Goal: Task Accomplishment & Management: Use online tool/utility

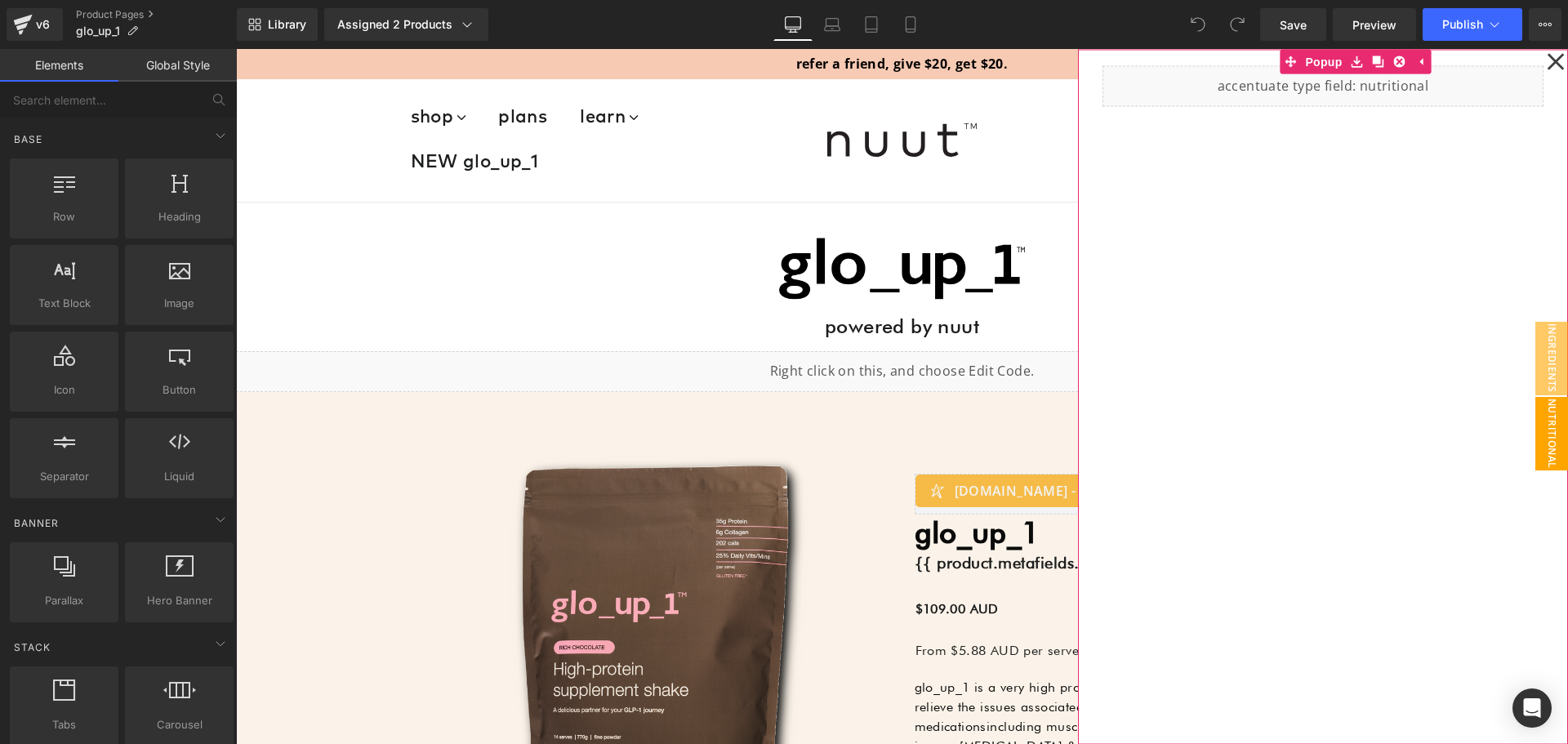
click at [1547, 60] on icon at bounding box center [1556, 61] width 18 height 408
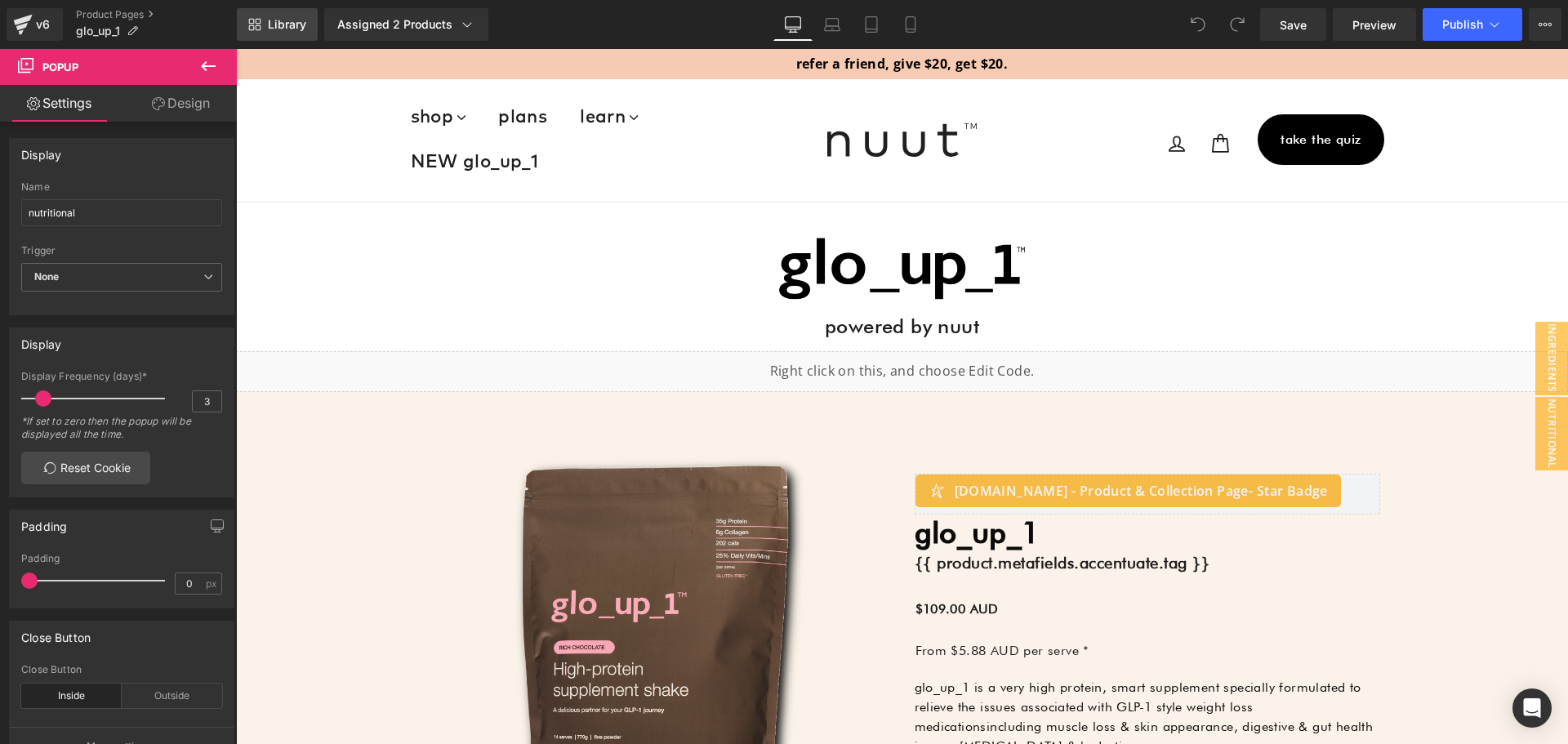
click at [264, 28] on link "Library" at bounding box center [277, 25] width 81 height 32
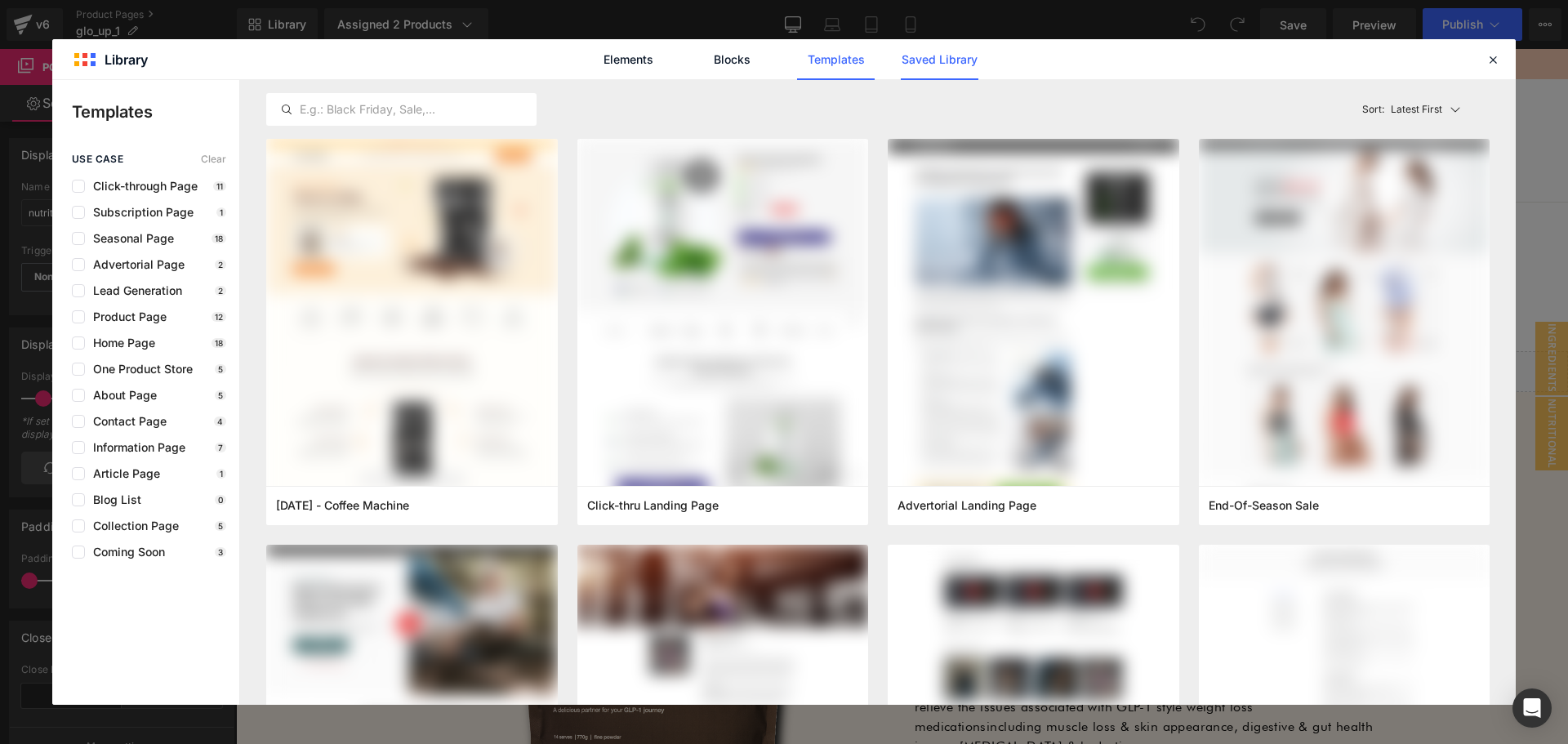
click at [0, 0] on link "Saved Library" at bounding box center [0, 0] width 0 height 0
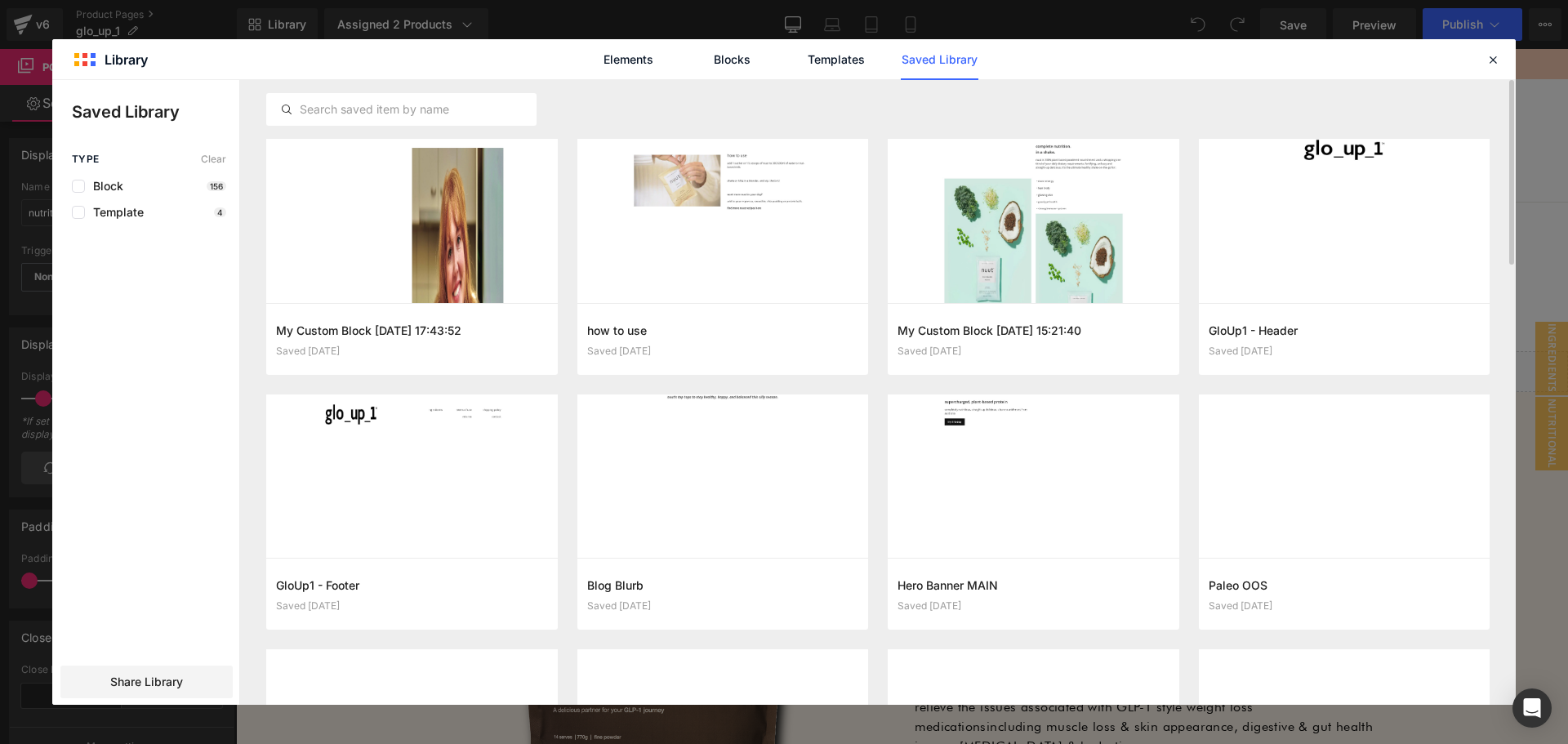
scroll to position [41, 0]
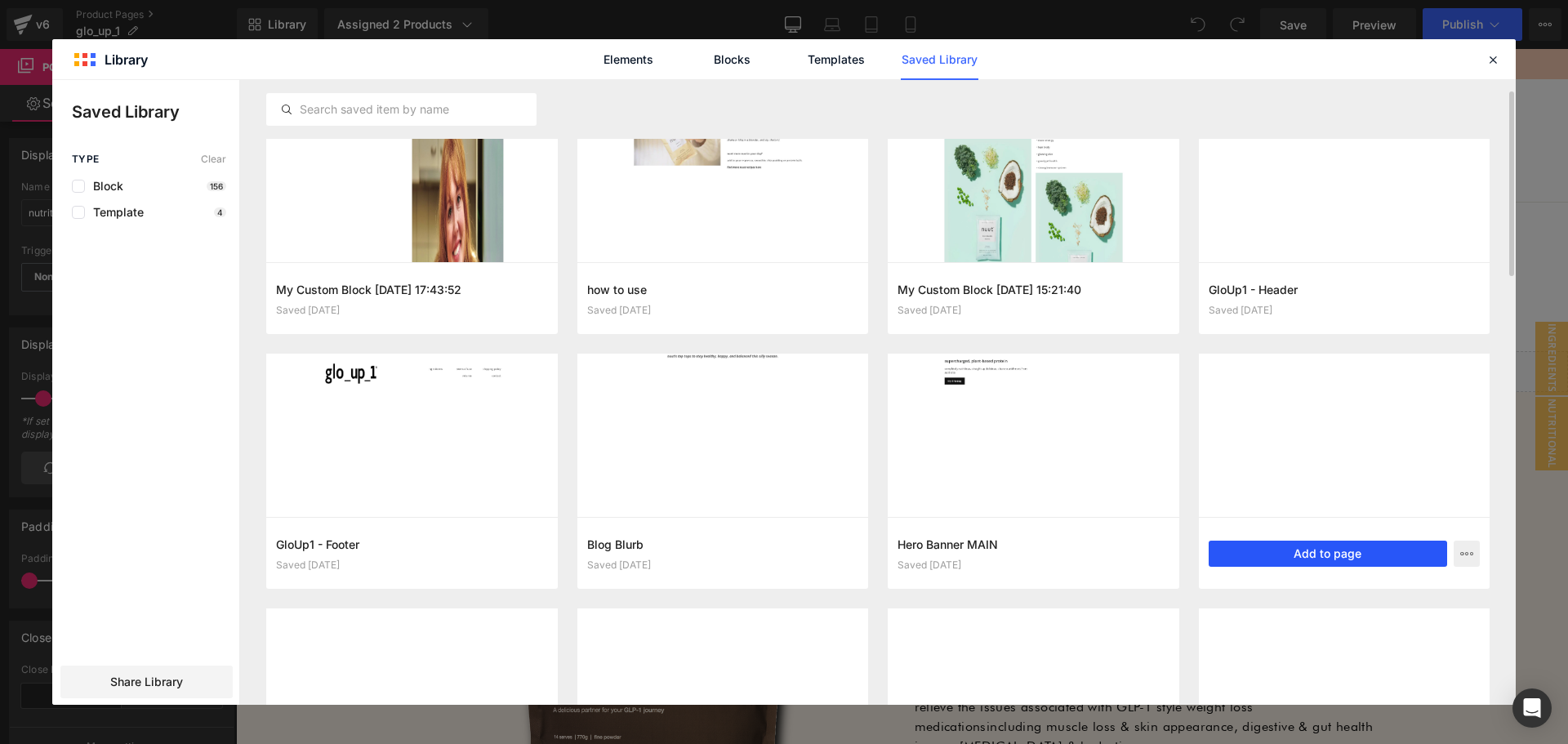
click at [1292, 549] on button "Add to page" at bounding box center [1328, 553] width 239 height 26
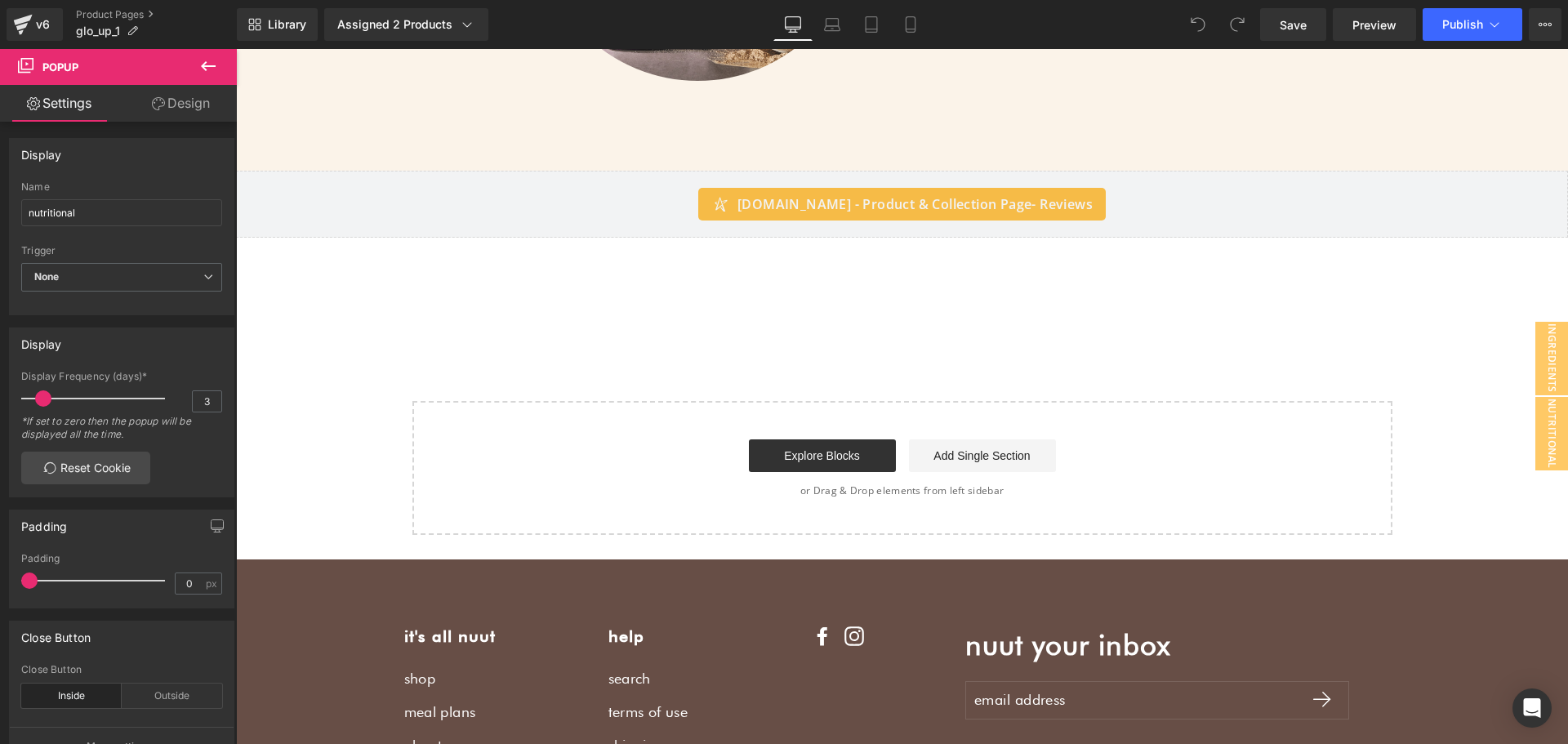
scroll to position [2601, 0]
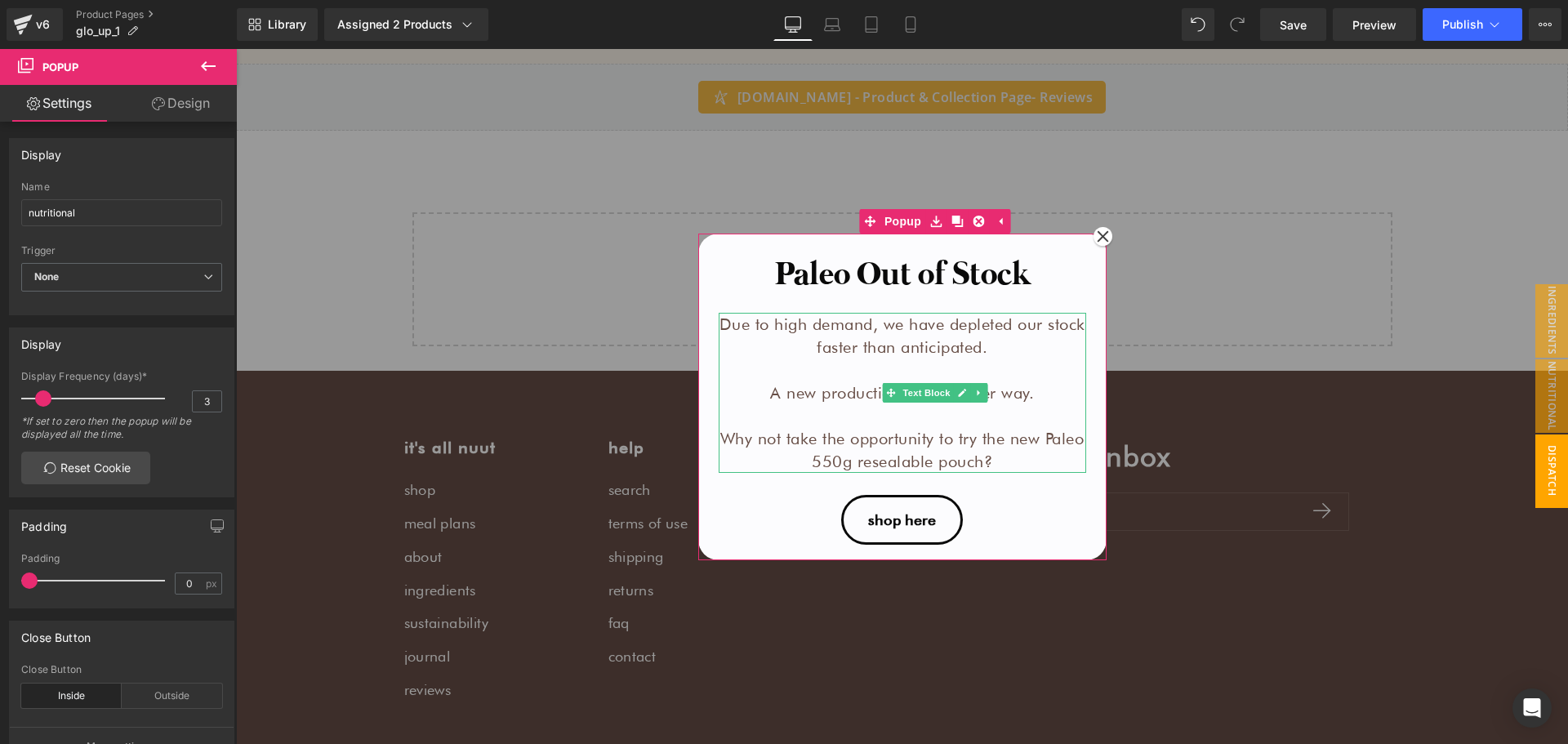
click at [916, 370] on p at bounding box center [902, 370] width 367 height 23
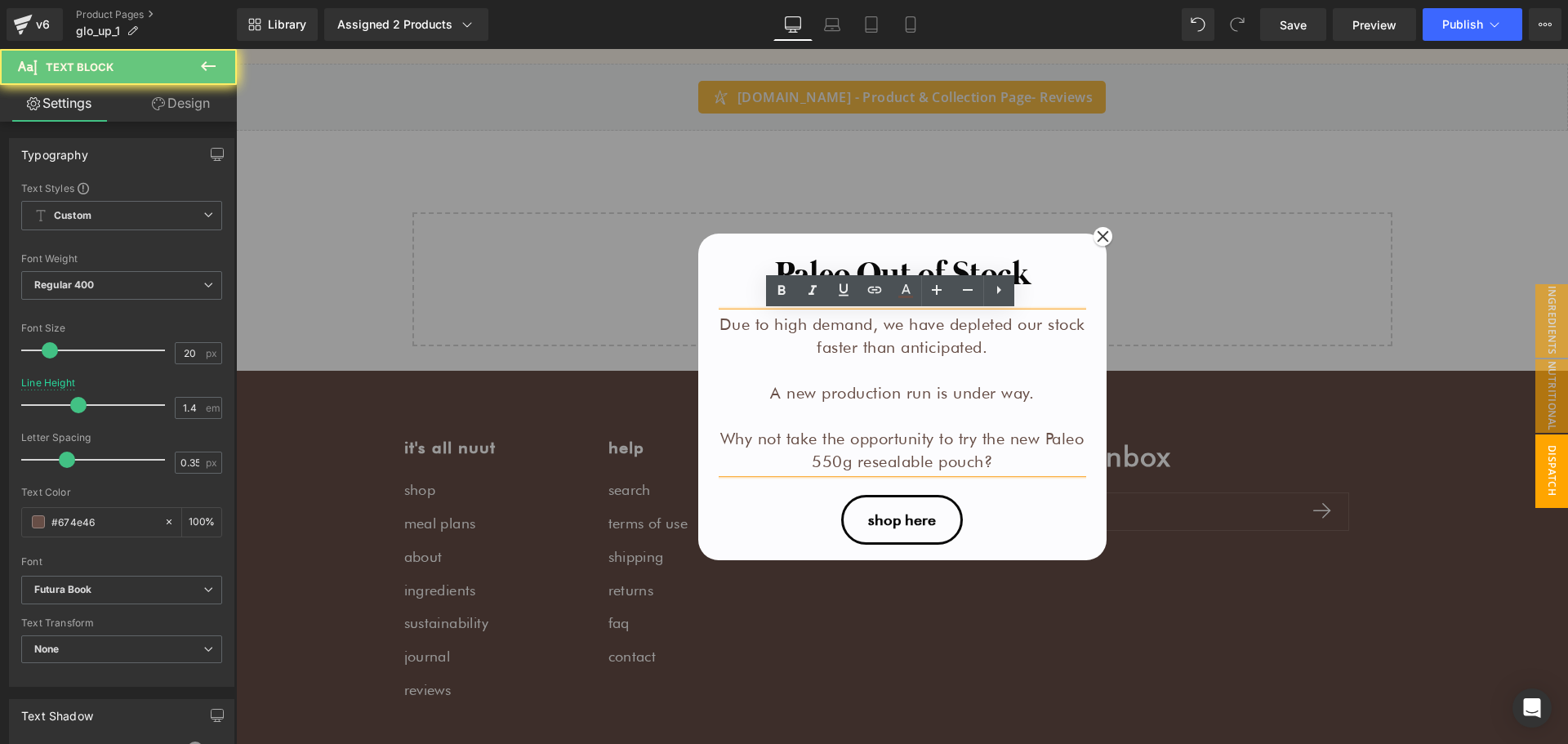
click at [850, 325] on p "Due to high demand, we have depleted our stock faster than anticipated." at bounding box center [902, 336] width 367 height 46
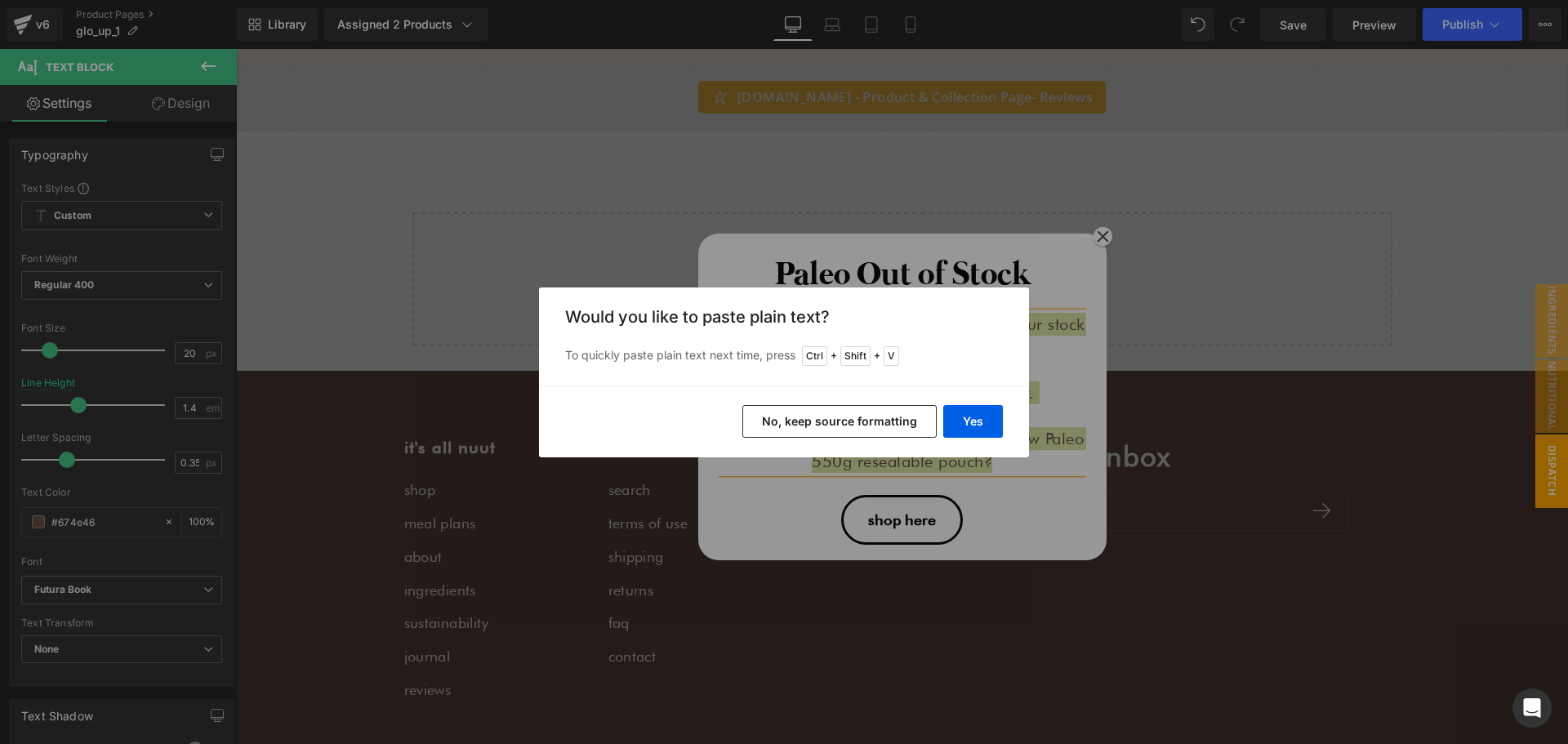
click at [898, 418] on button "No, keep source formatting" at bounding box center [839, 422] width 195 height 32
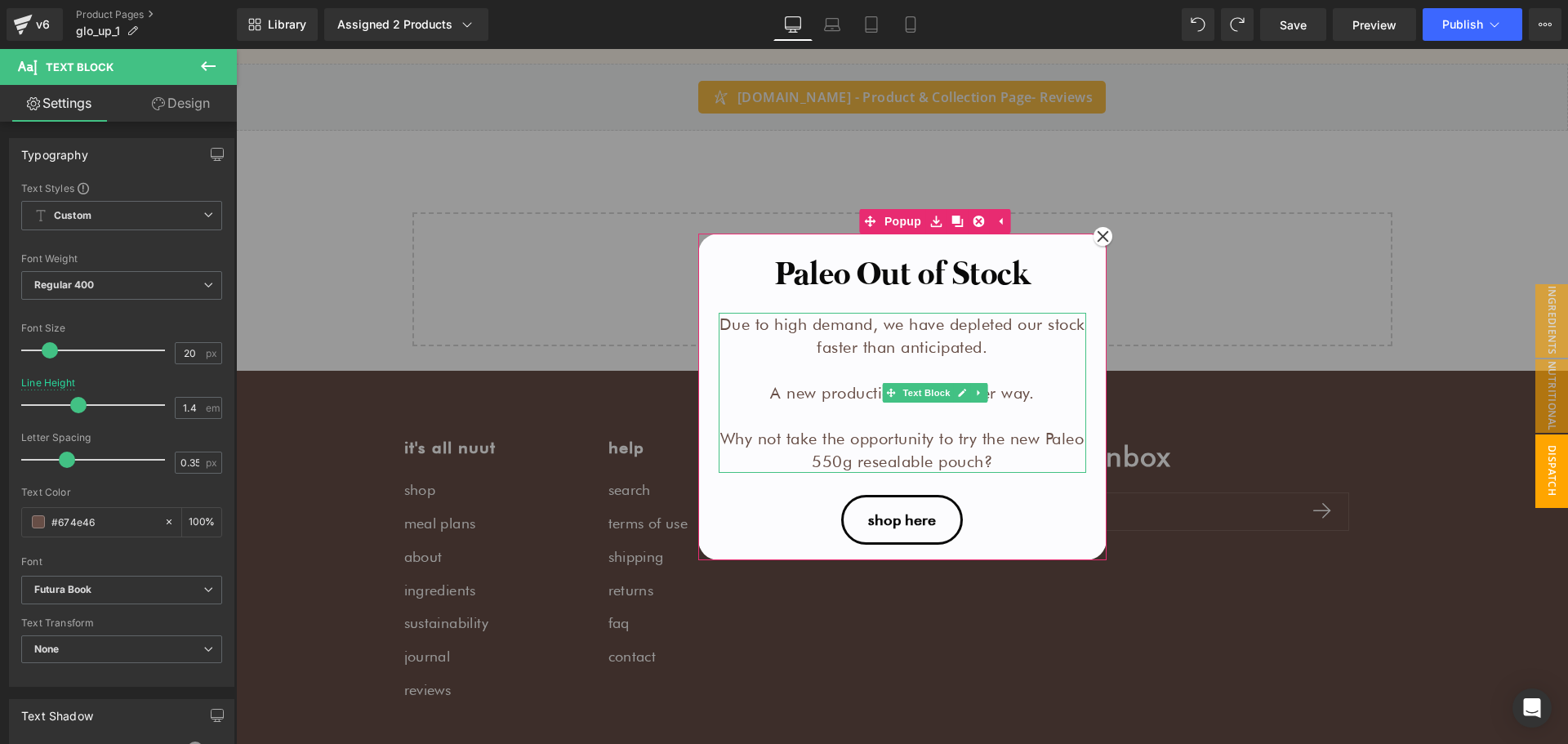
click at [854, 341] on p "Due to high demand, we have depleted our stock faster than anticipated." at bounding box center [902, 336] width 367 height 46
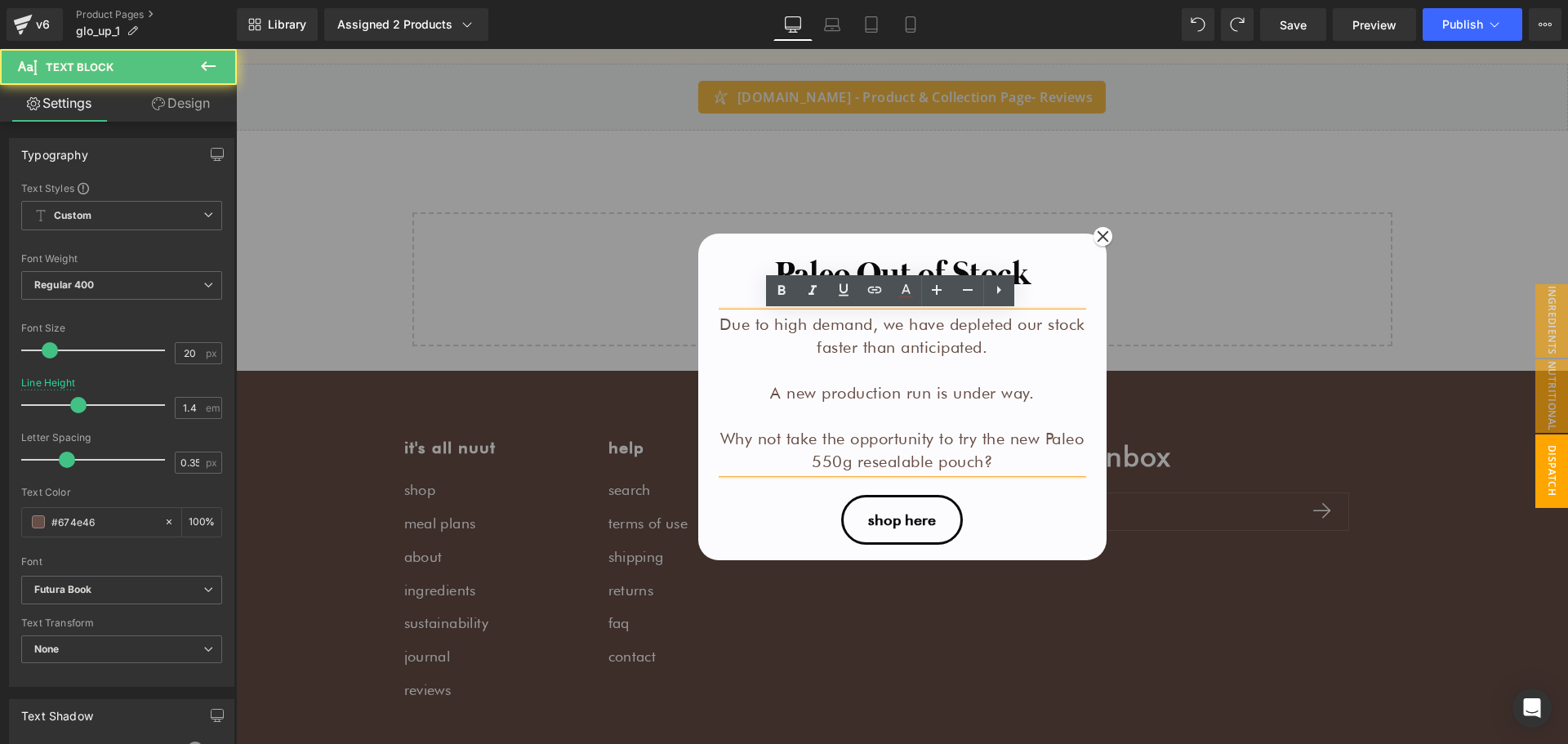
click at [897, 343] on p "Due to high demand, we have depleted our stock faster than anticipated." at bounding box center [902, 336] width 367 height 46
click at [854, 320] on p "Due to high demand, we have depleted our stock faster than anticipated." at bounding box center [902, 336] width 367 height 46
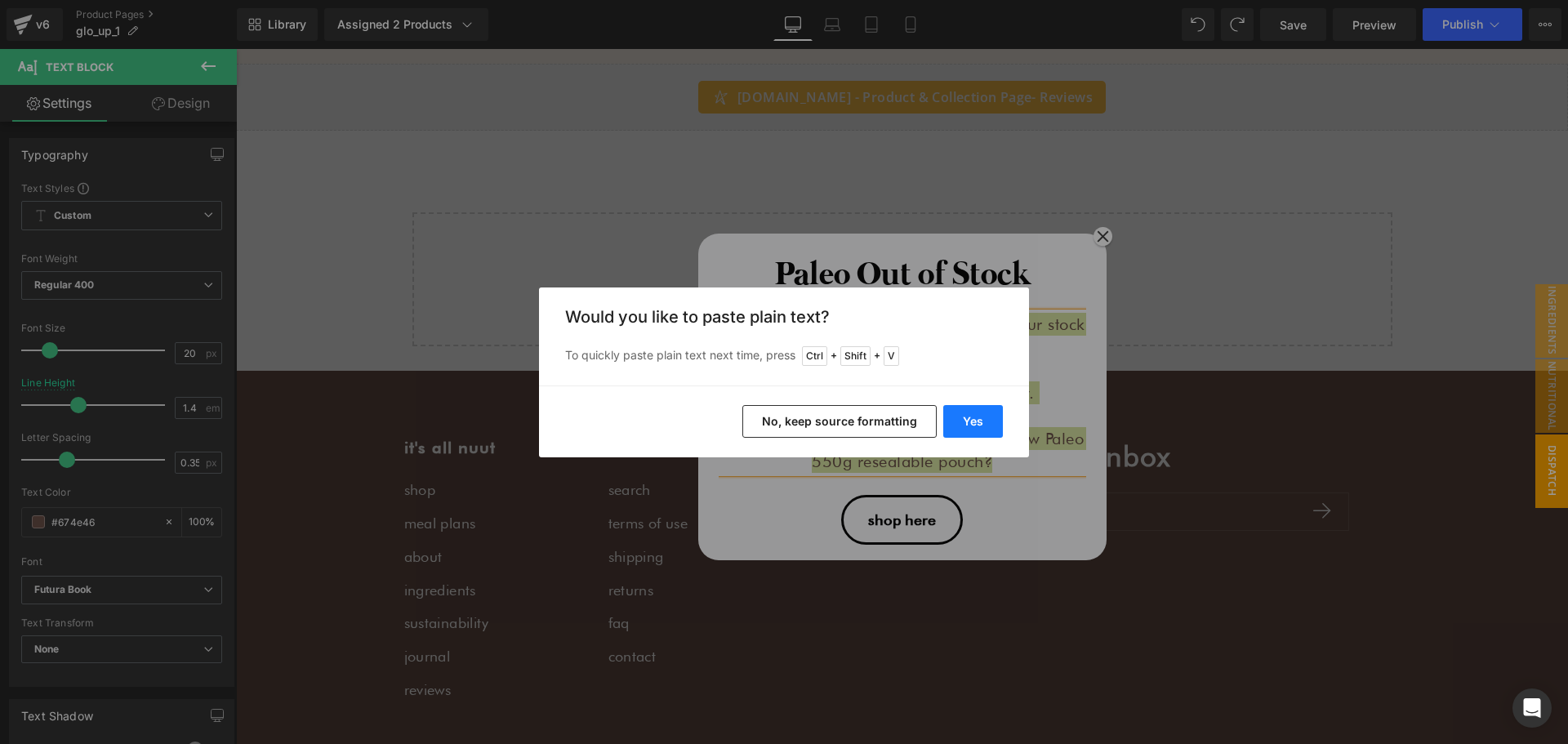
click at [958, 414] on button "Yes" at bounding box center [973, 422] width 60 height 32
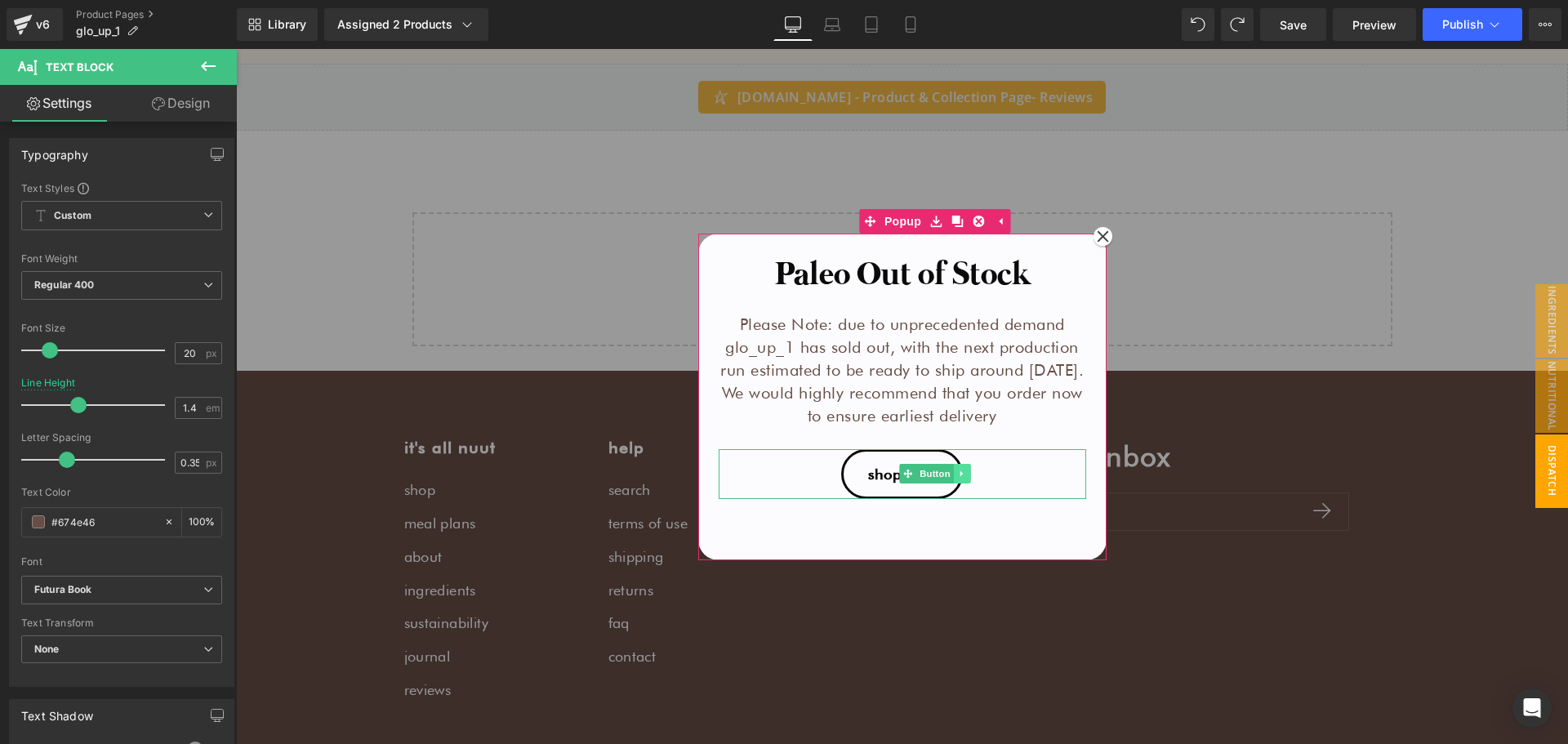
click at [959, 477] on icon at bounding box center [960, 474] width 3 height 6
click at [965, 479] on icon at bounding box center [969, 473] width 9 height 9
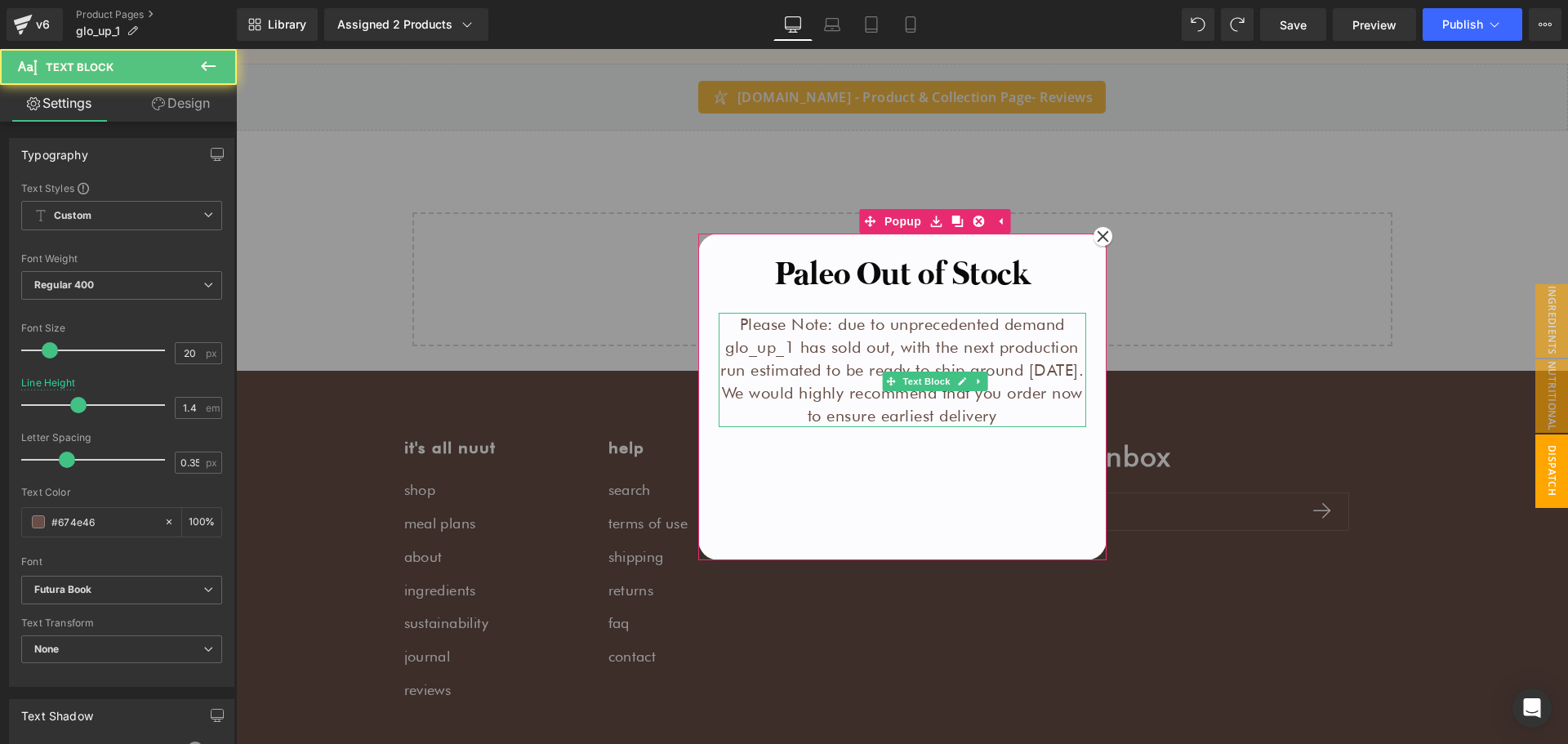
click at [872, 343] on p "Please Note: due to unprecedented demand glo_up_1 has sold out, with the next p…" at bounding box center [902, 347] width 367 height 69
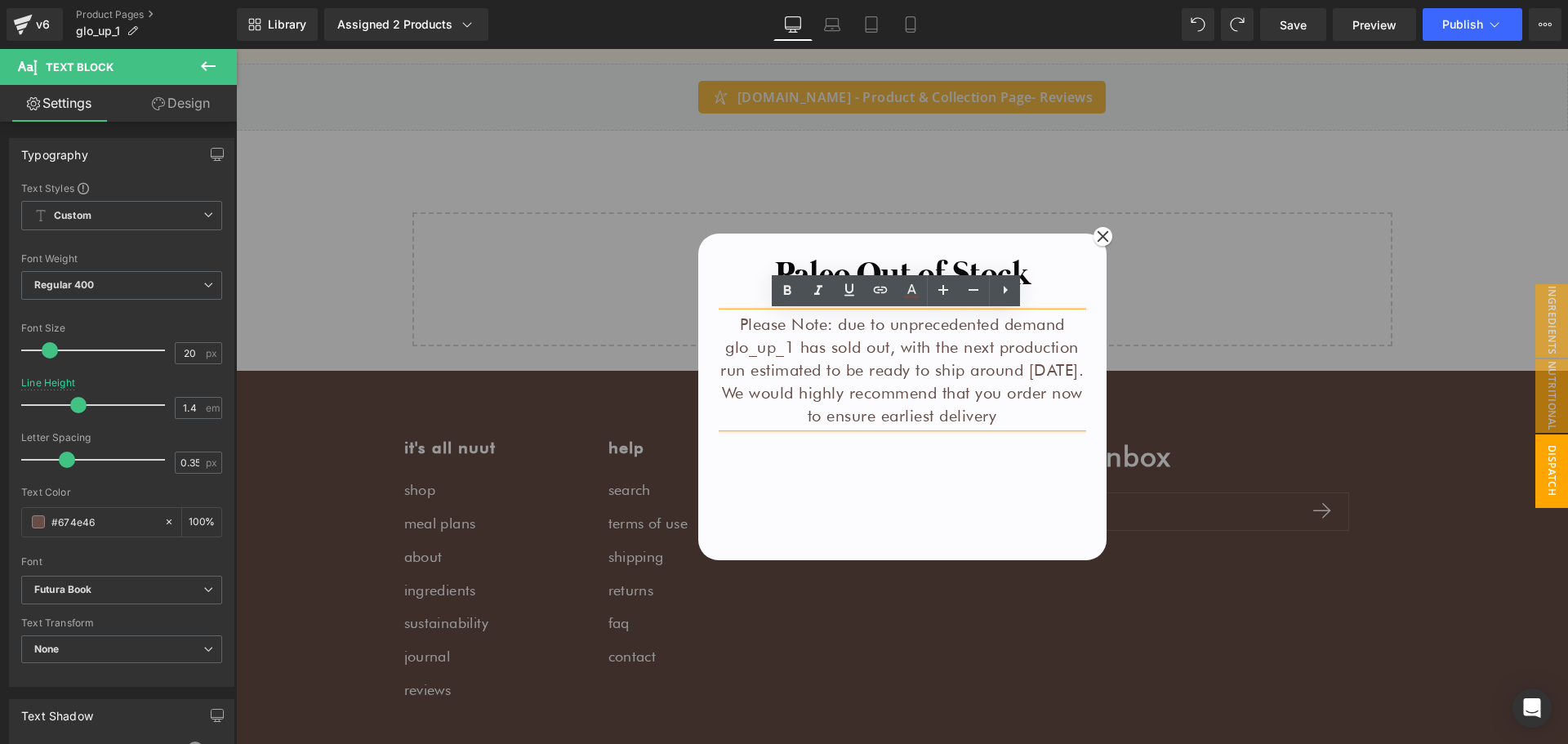
click at [756, 323] on p "Please Note: due to unprecedented demand glo_up_1 has sold out, with the next p…" at bounding box center [902, 347] width 367 height 69
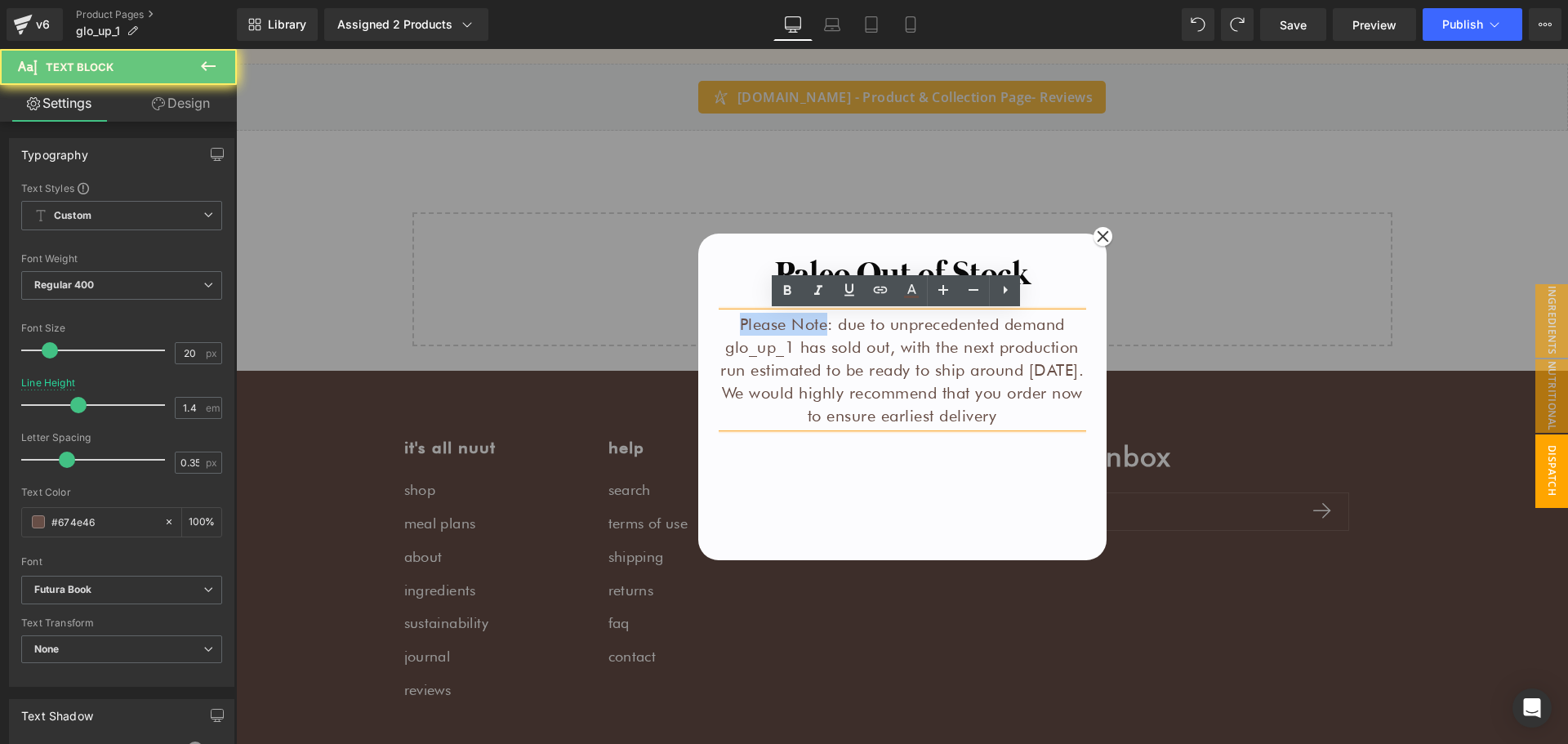
drag, startPoint x: 756, startPoint y: 323, endPoint x: 811, endPoint y: 327, distance: 55.1
click at [811, 327] on p "Please Note: due to unprecedented demand glo_up_1 has sold out, with the next p…" at bounding box center [902, 347] width 367 height 69
copy p "Please Note"
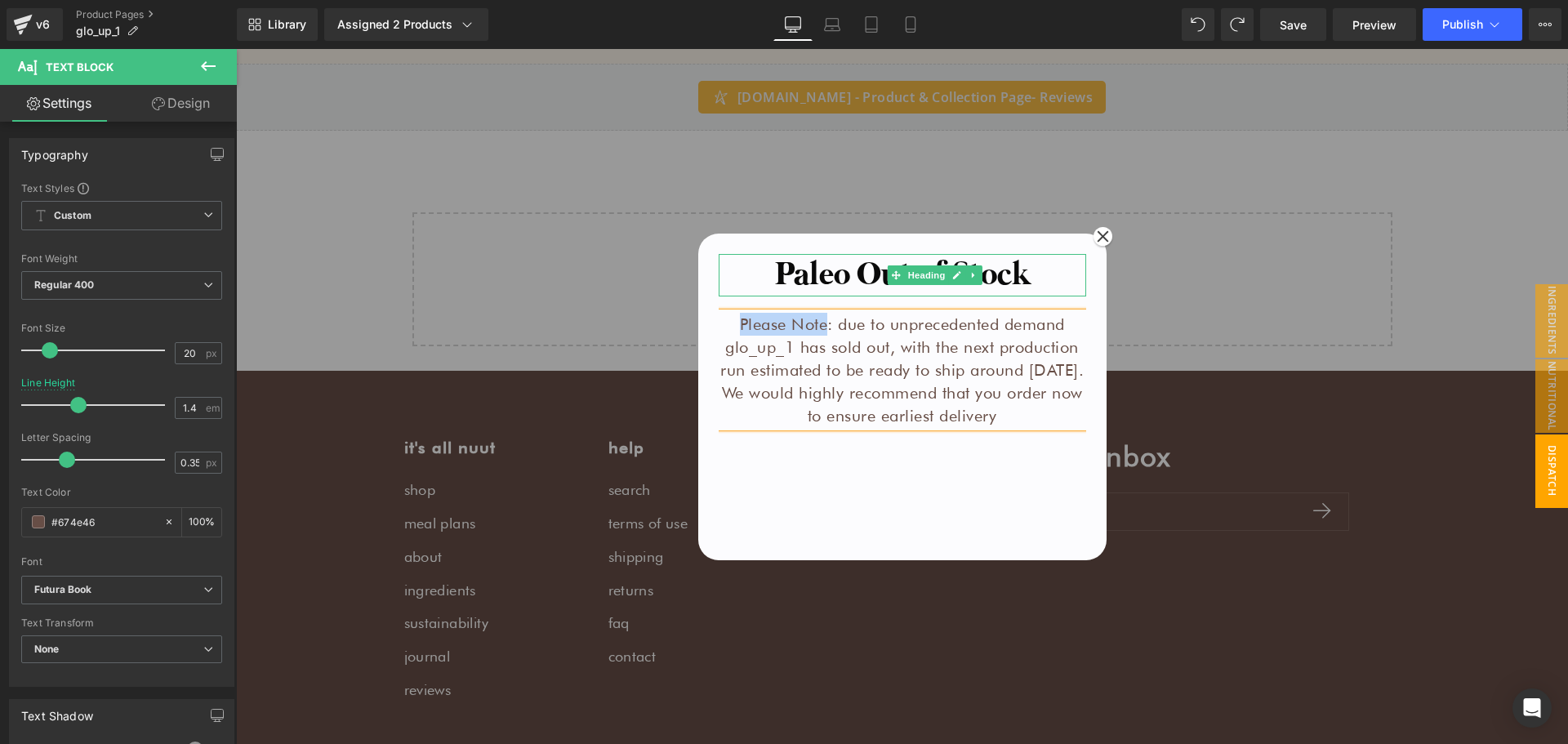
click at [827, 259] on h1 "Paleo Out of Stock" at bounding box center [902, 275] width 367 height 43
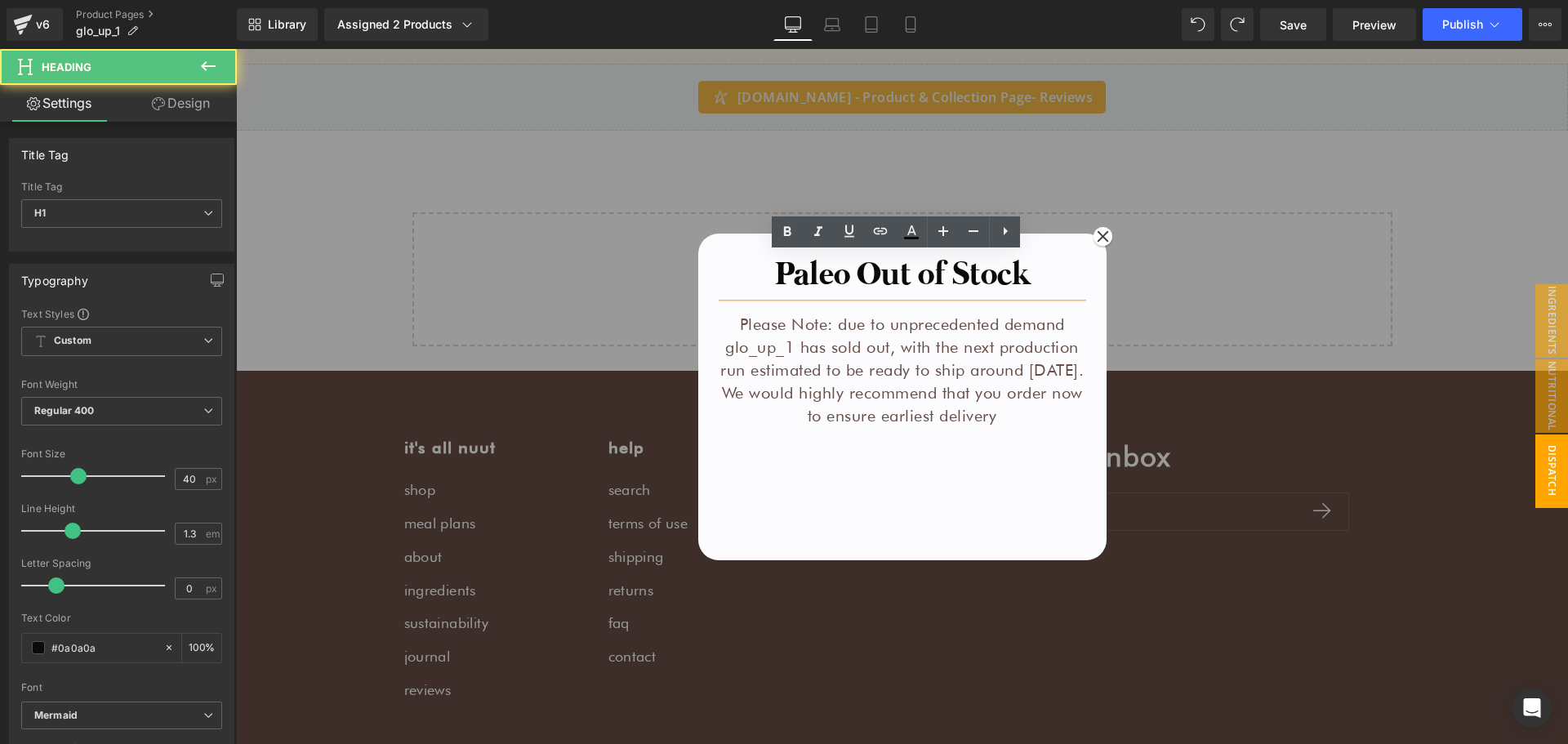
click at [810, 271] on h1 "Paleo Out of Stock" at bounding box center [902, 275] width 367 height 43
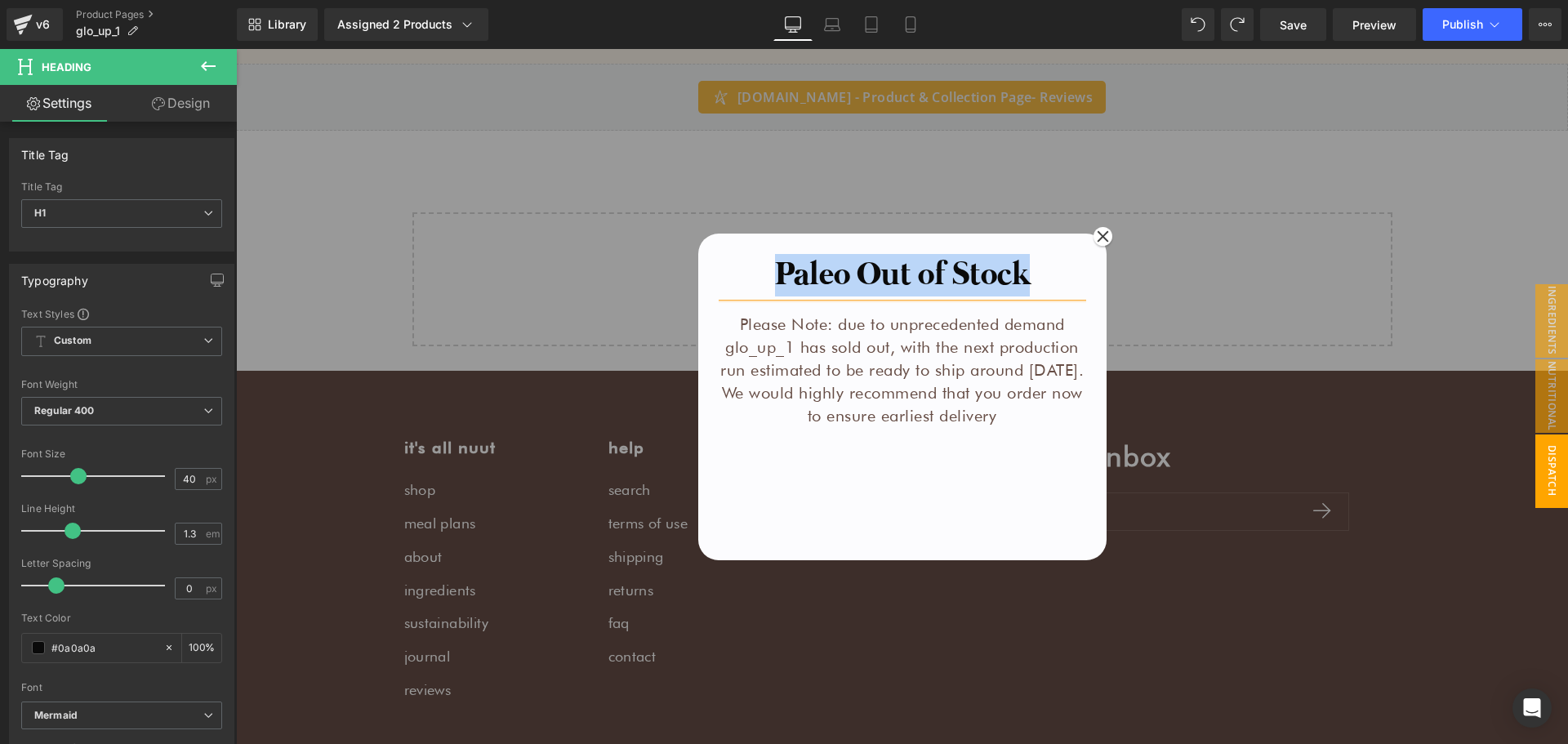
paste div
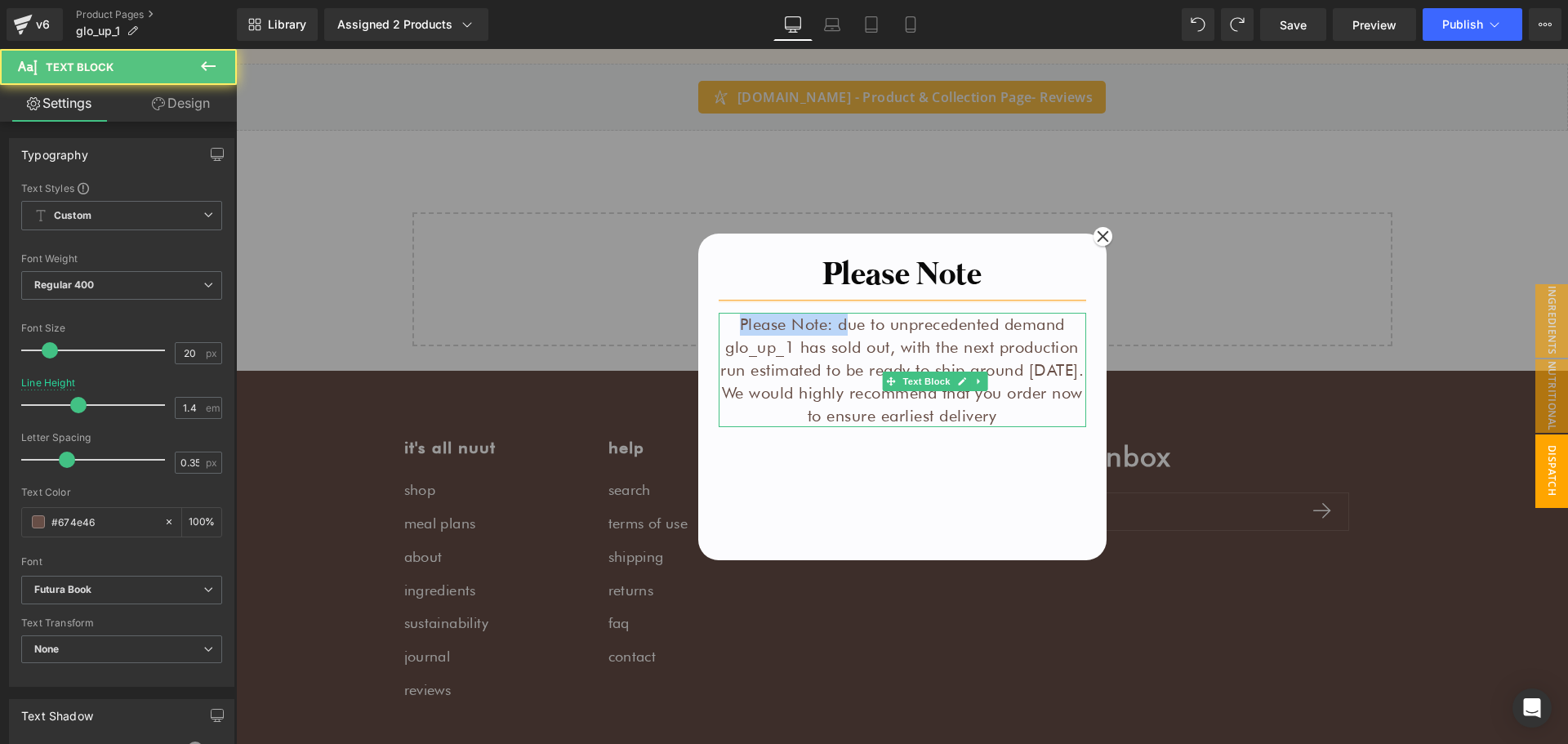
drag, startPoint x: 838, startPoint y: 324, endPoint x: 719, endPoint y: 316, distance: 119.3
click at [719, 316] on div "Please Note: due to unprecedented demand glo_up_1 has sold out, with the next p…" at bounding box center [902, 370] width 367 height 114
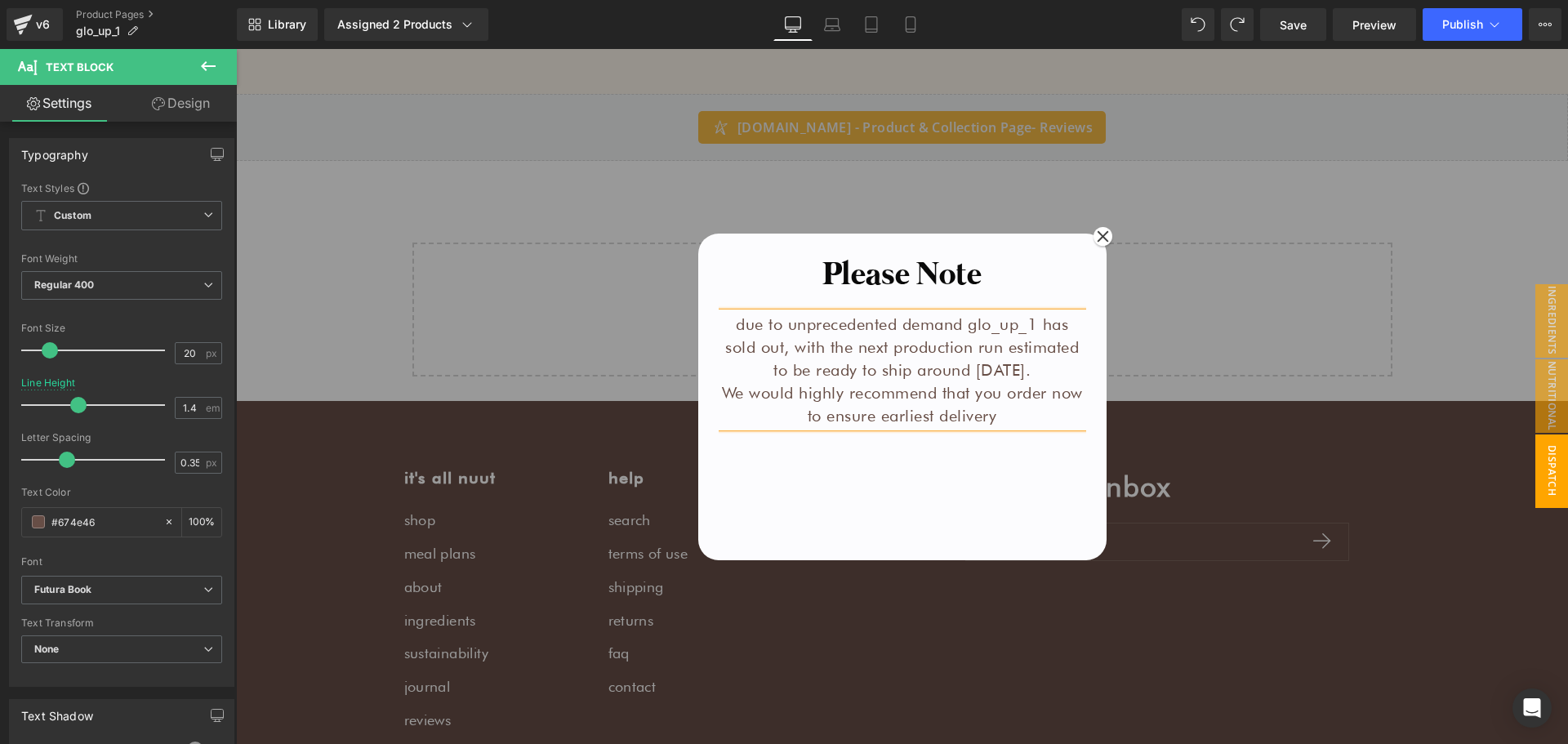
scroll to position [2520, 0]
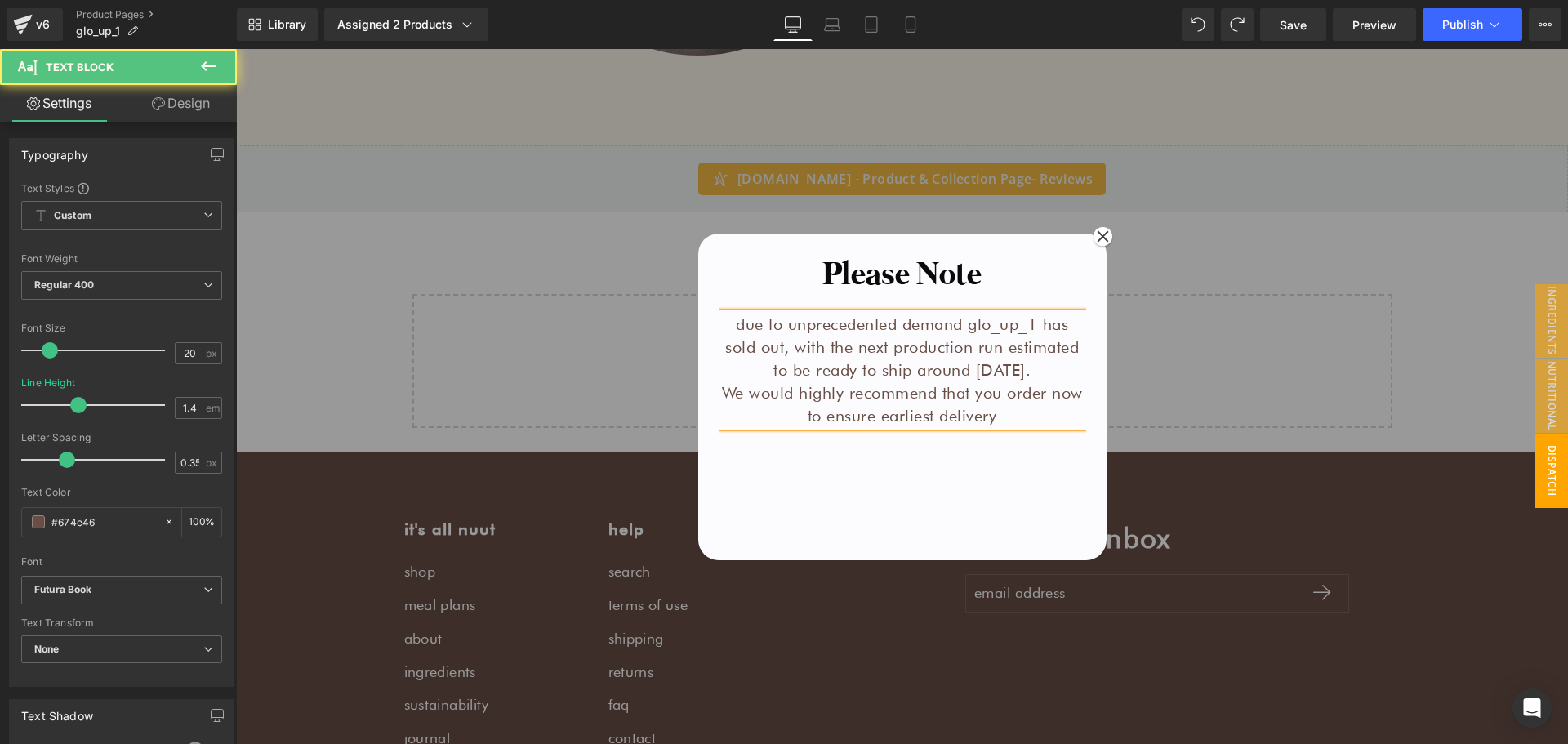
click at [1079, 367] on p "due to unprecedented demand glo_up_1 has sold out, with the next production run…" at bounding box center [902, 347] width 367 height 69
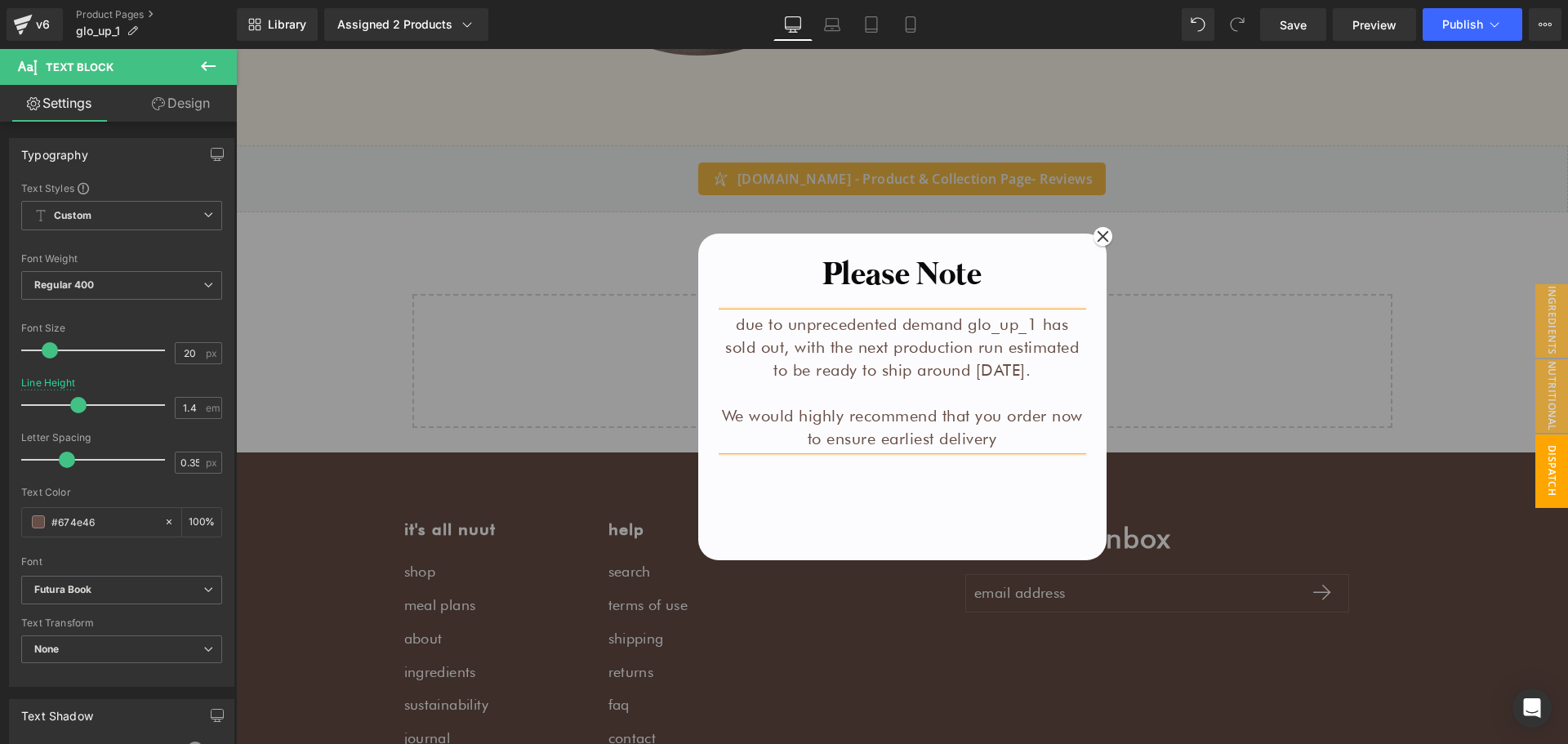
click at [946, 506] on div "Please Note Heading due to unprecedented demand glo_up_1 has sold out, with the…" at bounding box center [902, 403] width 367 height 299
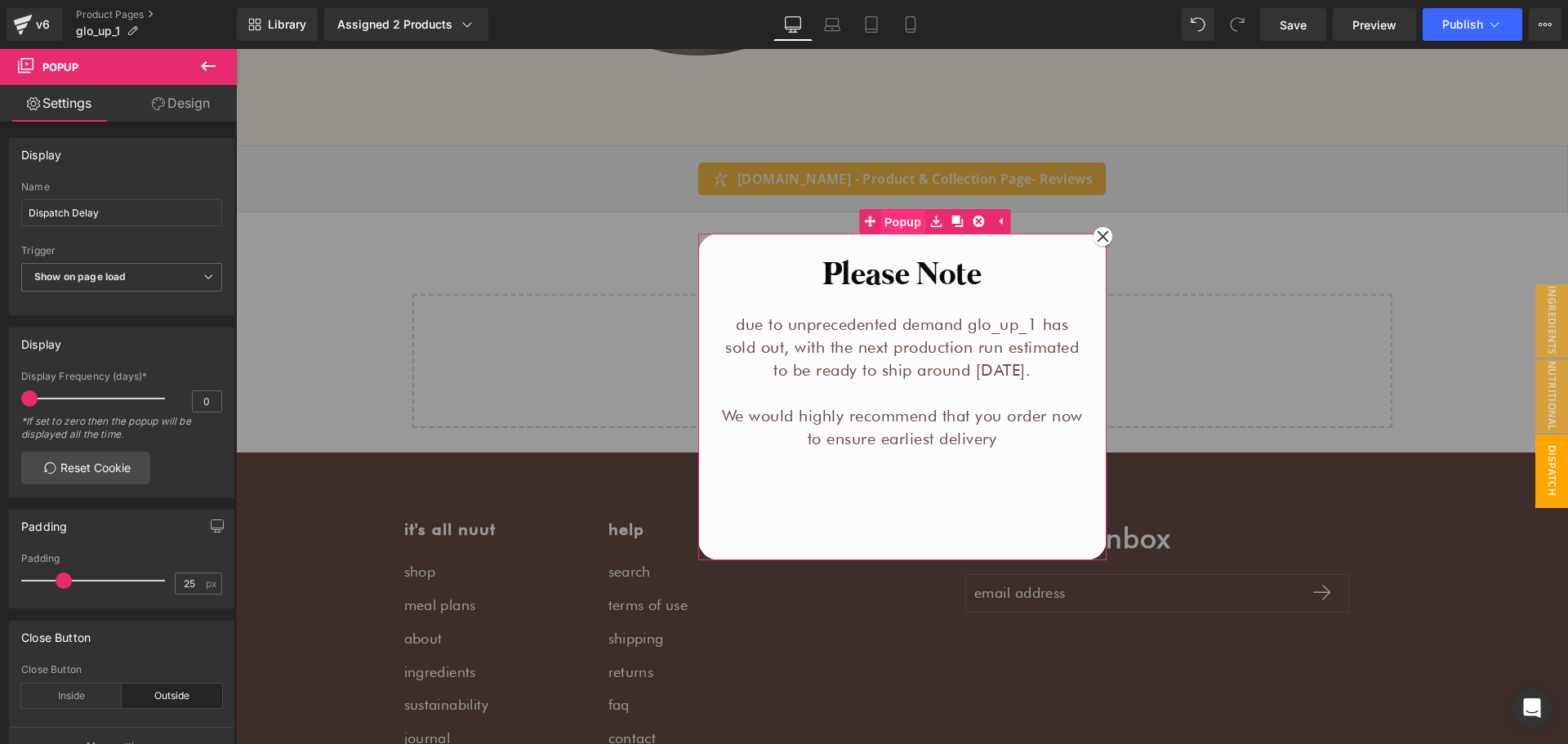
click at [909, 217] on span "Popup" at bounding box center [902, 222] width 45 height 25
click at [882, 224] on span "Popup" at bounding box center [902, 221] width 45 height 25
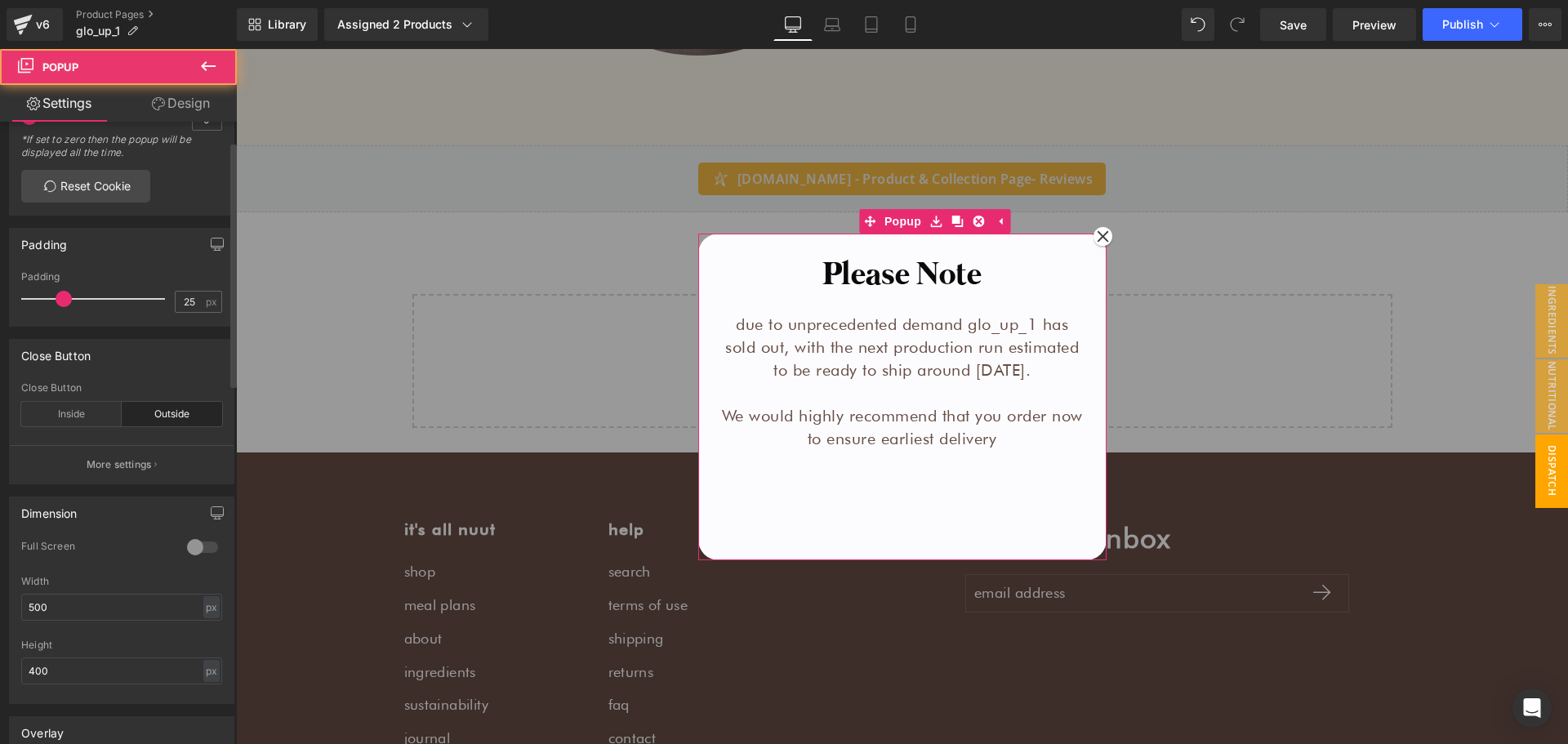
scroll to position [327, 0]
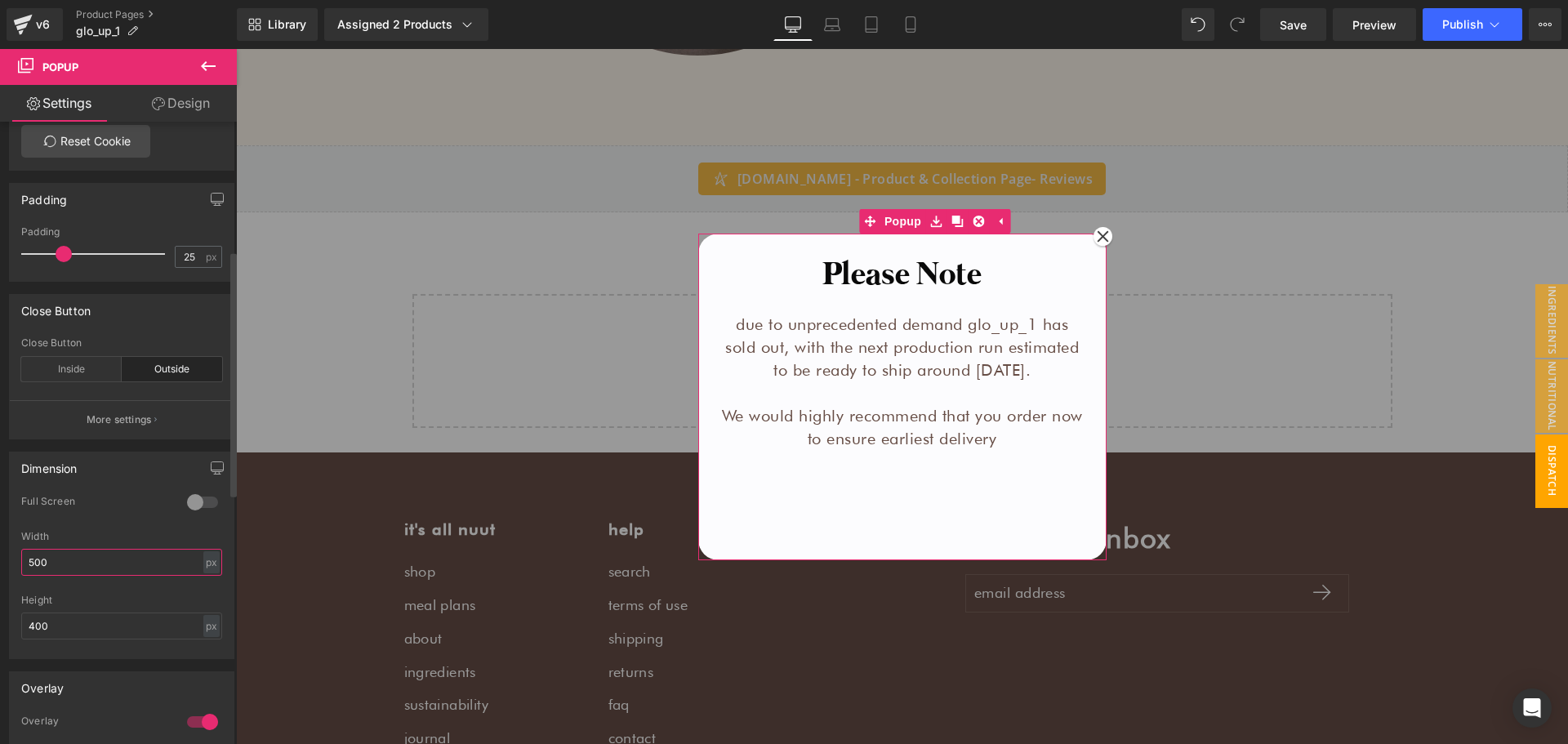
click at [99, 552] on input "500" at bounding box center [121, 562] width 201 height 27
click at [105, 633] on input "400" at bounding box center [121, 626] width 201 height 27
type input "auto"
click at [91, 597] on div "Height" at bounding box center [121, 600] width 201 height 11
click at [155, 556] on input "500" at bounding box center [121, 562] width 201 height 27
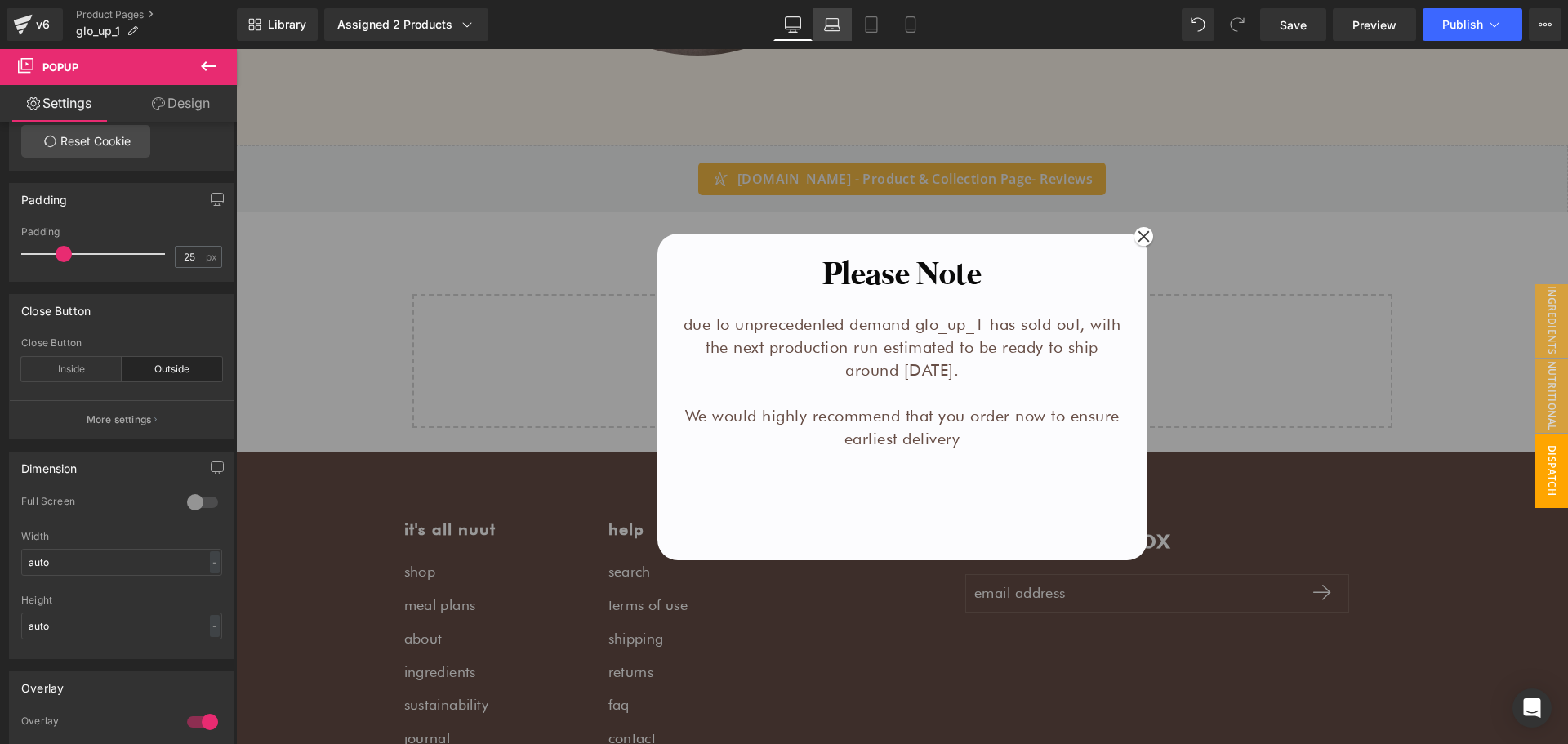
click at [821, 26] on link "Laptop" at bounding box center [832, 25] width 39 height 32
type input "500"
type input "400"
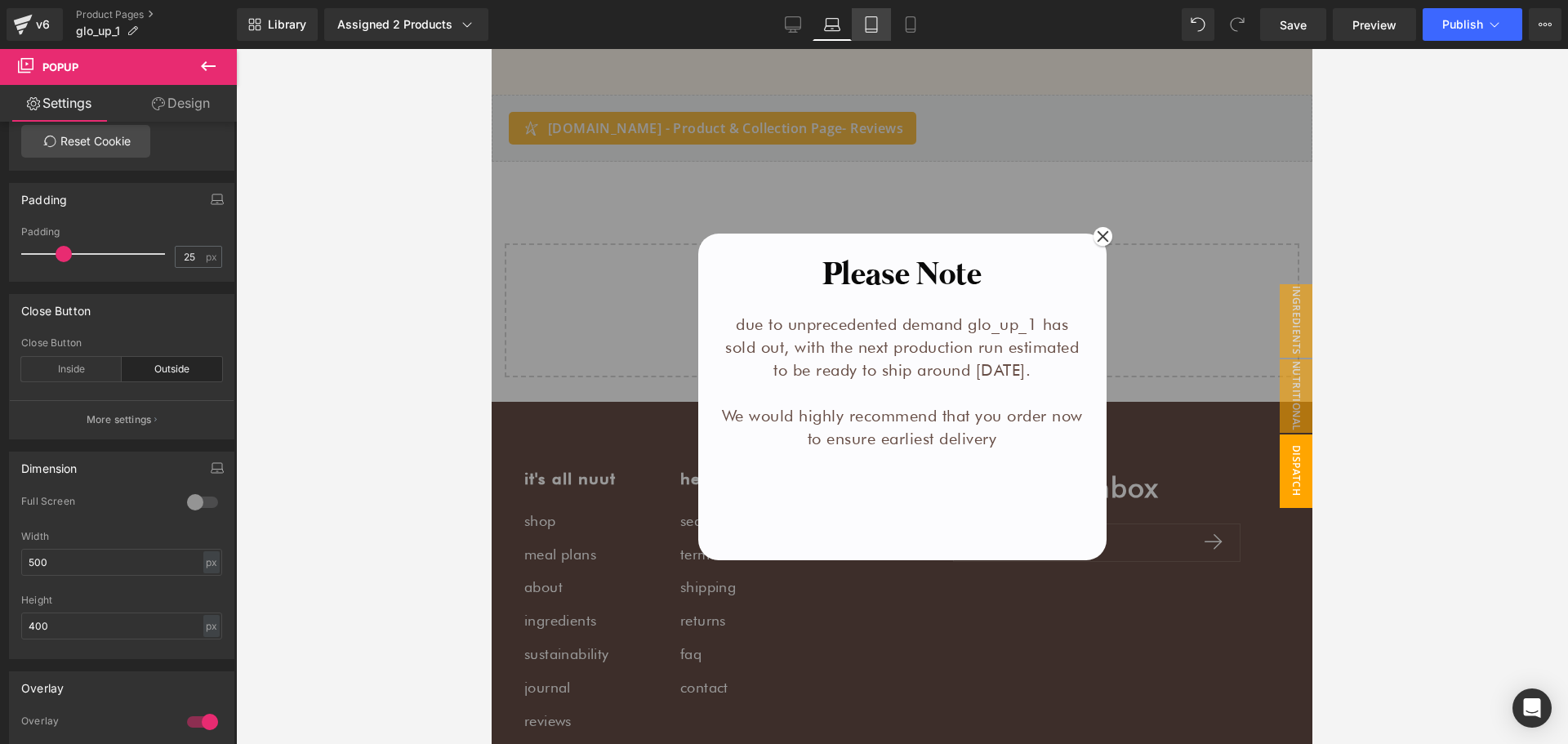
click at [877, 27] on icon at bounding box center [871, 24] width 16 height 16
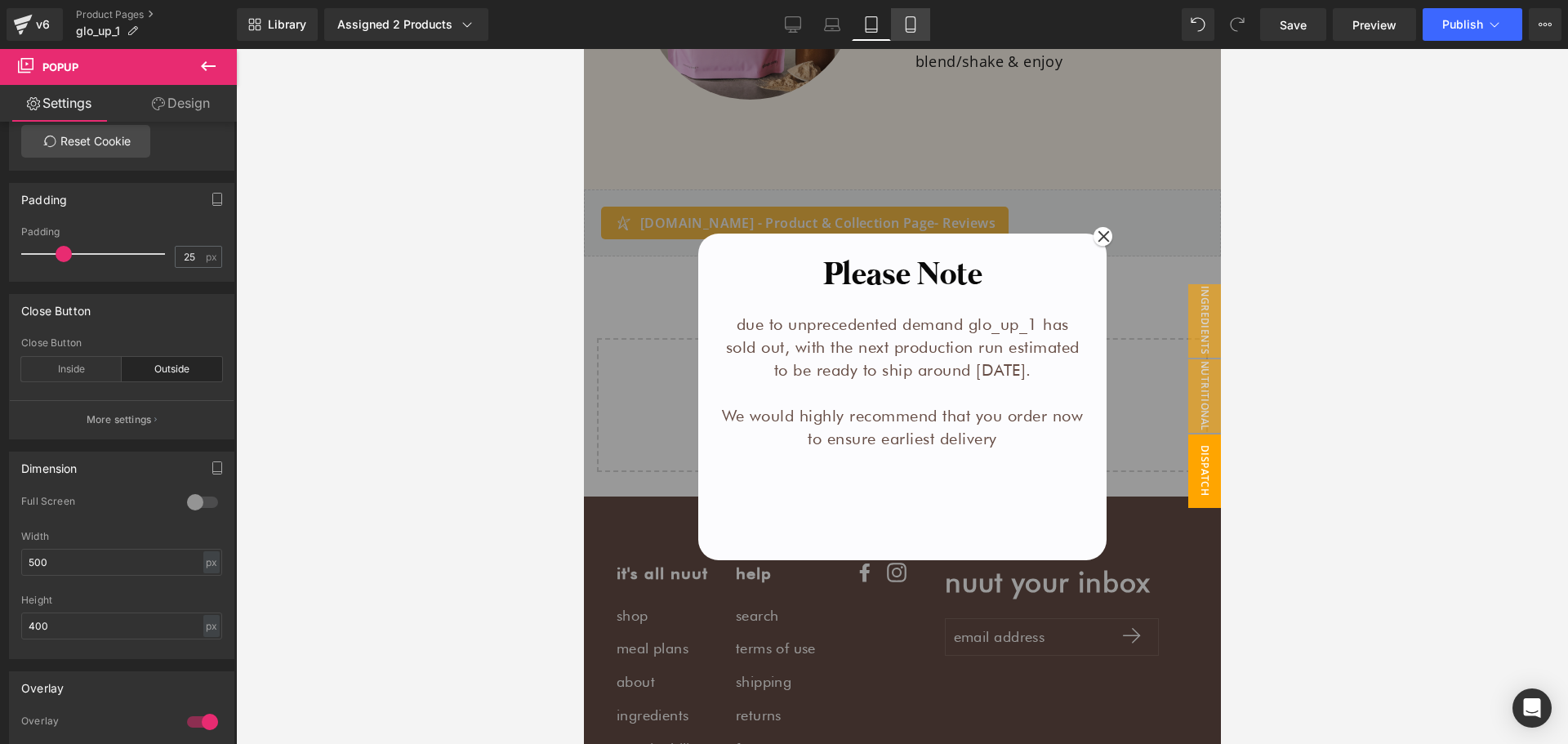
click at [912, 26] on icon at bounding box center [910, 24] width 16 height 16
type input "90"
type input "430"
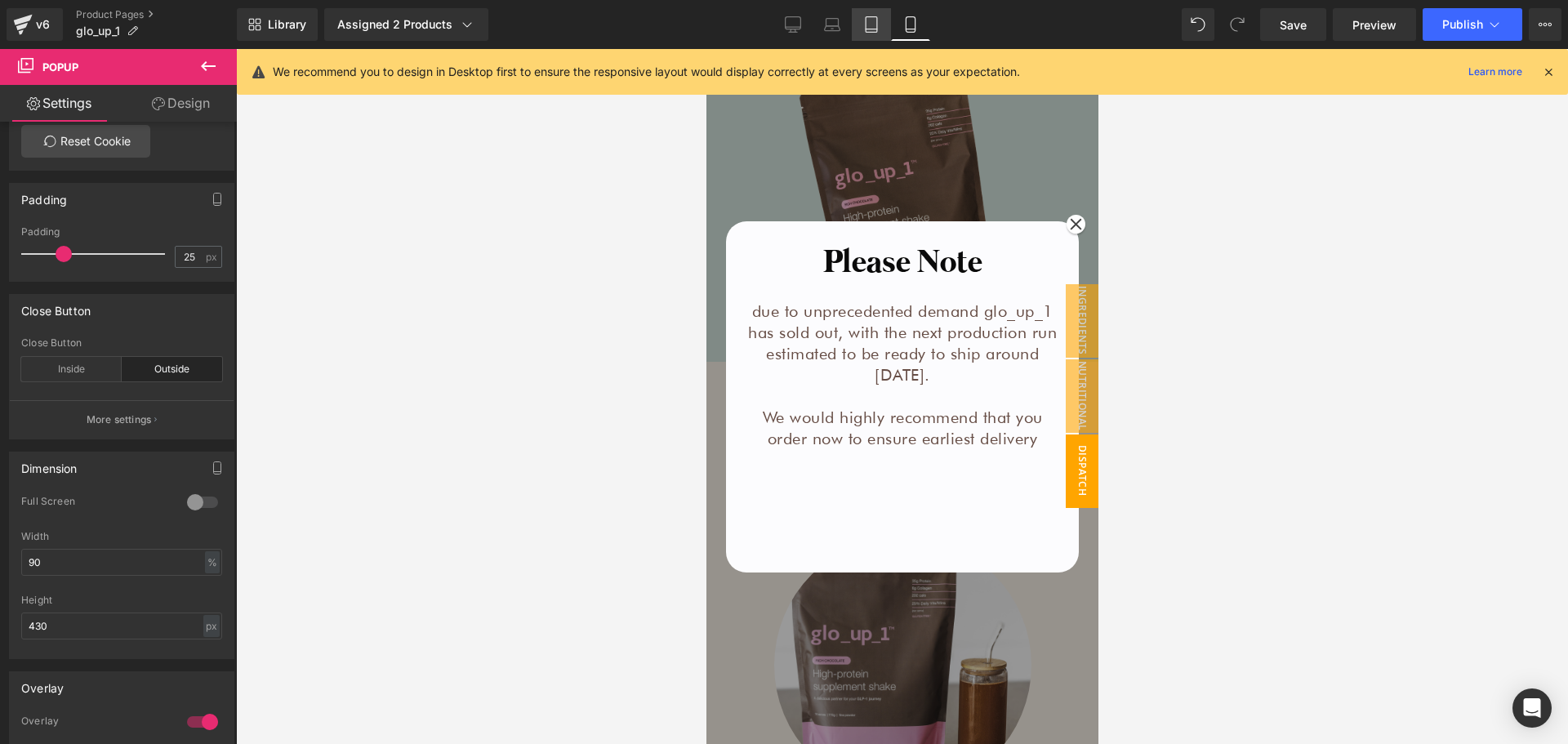
drag, startPoint x: 873, startPoint y: 26, endPoint x: 838, endPoint y: 23, distance: 35.1
click at [872, 26] on icon at bounding box center [871, 24] width 16 height 16
type input "500"
type input "400"
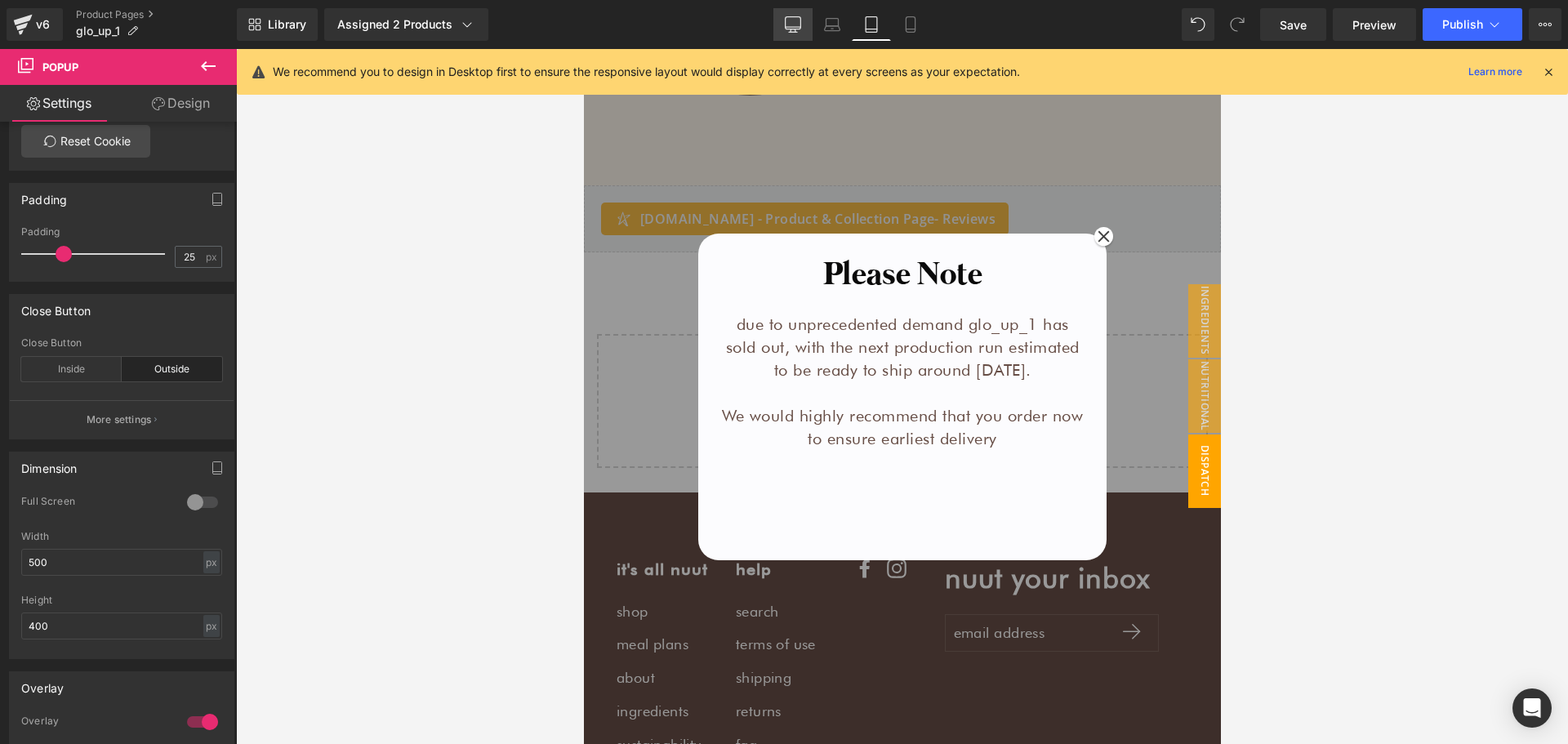
drag, startPoint x: 826, startPoint y: 20, endPoint x: 794, endPoint y: 20, distance: 32.0
click at [824, 20] on icon at bounding box center [832, 24] width 16 height 16
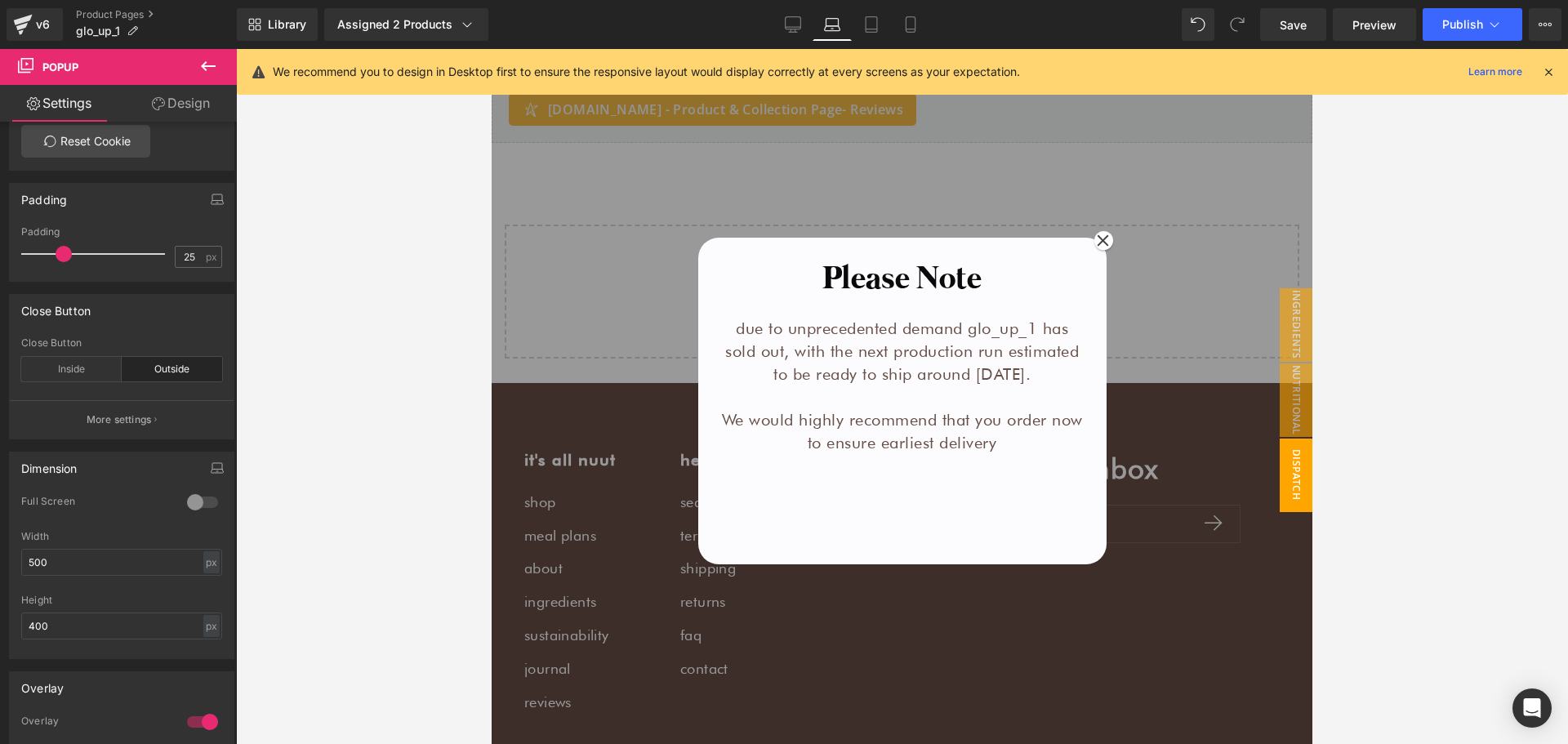
click at [793, 20] on icon at bounding box center [793, 24] width 16 height 16
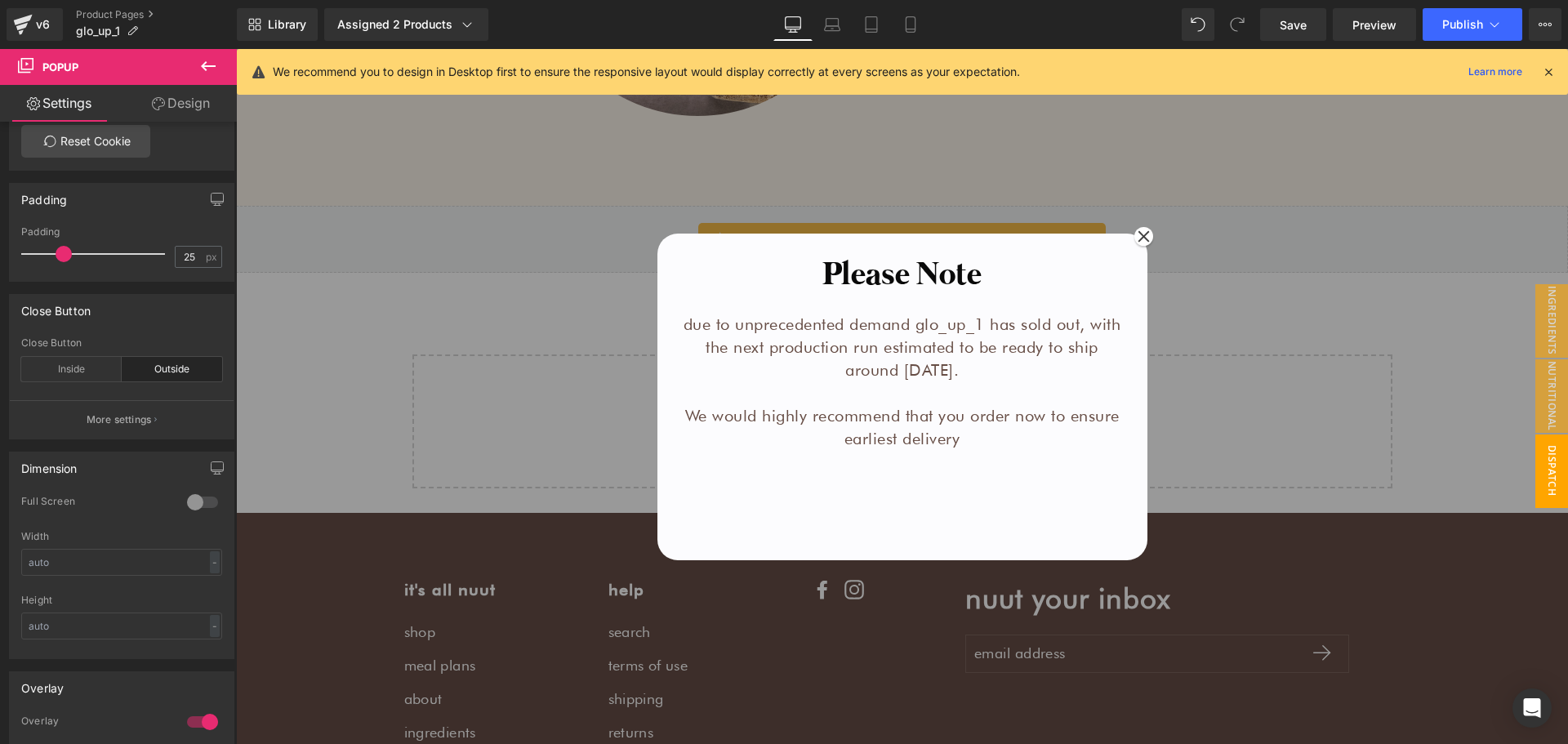
scroll to position [2458, 0]
click at [889, 231] on span "Popup" at bounding box center [902, 221] width 45 height 25
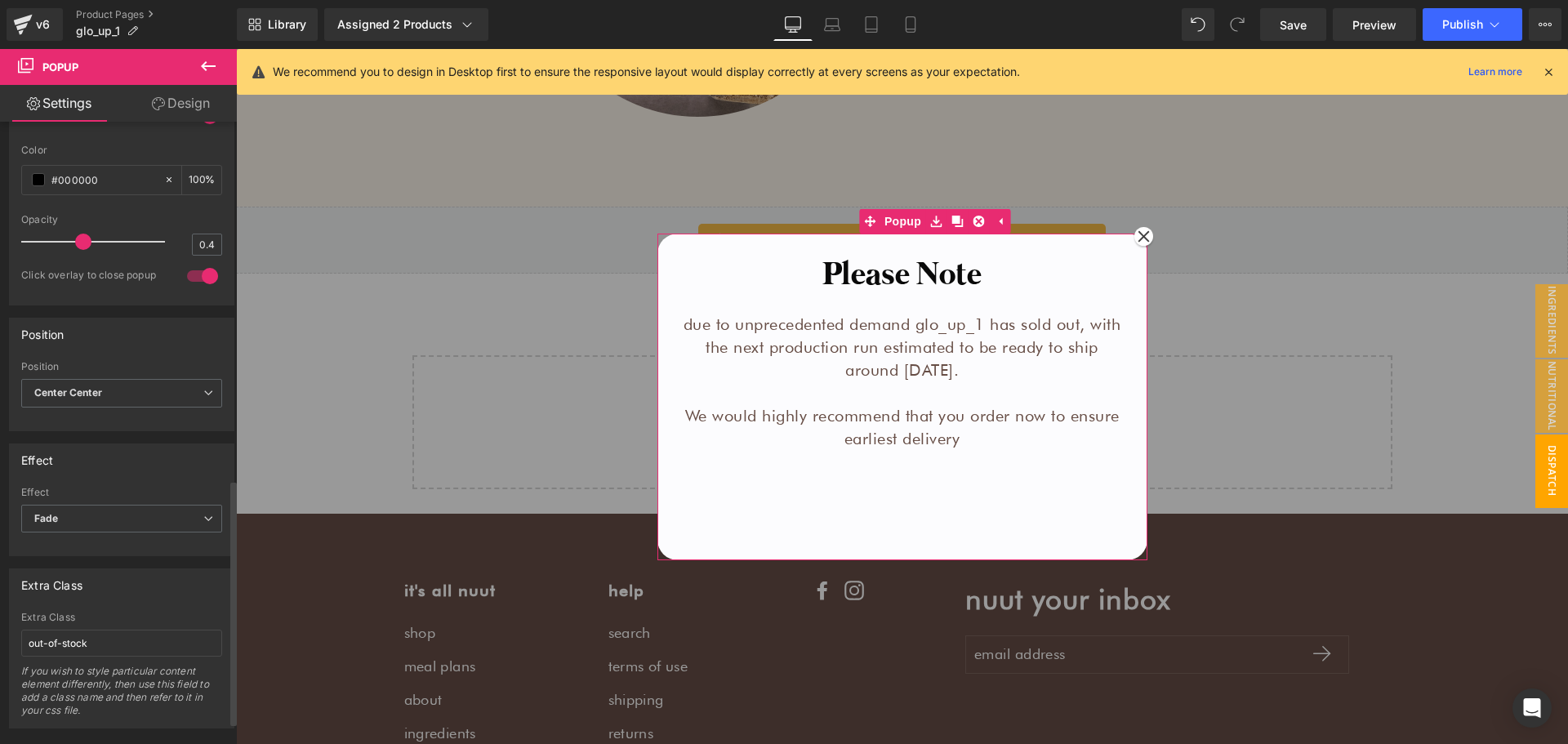
scroll to position [963, 0]
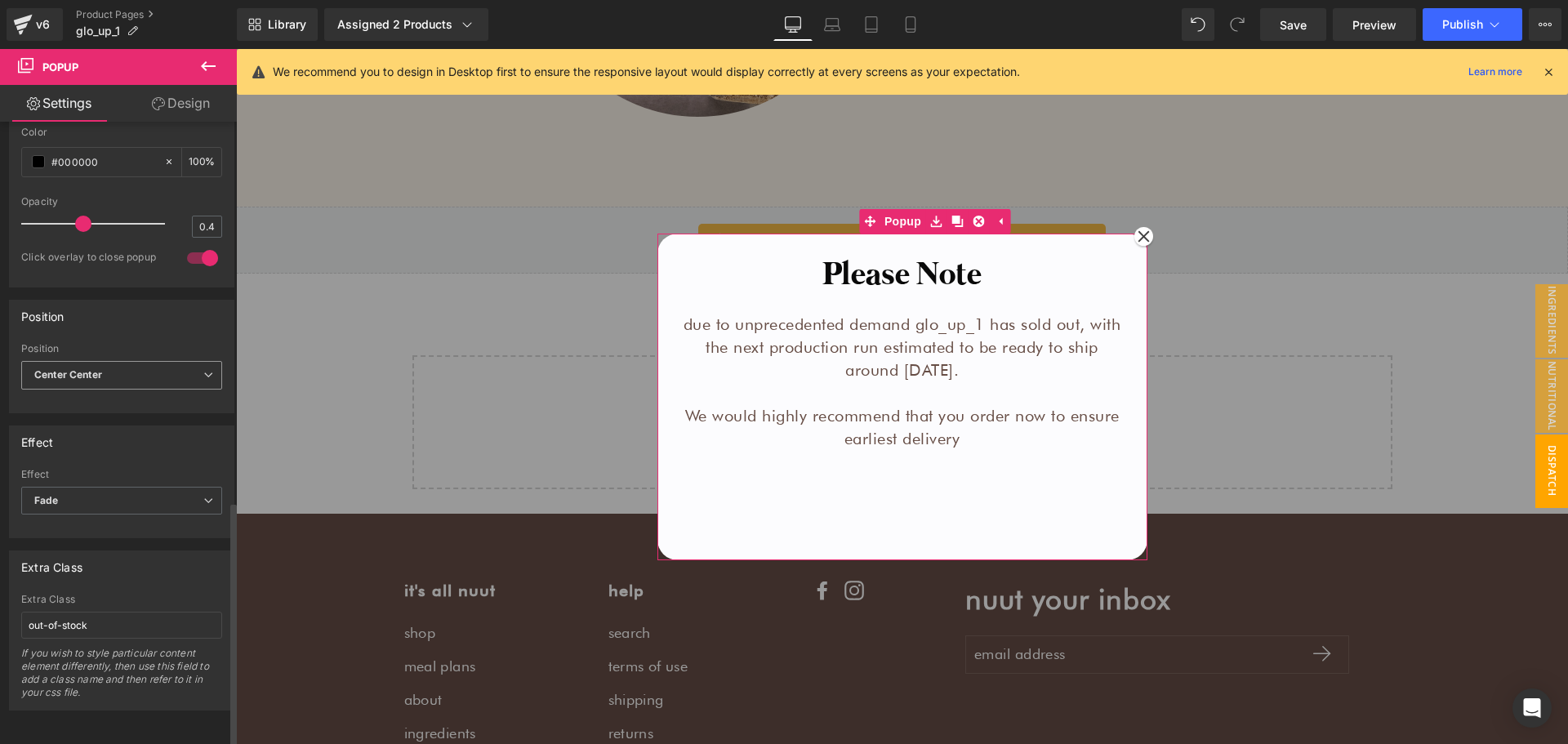
drag, startPoint x: 90, startPoint y: 351, endPoint x: 84, endPoint y: 365, distance: 15.2
click at [89, 361] on span "Center Center" at bounding box center [121, 375] width 201 height 29
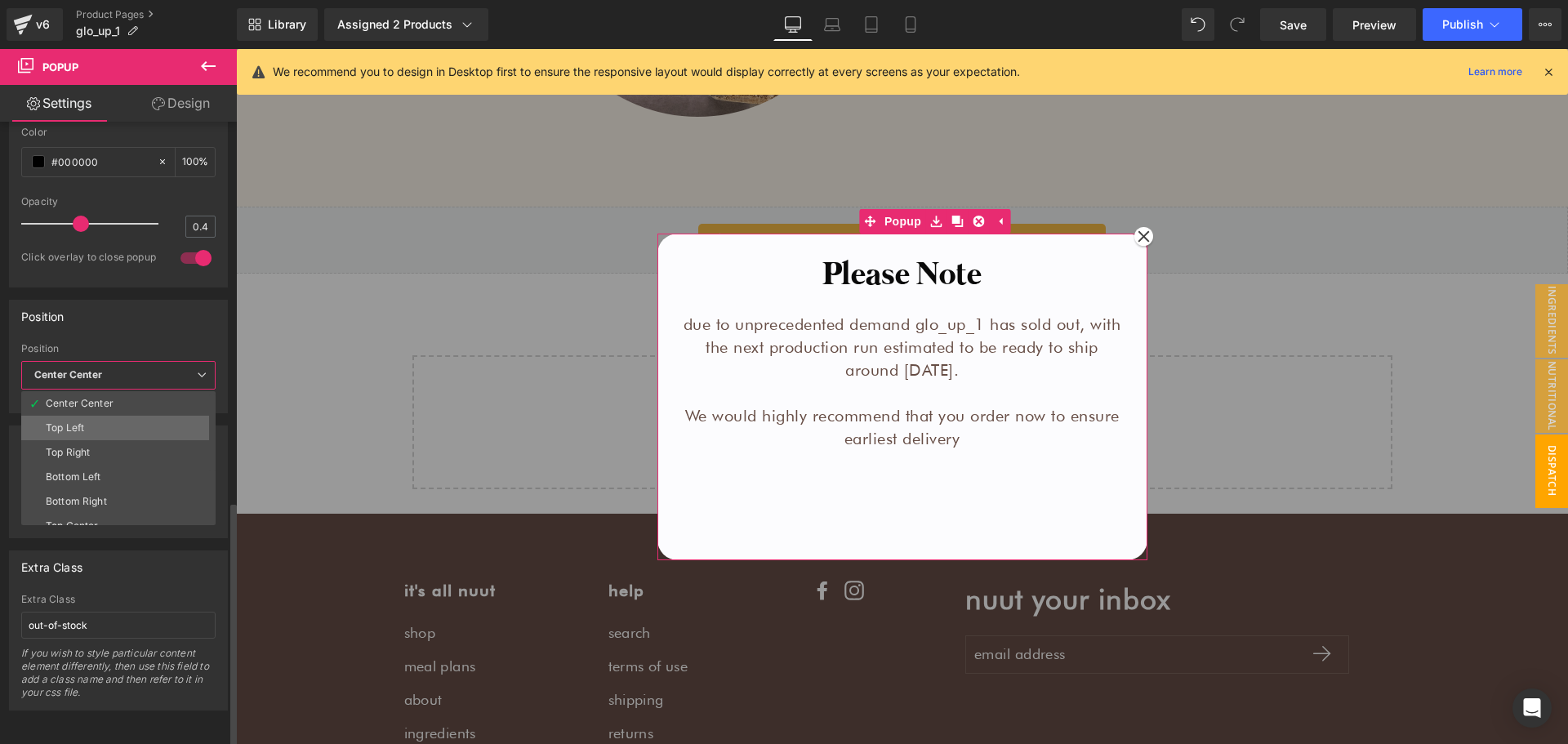
click at [81, 423] on div "Top Left" at bounding box center [65, 428] width 38 height 11
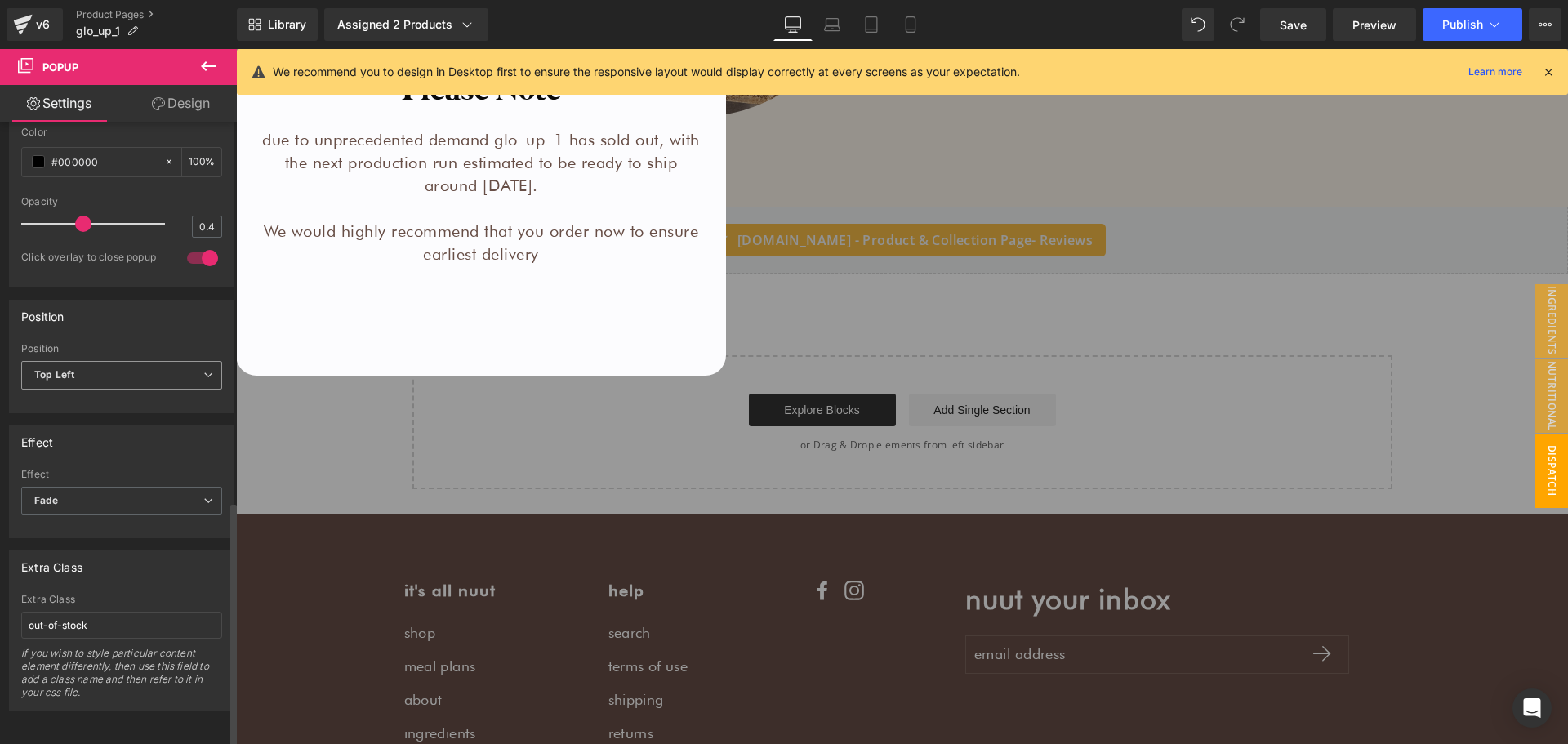
click at [92, 366] on span "Top Left" at bounding box center [121, 375] width 201 height 29
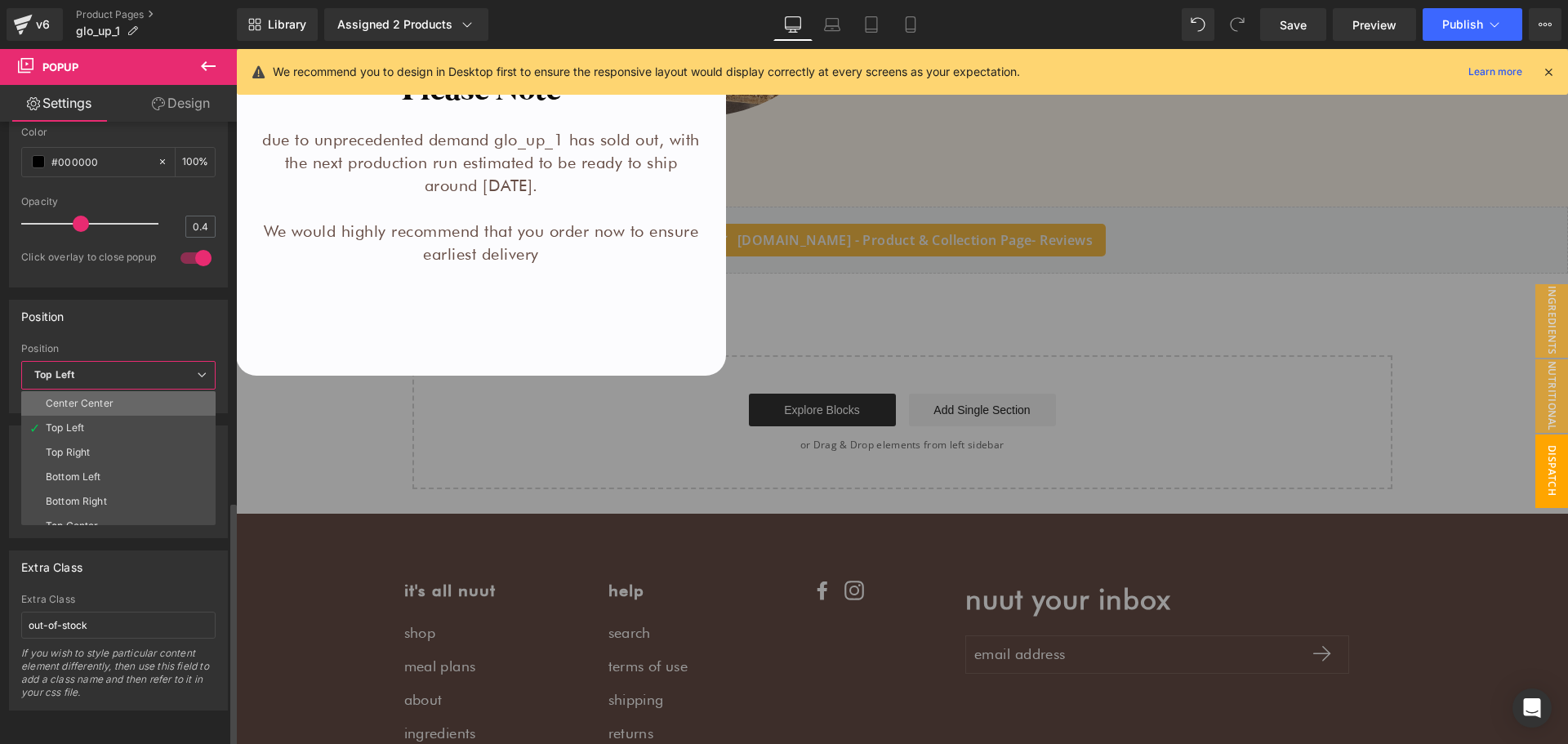
click at [88, 398] on div "Center Center" at bounding box center [79, 403] width 68 height 11
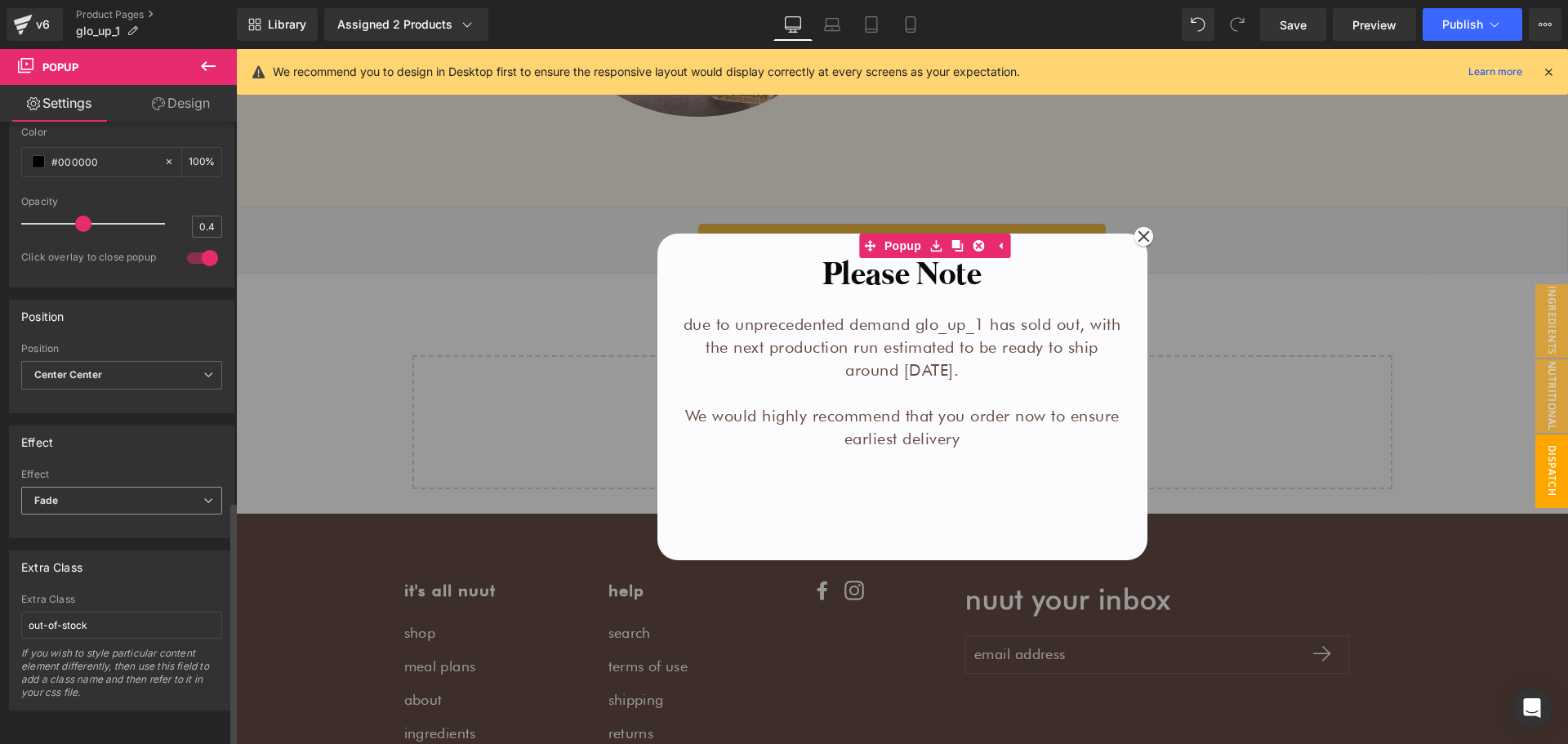
click at [83, 486] on span "Fade" at bounding box center [121, 501] width 201 height 29
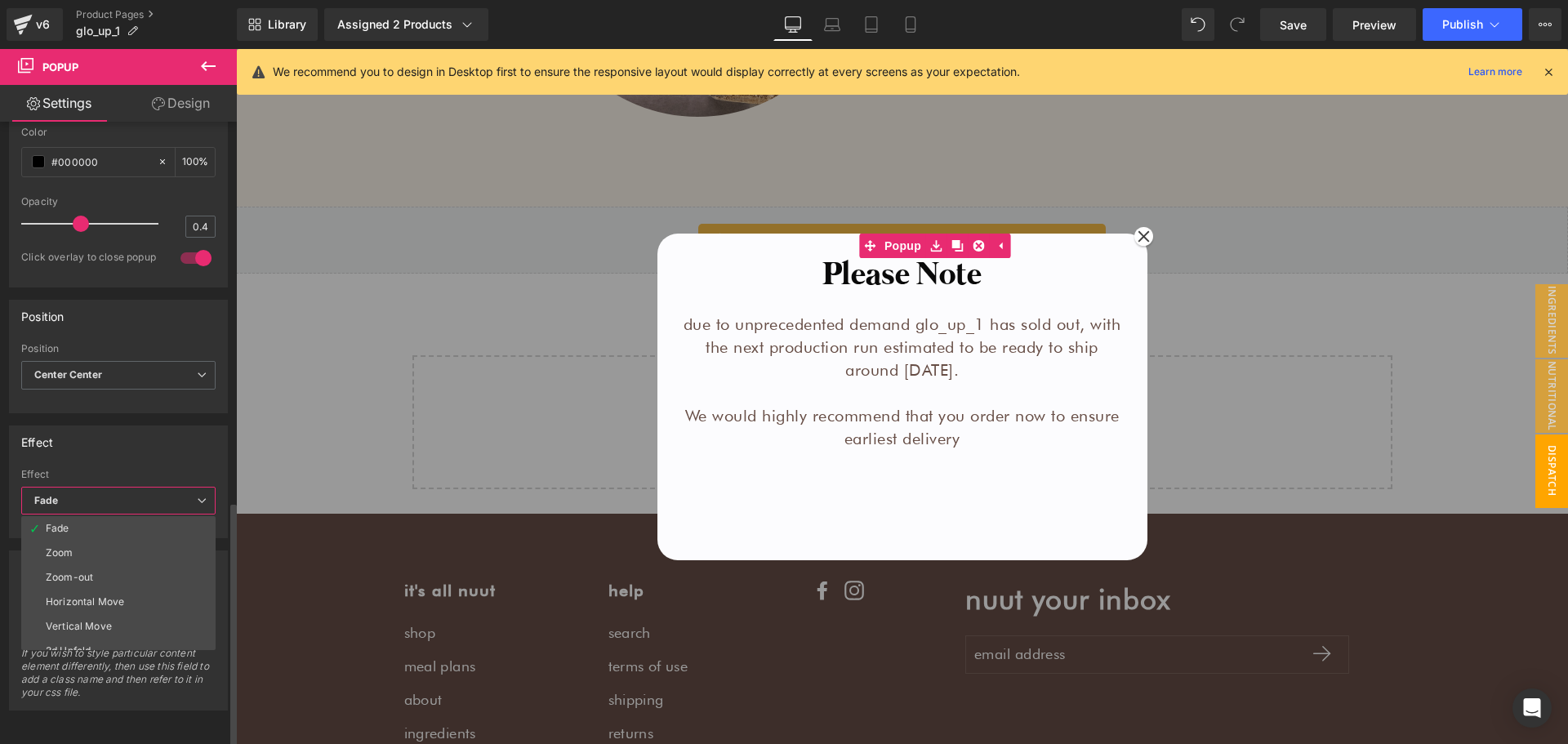
click at [84, 486] on span "Fade" at bounding box center [118, 501] width 195 height 29
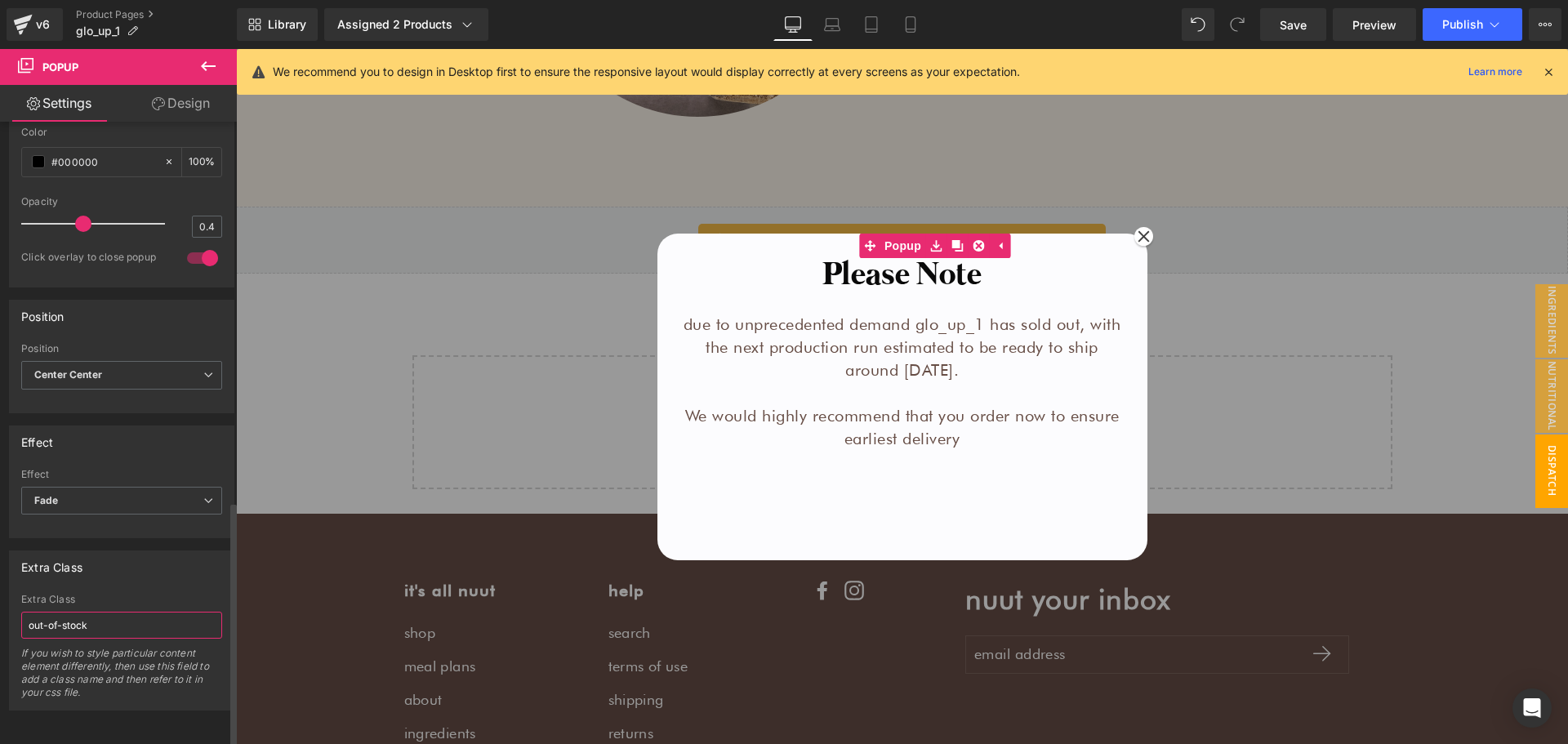
click at [132, 622] on input "out-of-stock" at bounding box center [121, 625] width 201 height 27
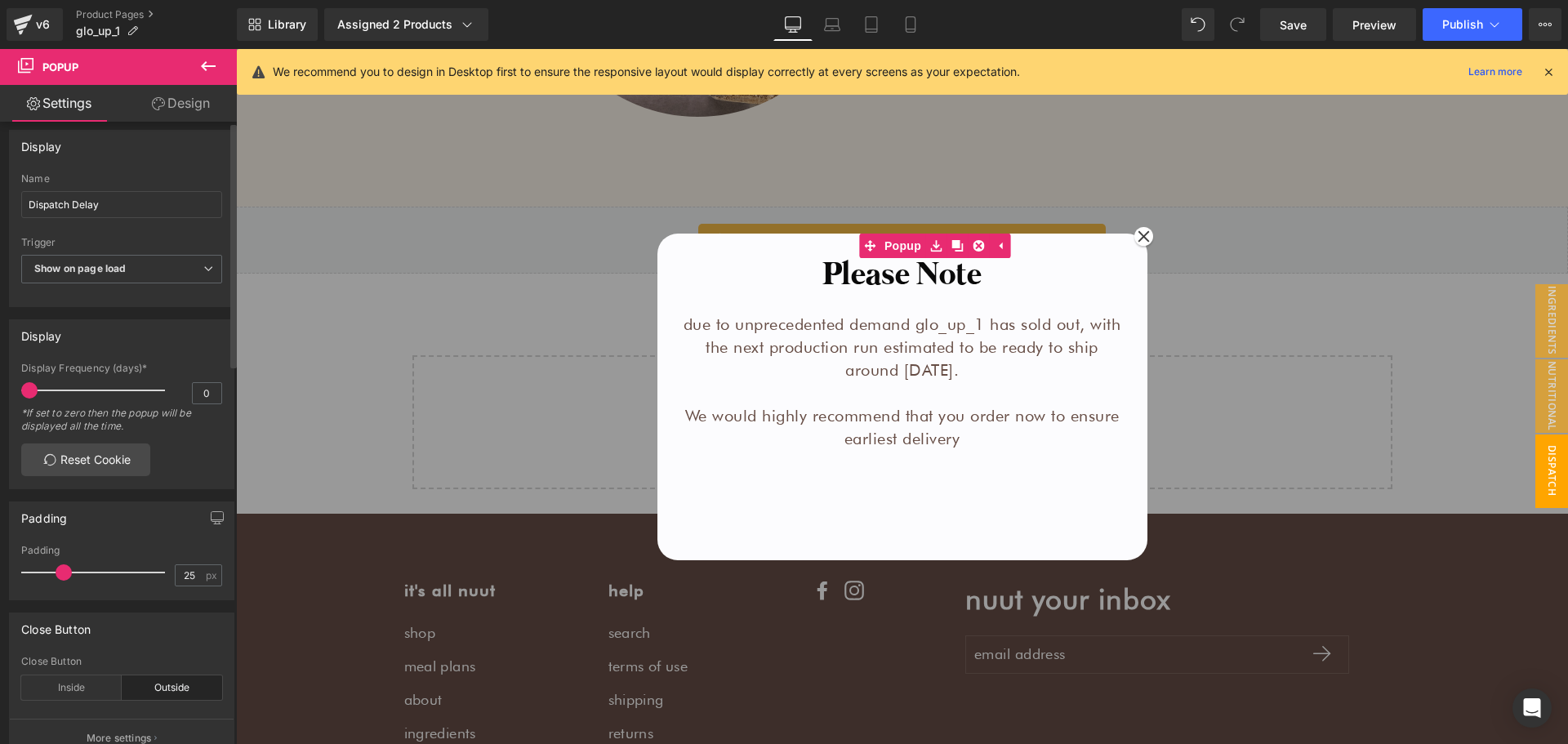
scroll to position [0, 0]
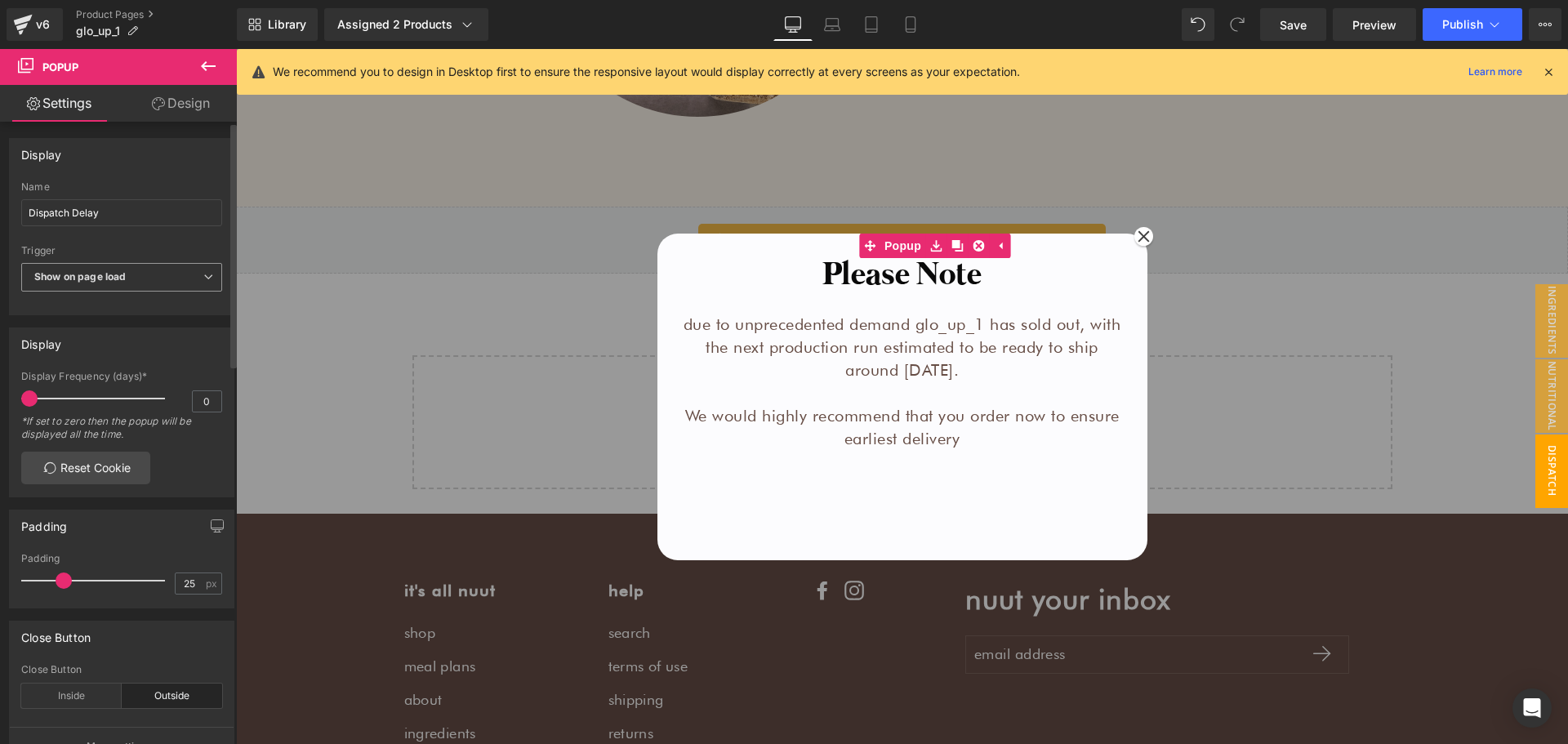
click at [124, 273] on b "Show on page load" at bounding box center [80, 276] width 92 height 12
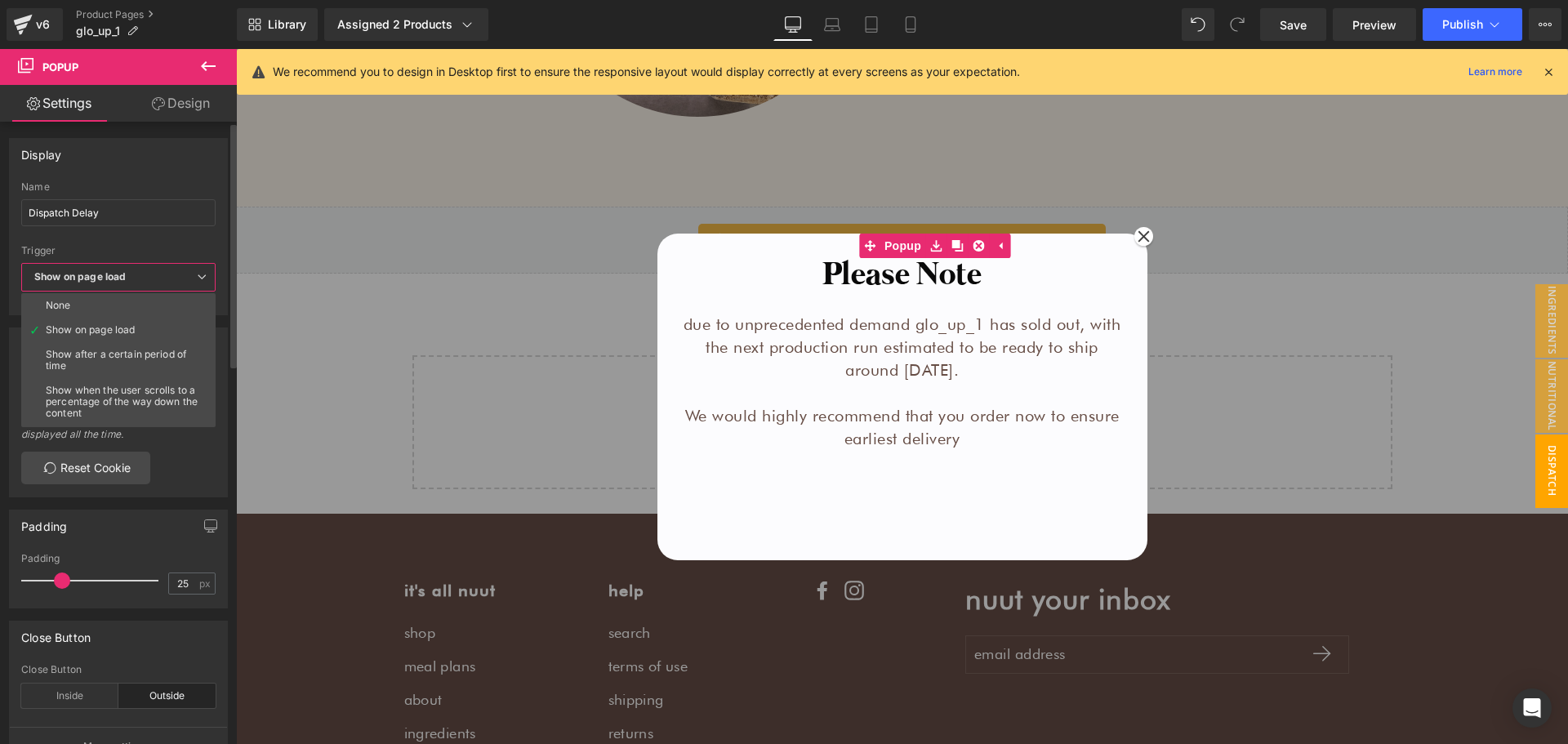
click at [139, 275] on span "Show on page load" at bounding box center [118, 278] width 195 height 29
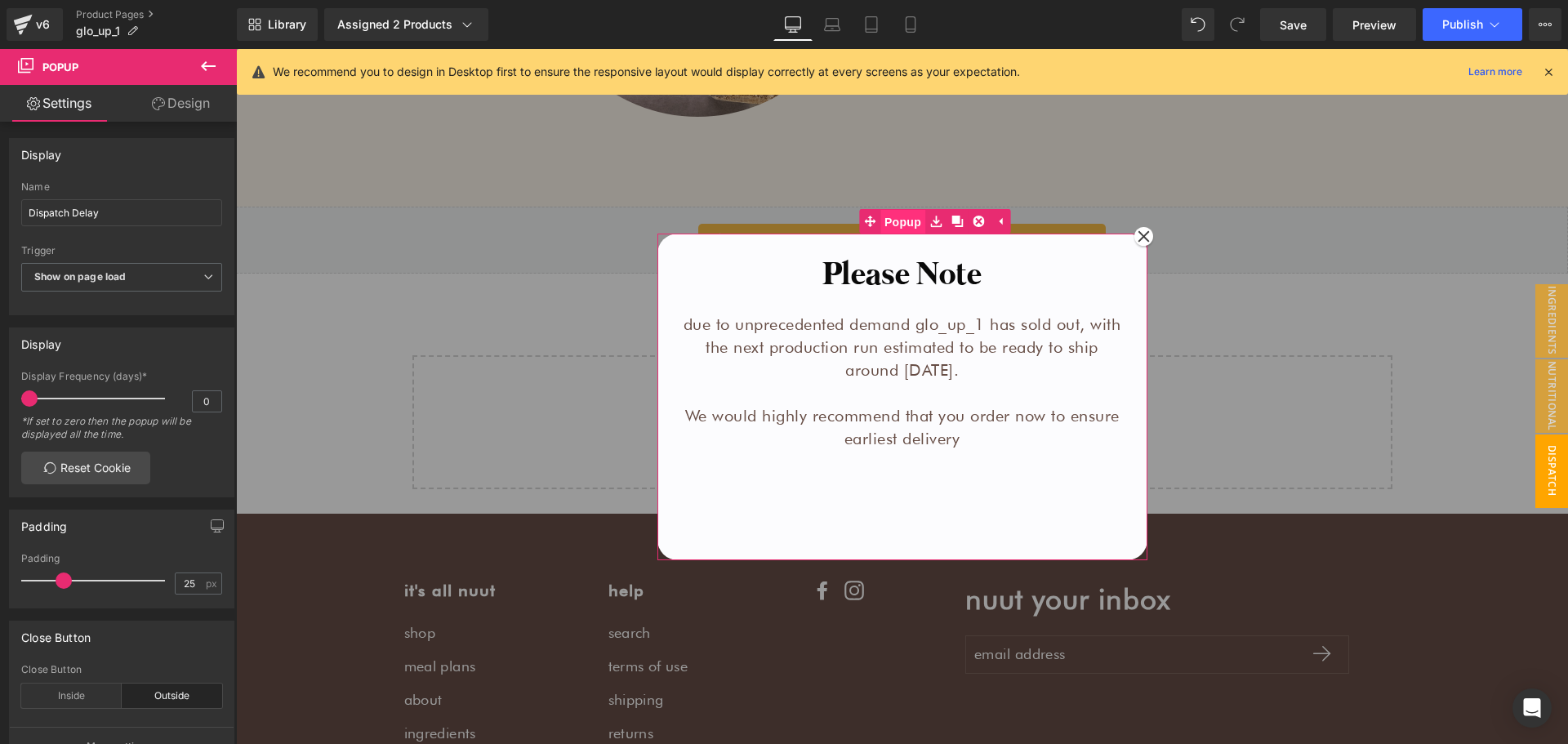
click at [884, 222] on span "Popup" at bounding box center [902, 222] width 45 height 25
click at [209, 72] on icon at bounding box center [208, 66] width 20 height 20
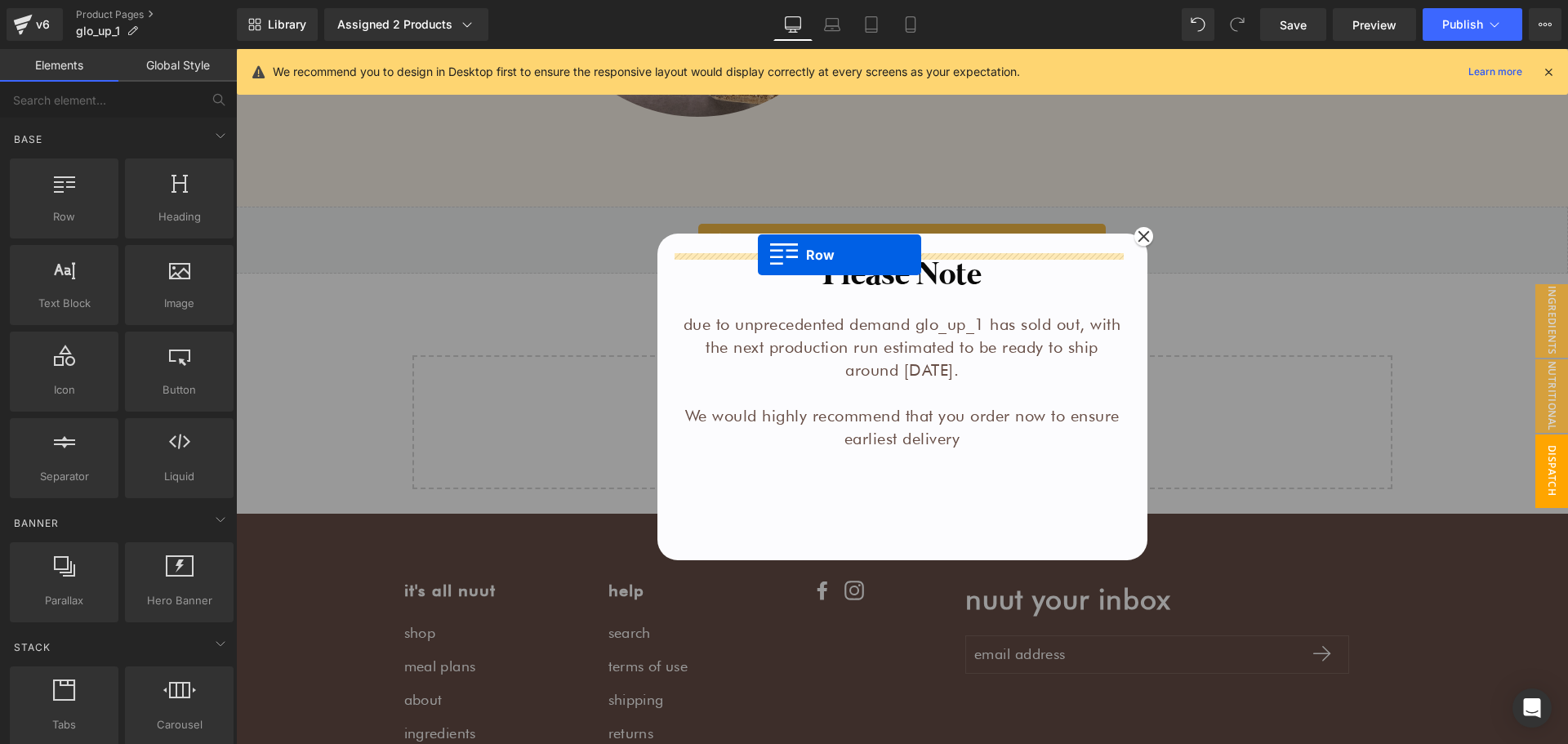
drag, startPoint x: 452, startPoint y: 286, endPoint x: 758, endPoint y: 255, distance: 307.6
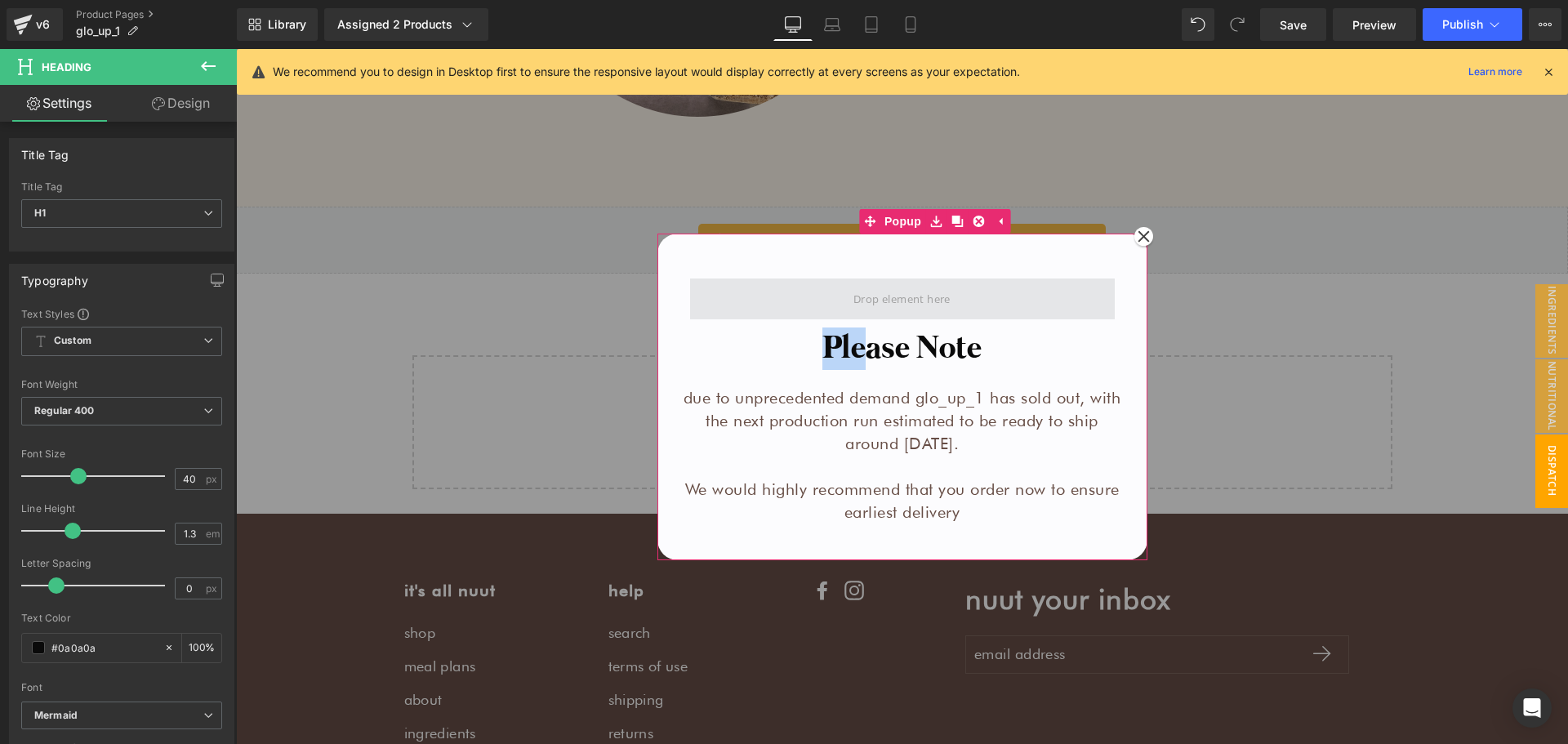
drag, startPoint x: 856, startPoint y: 349, endPoint x: 866, endPoint y: 295, distance: 54.9
click at [866, 295] on div "Row Please Note Heading due to unprecedented demand glo_up_1 has sold out, with…" at bounding box center [902, 388] width 449 height 270
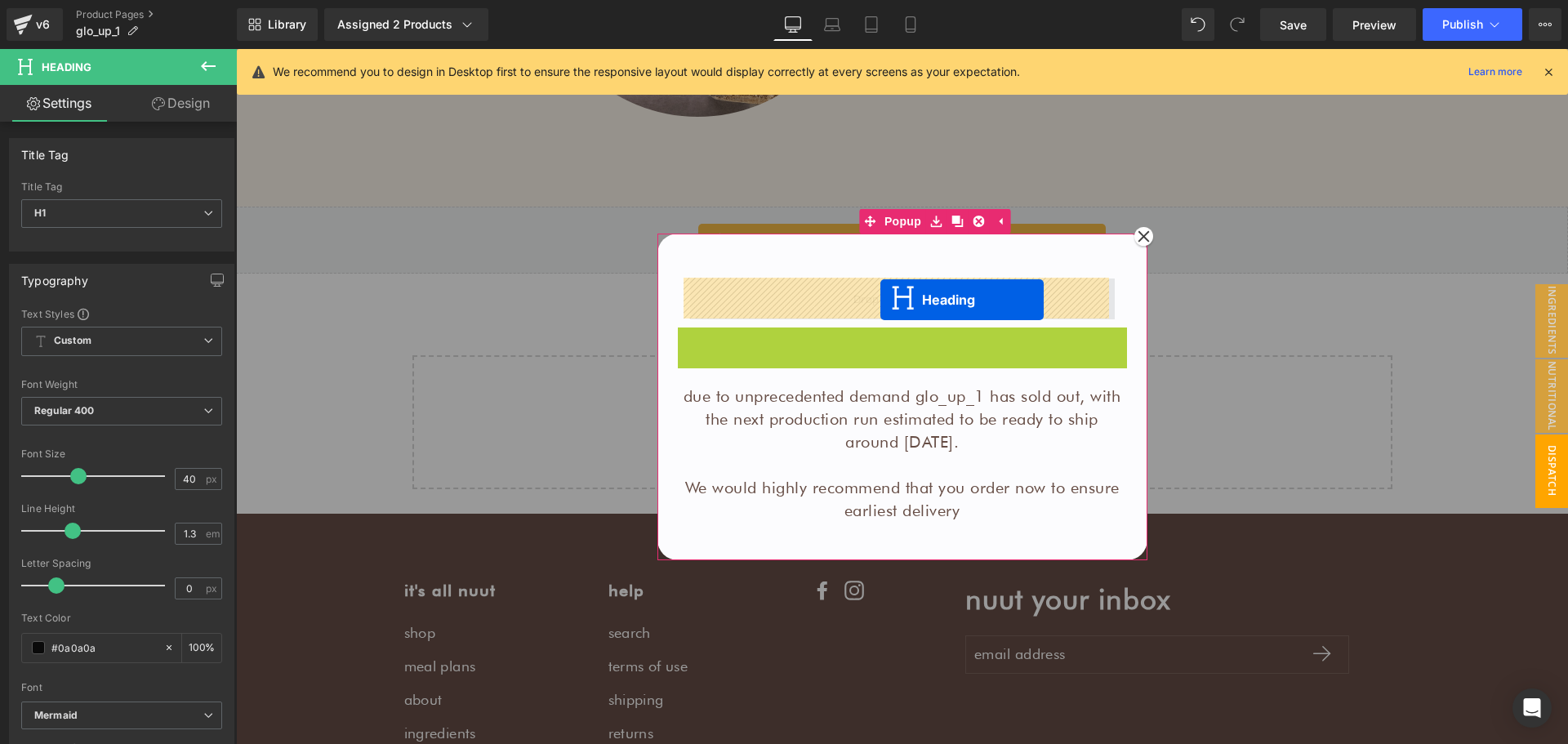
drag, startPoint x: 895, startPoint y: 349, endPoint x: 880, endPoint y: 300, distance: 51.2
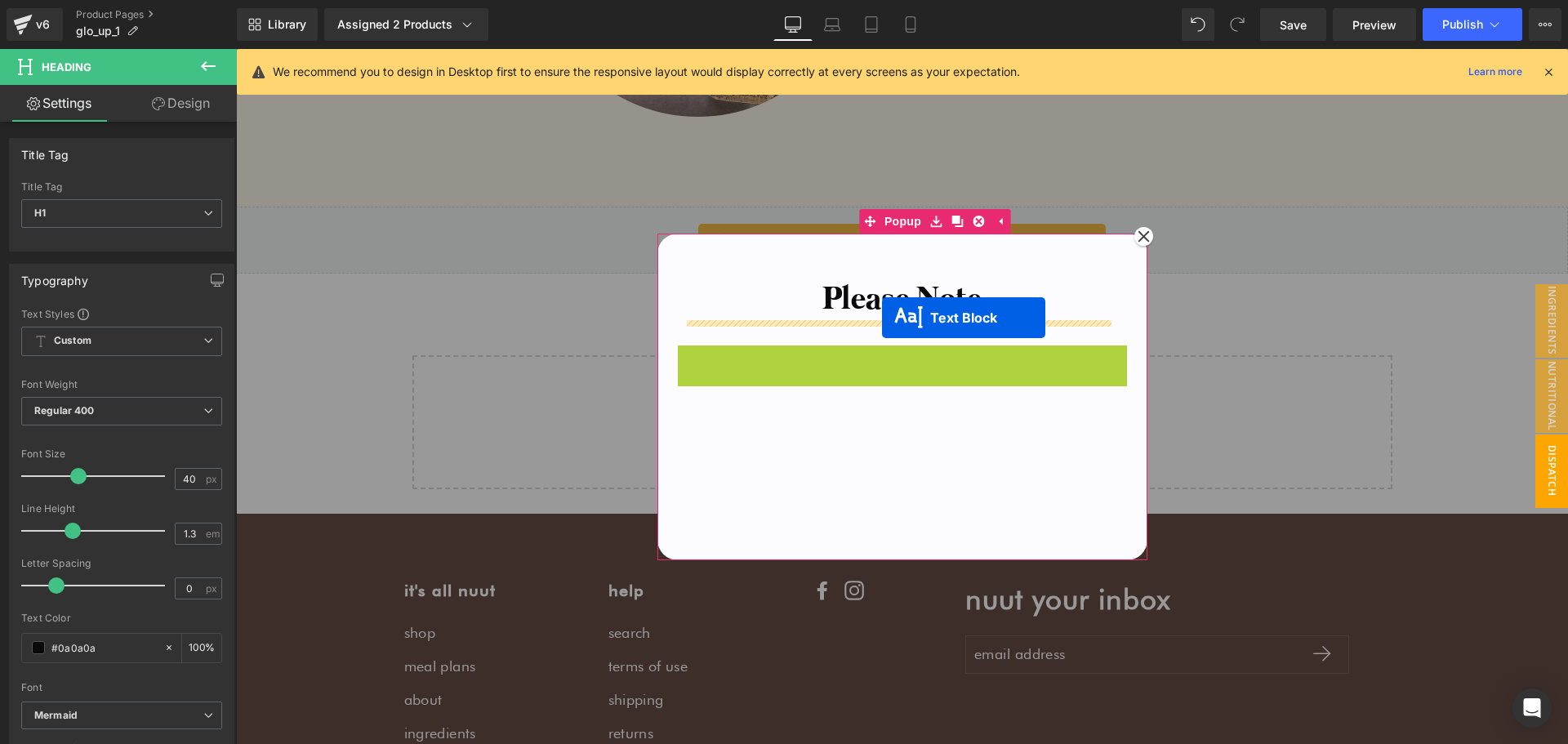
drag, startPoint x: 888, startPoint y: 422, endPoint x: 882, endPoint y: 318, distance: 104.2
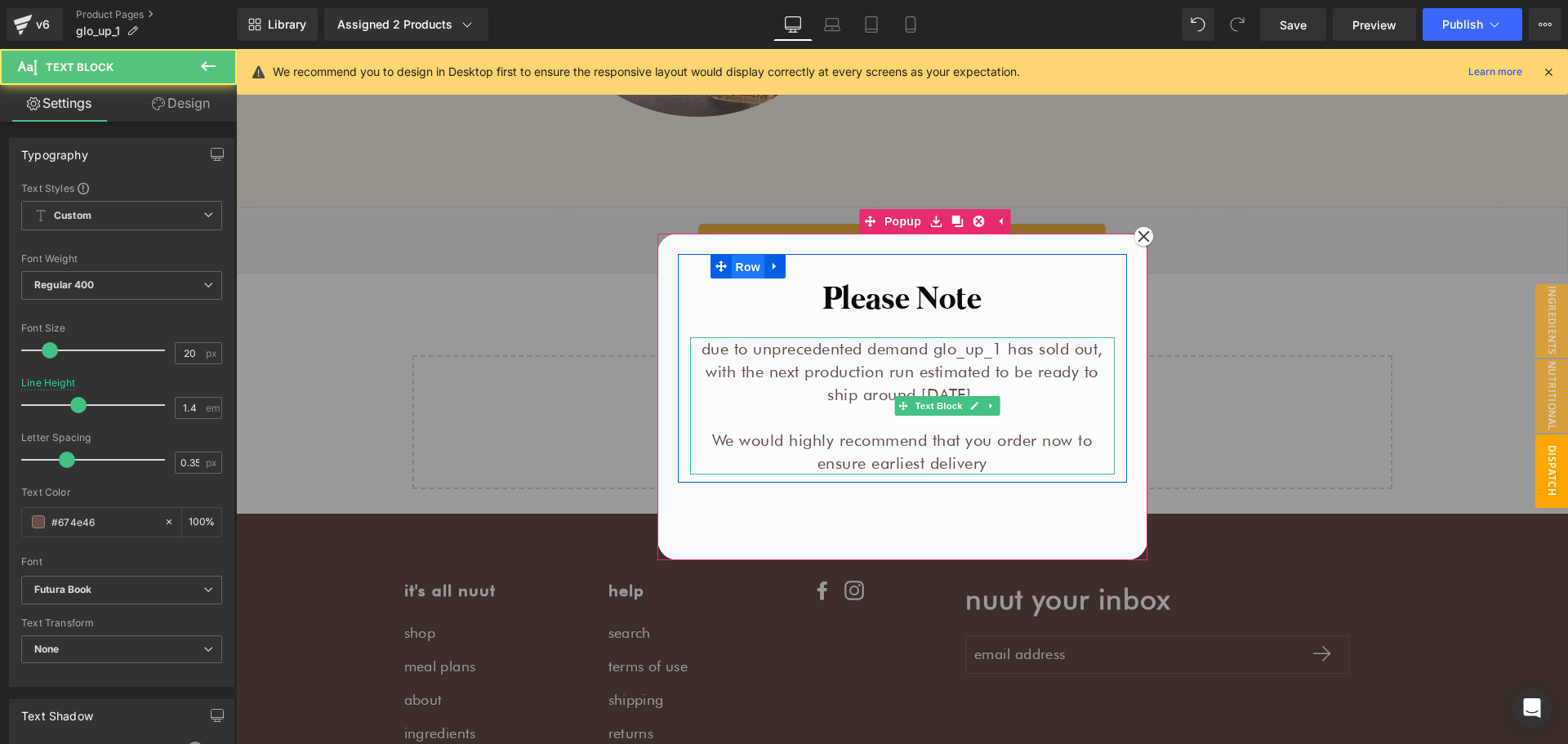
click at [732, 269] on span "Row" at bounding box center [748, 267] width 32 height 25
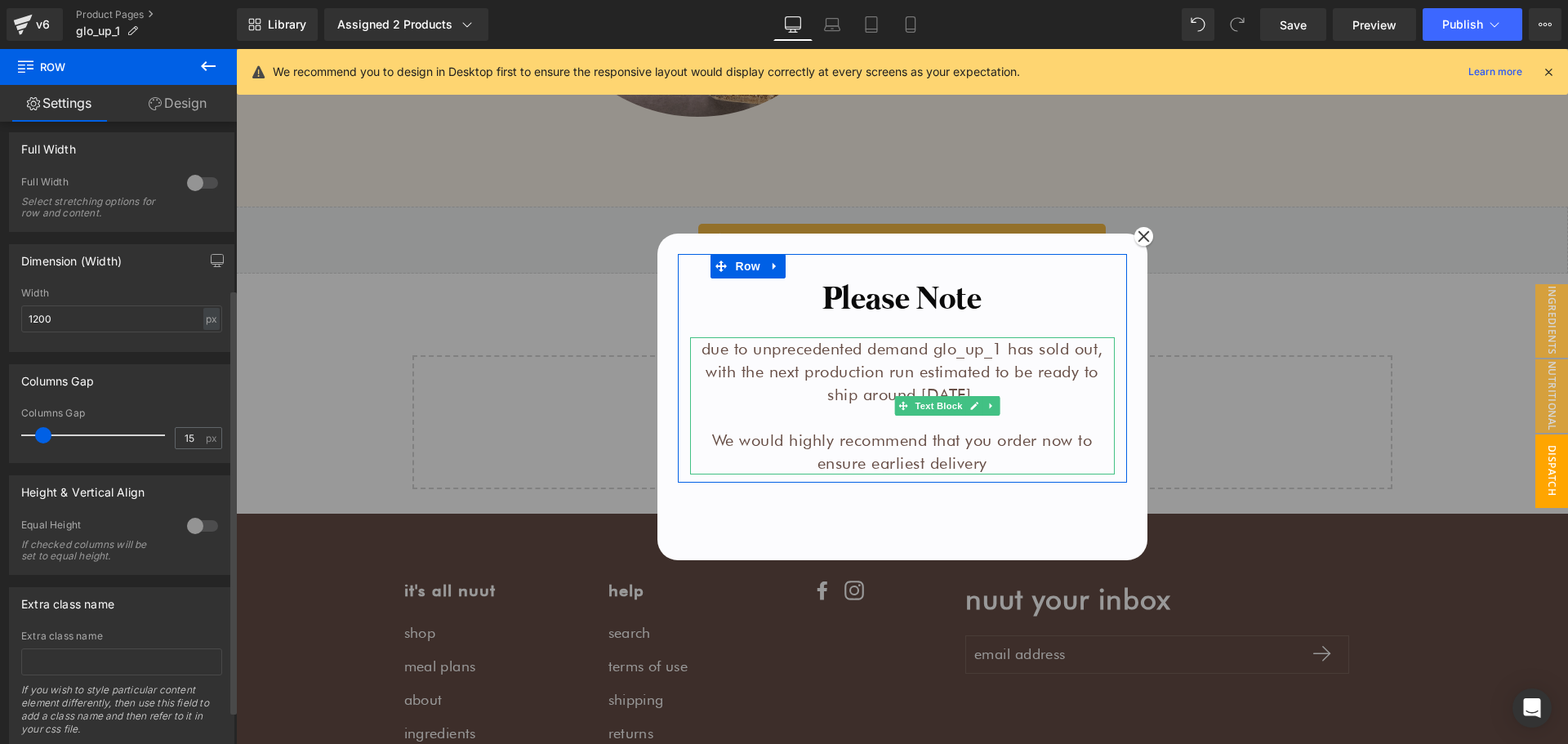
click at [195, 178] on div at bounding box center [202, 182] width 39 height 26
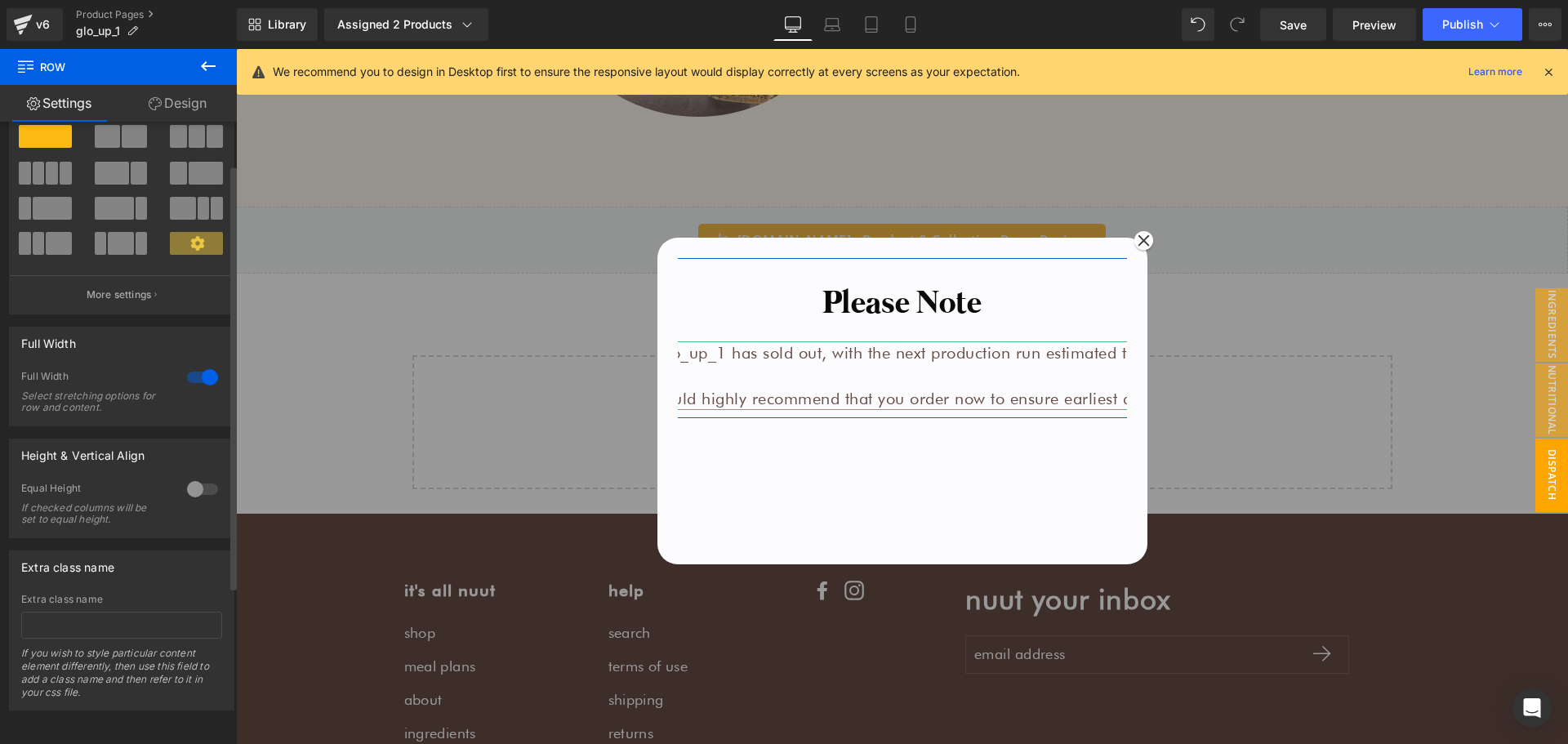
scroll to position [63, 0]
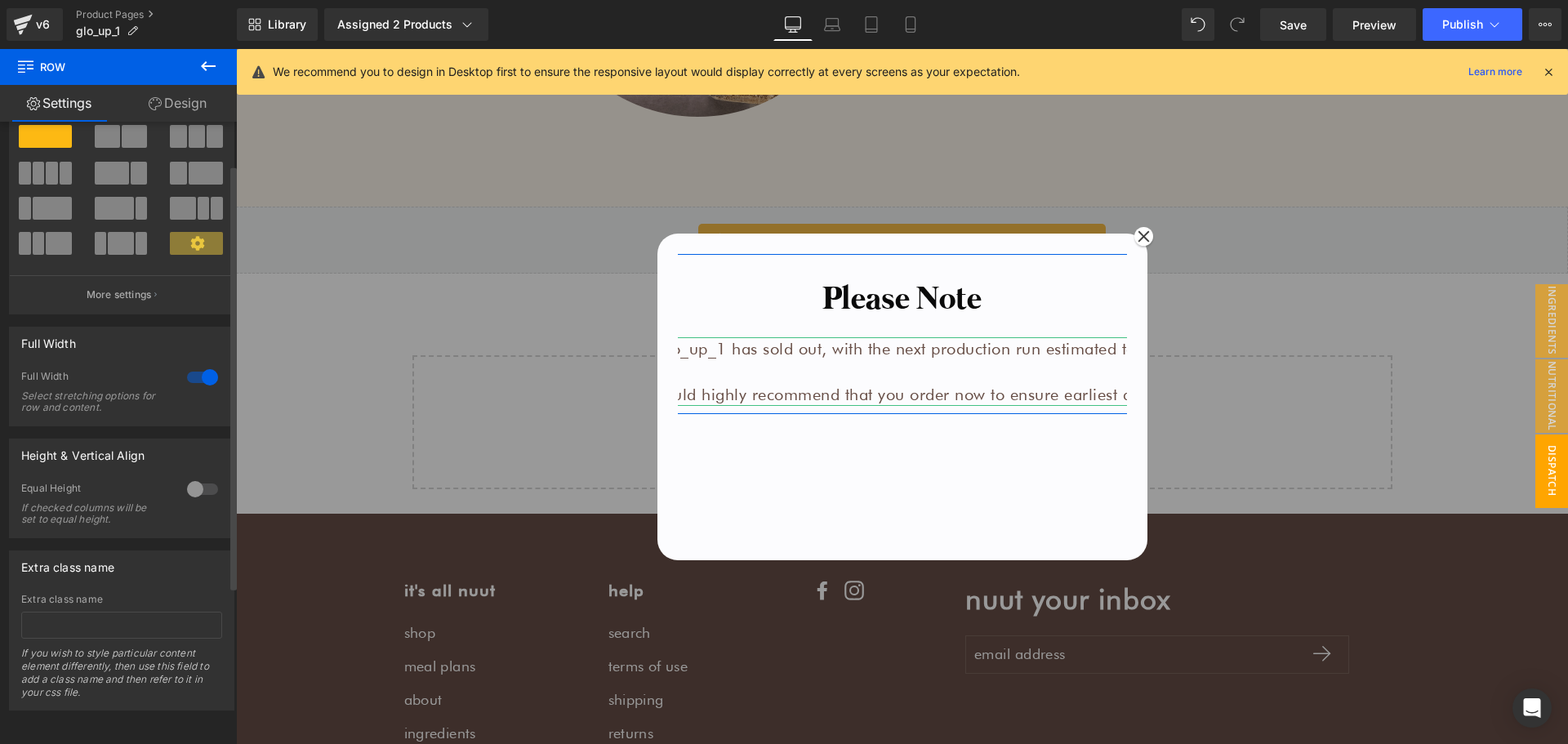
click at [195, 178] on div at bounding box center [197, 179] width 76 height 35
click at [204, 364] on div at bounding box center [202, 377] width 39 height 26
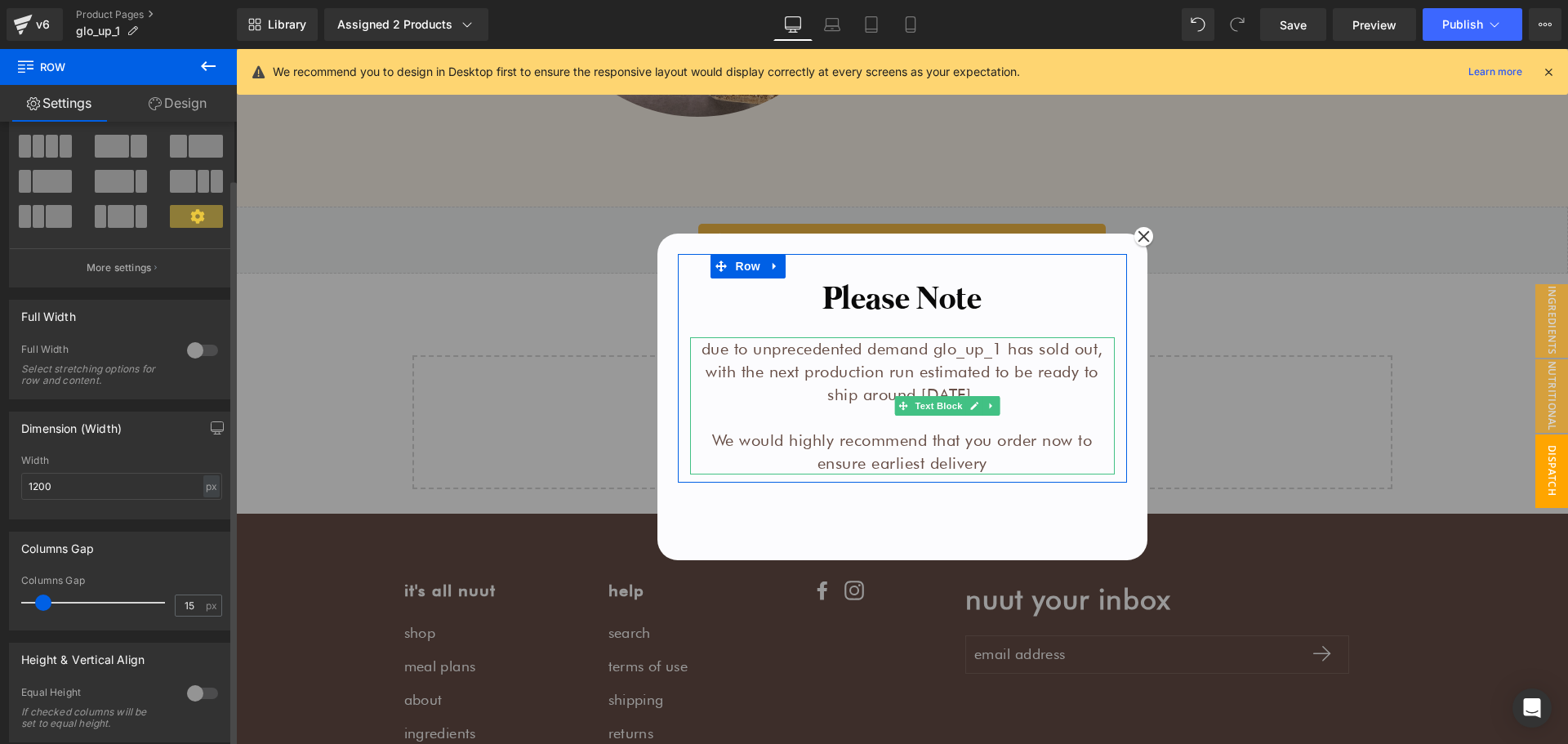
scroll to position [294, 0]
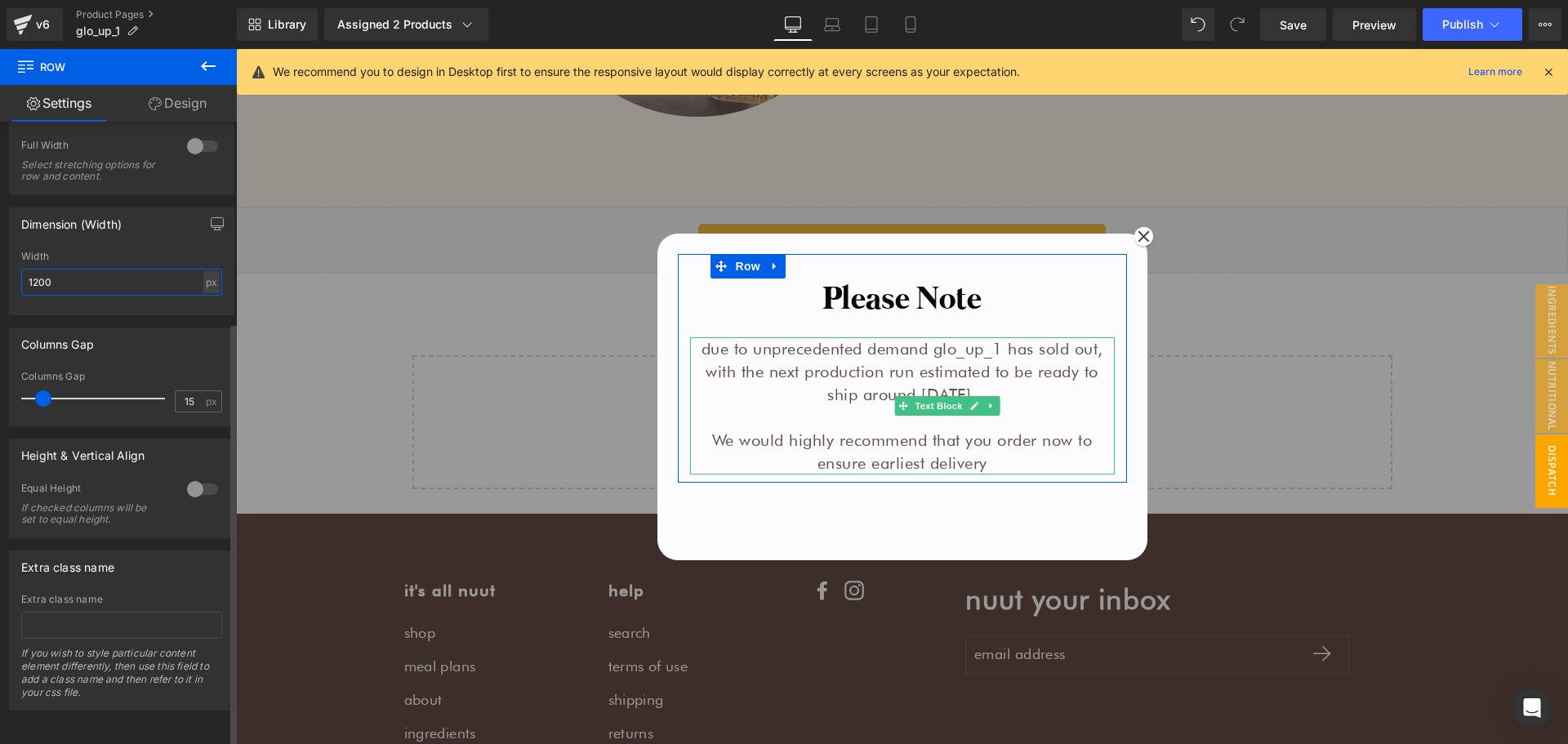
click at [88, 275] on input "1200" at bounding box center [121, 282] width 201 height 27
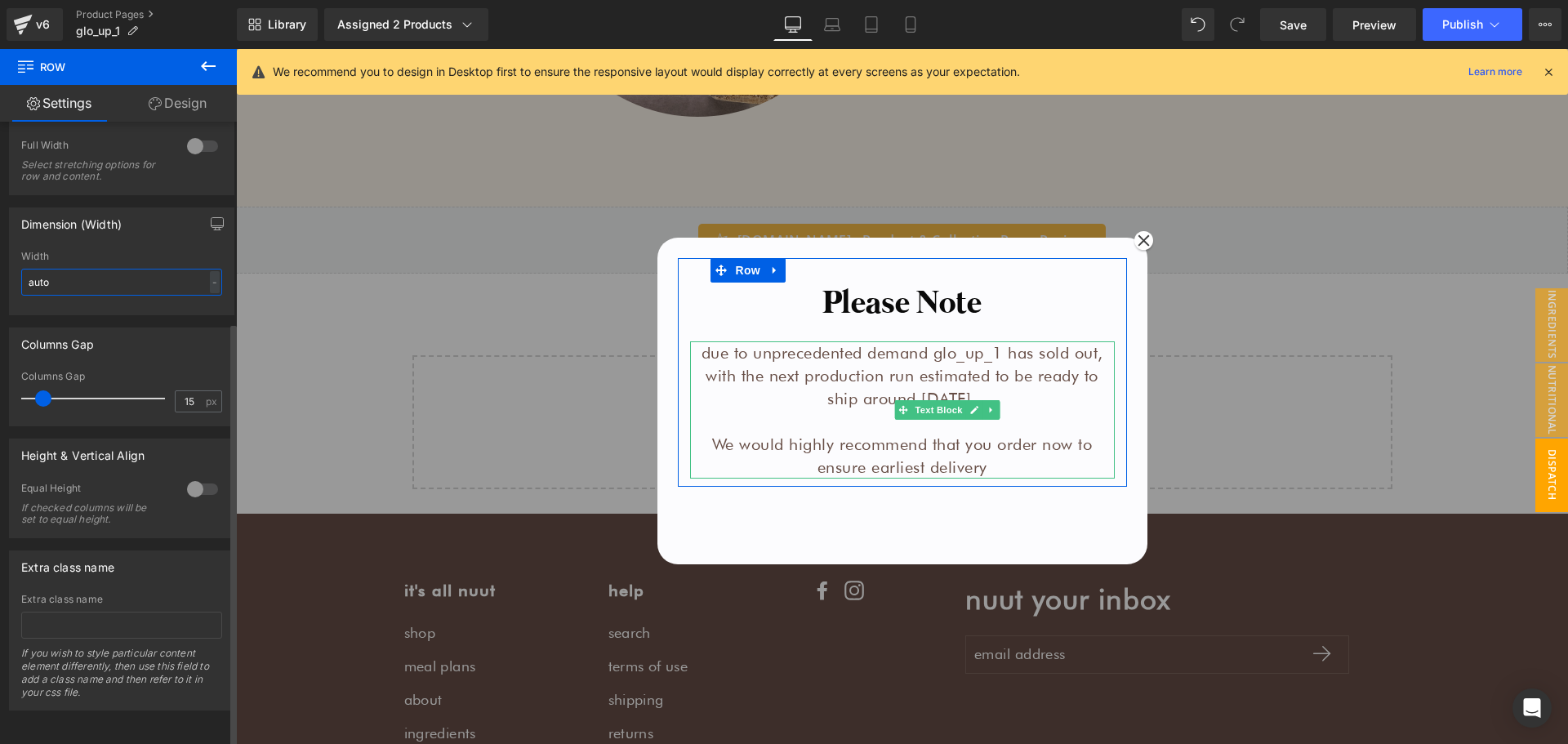
type input "auto"
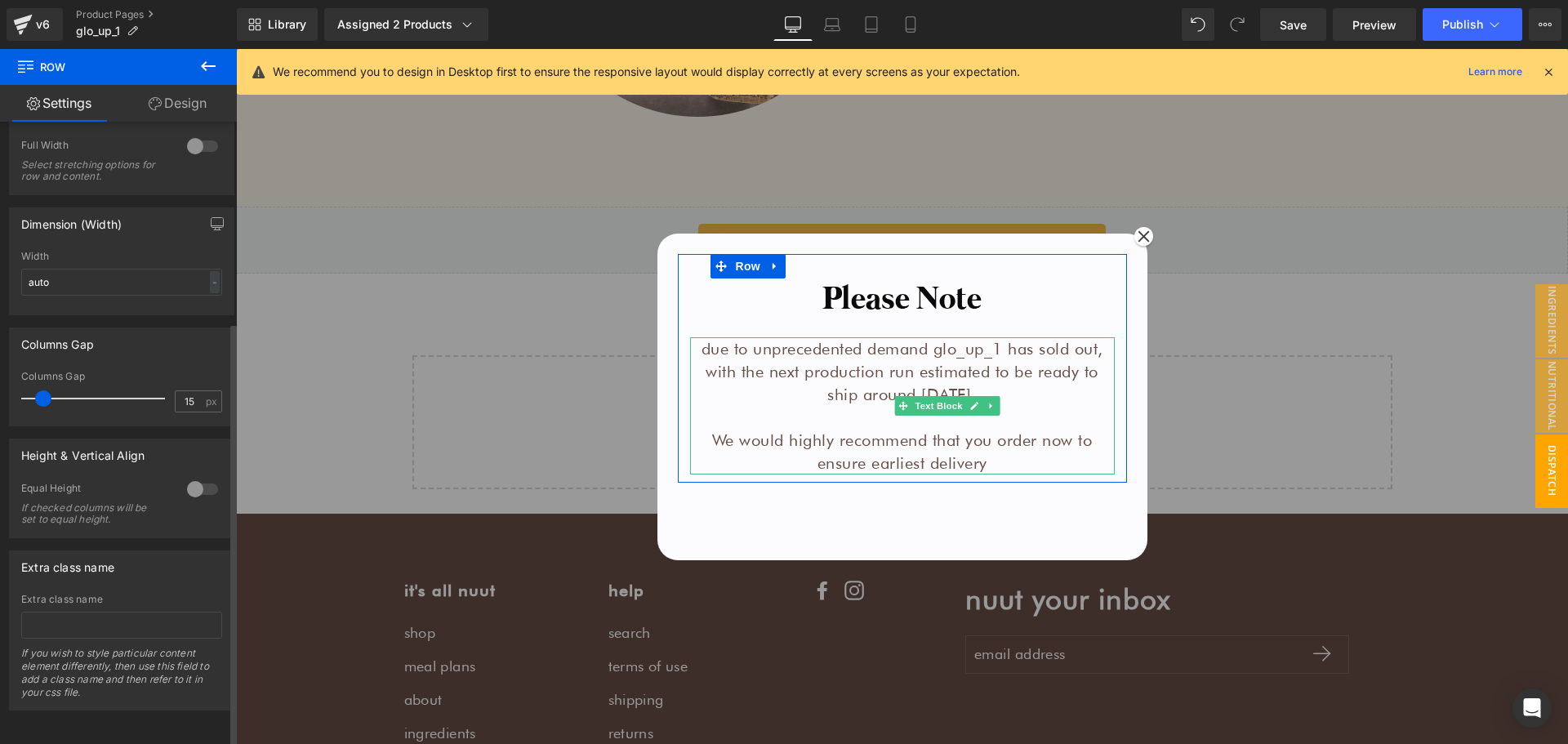
click at [122, 229] on div "Dimension (Width) auto Width auto - % px" at bounding box center [121, 260] width 225 height 108
click at [193, 480] on div at bounding box center [202, 488] width 39 height 26
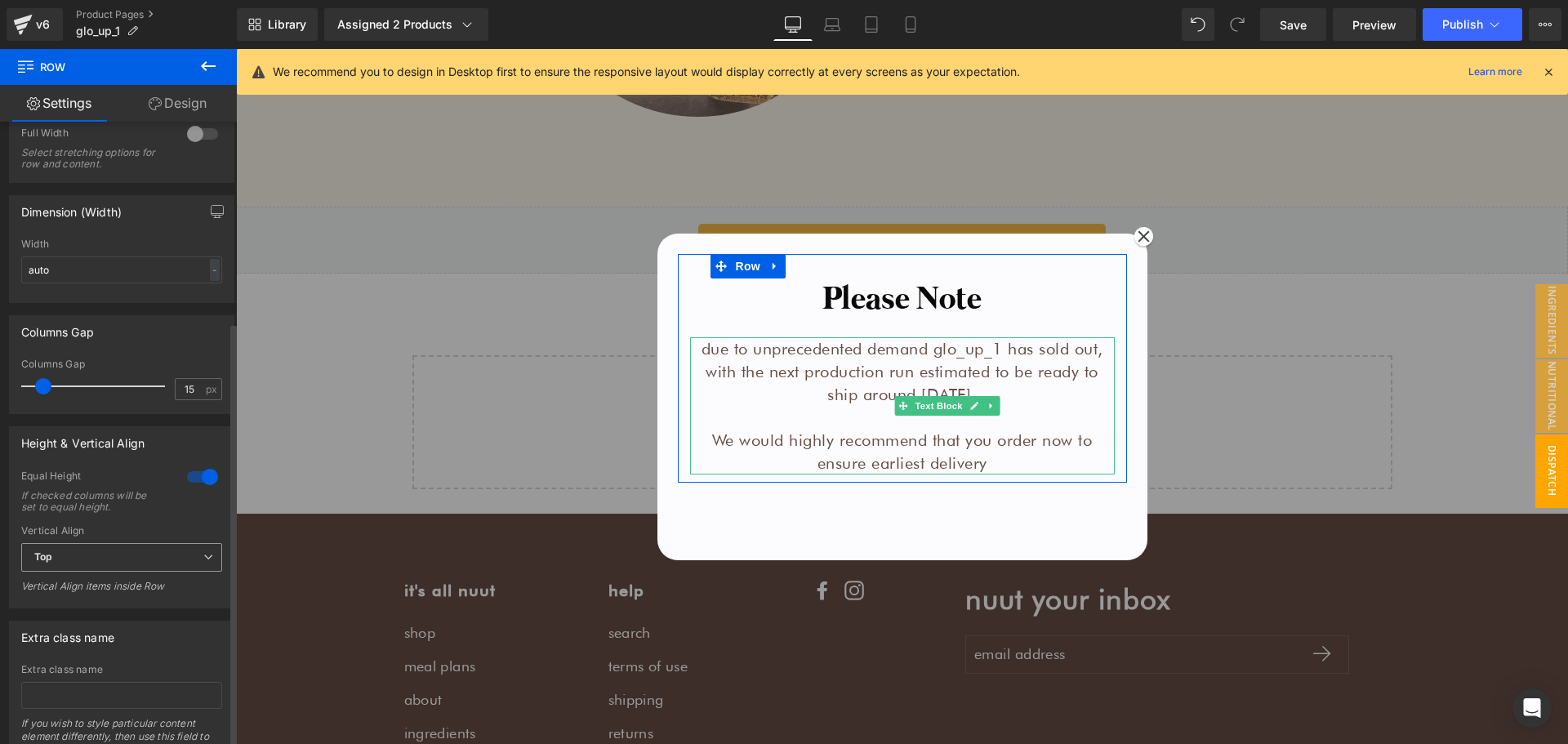
click at [123, 555] on span "Top" at bounding box center [121, 557] width 201 height 29
click at [90, 609] on li "Middle" at bounding box center [118, 611] width 195 height 25
drag, startPoint x: 150, startPoint y: 556, endPoint x: 128, endPoint y: 606, distance: 54.6
click at [149, 556] on span "Middle" at bounding box center [121, 557] width 201 height 29
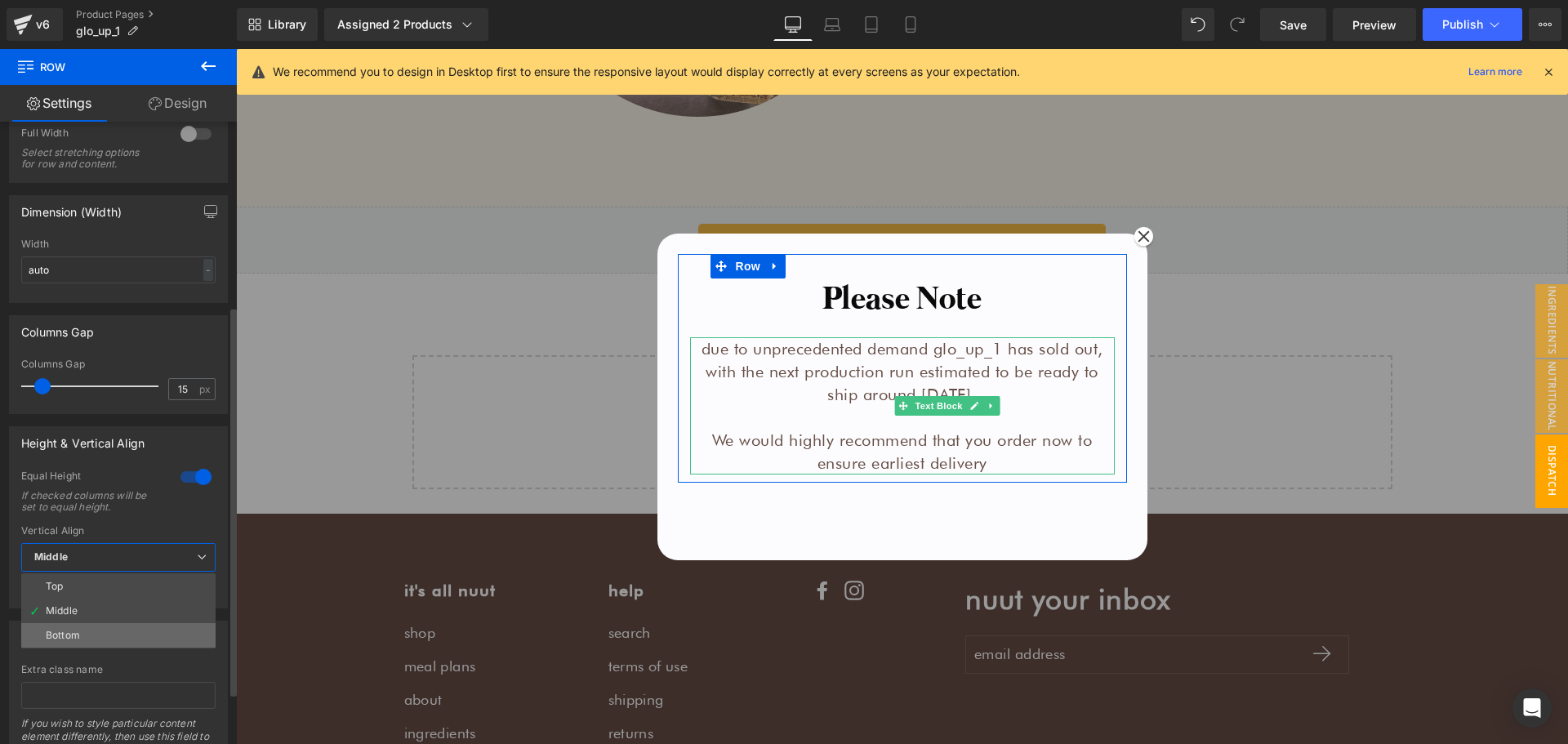
click at [114, 628] on li "Bottom" at bounding box center [118, 635] width 195 height 25
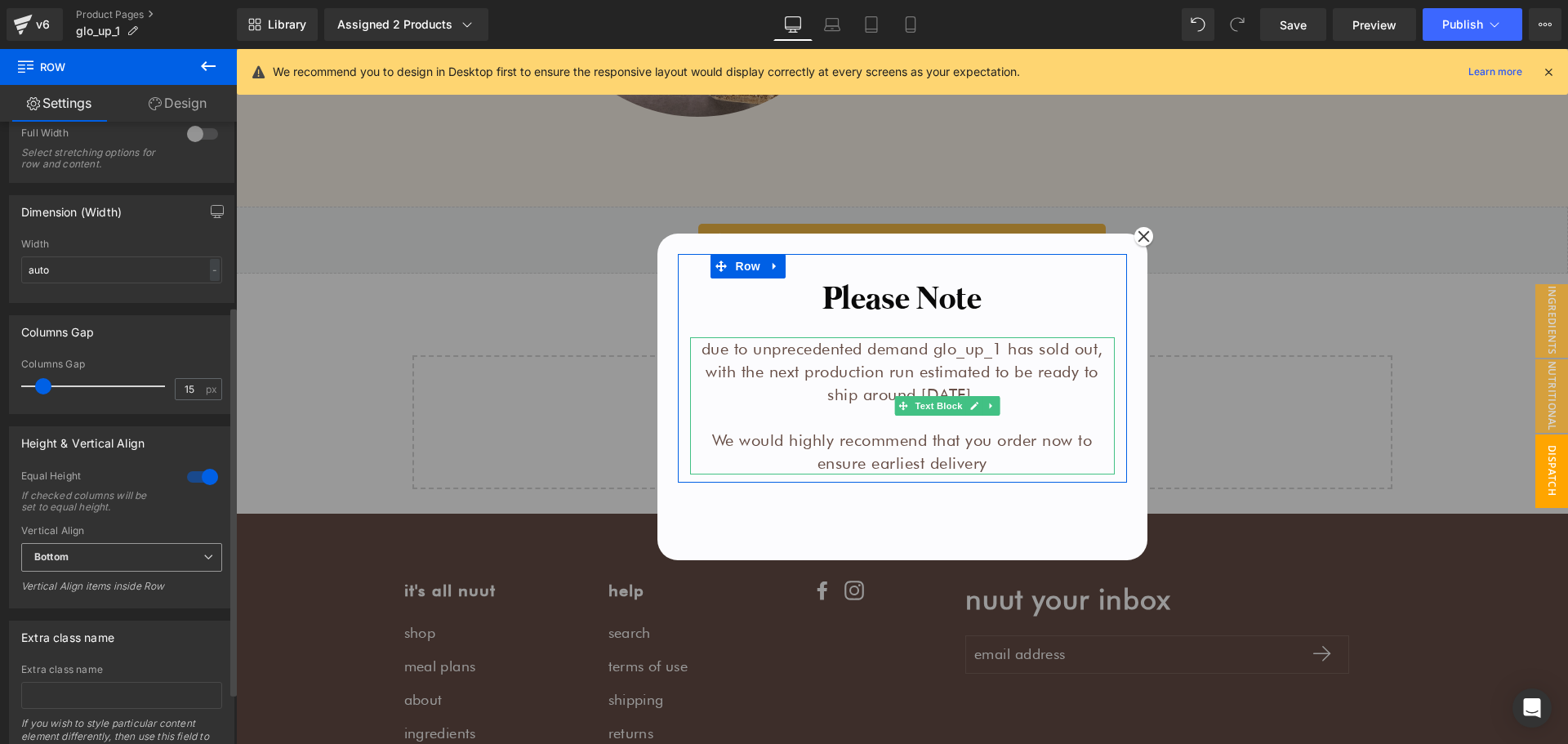
click at [125, 560] on span "Bottom" at bounding box center [121, 557] width 201 height 29
drag, startPoint x: 102, startPoint y: 613, endPoint x: 105, endPoint y: 568, distance: 45.1
click at [101, 613] on li "Middle" at bounding box center [118, 611] width 195 height 25
click at [103, 557] on span "Middle" at bounding box center [121, 557] width 201 height 29
click at [88, 592] on li "Top" at bounding box center [118, 587] width 195 height 25
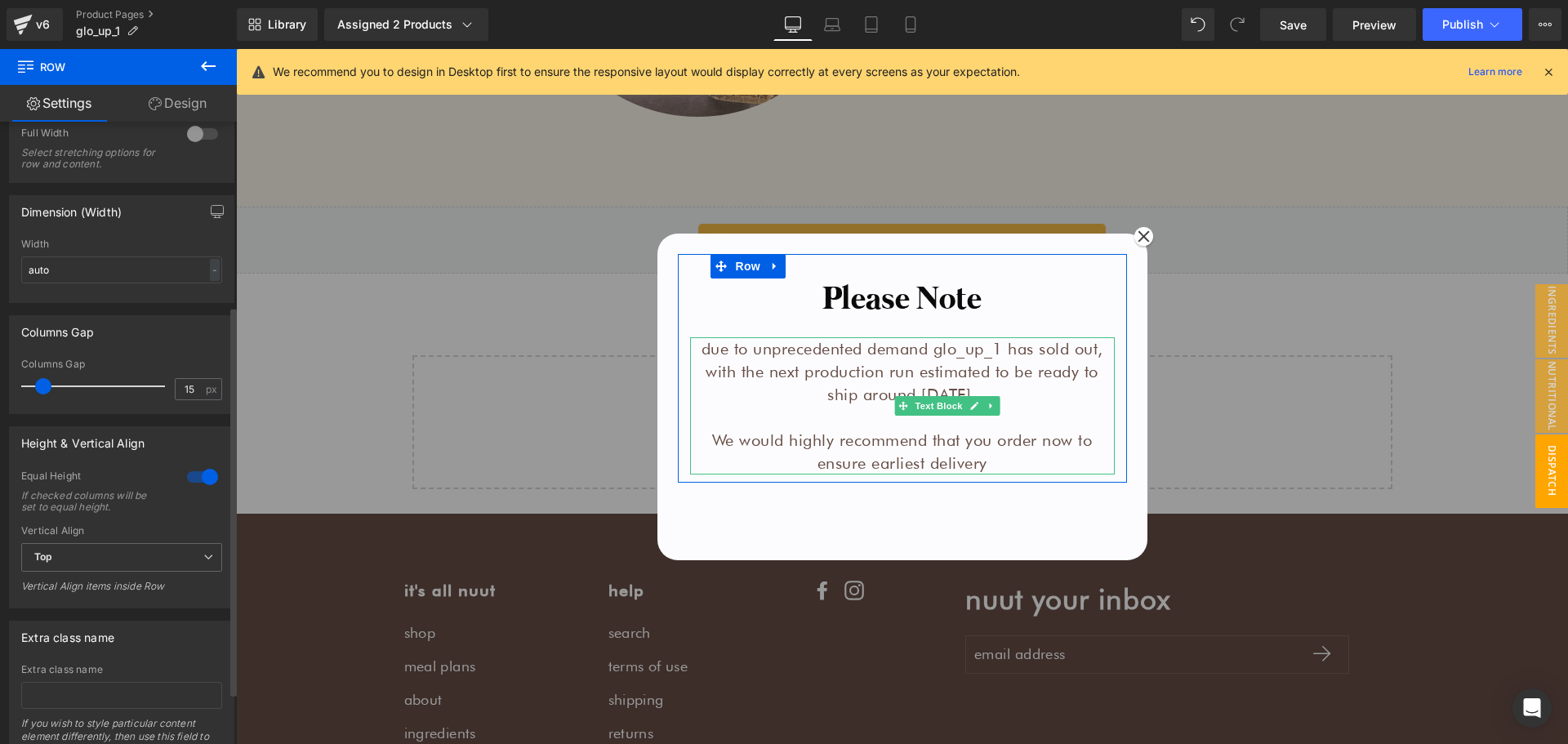
click at [197, 478] on div at bounding box center [202, 476] width 39 height 26
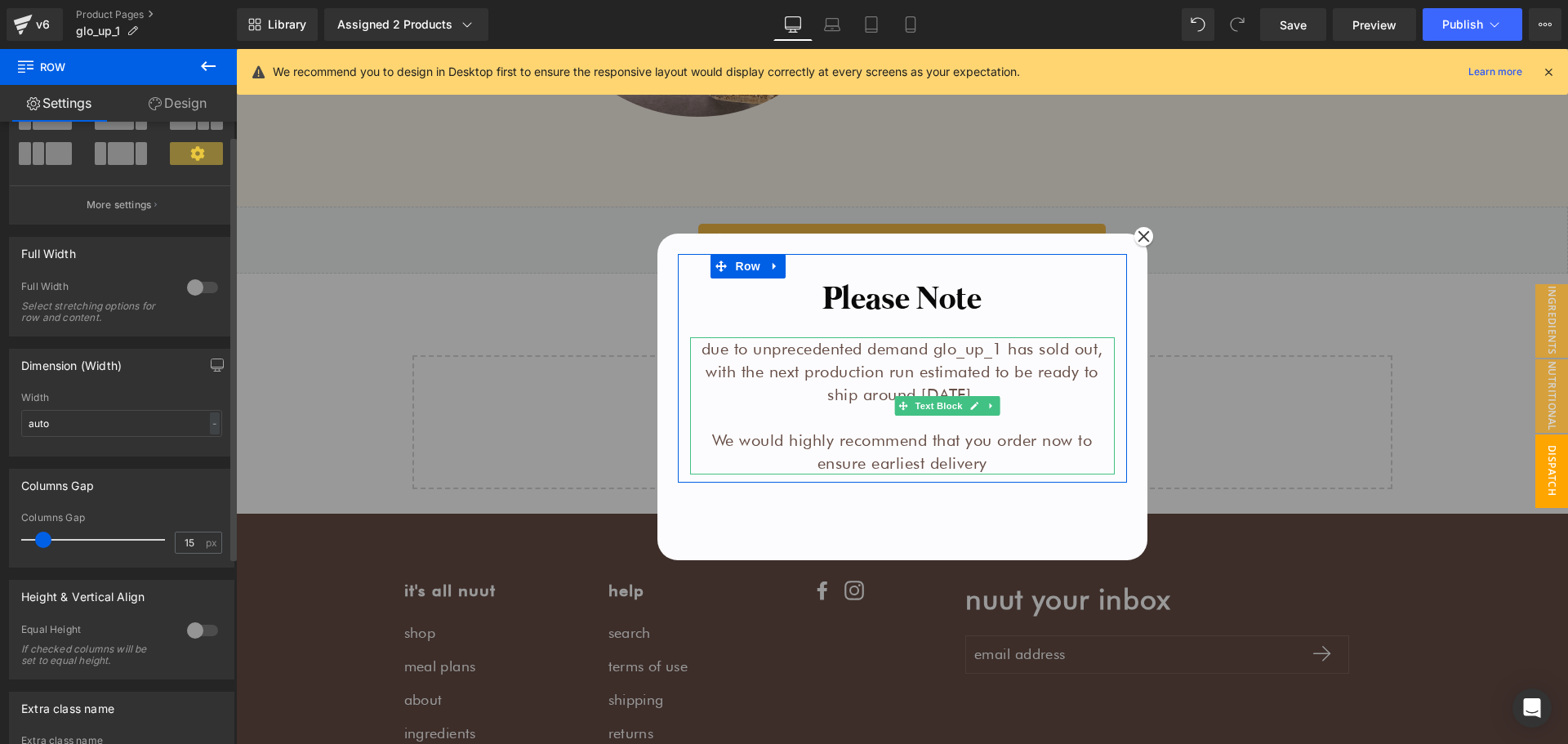
scroll to position [0, 0]
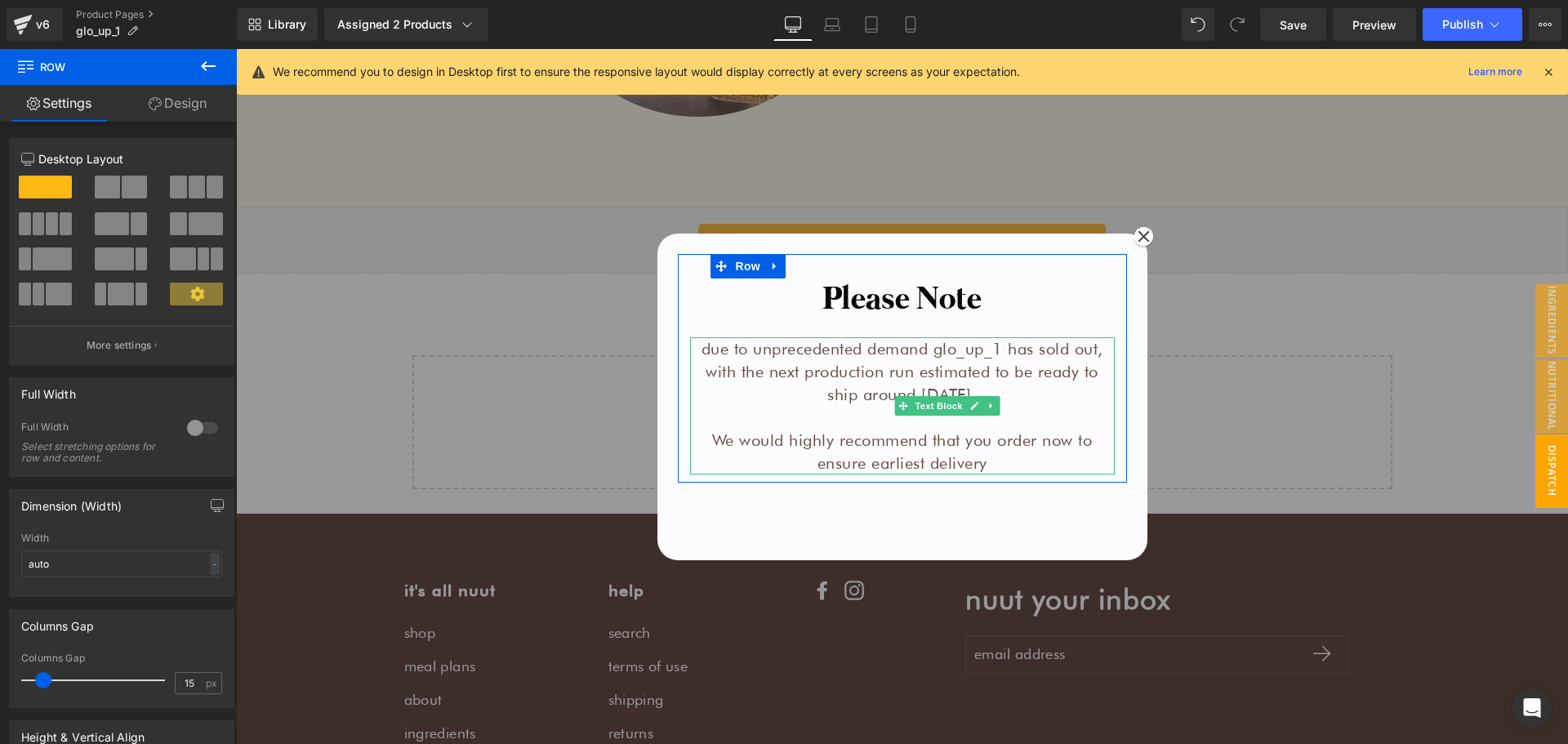
click at [172, 89] on link "Design" at bounding box center [177, 103] width 118 height 37
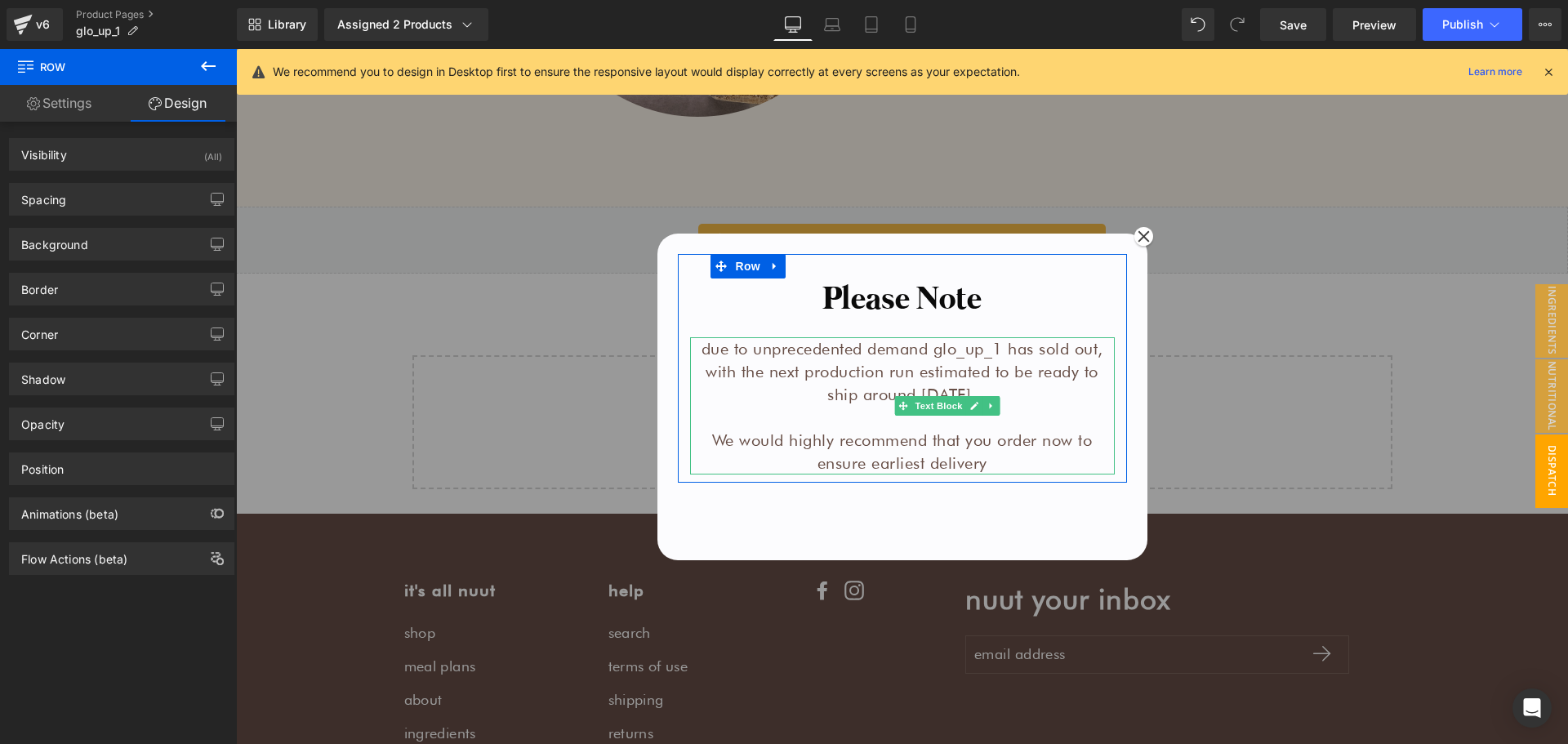
click at [73, 93] on link "Settings" at bounding box center [59, 103] width 118 height 37
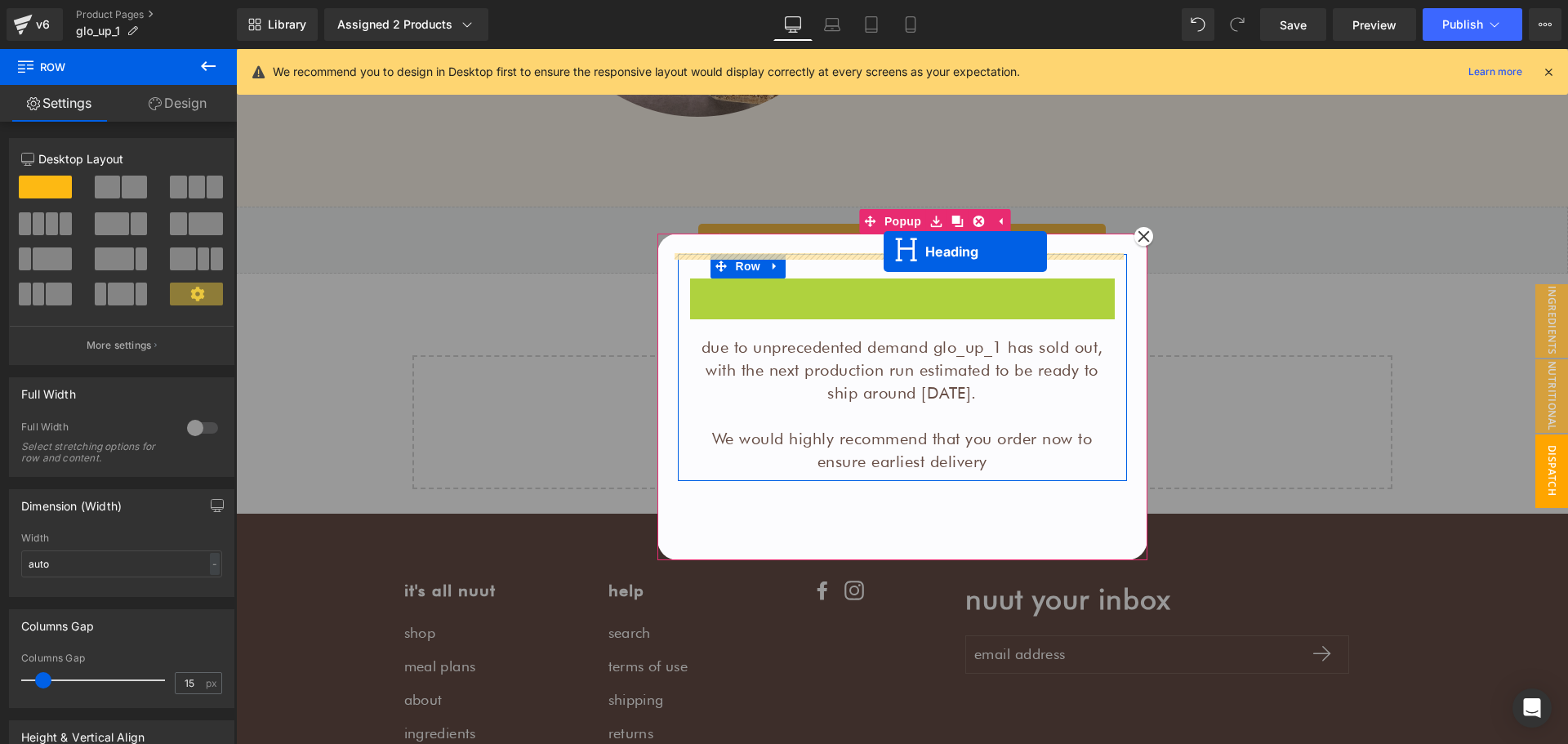
drag, startPoint x: 892, startPoint y: 289, endPoint x: 880, endPoint y: 252, distance: 38.9
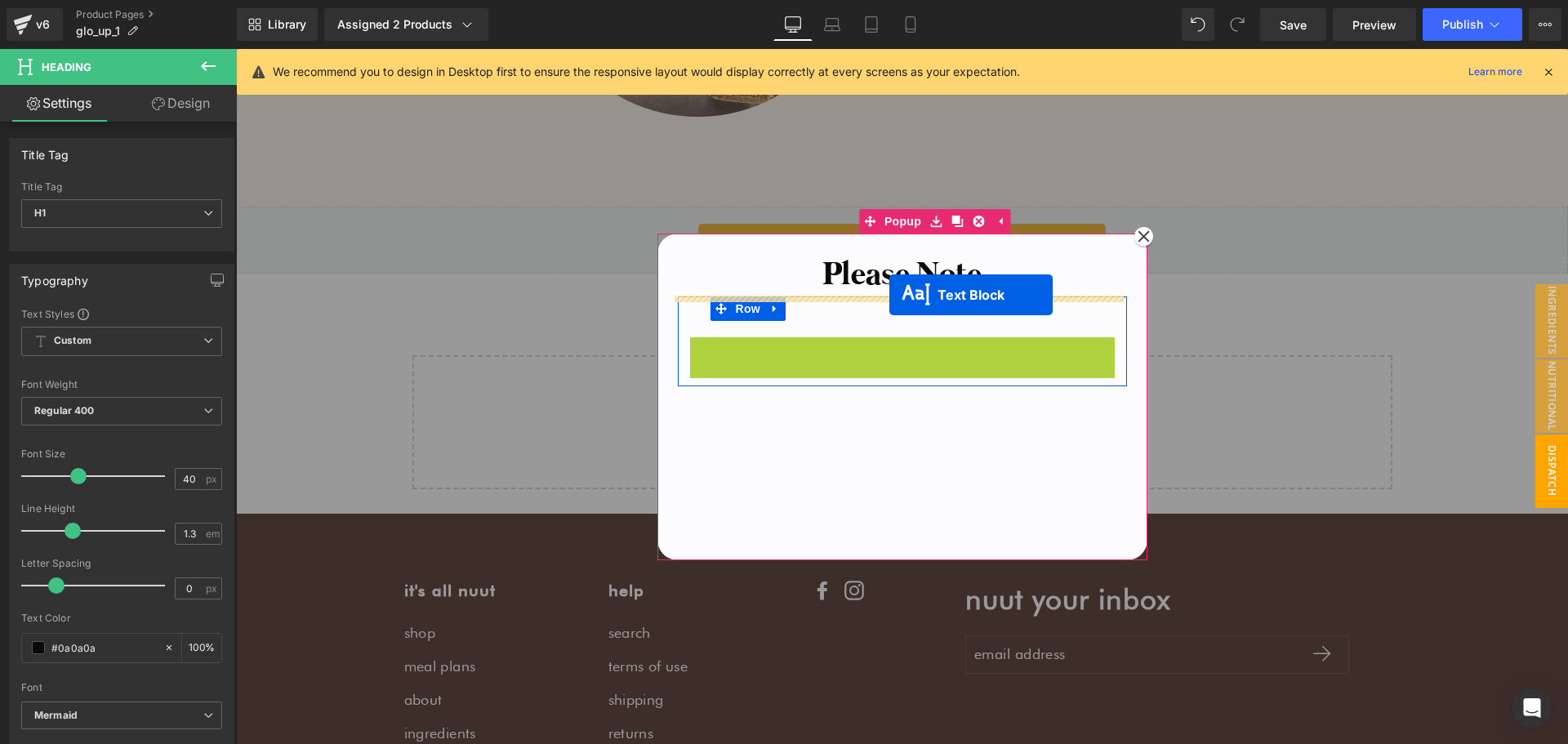
drag, startPoint x: 888, startPoint y: 403, endPoint x: 889, endPoint y: 295, distance: 108.0
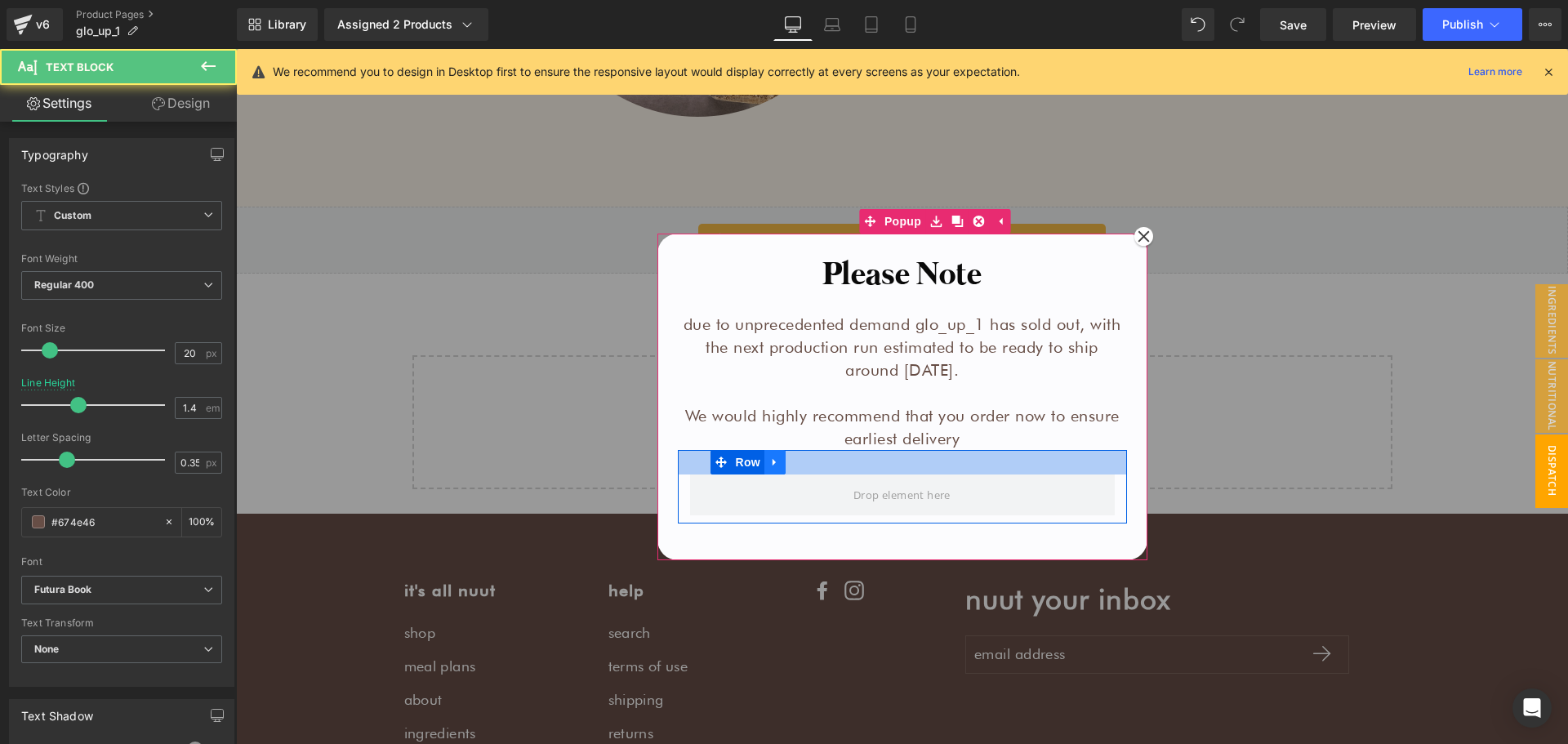
drag, startPoint x: 781, startPoint y: 465, endPoint x: 772, endPoint y: 466, distance: 9.1
click at [778, 466] on div at bounding box center [902, 463] width 449 height 25
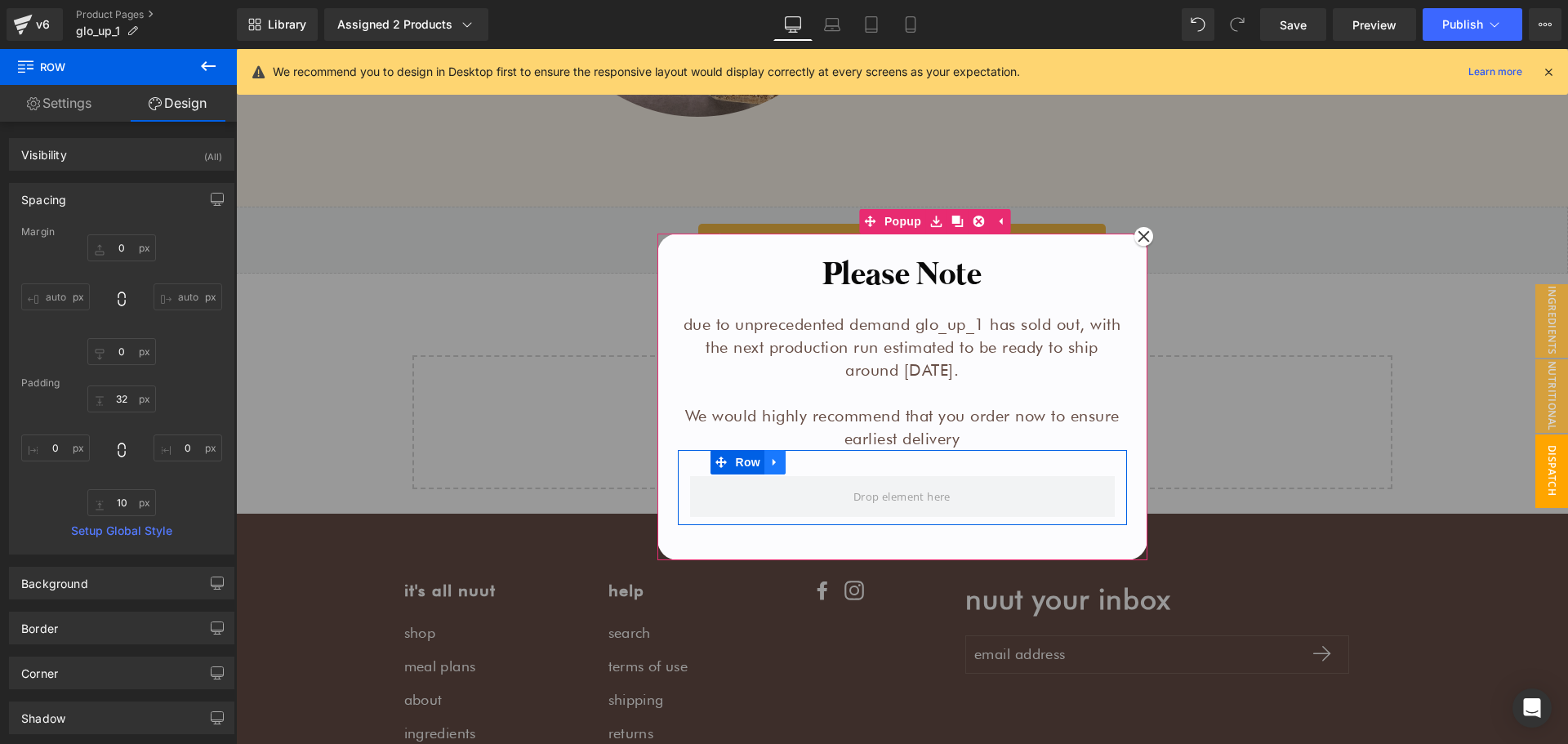
click at [772, 466] on icon at bounding box center [775, 462] width 11 height 12
click at [812, 463] on icon at bounding box center [817, 462] width 11 height 12
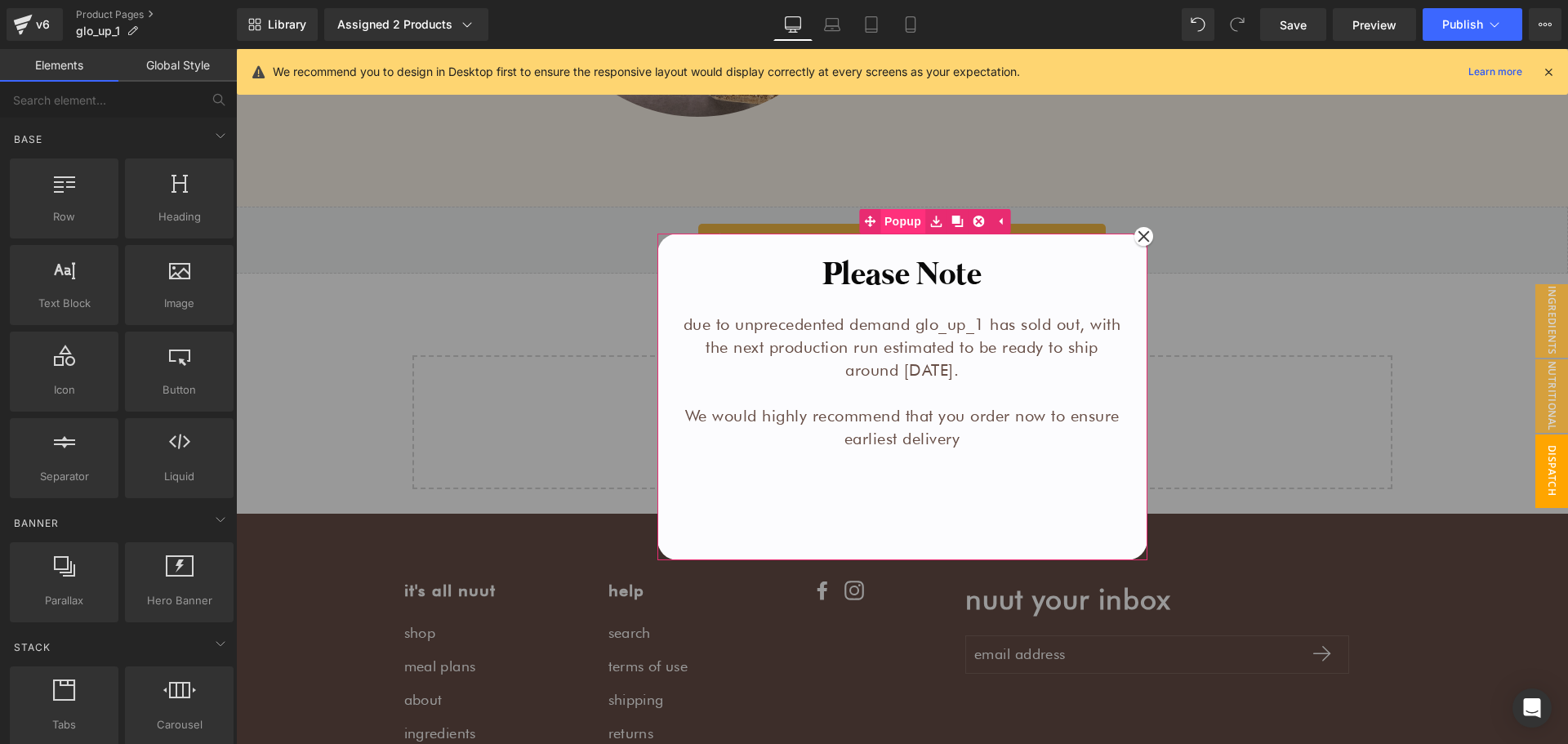
click at [891, 225] on span "Popup" at bounding box center [902, 221] width 45 height 25
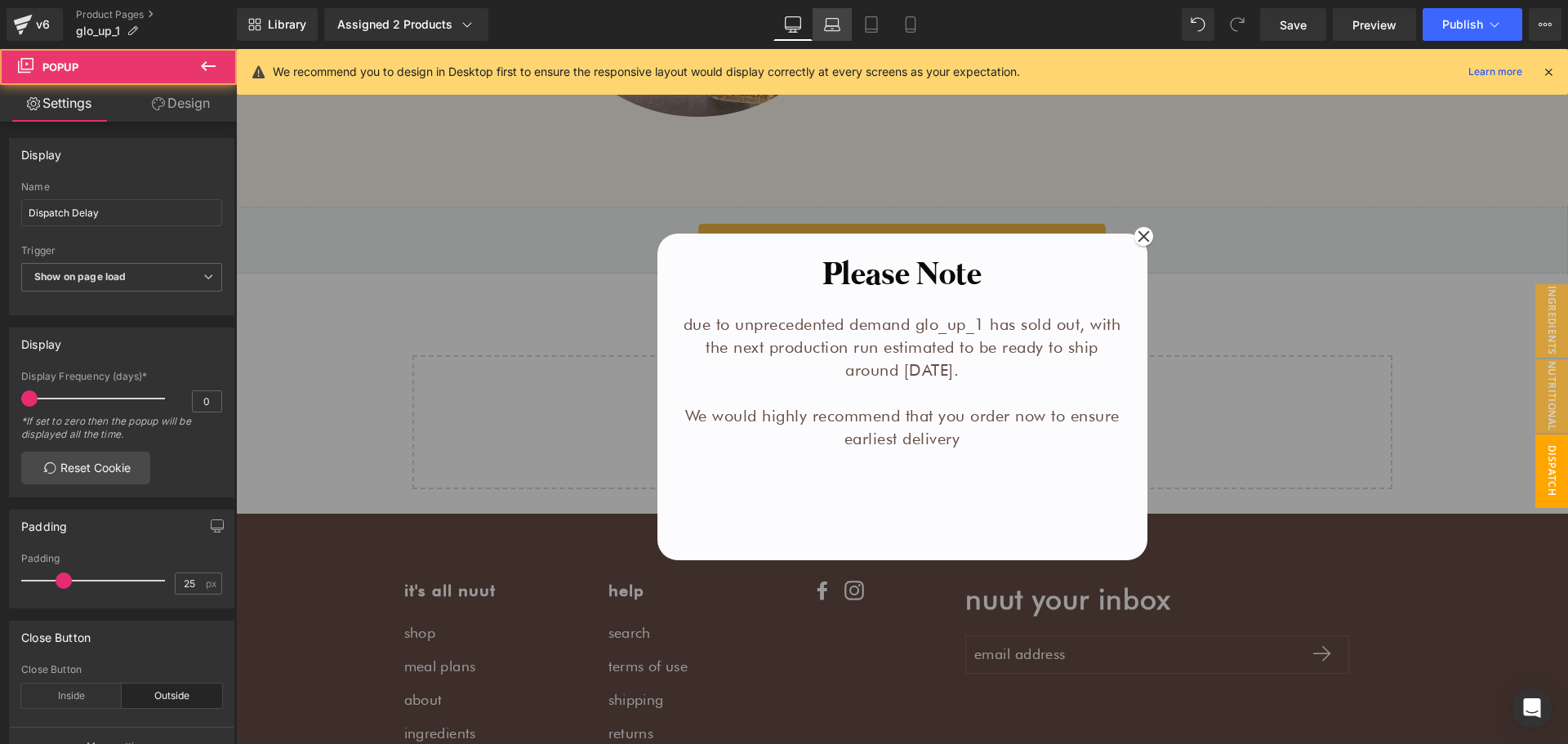
click at [829, 31] on icon at bounding box center [832, 24] width 16 height 16
type input "500"
type input "400"
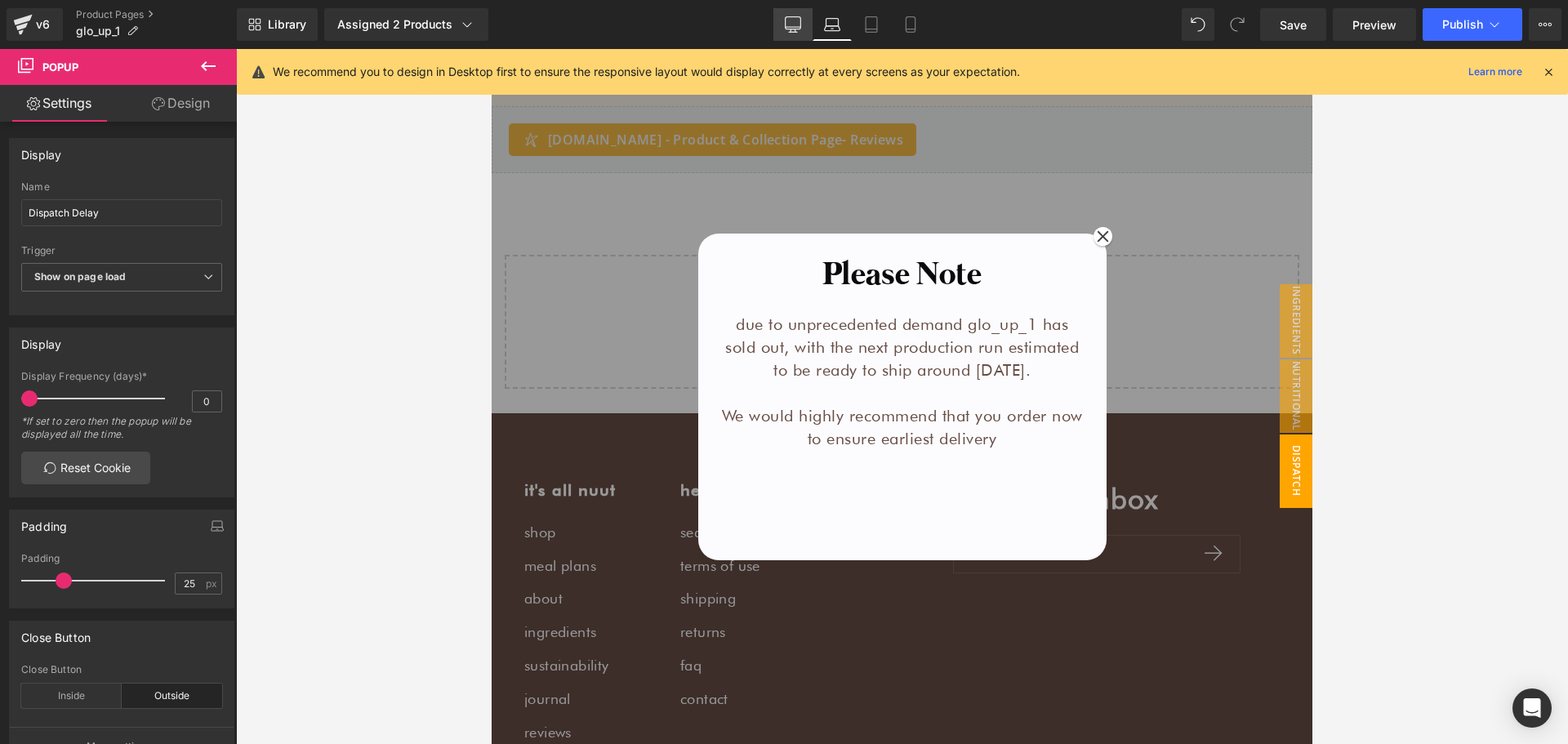
click at [787, 31] on icon at bounding box center [793, 24] width 16 height 16
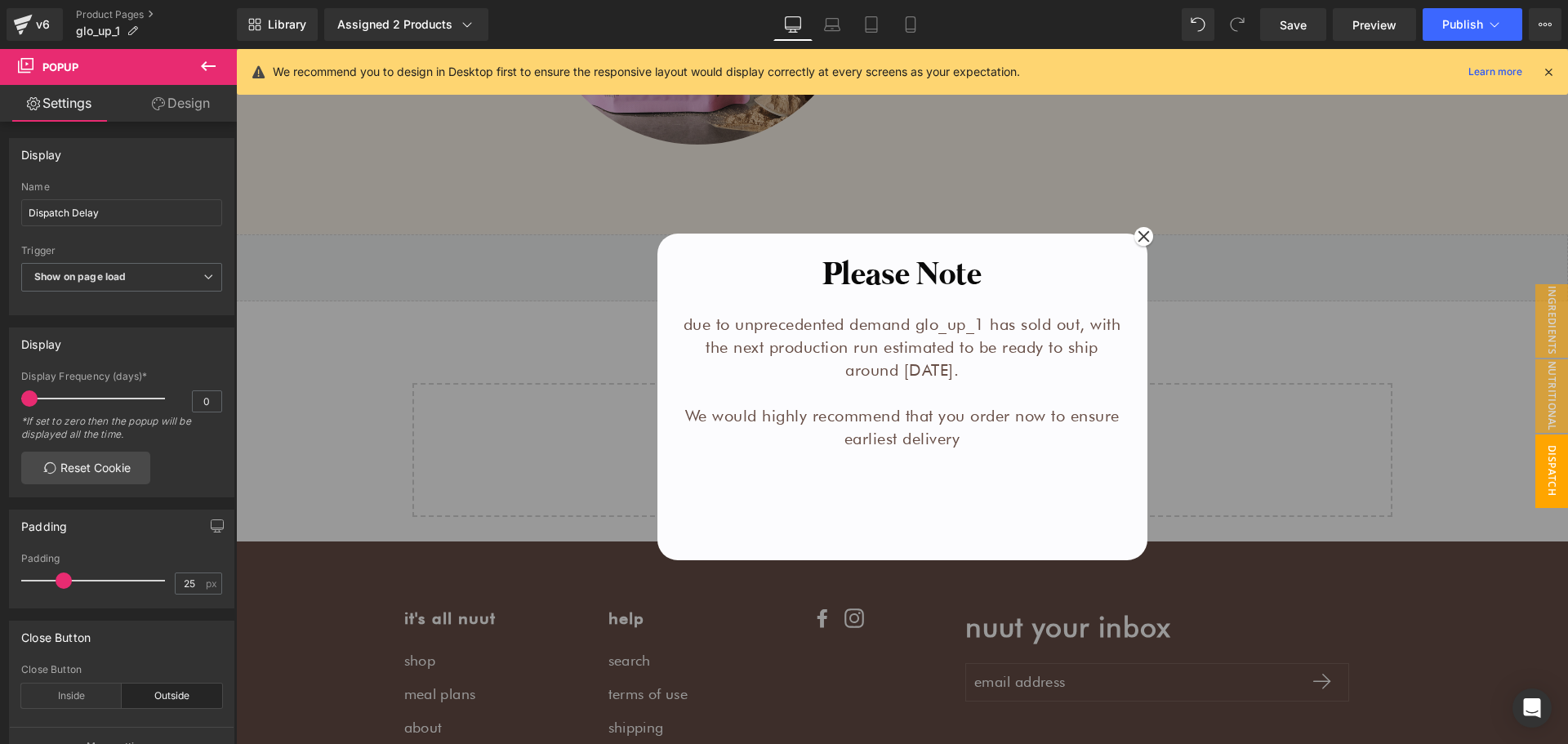
scroll to position [2428, 0]
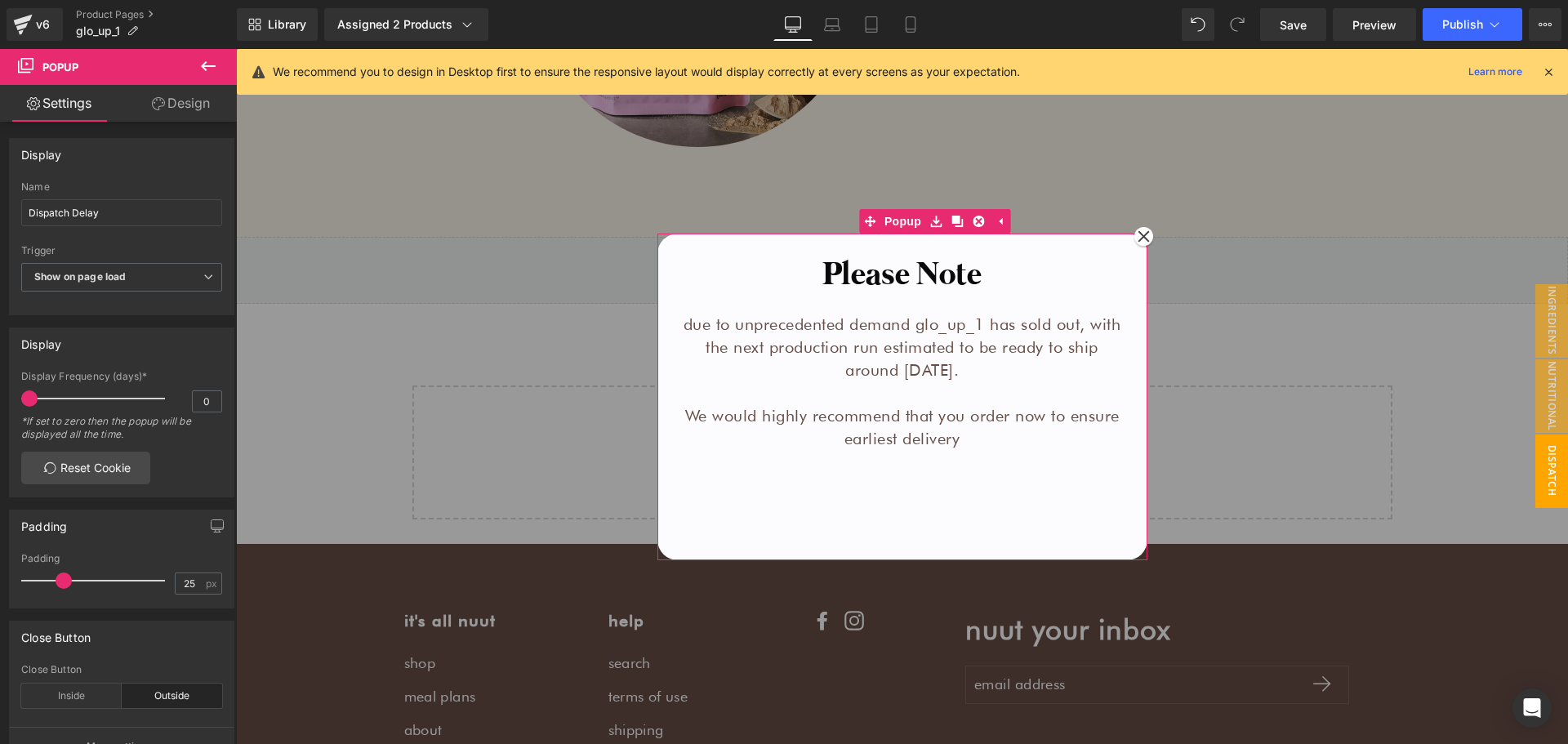
click at [872, 484] on div "Please Note Heading due to unprecedented demand glo_up_1 has sold out, with the…" at bounding box center [902, 403] width 449 height 299
click at [898, 224] on span "Popup" at bounding box center [902, 221] width 45 height 25
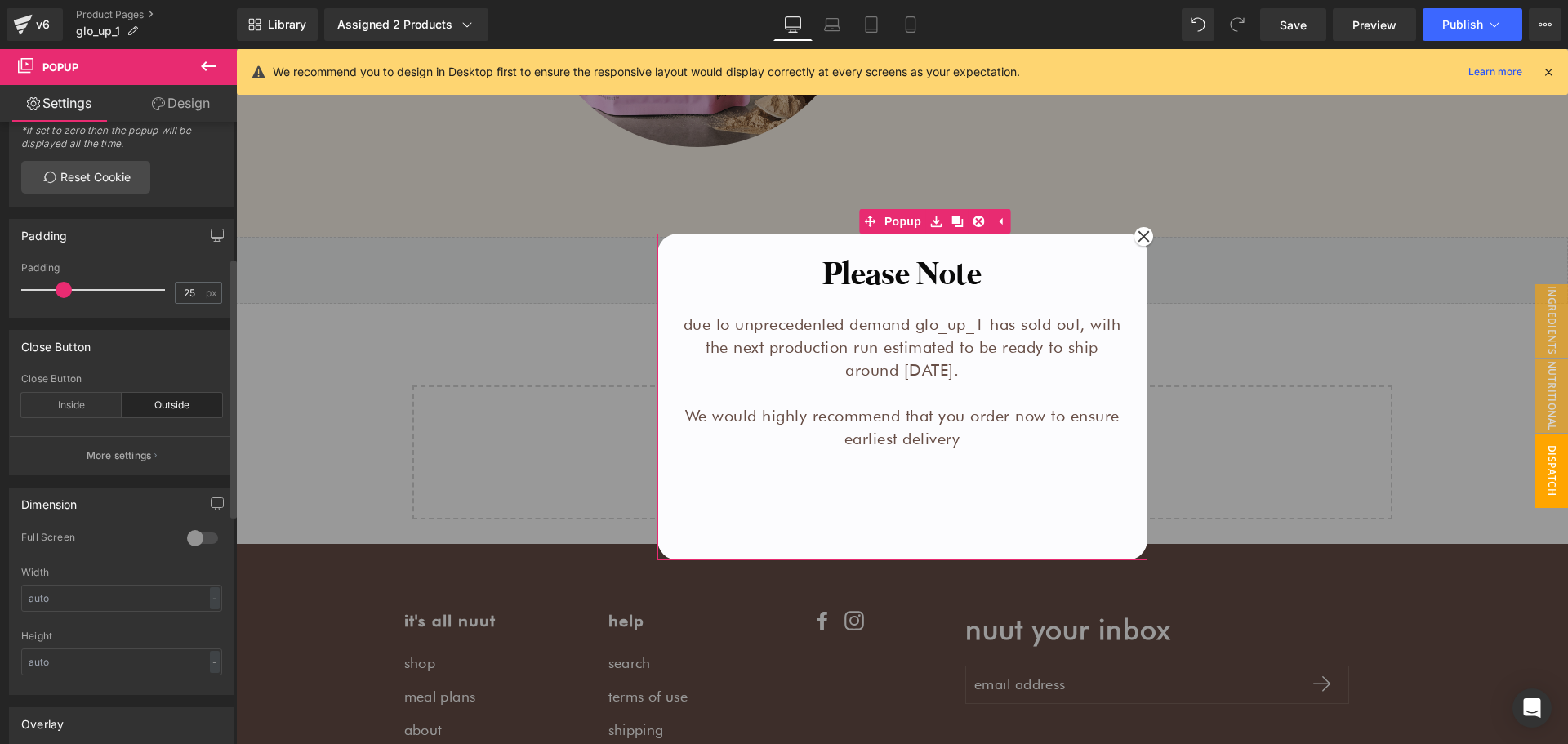
scroll to position [327, 0]
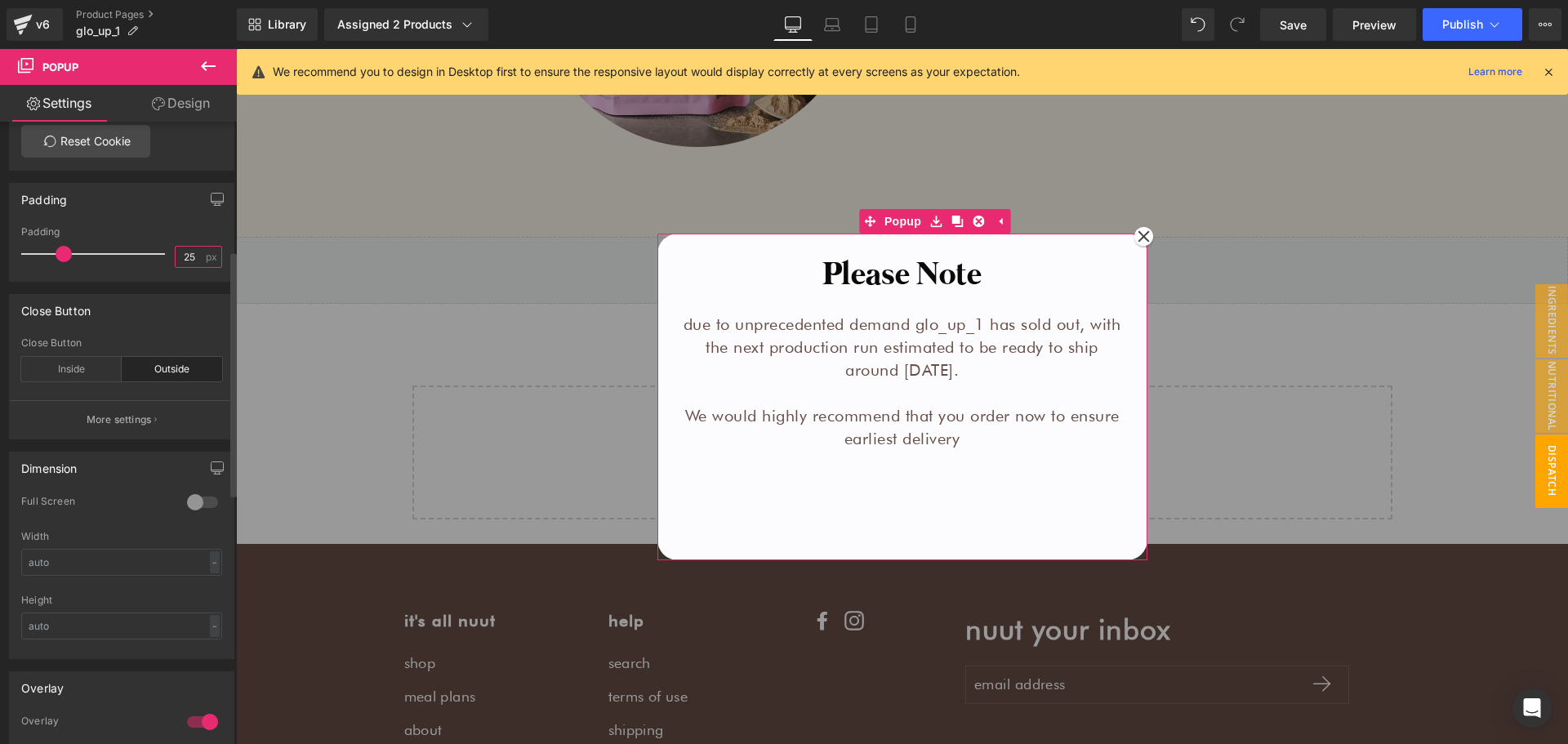
click at [195, 255] on input "25" at bounding box center [190, 257] width 29 height 20
type input "25"
click at [76, 380] on div "Inside" at bounding box center [71, 369] width 100 height 25
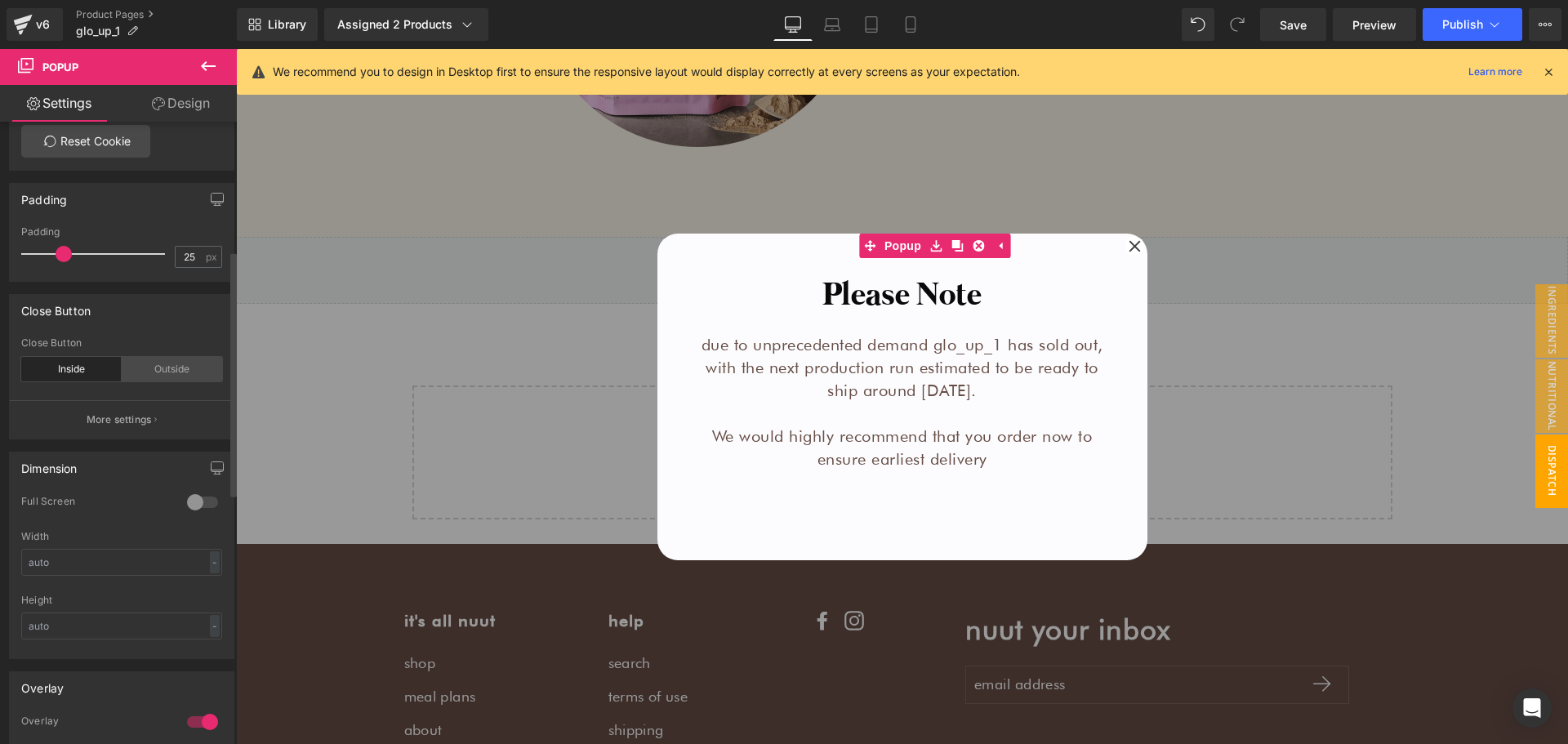
click at [142, 368] on div "Outside" at bounding box center [172, 369] width 100 height 25
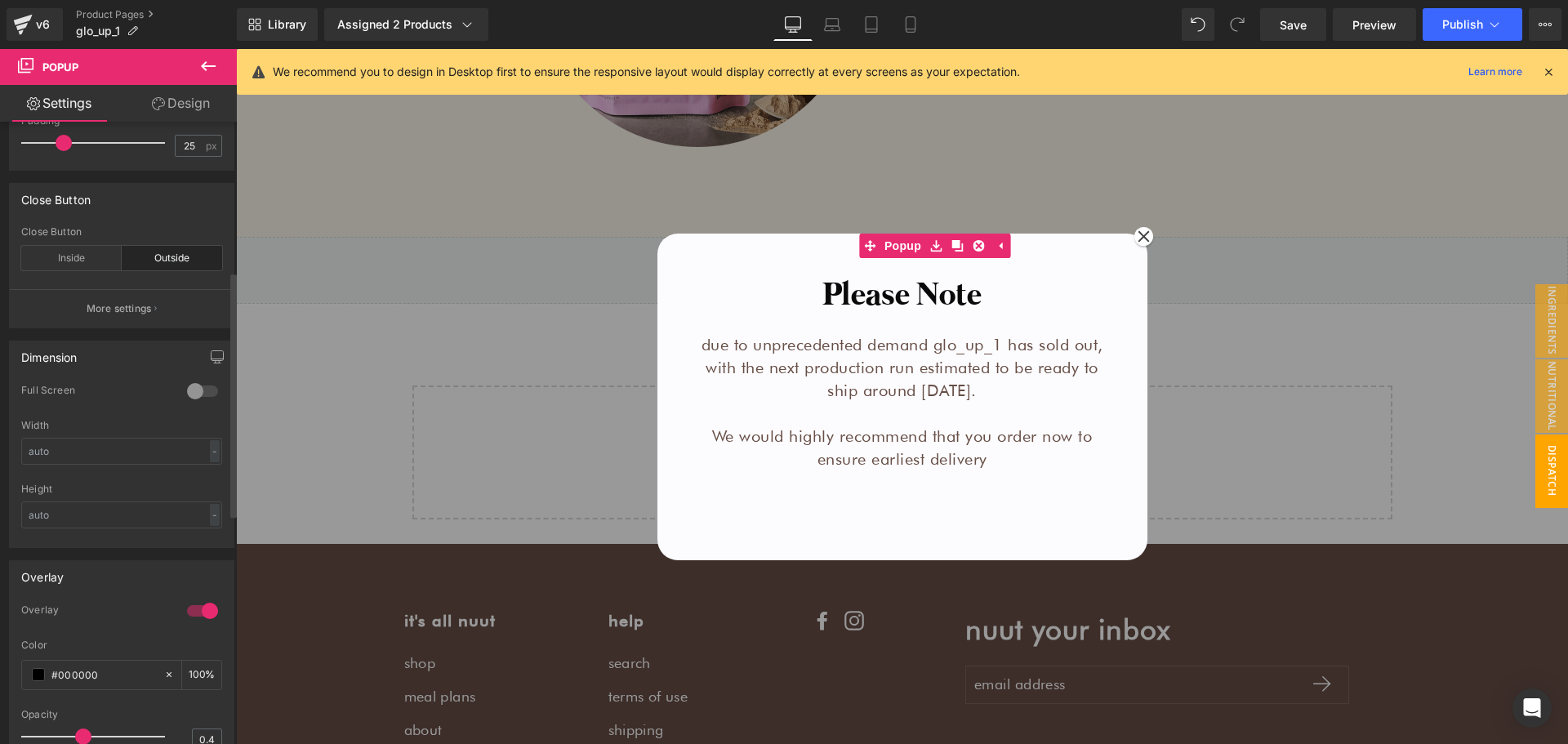
scroll to position [490, 0]
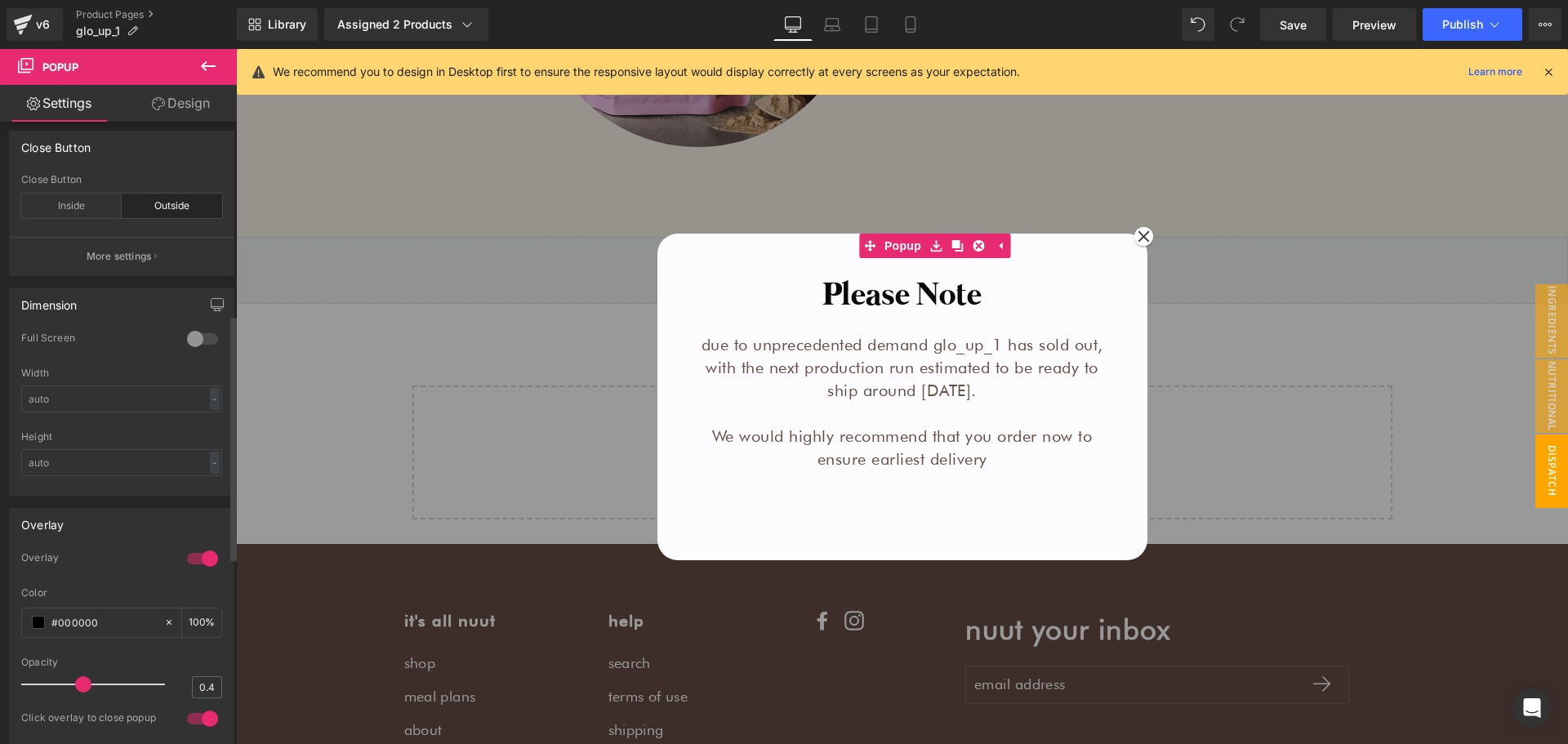
click at [183, 339] on div at bounding box center [202, 339] width 39 height 26
type input "100"
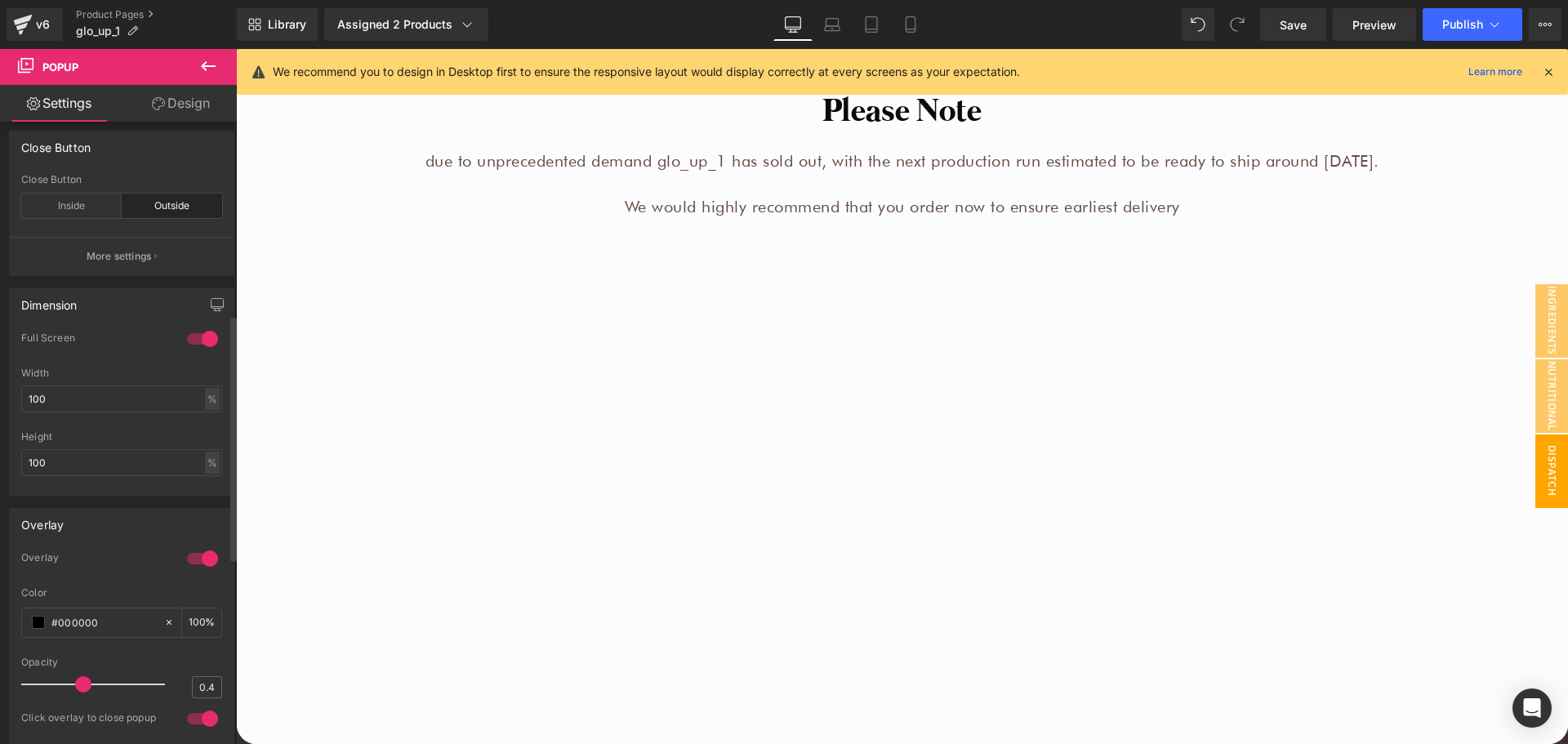
click at [196, 339] on div at bounding box center [202, 339] width 39 height 26
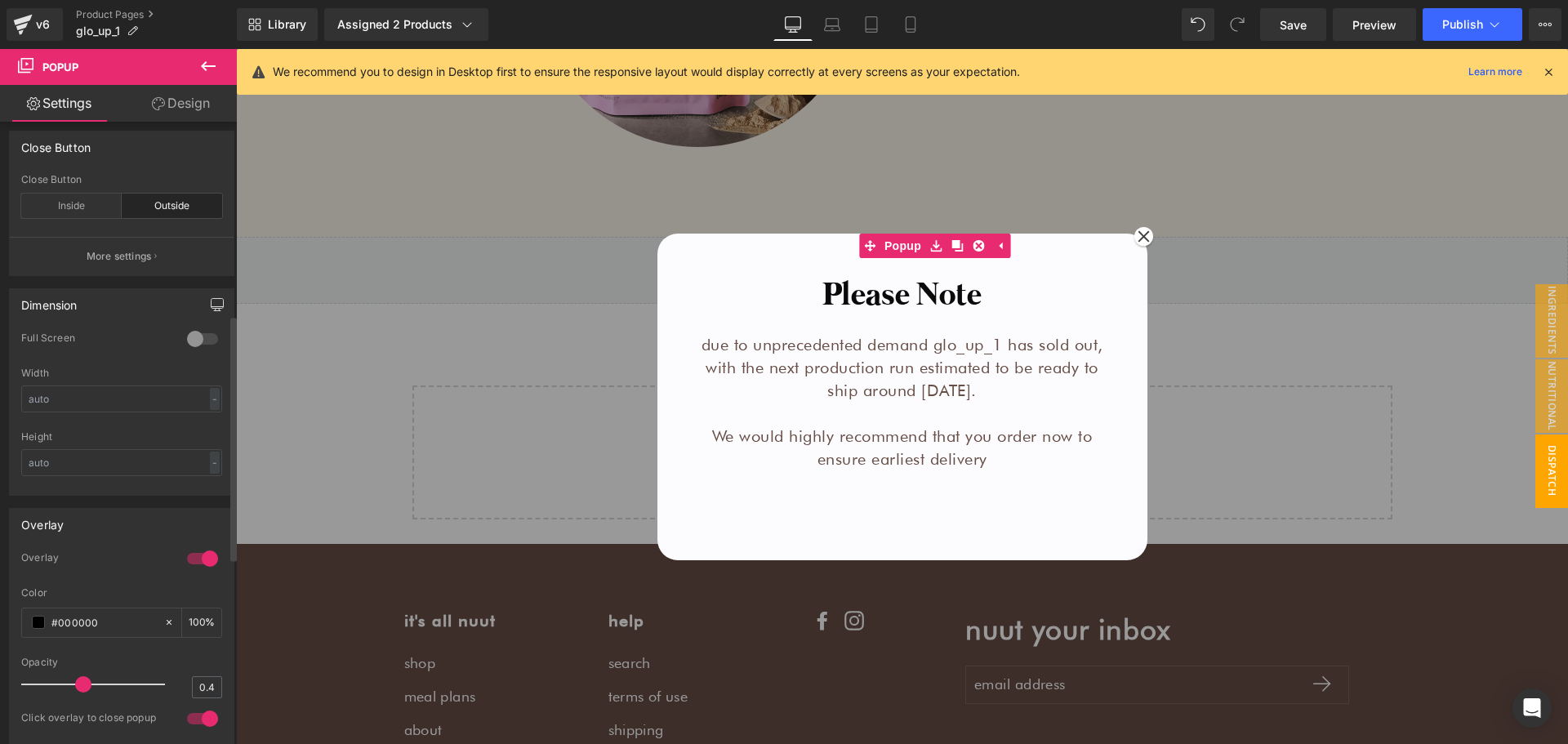
click at [204, 305] on button "button" at bounding box center [217, 304] width 26 height 31
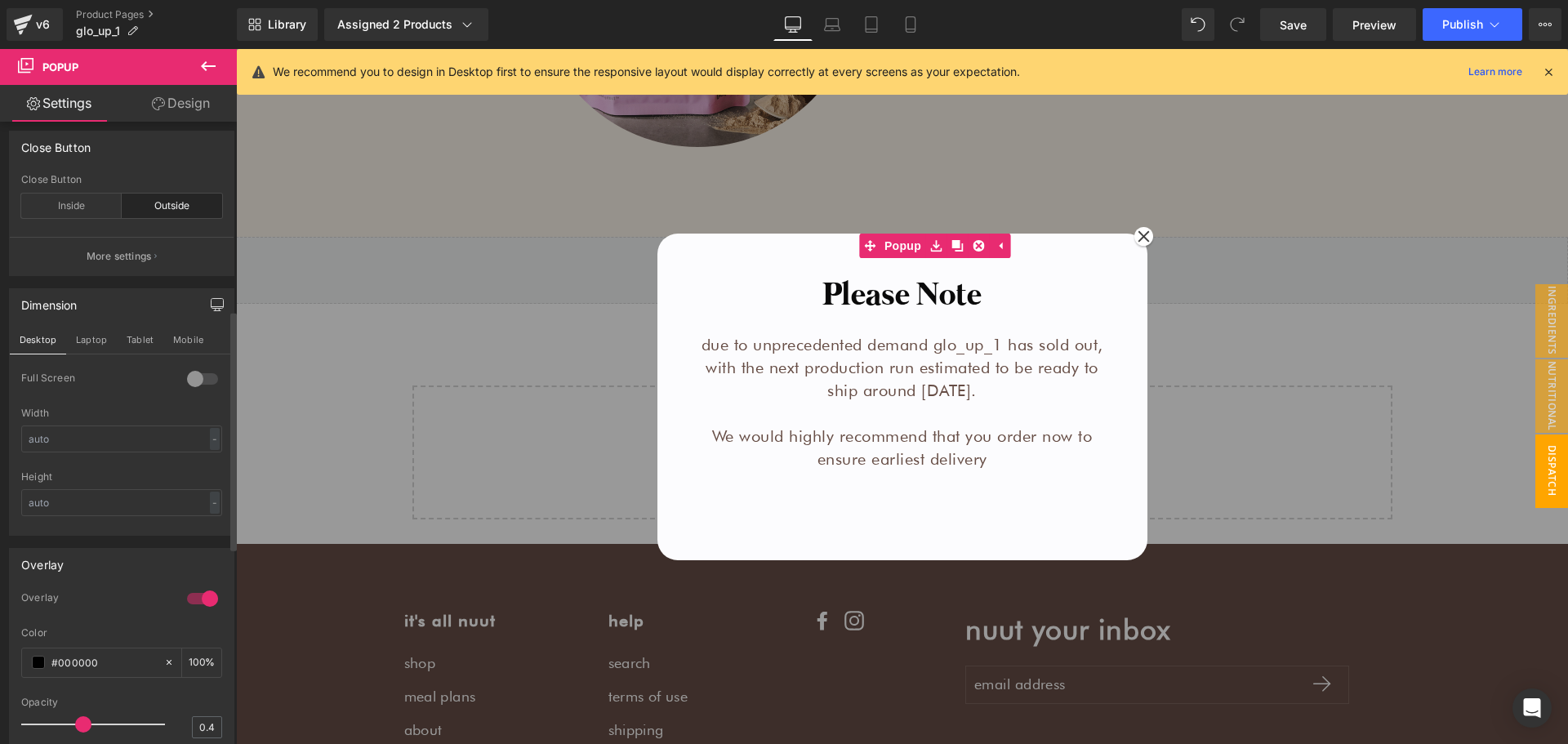
click at [204, 305] on button "button" at bounding box center [217, 304] width 26 height 31
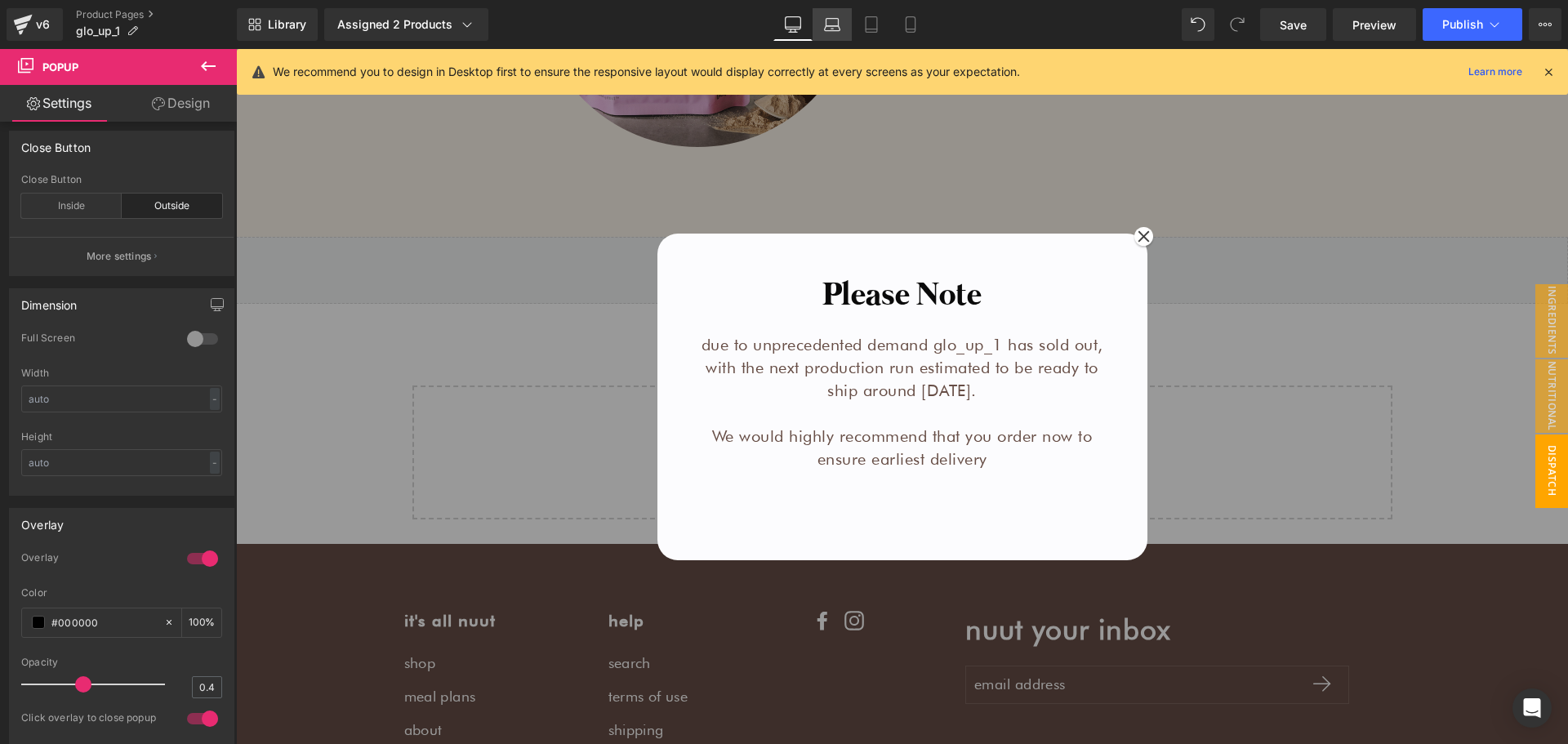
click at [842, 34] on link "Laptop" at bounding box center [832, 25] width 39 height 32
type input "500"
type input "400"
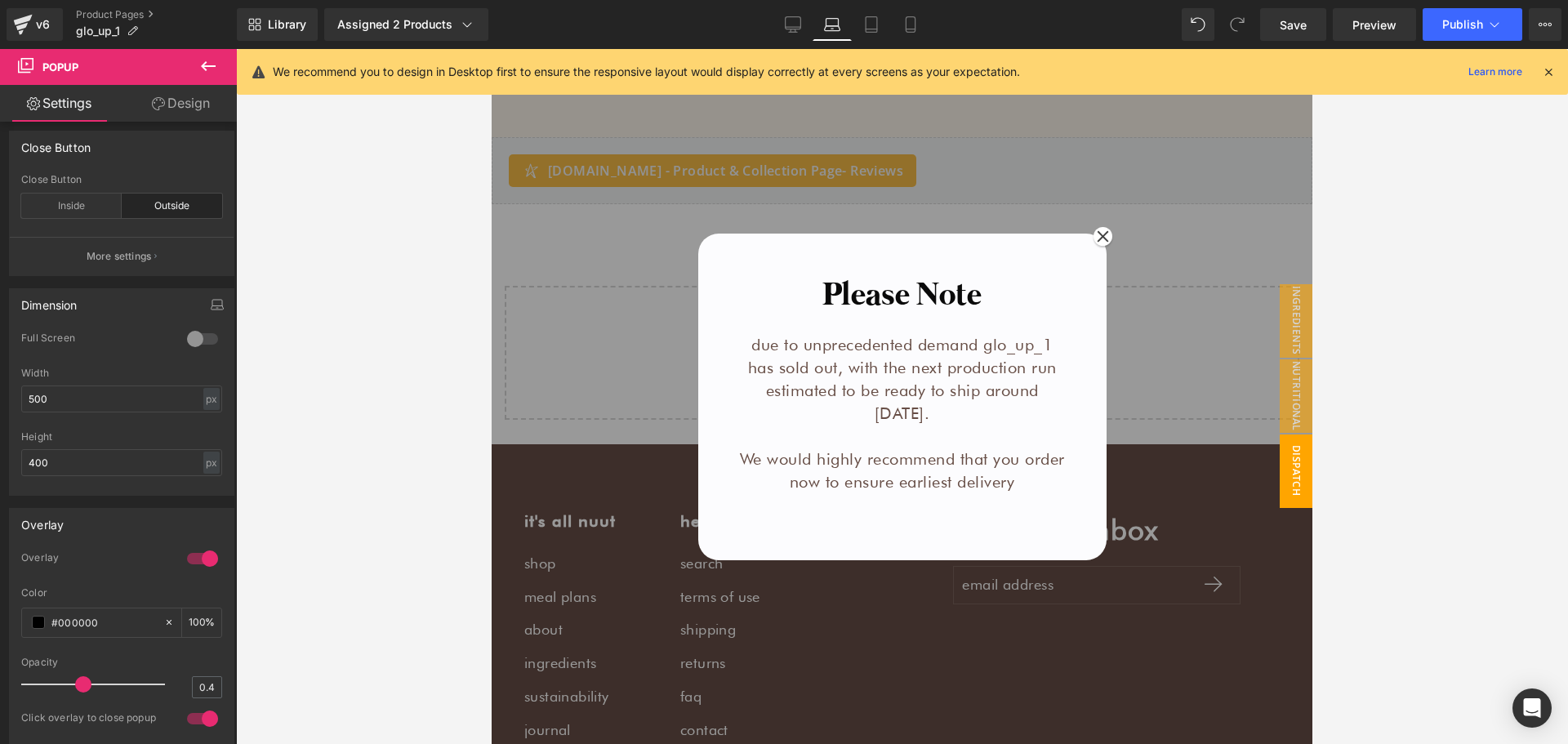
scroll to position [2474, 0]
click at [813, 31] on link "Laptop" at bounding box center [832, 25] width 39 height 32
click at [797, 18] on icon at bounding box center [793, 24] width 16 height 16
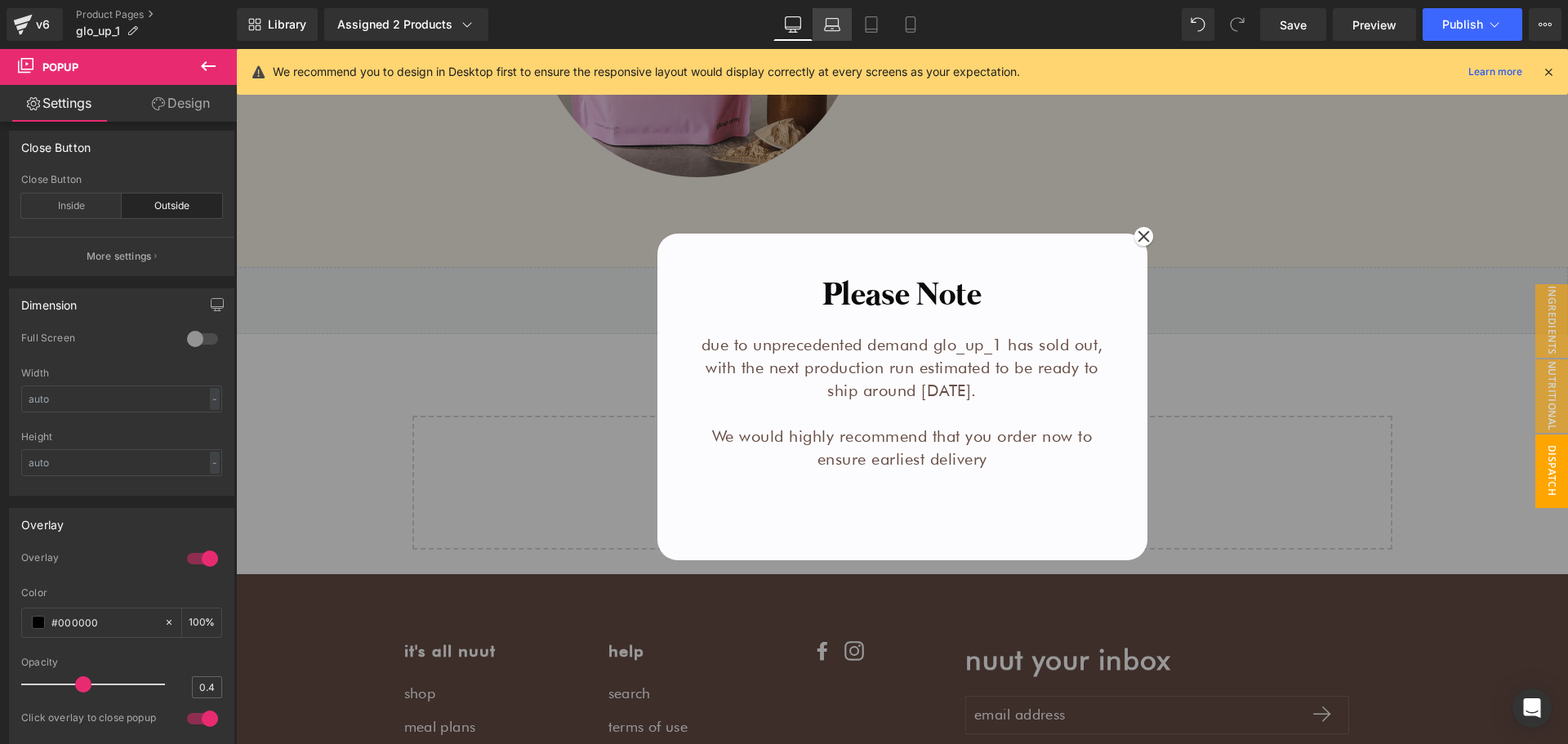
click at [829, 26] on icon at bounding box center [832, 24] width 16 height 16
type input "500"
type input "400"
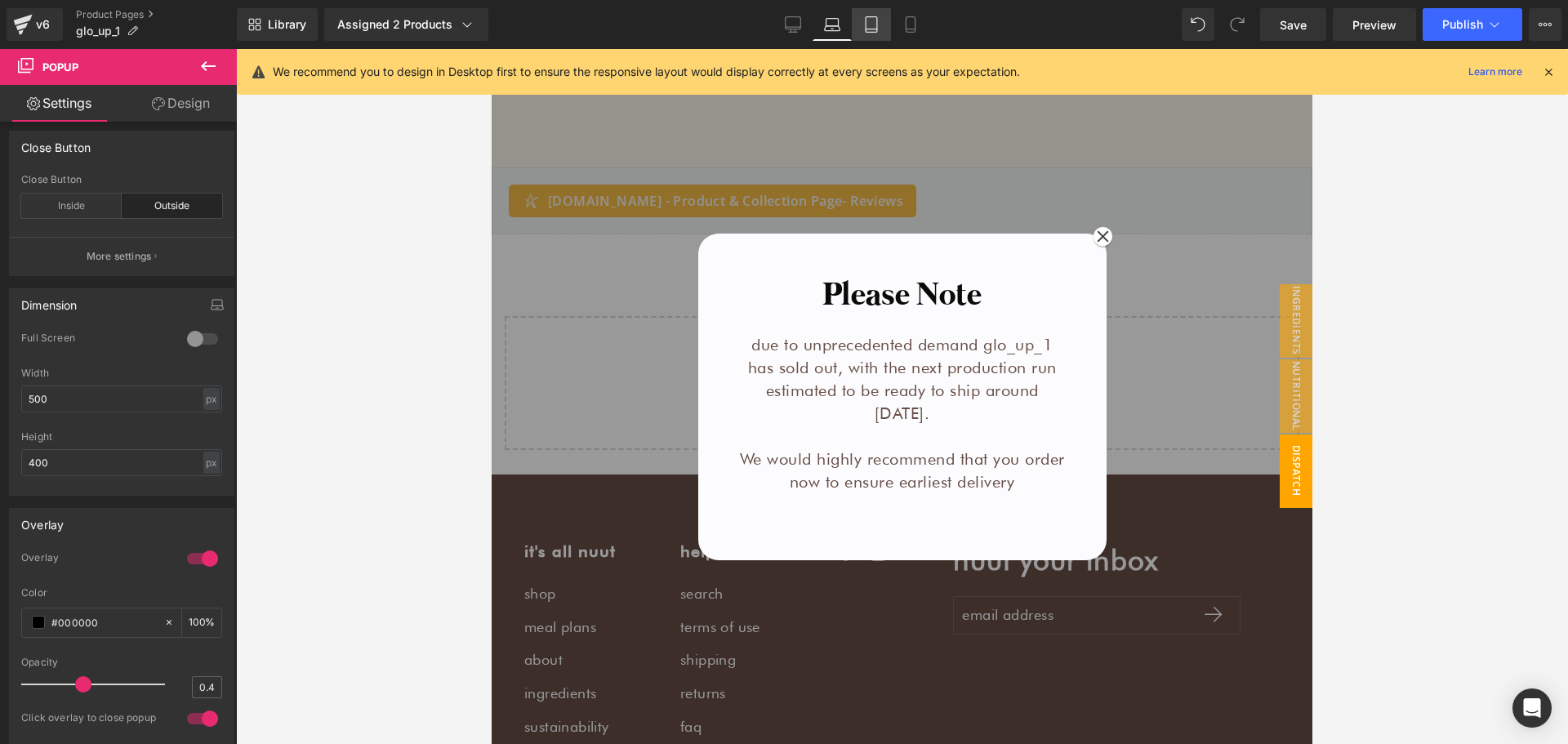
scroll to position [2445, 0]
click at [864, 24] on icon at bounding box center [871, 24] width 16 height 16
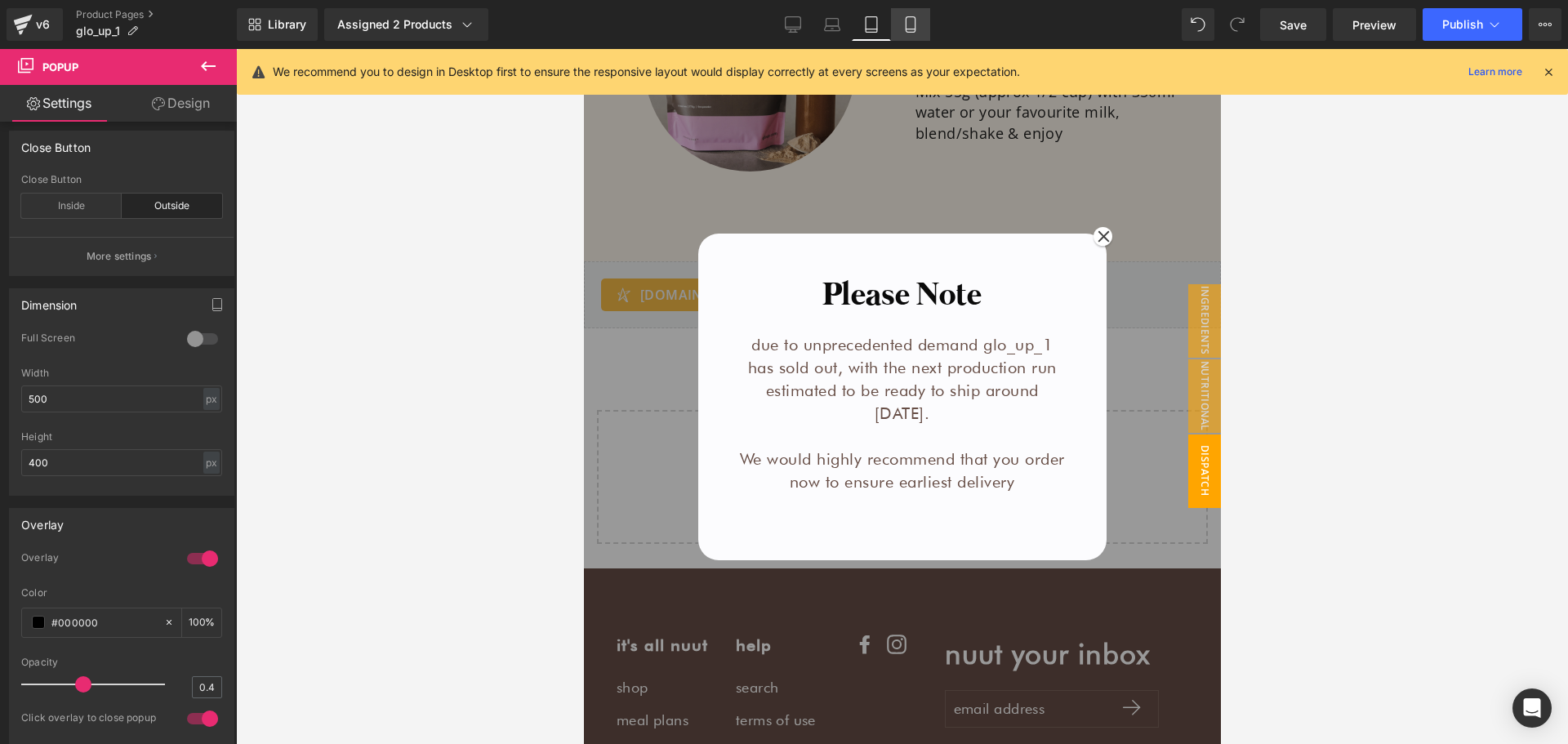
click at [908, 26] on icon at bounding box center [910, 24] width 16 height 16
type input "90"
type input "430"
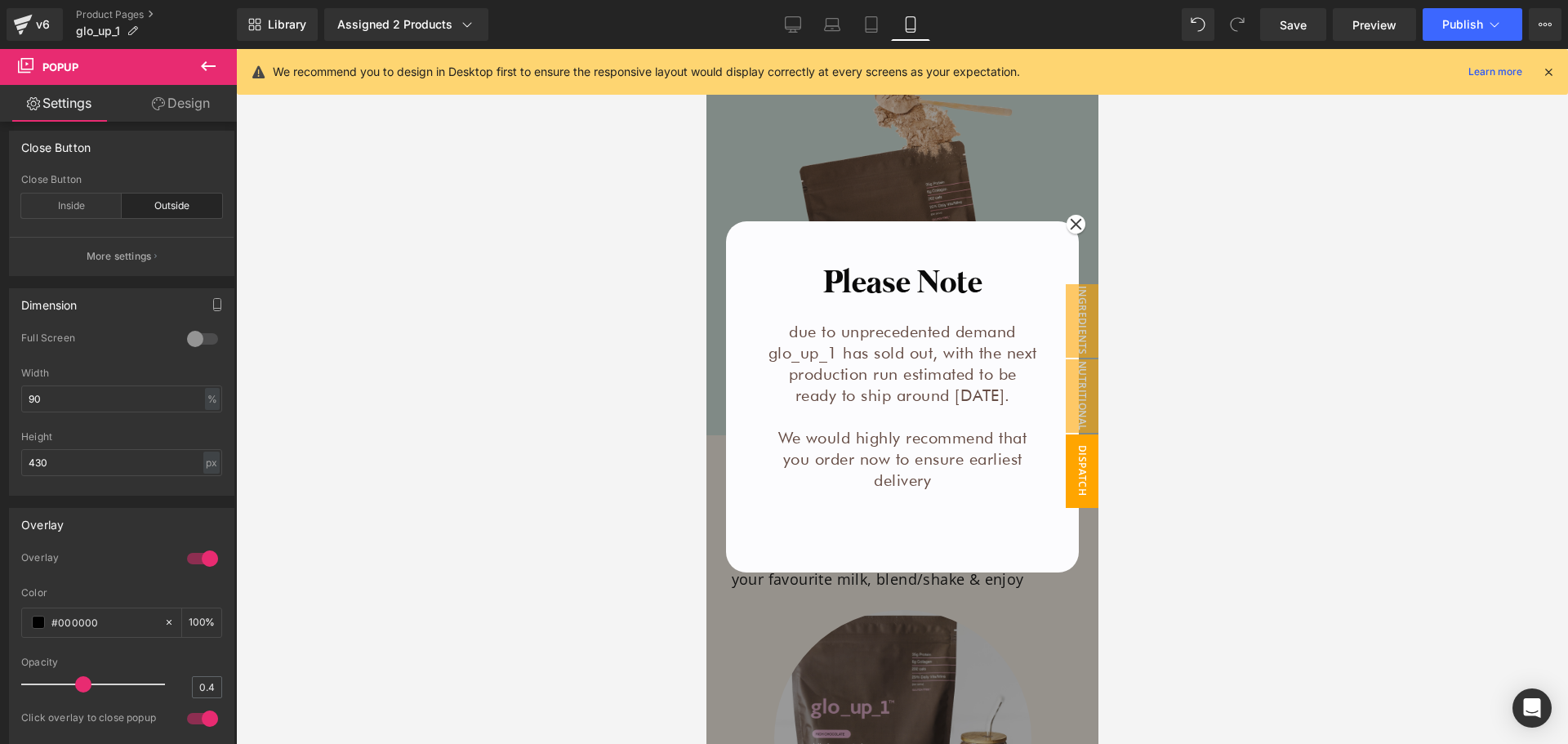
scroll to position [2499, 0]
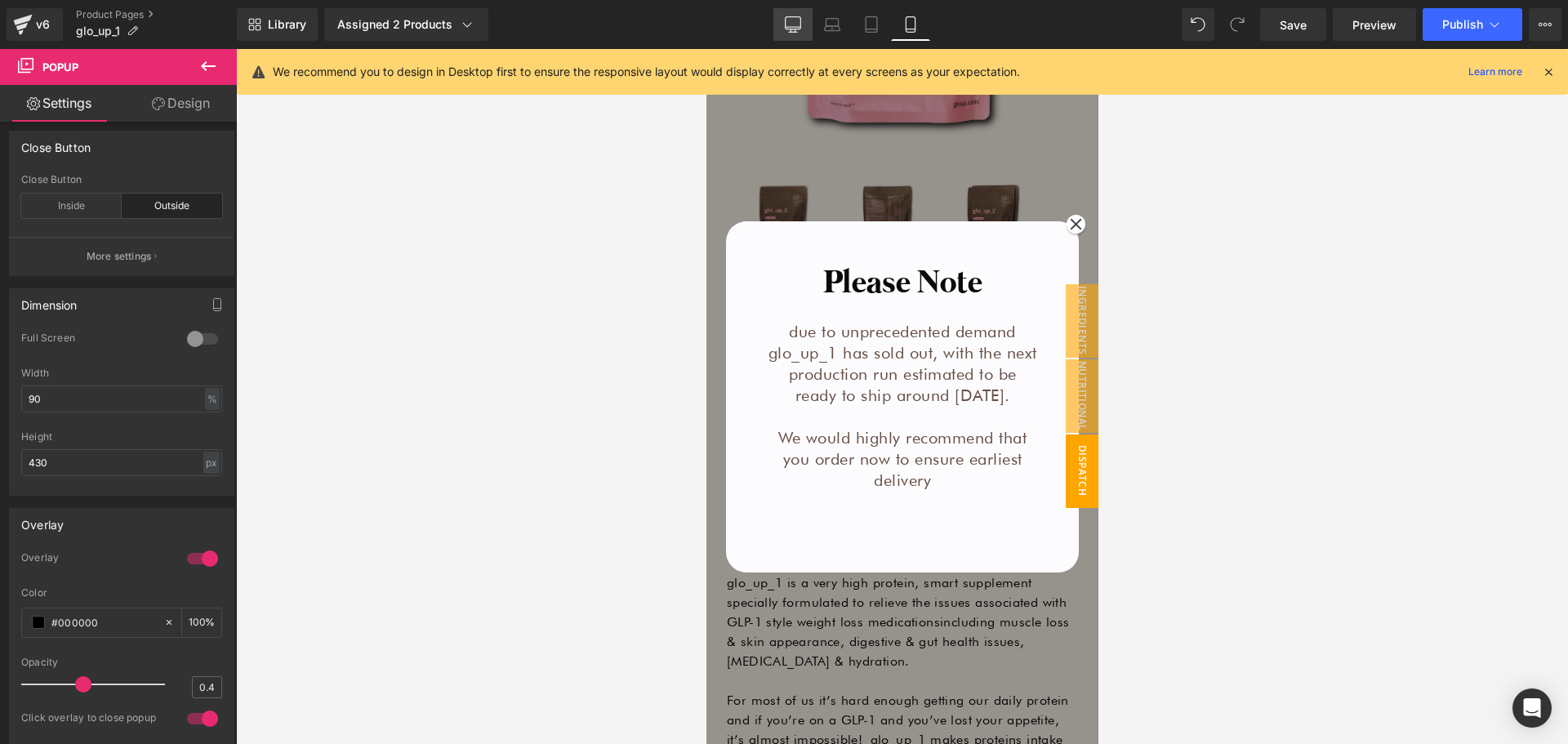
click at [798, 34] on link "Desktop" at bounding box center [793, 25] width 39 height 32
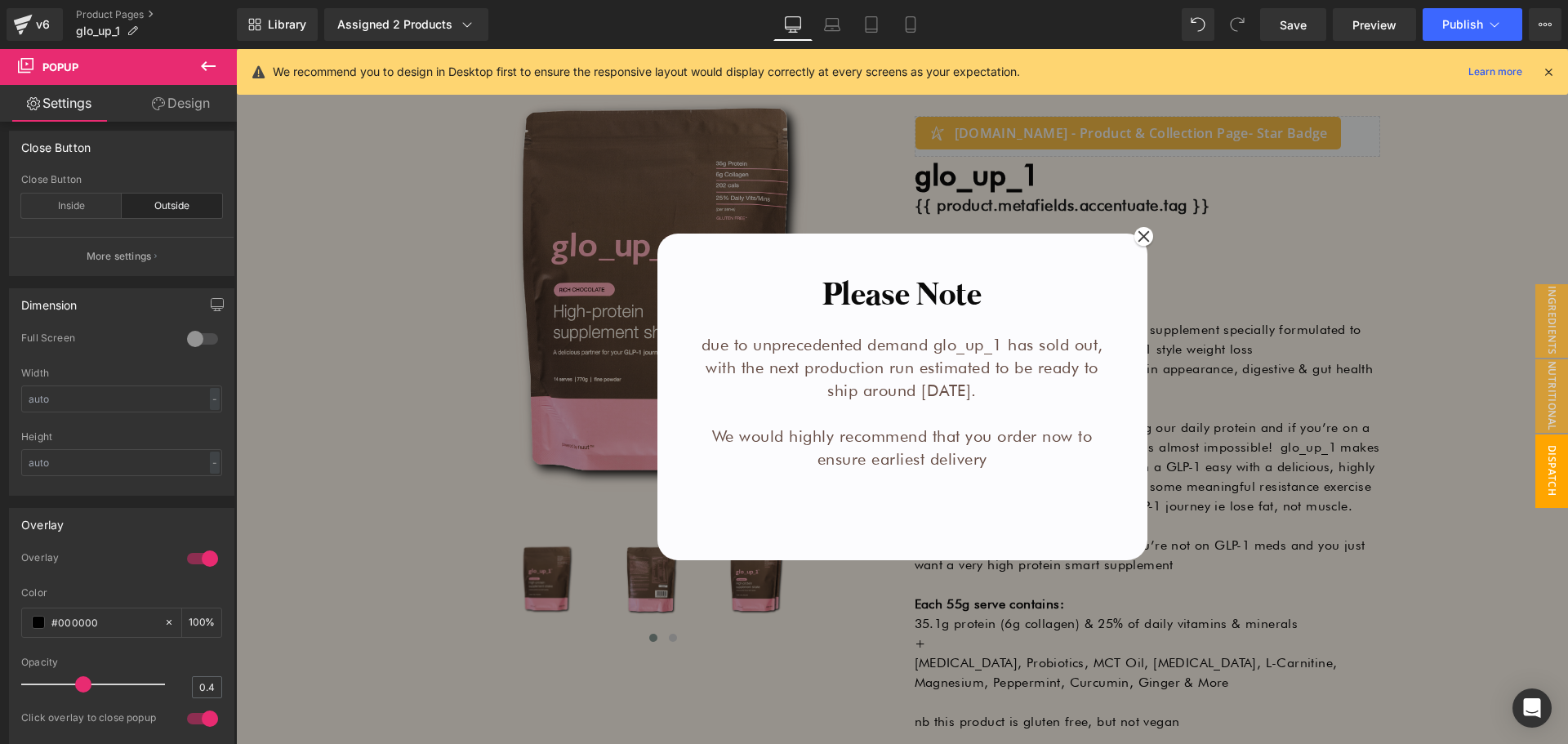
scroll to position [0, 0]
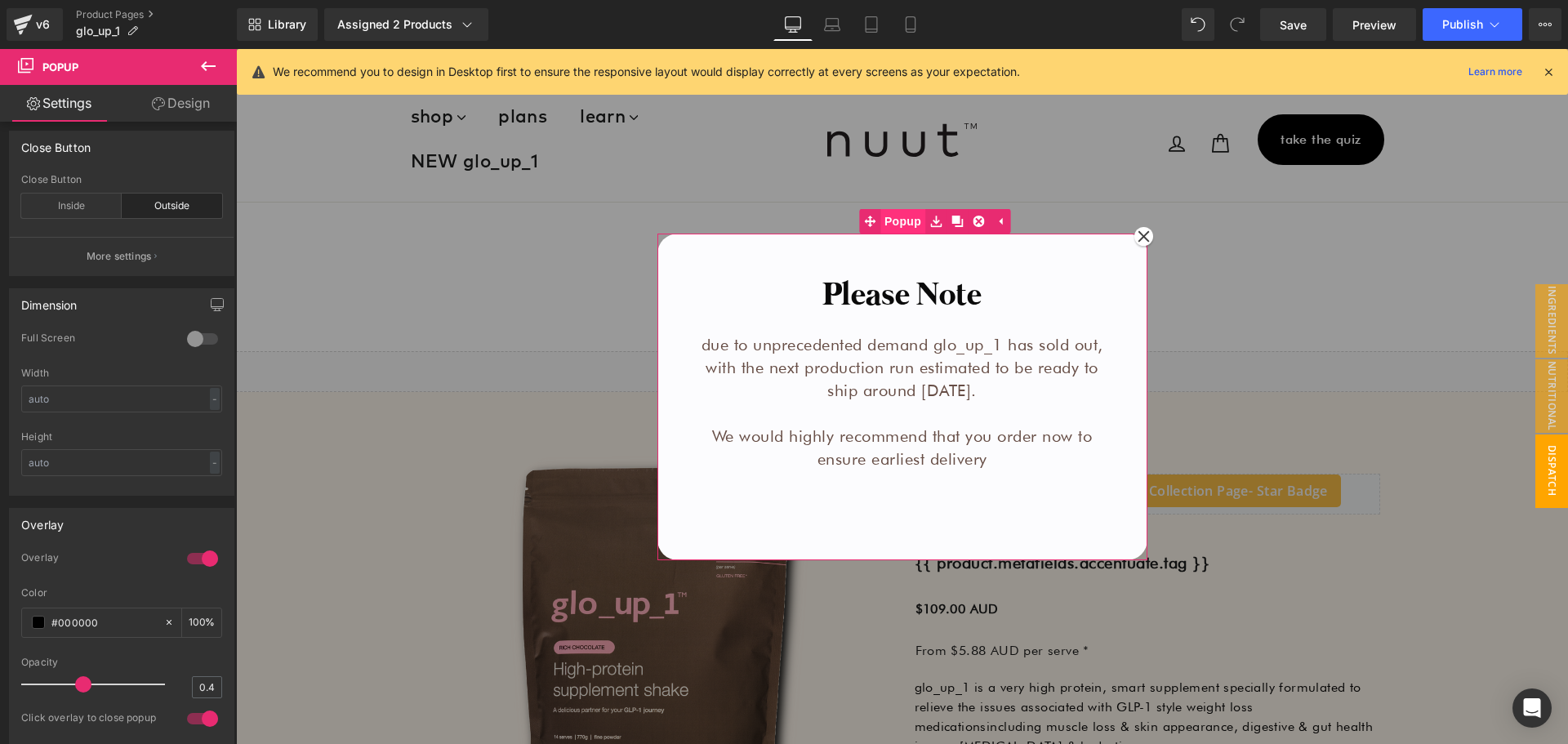
click at [891, 221] on span "Popup" at bounding box center [902, 221] width 45 height 25
click at [1458, 26] on span "Publish" at bounding box center [1462, 25] width 41 height 13
click at [1310, 10] on link "Save" at bounding box center [1292, 25] width 66 height 32
click at [1297, 28] on span "Save" at bounding box center [1293, 25] width 27 height 17
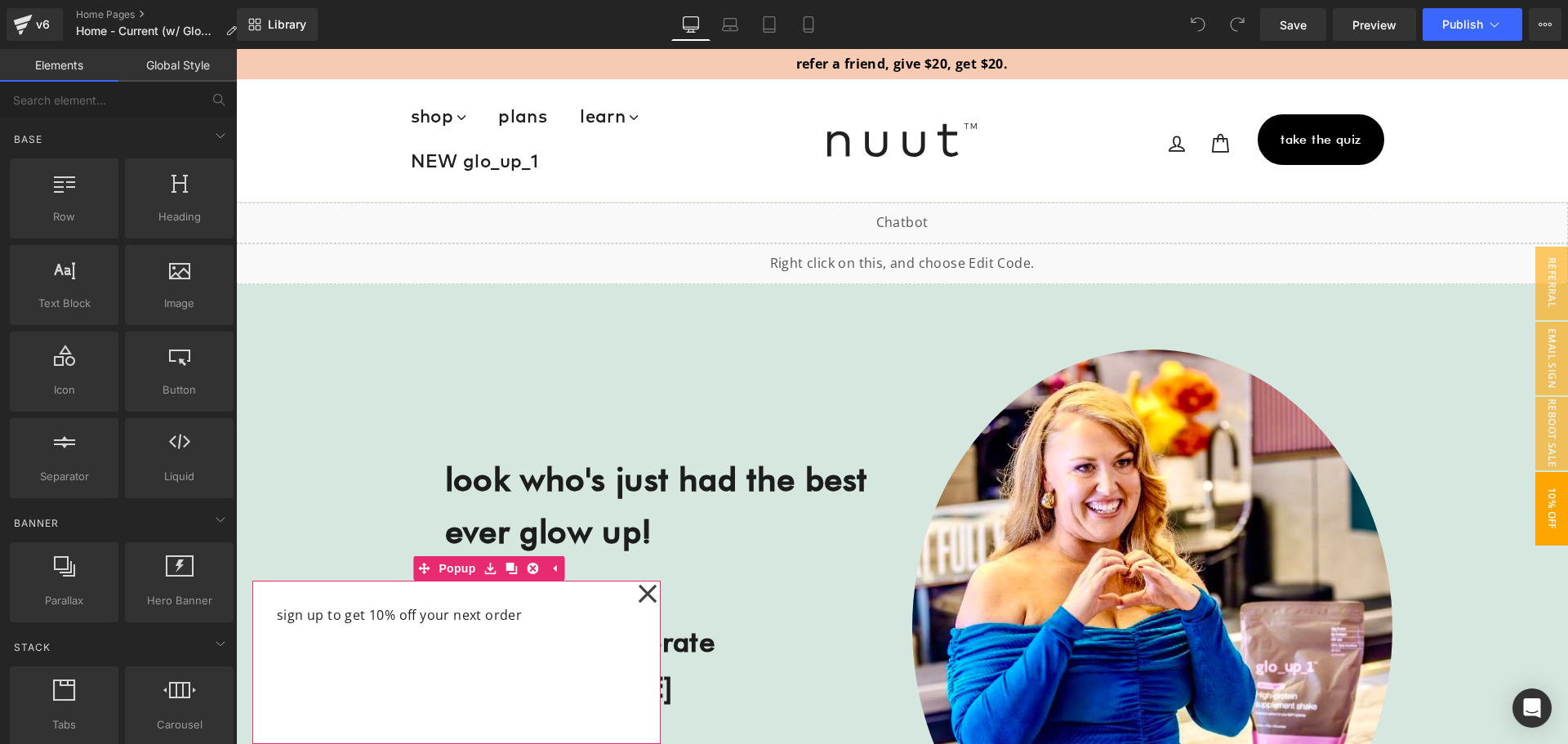
click at [658, 599] on div "sign up to get 10% off your next order Text Block Popup" at bounding box center [457, 662] width 408 height 163
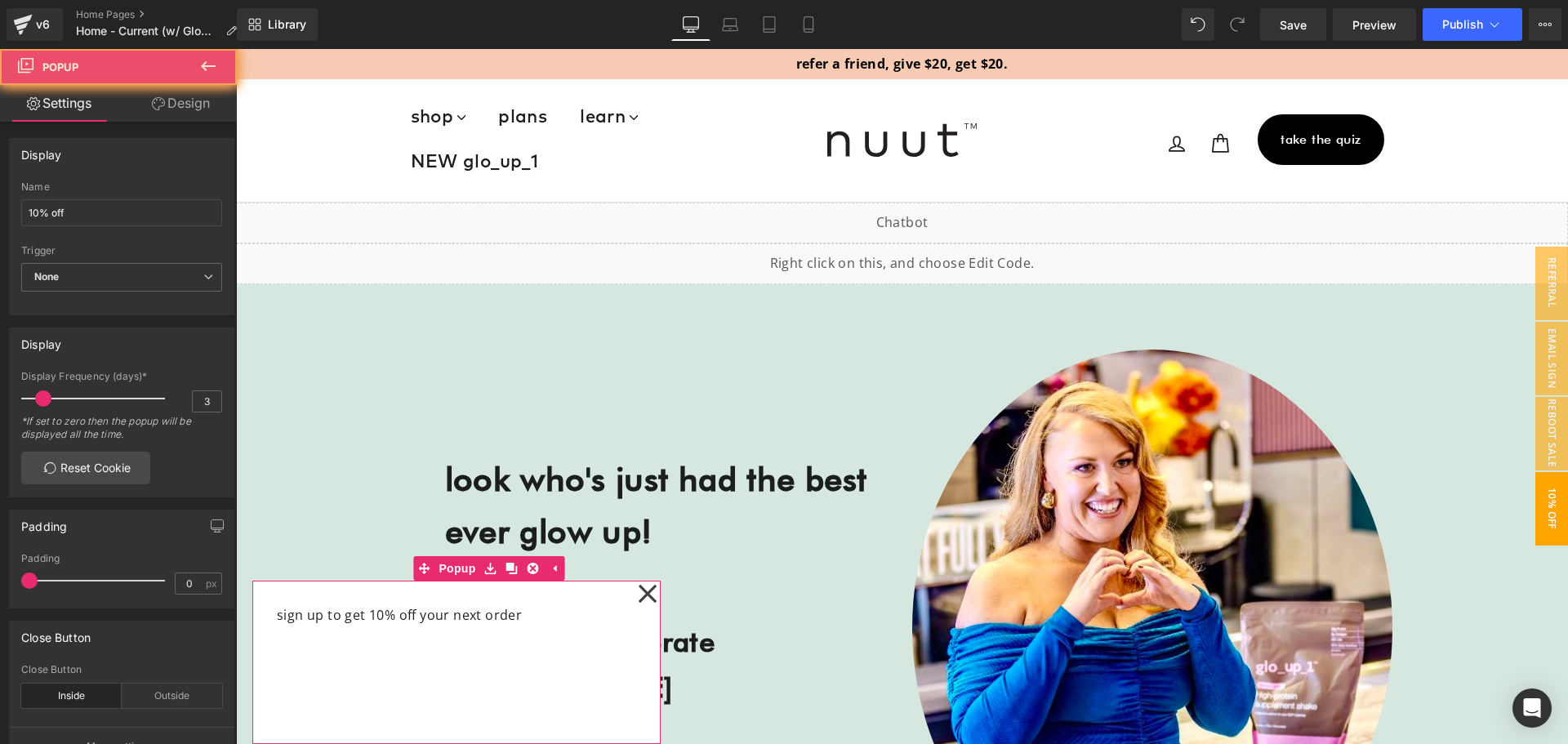
click at [642, 594] on icon at bounding box center [648, 593] width 20 height 408
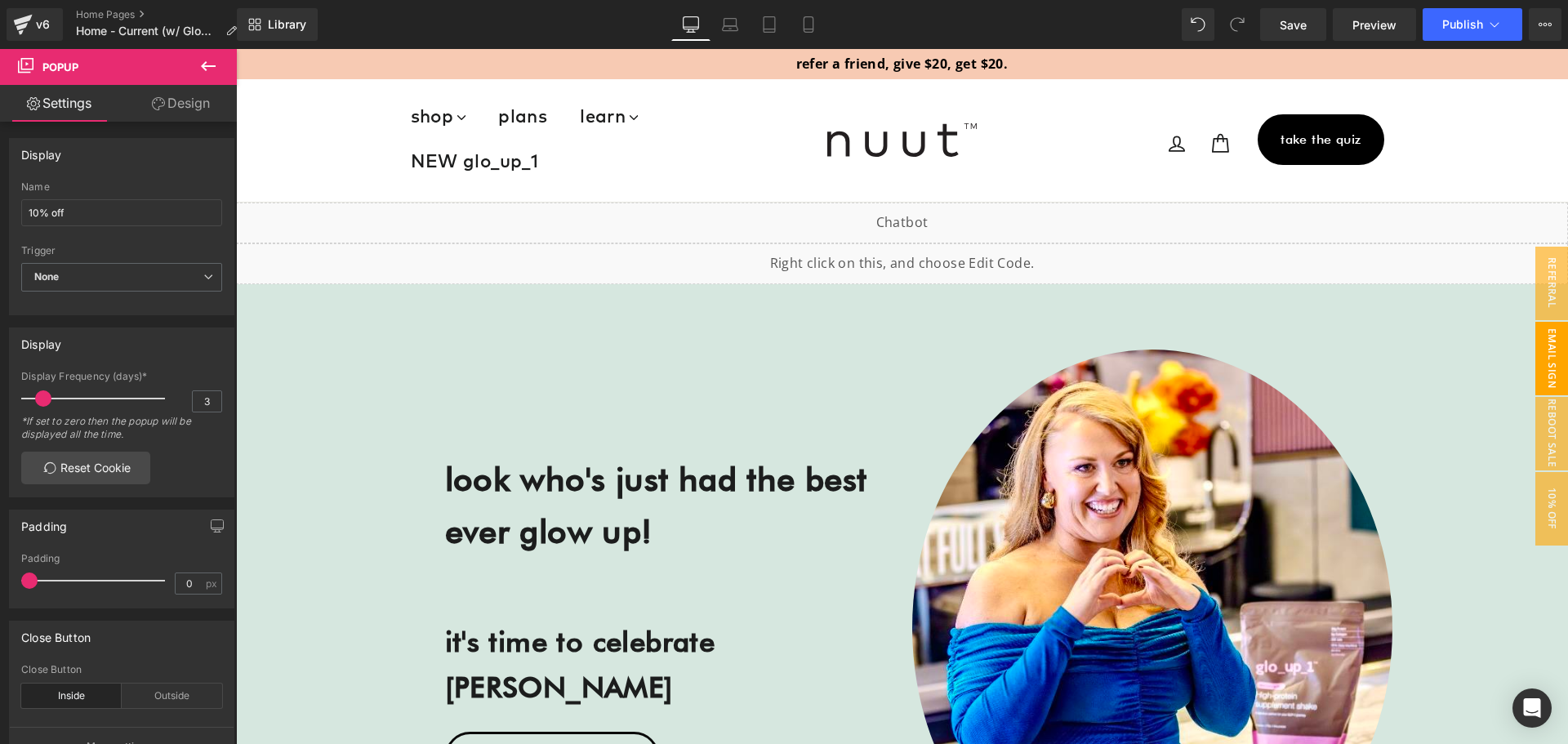
click at [1537, 357] on span "Email Sign Up Popup" at bounding box center [1536, 358] width 66 height 73
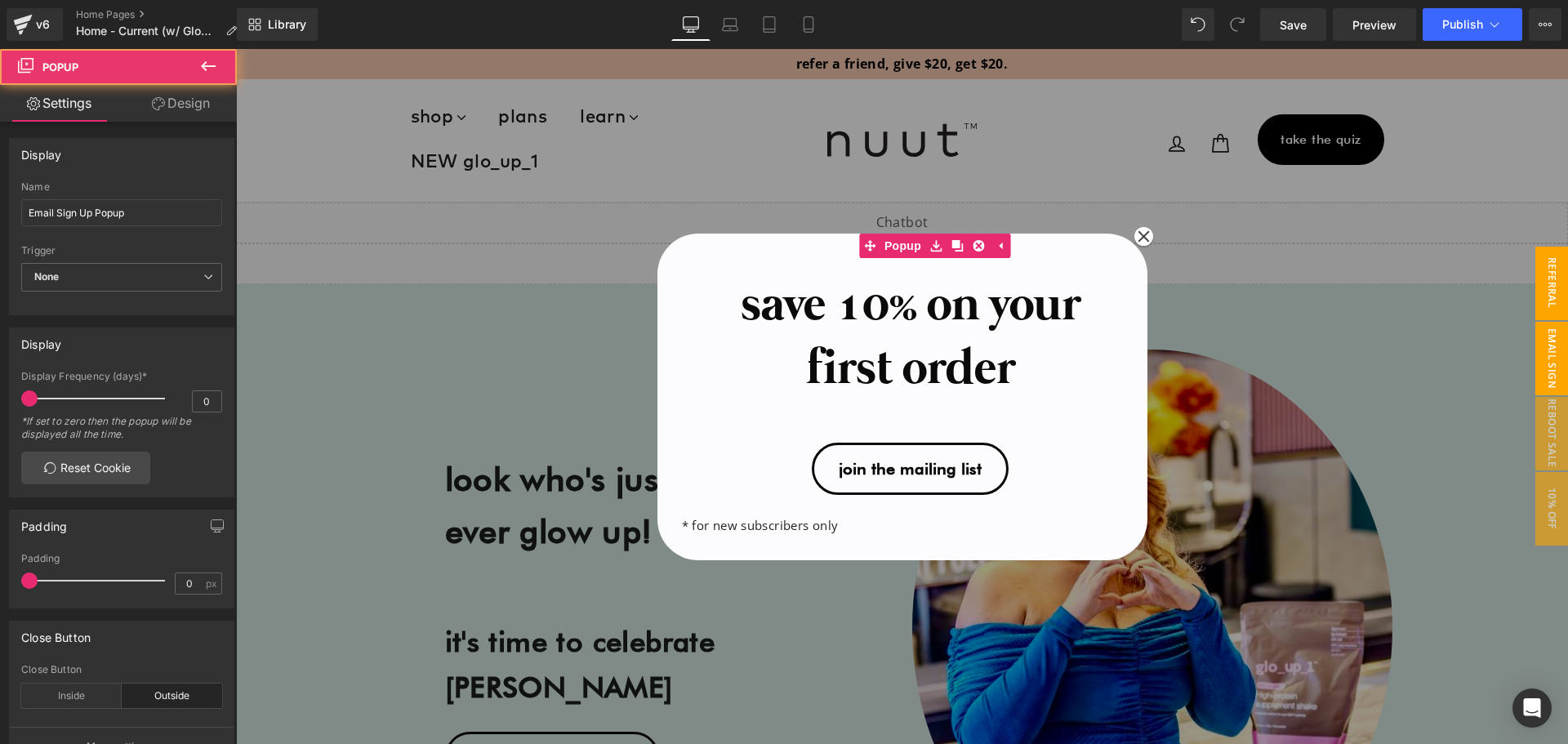
click at [1542, 287] on span "Referral Popup" at bounding box center [1536, 283] width 66 height 73
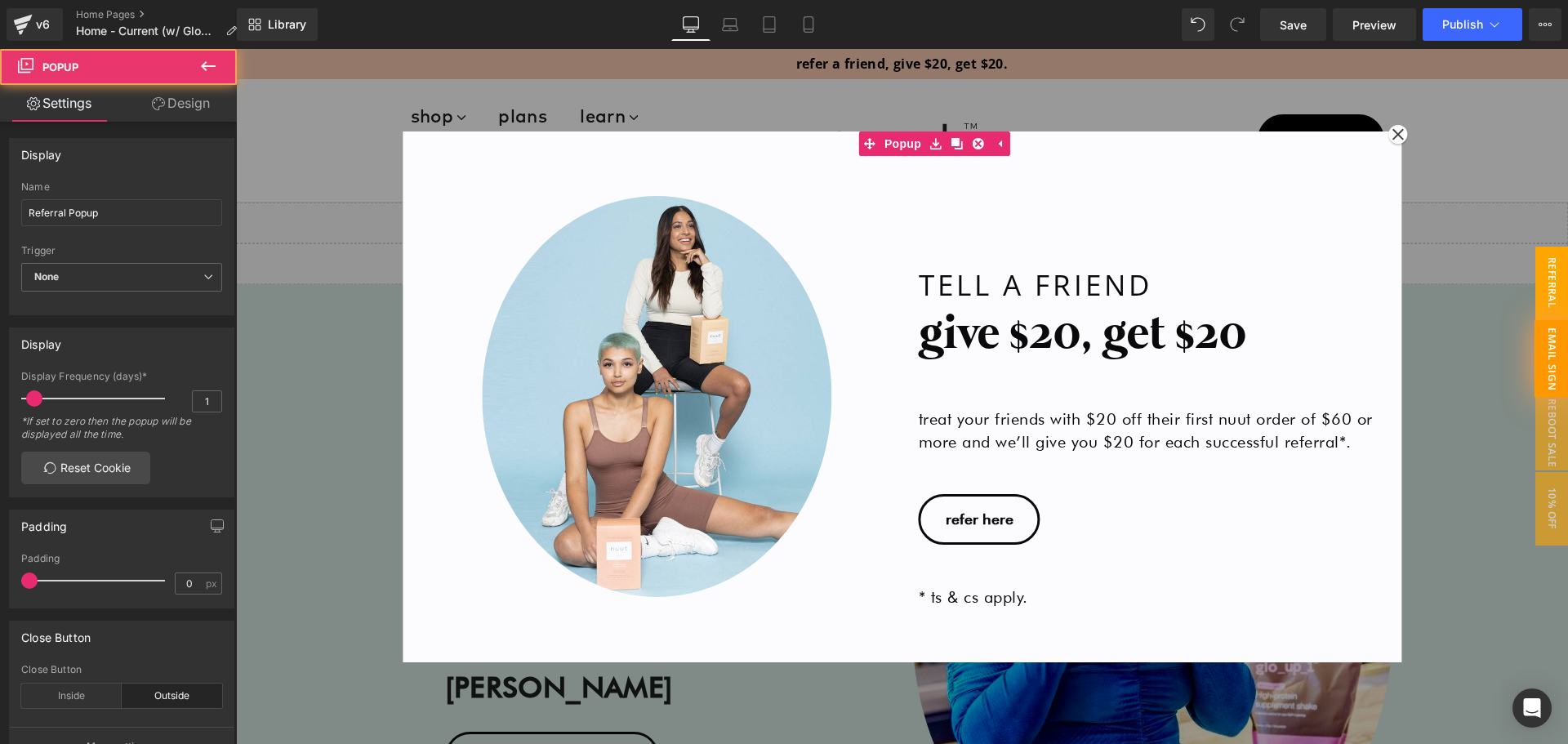
drag, startPoint x: 1547, startPoint y: 358, endPoint x: 1544, endPoint y: 386, distance: 28.2
click at [1547, 360] on span "Email Sign Up Popup" at bounding box center [1535, 358] width 69 height 77
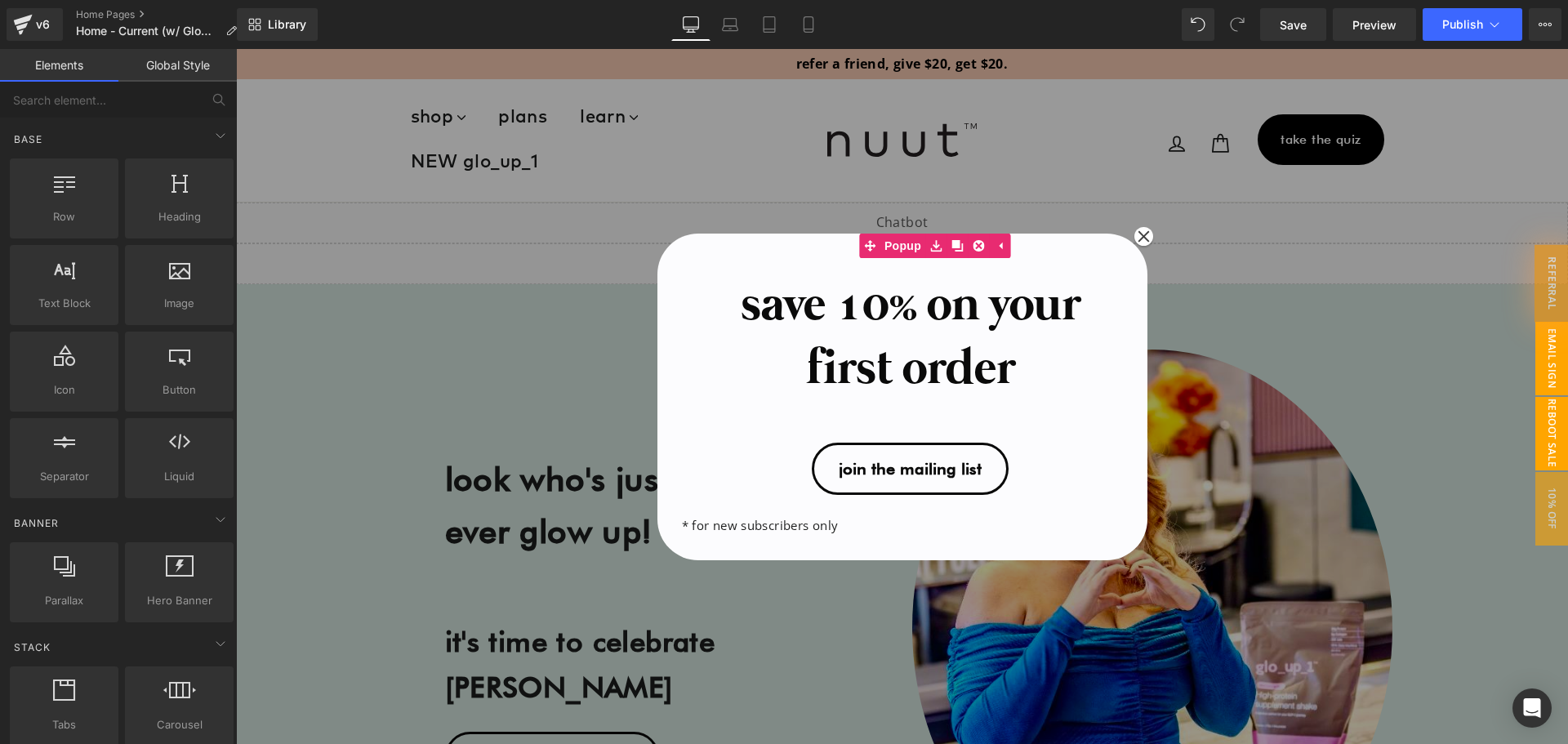
click at [1542, 424] on span "Reboot Sale" at bounding box center [1552, 433] width 32 height 73
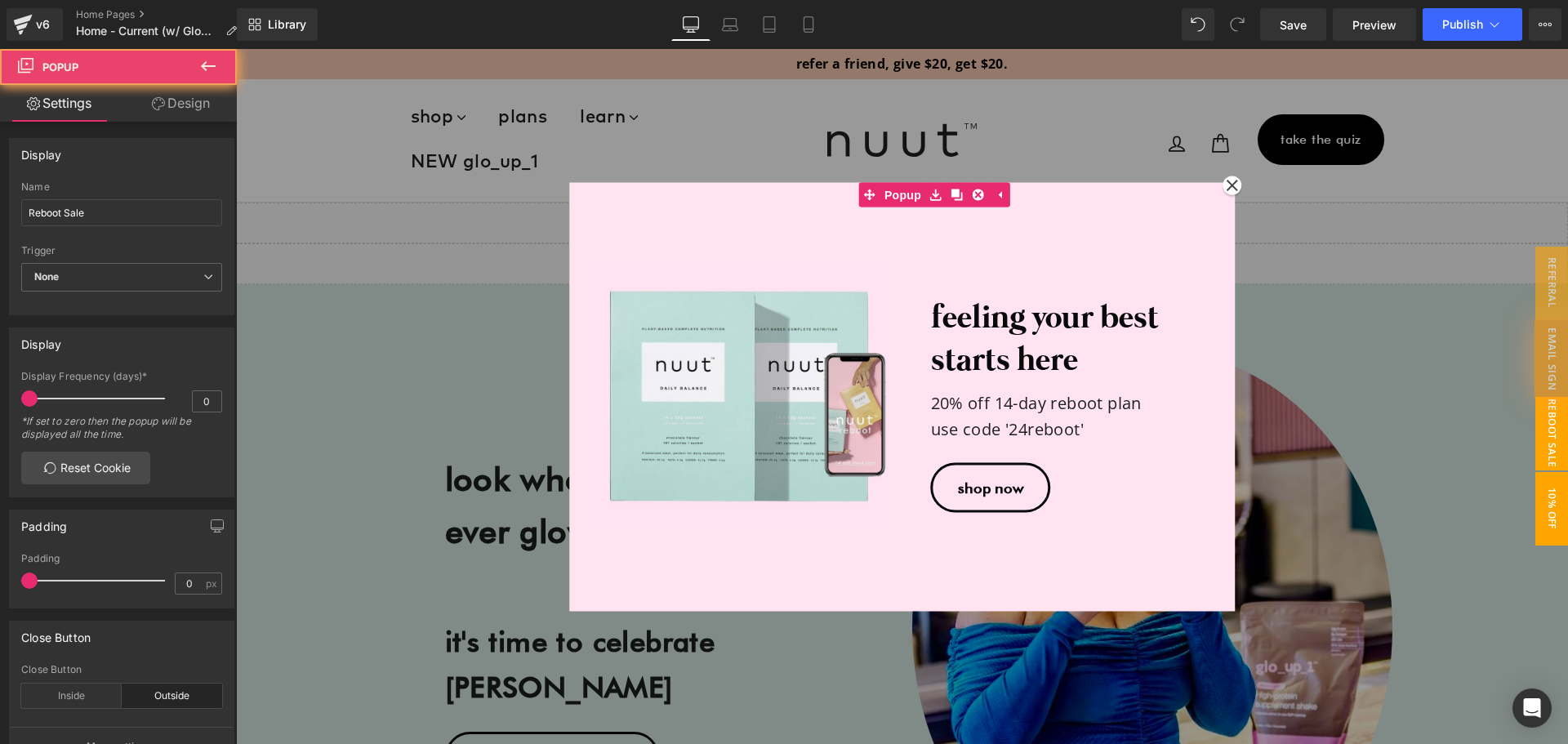
click at [1536, 490] on span "10% off" at bounding box center [1552, 508] width 32 height 73
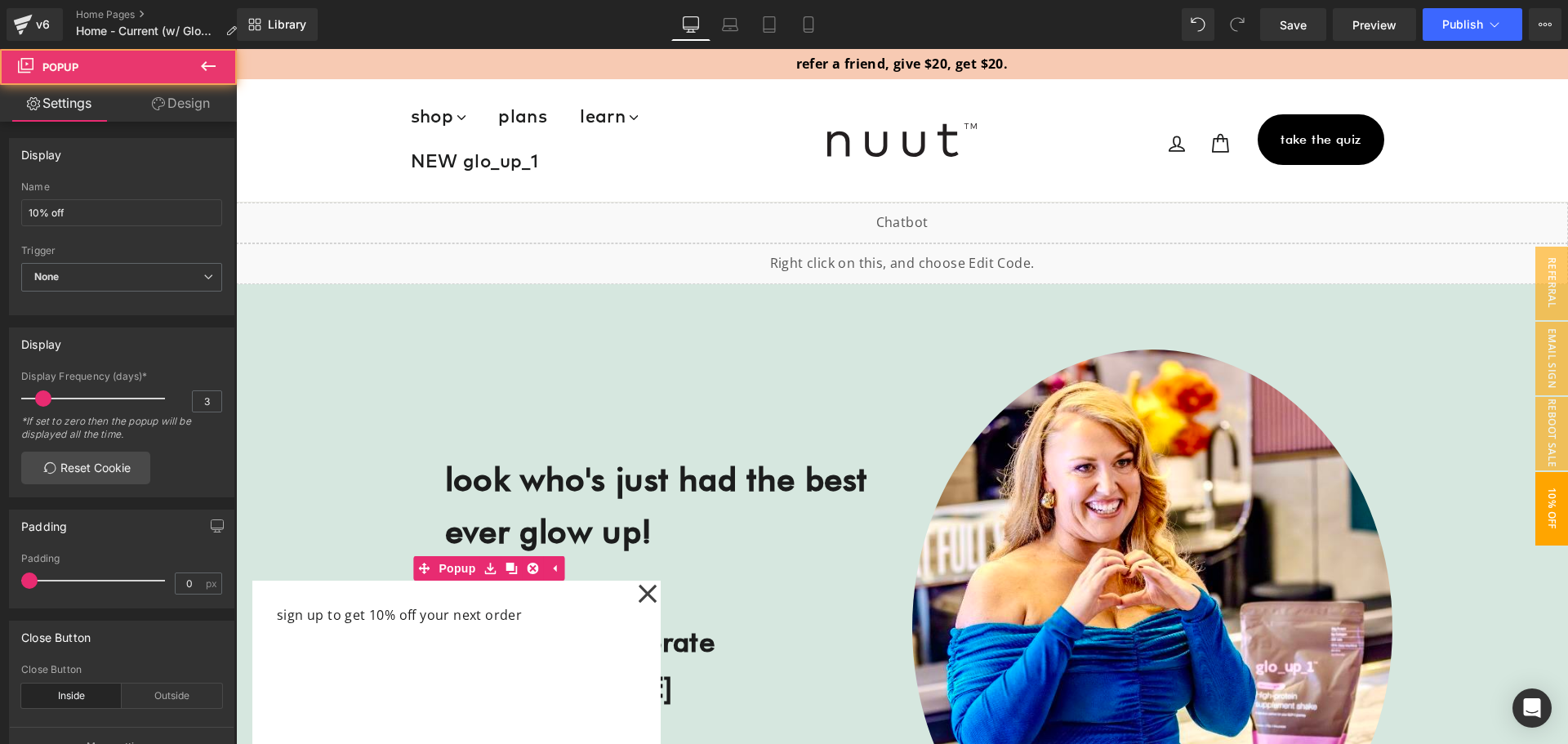
click at [638, 601] on icon at bounding box center [648, 593] width 20 height 408
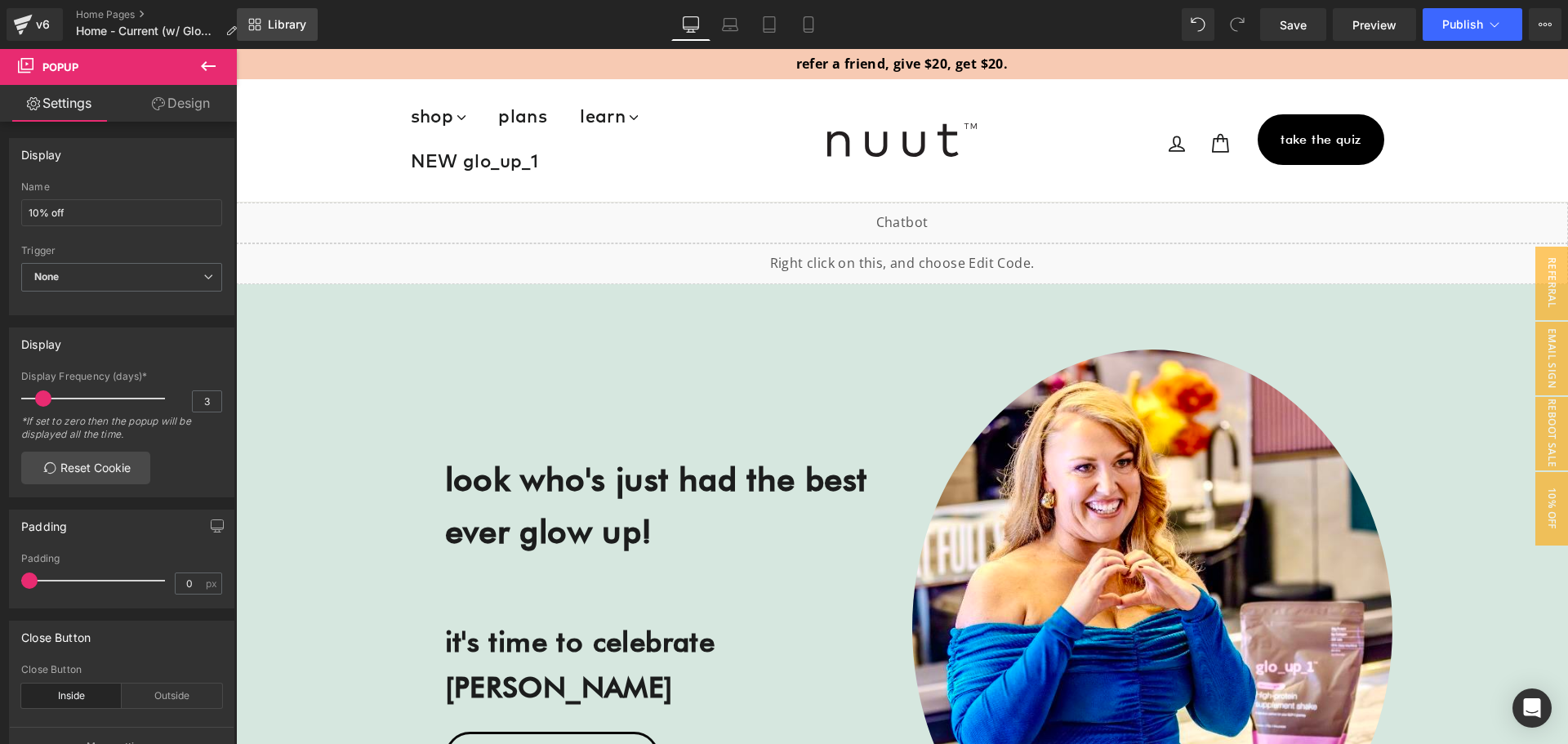
click at [277, 28] on span "Library" at bounding box center [287, 24] width 38 height 14
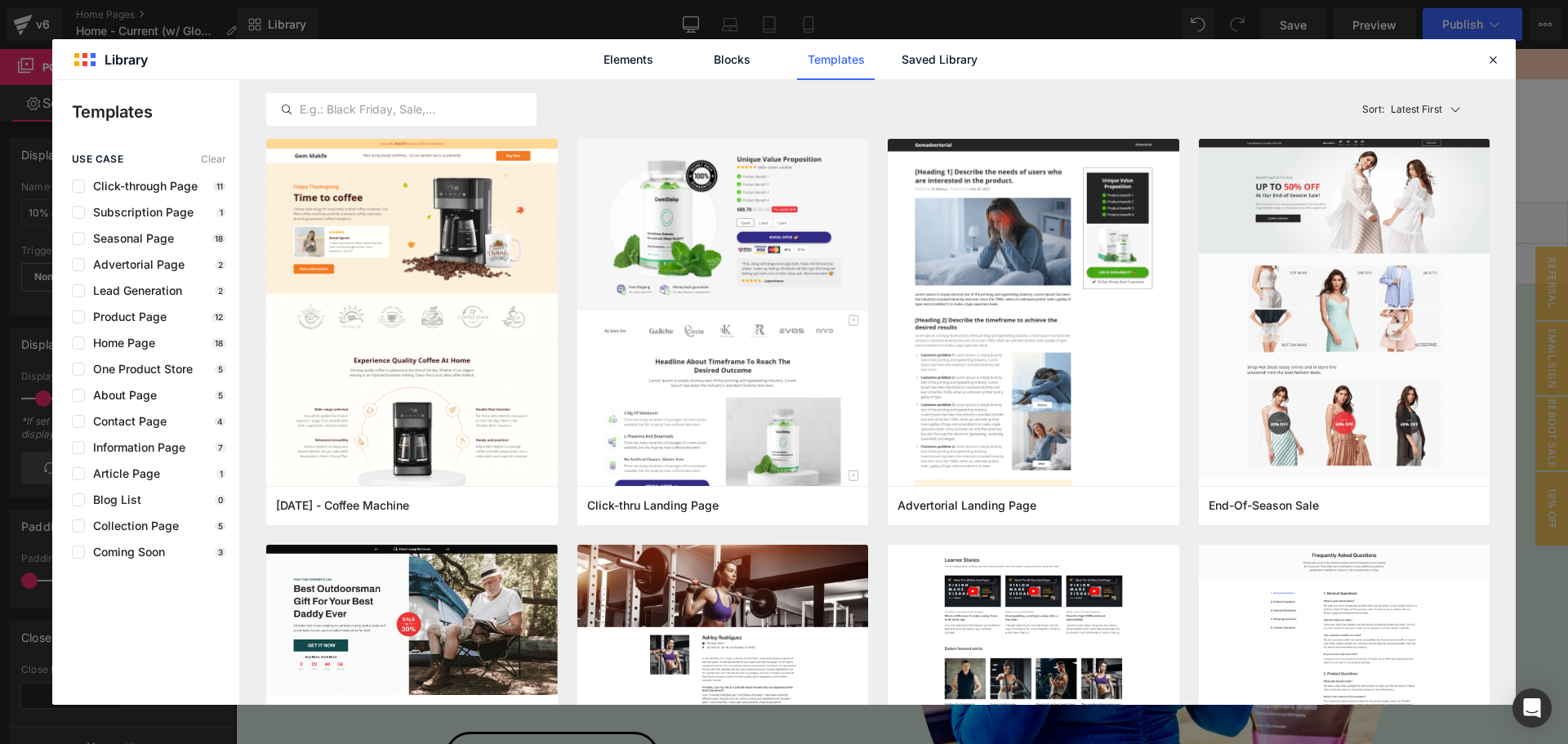
click at [0, 0] on div "Elements Blocks Templates Saved Library" at bounding box center [0, 0] width 0 height 0
click at [0, 0] on link "Saved Library" at bounding box center [0, 0] width 0 height 0
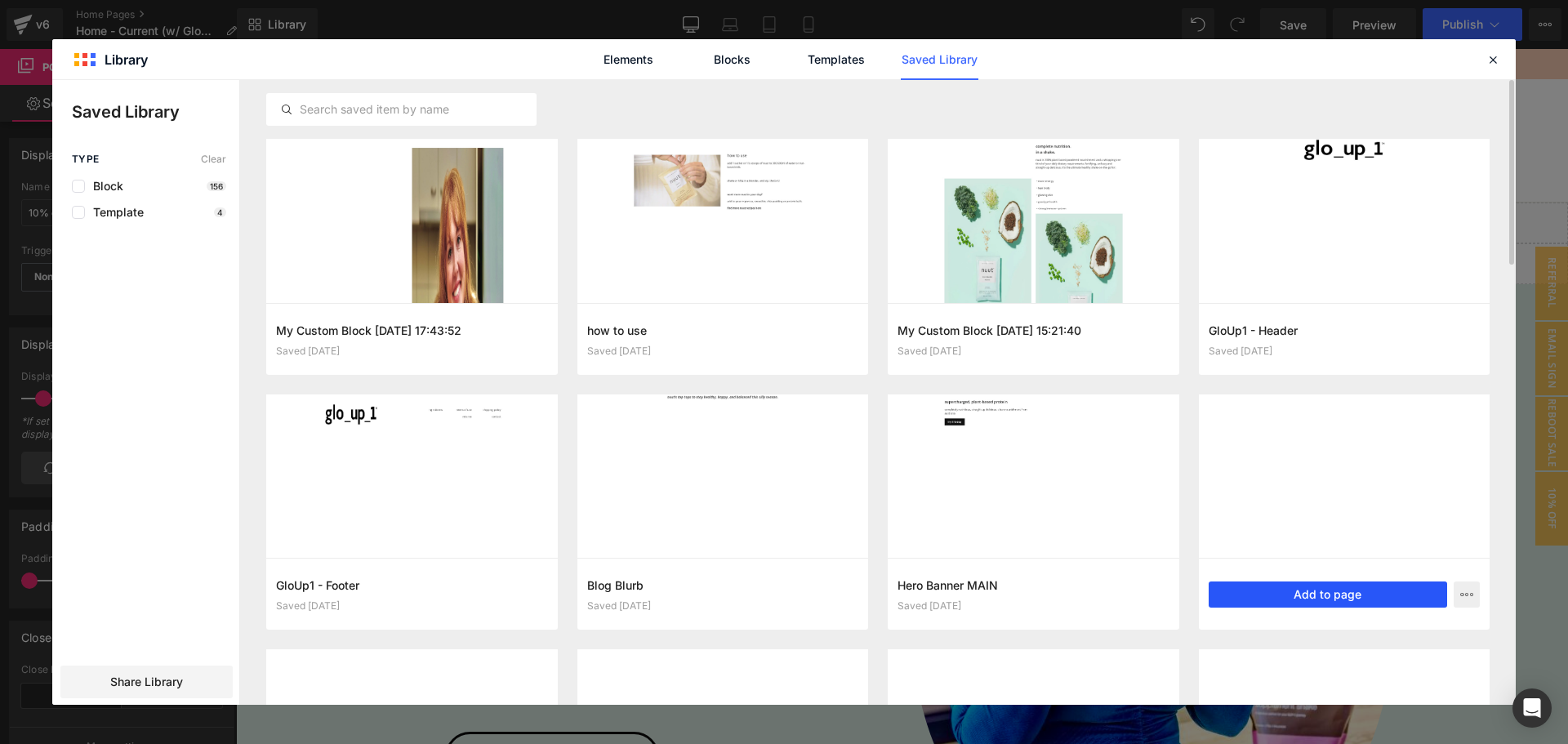
click at [1273, 593] on button "Add to page" at bounding box center [1328, 594] width 239 height 26
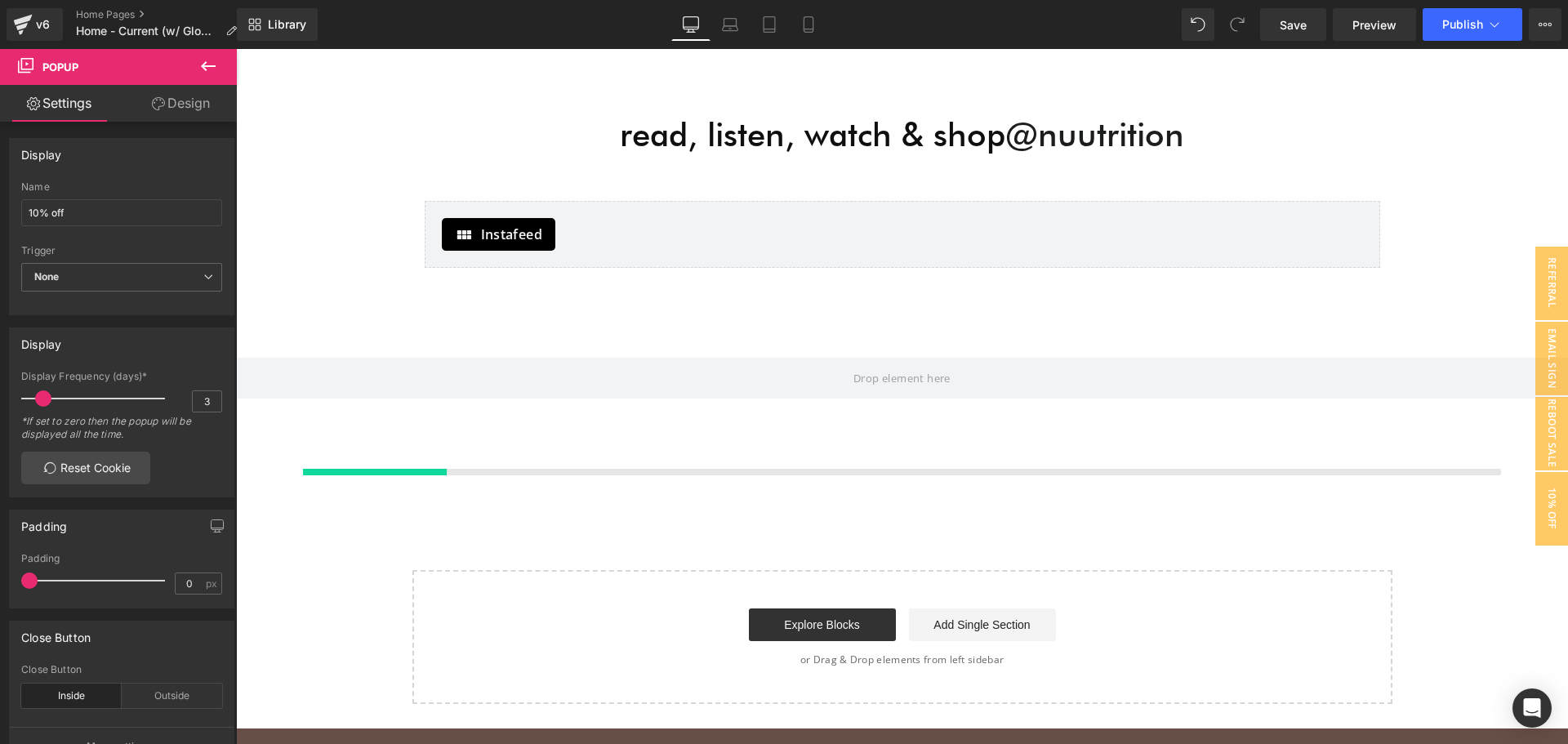
scroll to position [7383, 0]
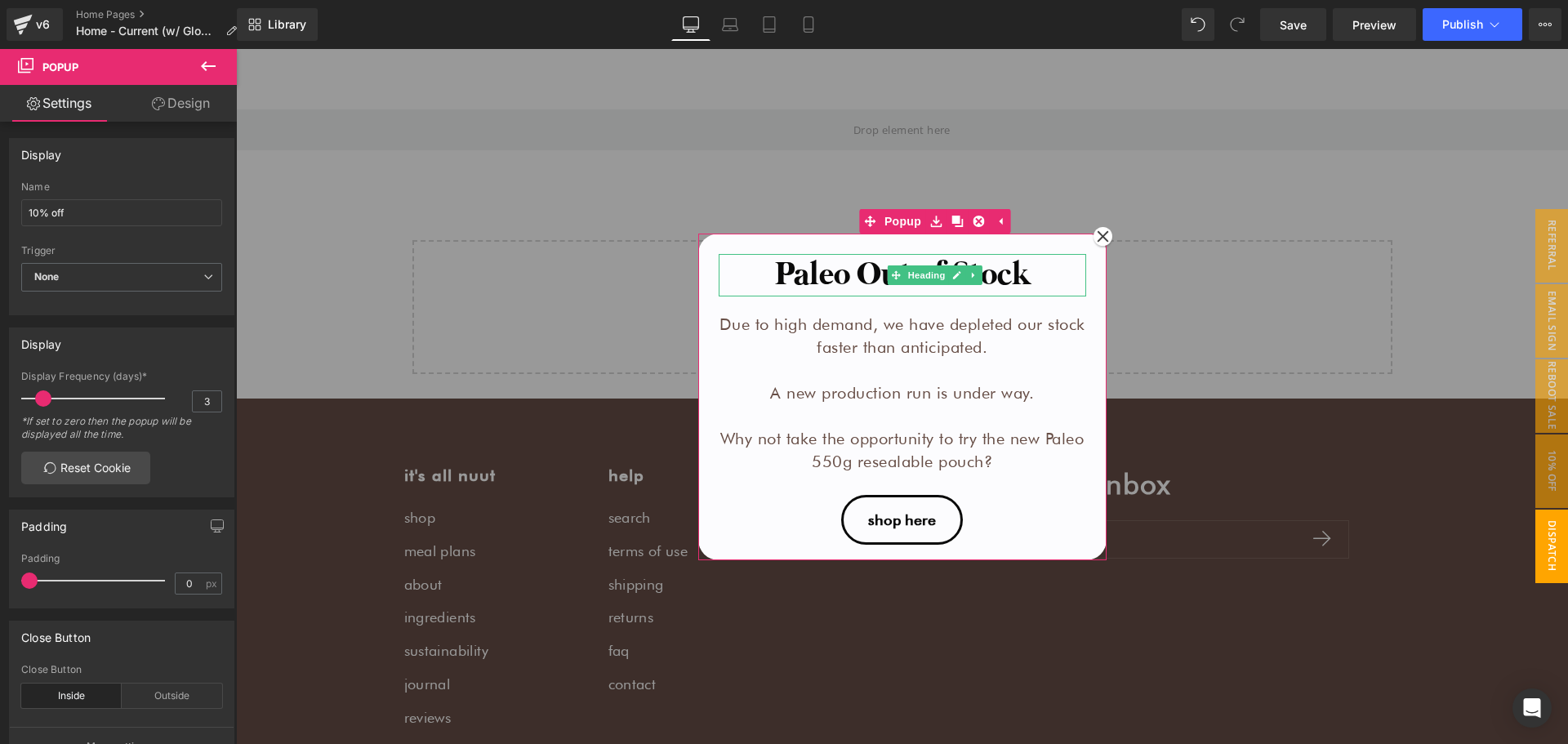
click at [868, 274] on h1 "Paleo Out of Stock" at bounding box center [902, 275] width 367 height 43
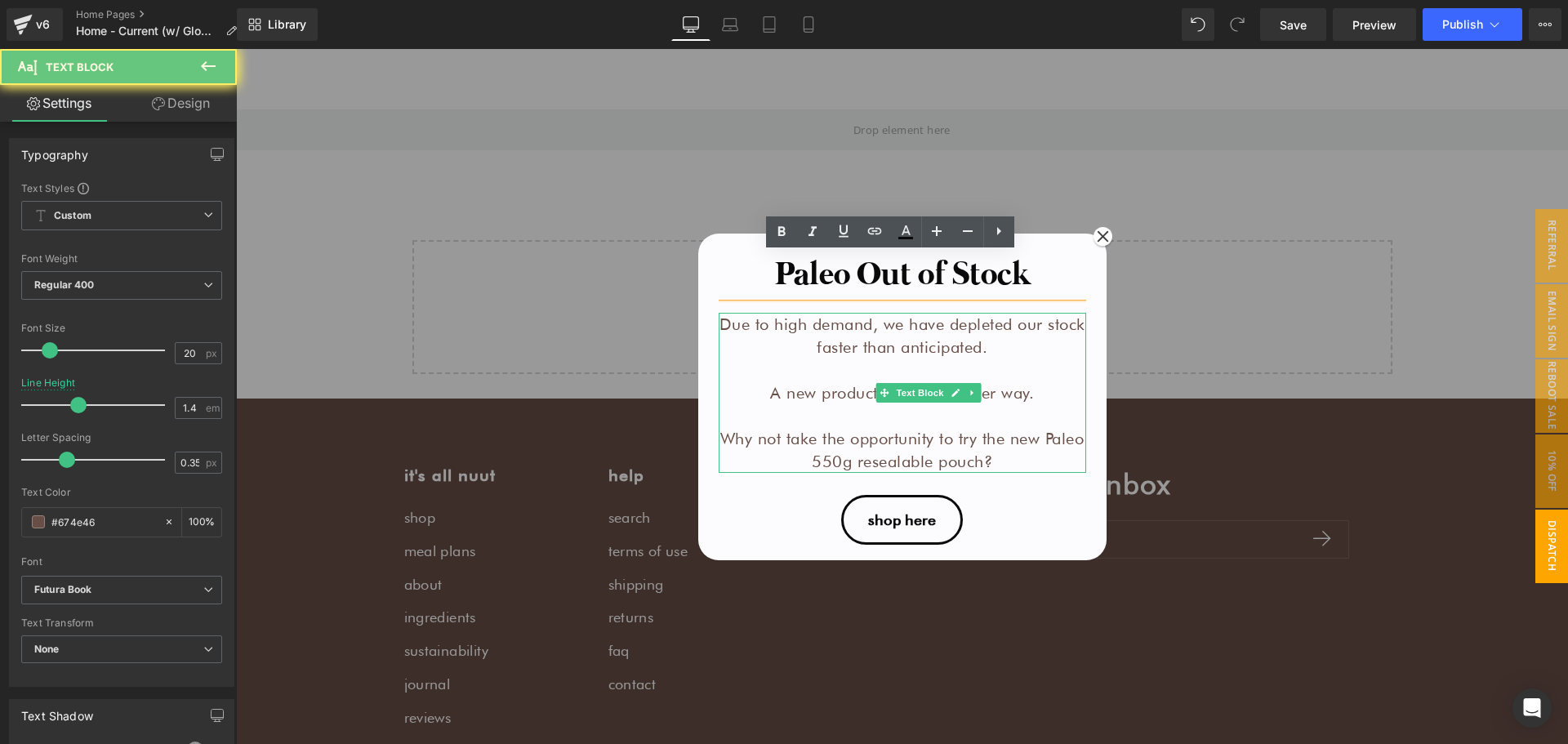
click at [847, 338] on p "Due to high demand, we have depleted our stock faster than anticipated." at bounding box center [902, 336] width 367 height 46
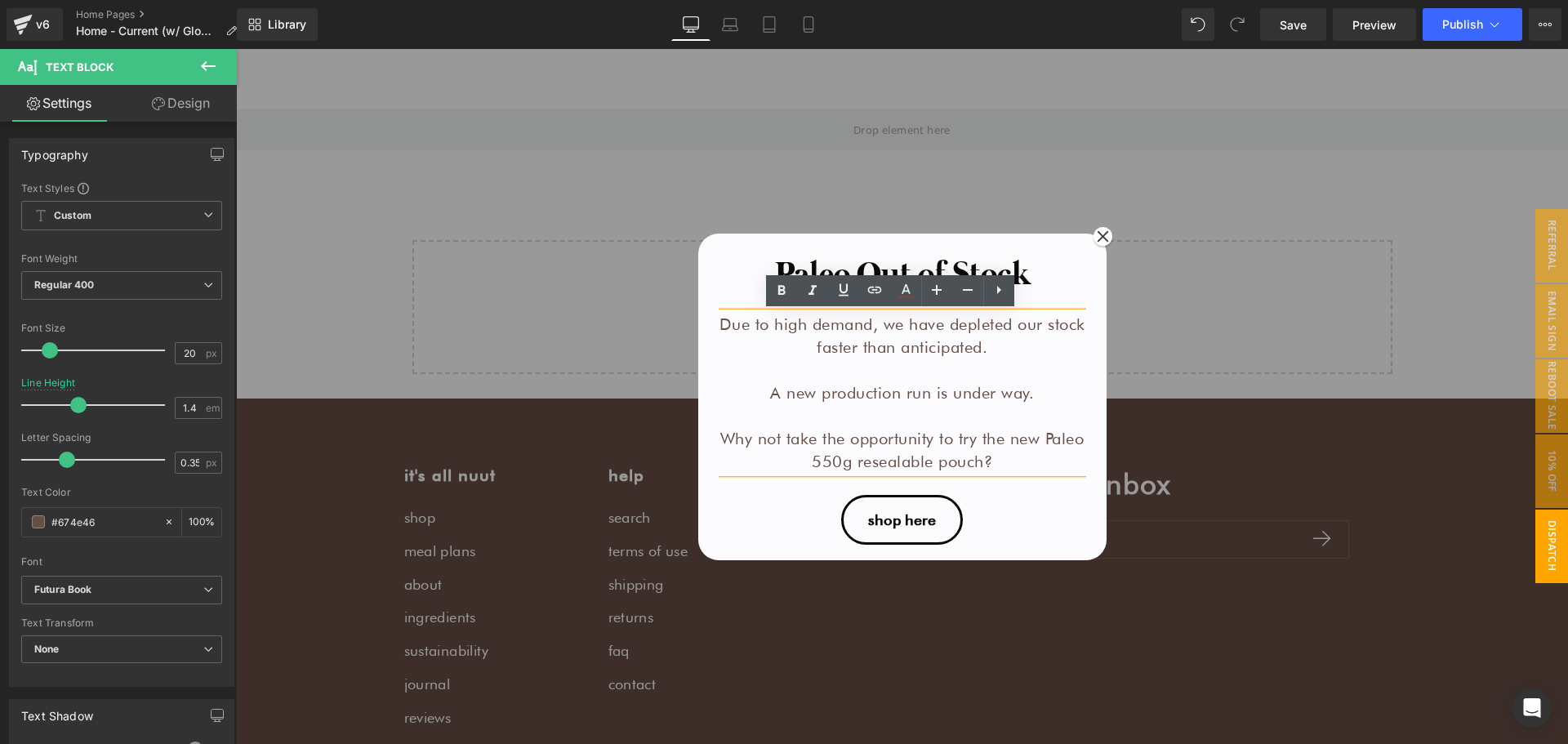
click at [852, 321] on p "Due to high demand, we have depleted our stock faster than anticipated." at bounding box center [902, 336] width 367 height 46
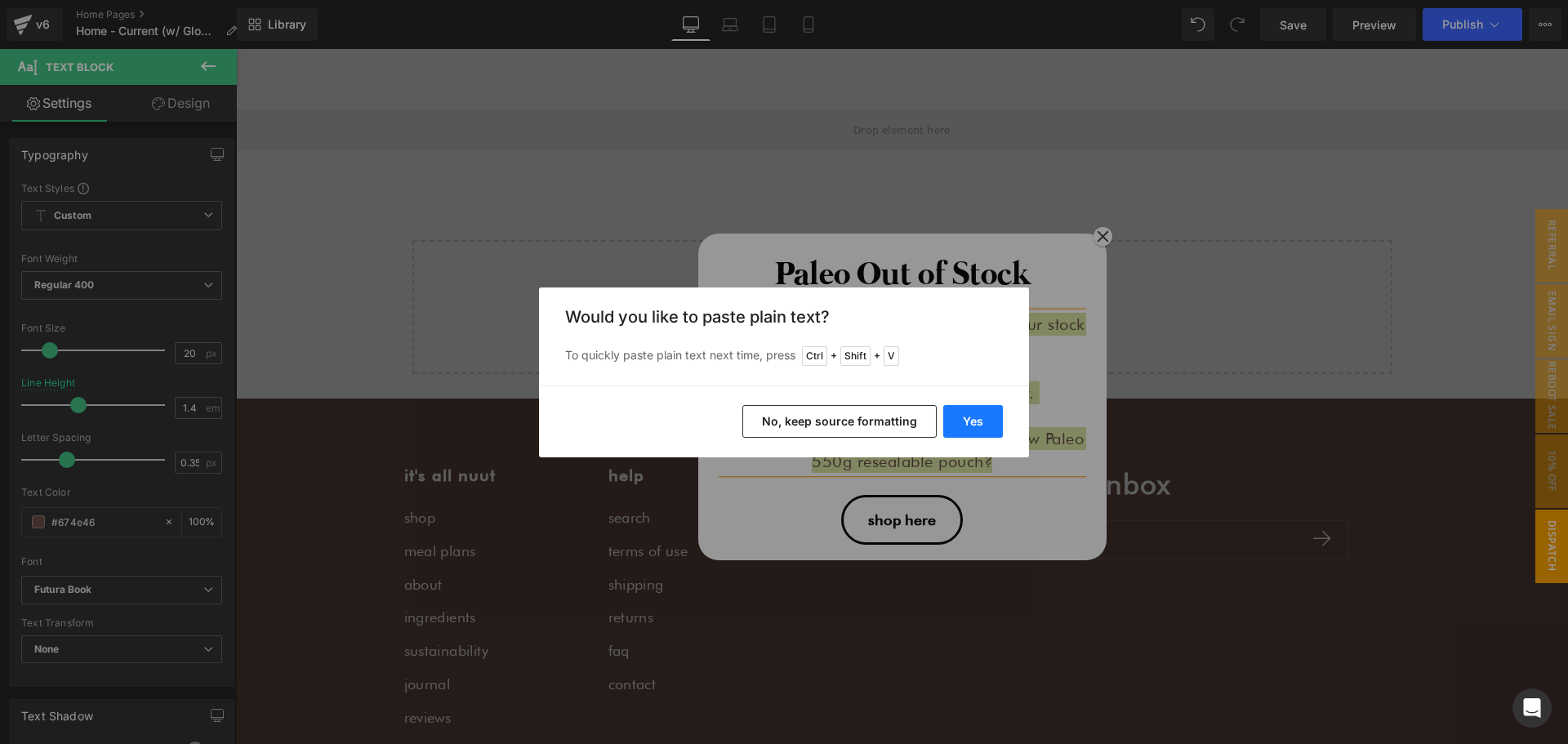
drag, startPoint x: 969, startPoint y: 418, endPoint x: 732, endPoint y: 369, distance: 242.0
click at [969, 418] on button "Yes" at bounding box center [973, 422] width 60 height 32
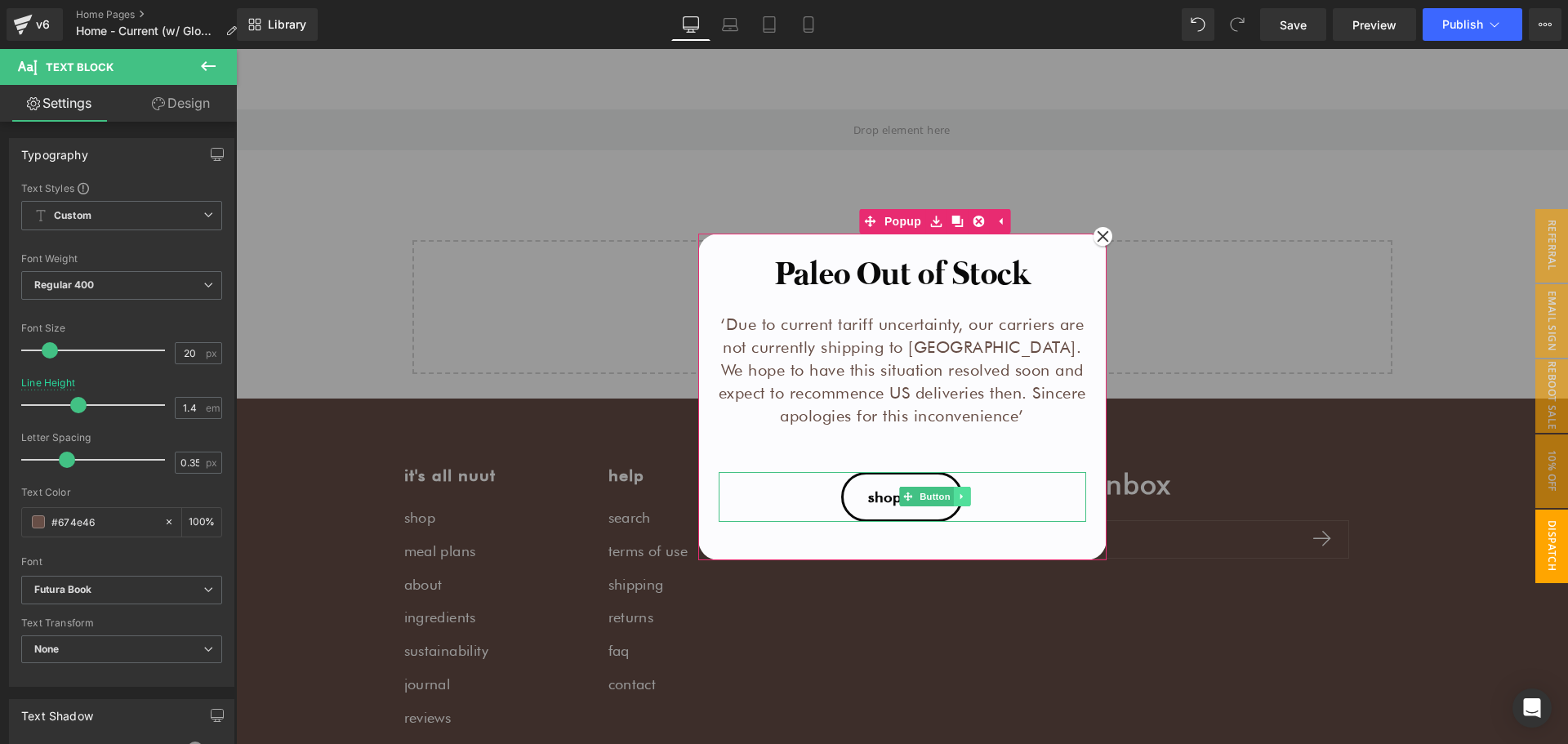
click at [958, 491] on icon at bounding box center [961, 496] width 9 height 10
click at [965, 495] on icon at bounding box center [969, 496] width 9 height 10
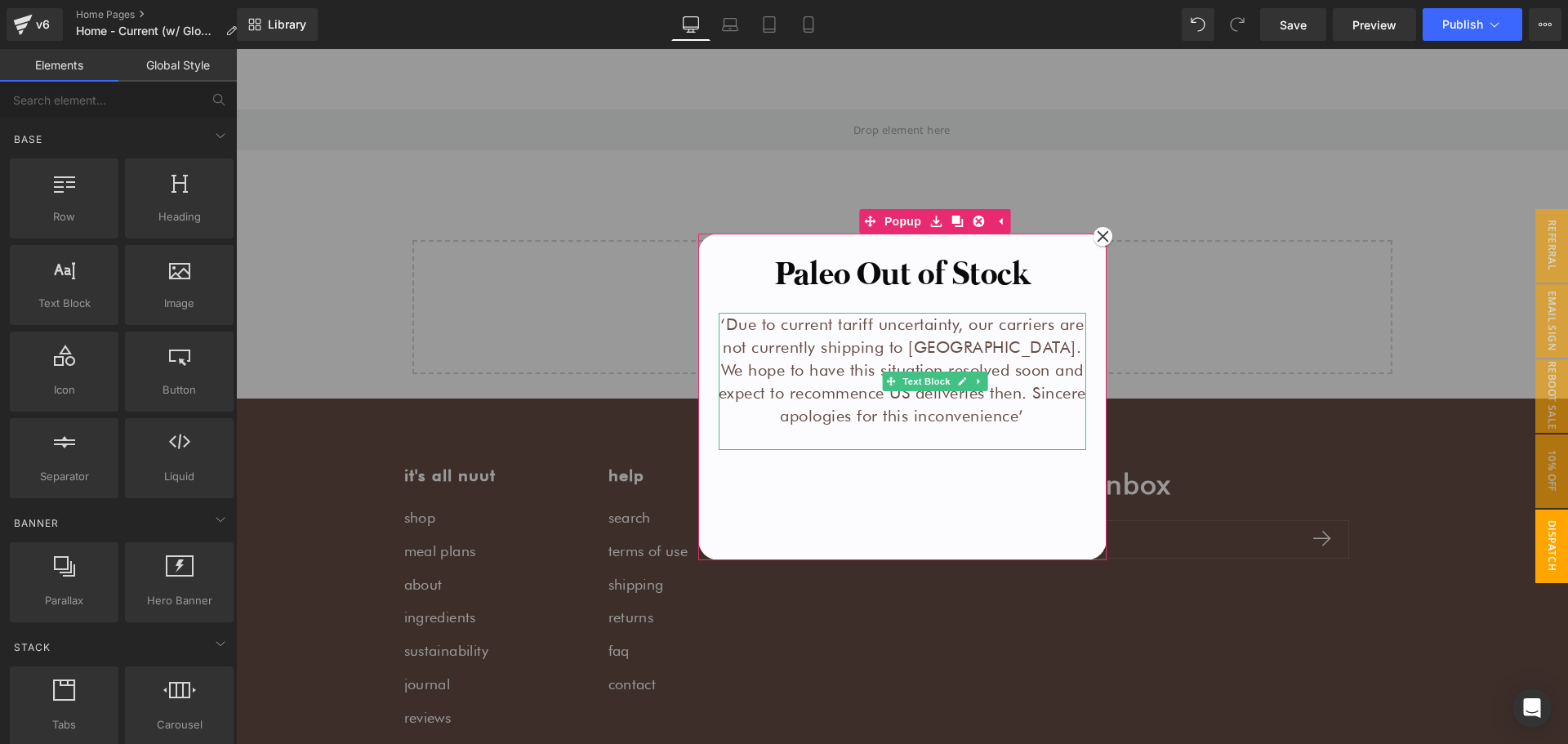
click at [767, 359] on p "‘Due to current tariff uncertainty, our carriers are not currently shipping to …" at bounding box center [902, 370] width 367 height 114
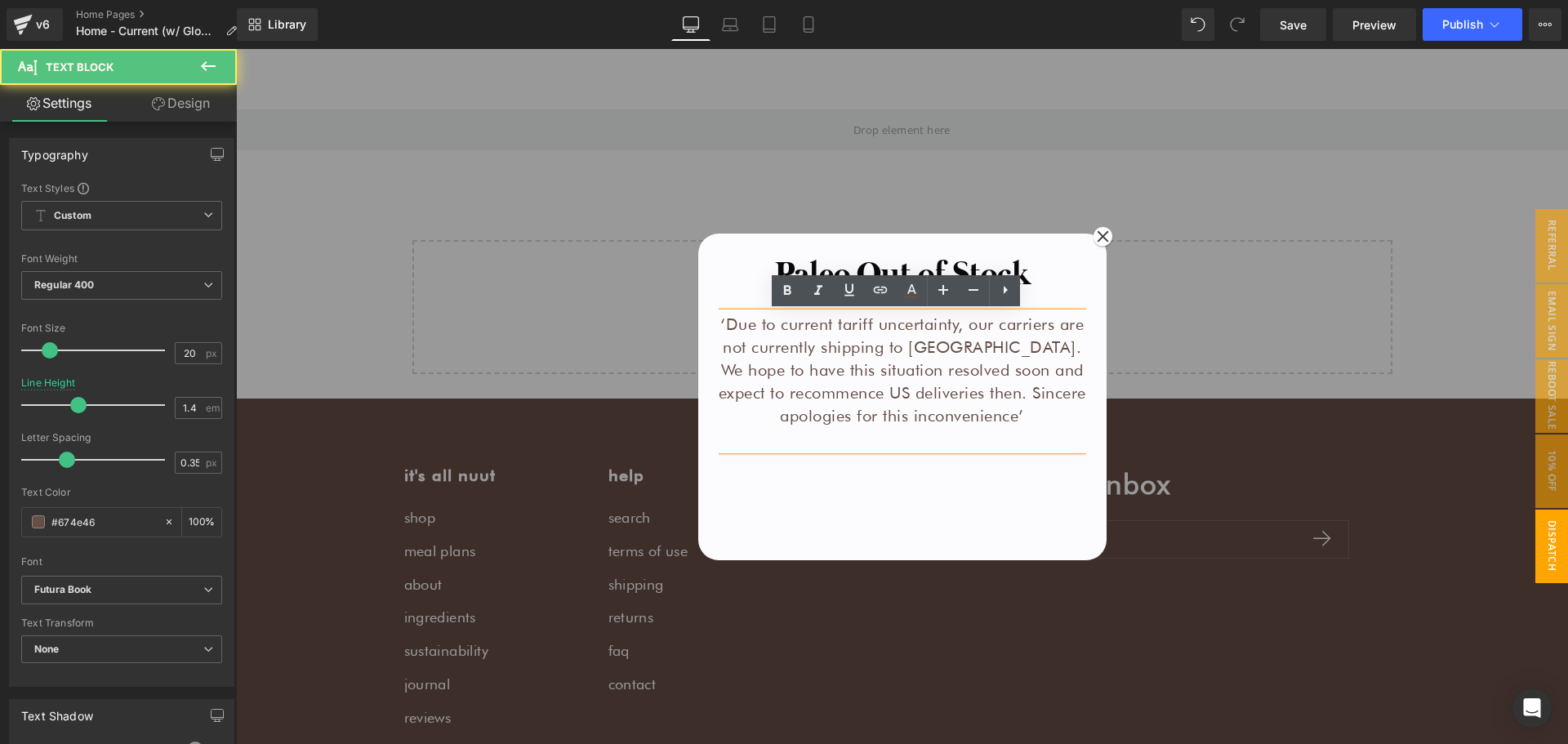
click at [719, 320] on p "‘Due to current tariff uncertainty, our carriers are not currently shipping to …" at bounding box center [902, 370] width 367 height 114
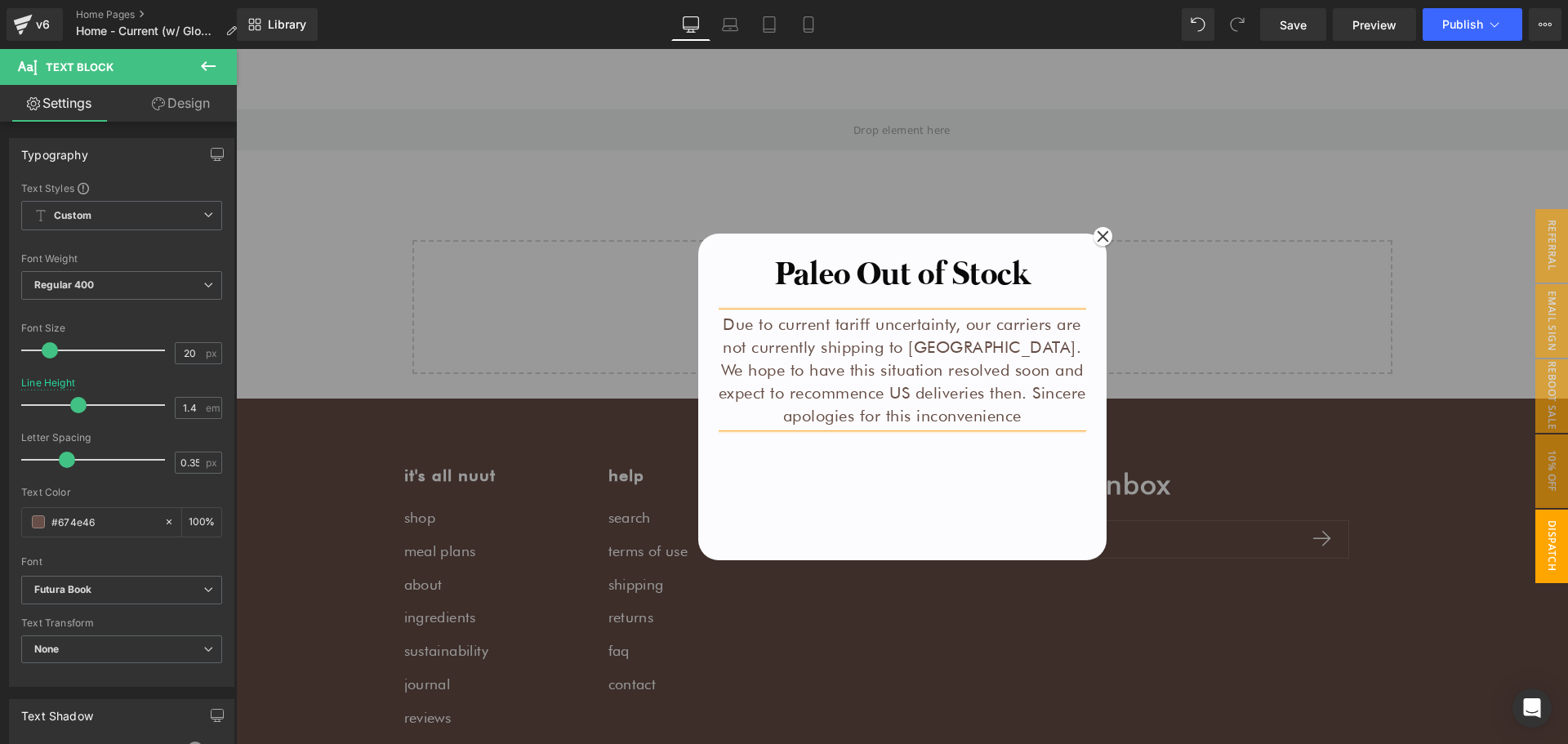
click at [840, 344] on p "Due to current tariff uncertainty, our carriers are not currently shipping to […" at bounding box center [902, 370] width 367 height 114
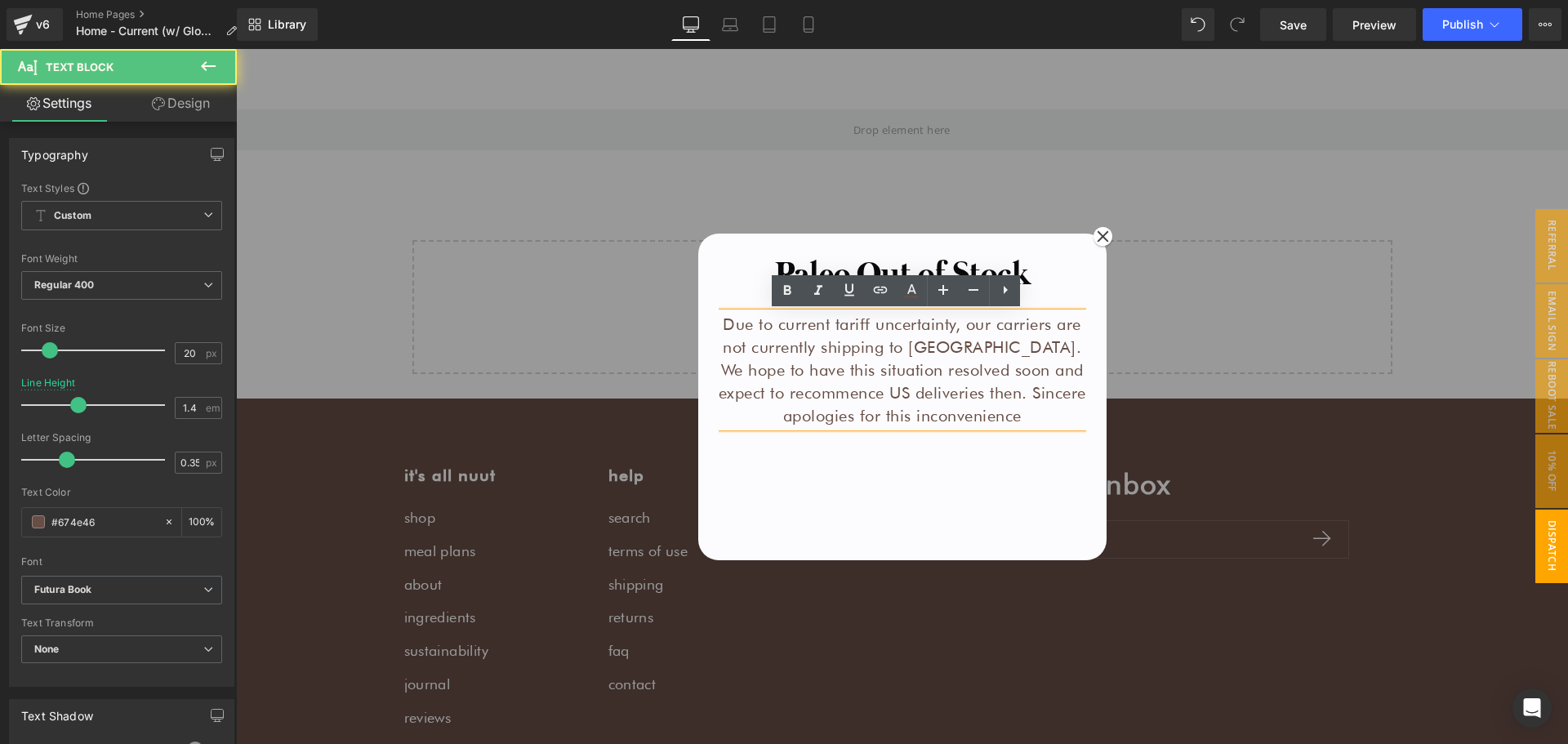
click at [1048, 343] on p "Due to current tariff uncertainty, our carriers are not currently shipping to […" at bounding box center [902, 370] width 367 height 114
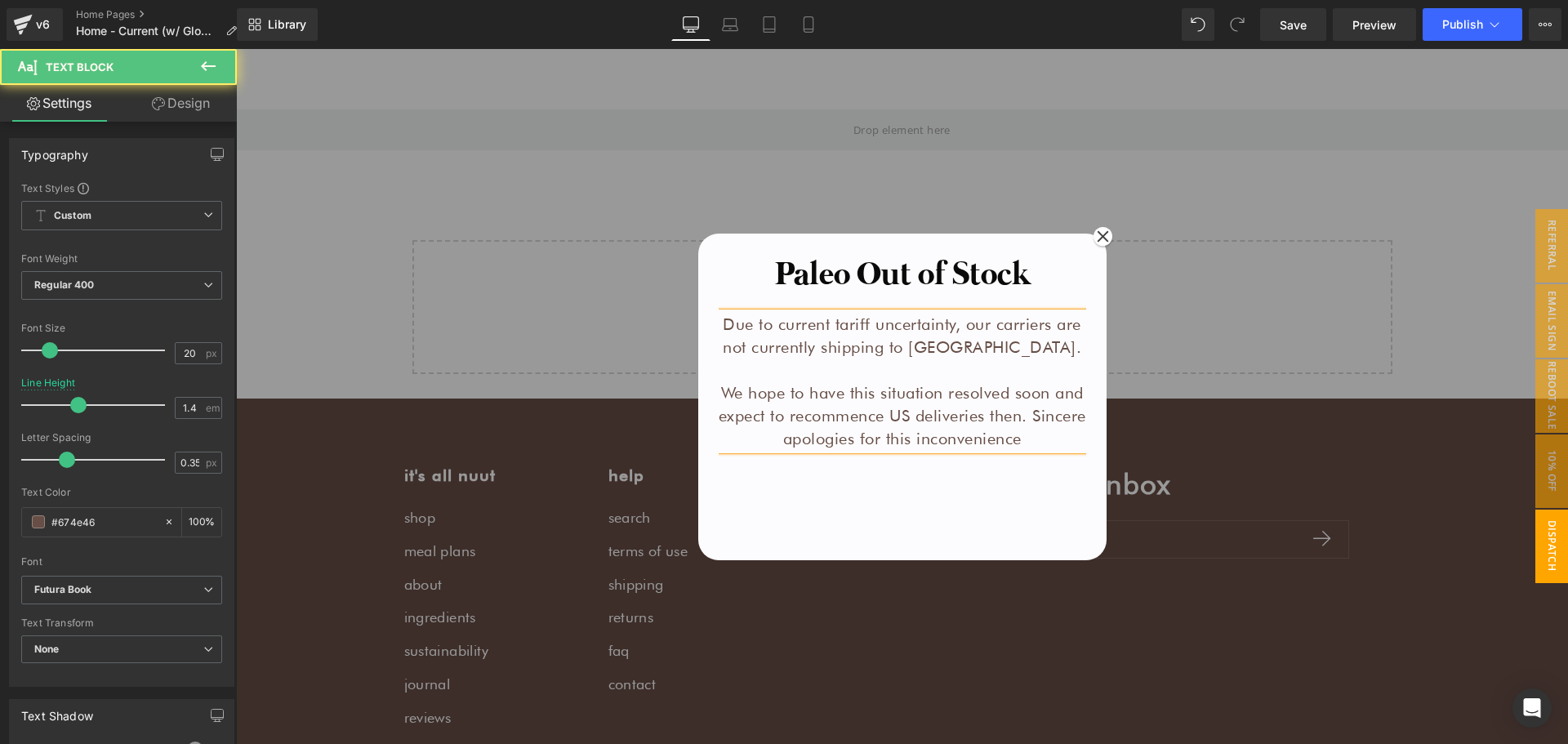
click at [1073, 421] on p "We hope to have this situation resolved soon and expect to recommence US delive…" at bounding box center [902, 416] width 367 height 69
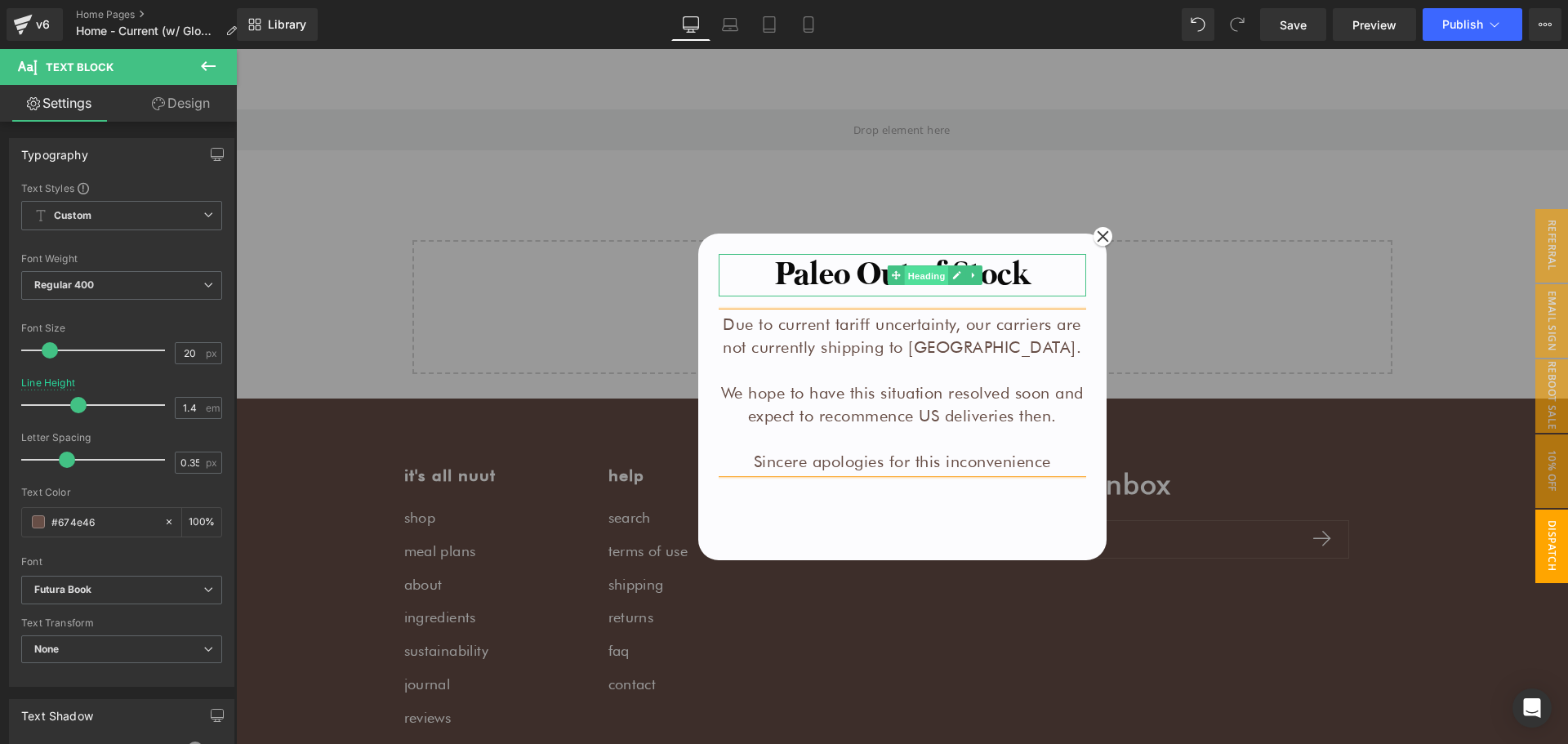
click at [919, 278] on span "Heading" at bounding box center [926, 275] width 44 height 20
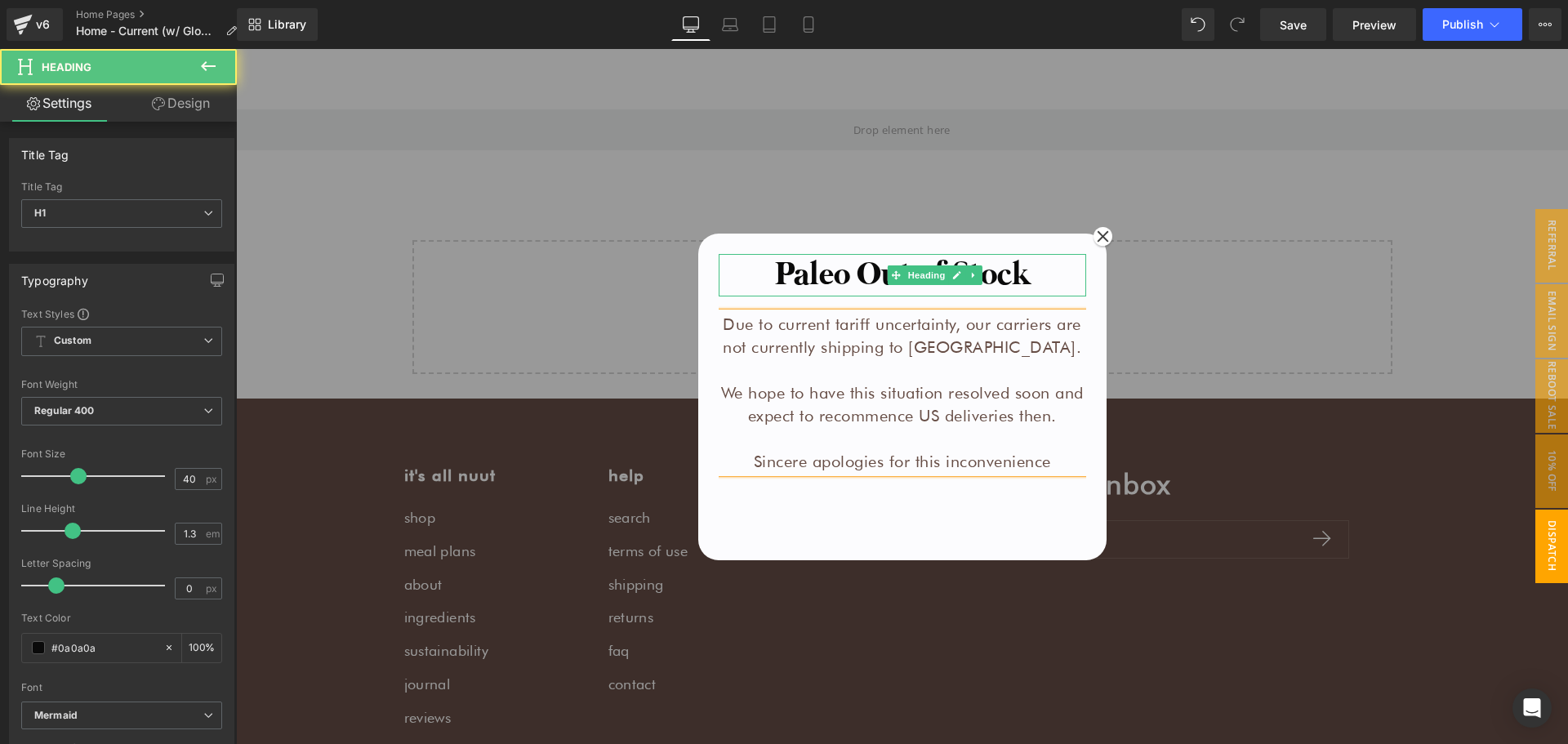
click at [1010, 271] on h1 "Paleo Out of Stock" at bounding box center [902, 275] width 367 height 43
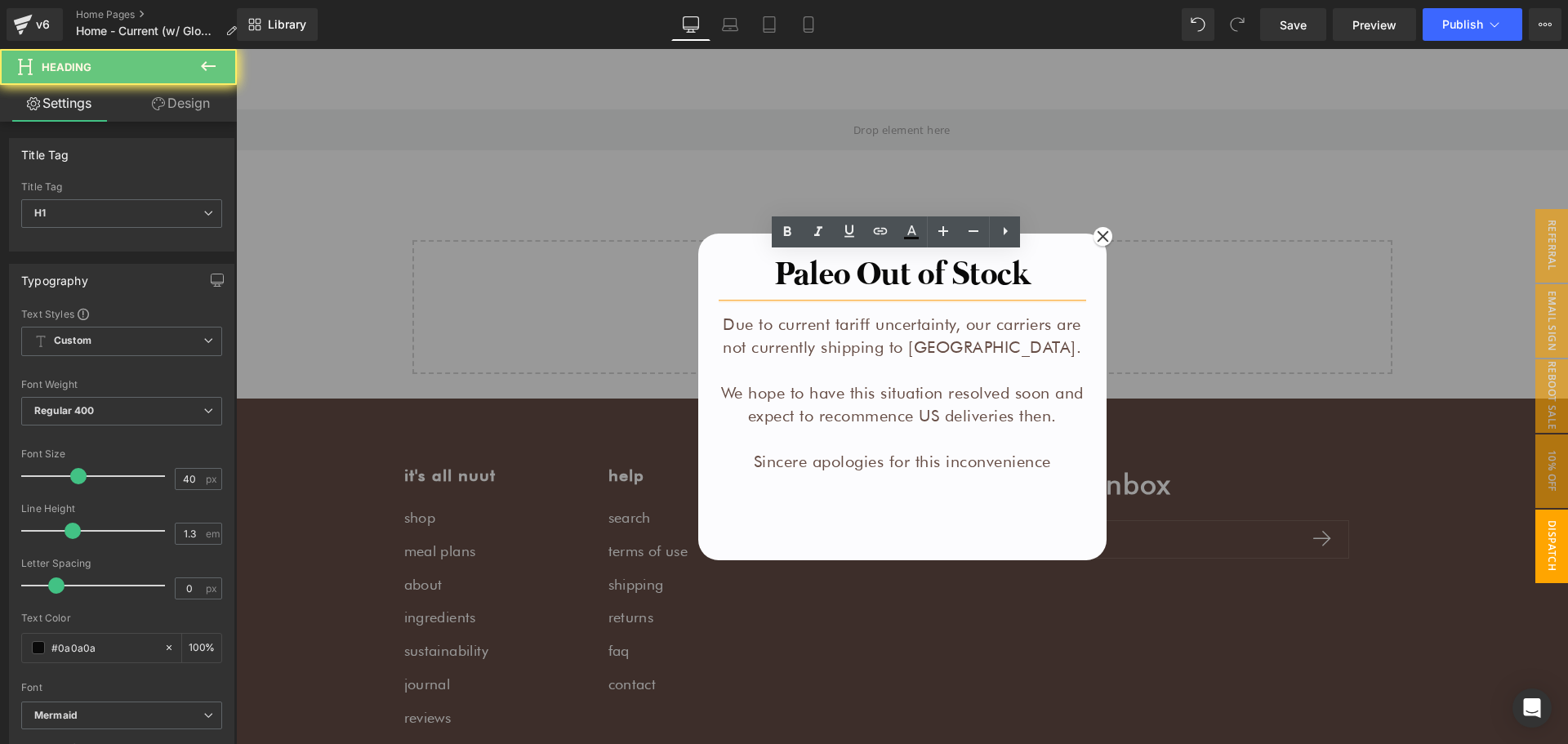
drag, startPoint x: 954, startPoint y: 270, endPoint x: 946, endPoint y: 271, distance: 8.1
click at [951, 270] on h1 "Paleo Out of Stock" at bounding box center [902, 275] width 367 height 43
drag, startPoint x: 907, startPoint y: 278, endPoint x: 860, endPoint y: 276, distance: 47.0
click at [906, 278] on h1 "Paleo Out of Stock" at bounding box center [902, 275] width 367 height 43
click at [815, 271] on h1 "Paleo Out of Stock" at bounding box center [902, 275] width 367 height 43
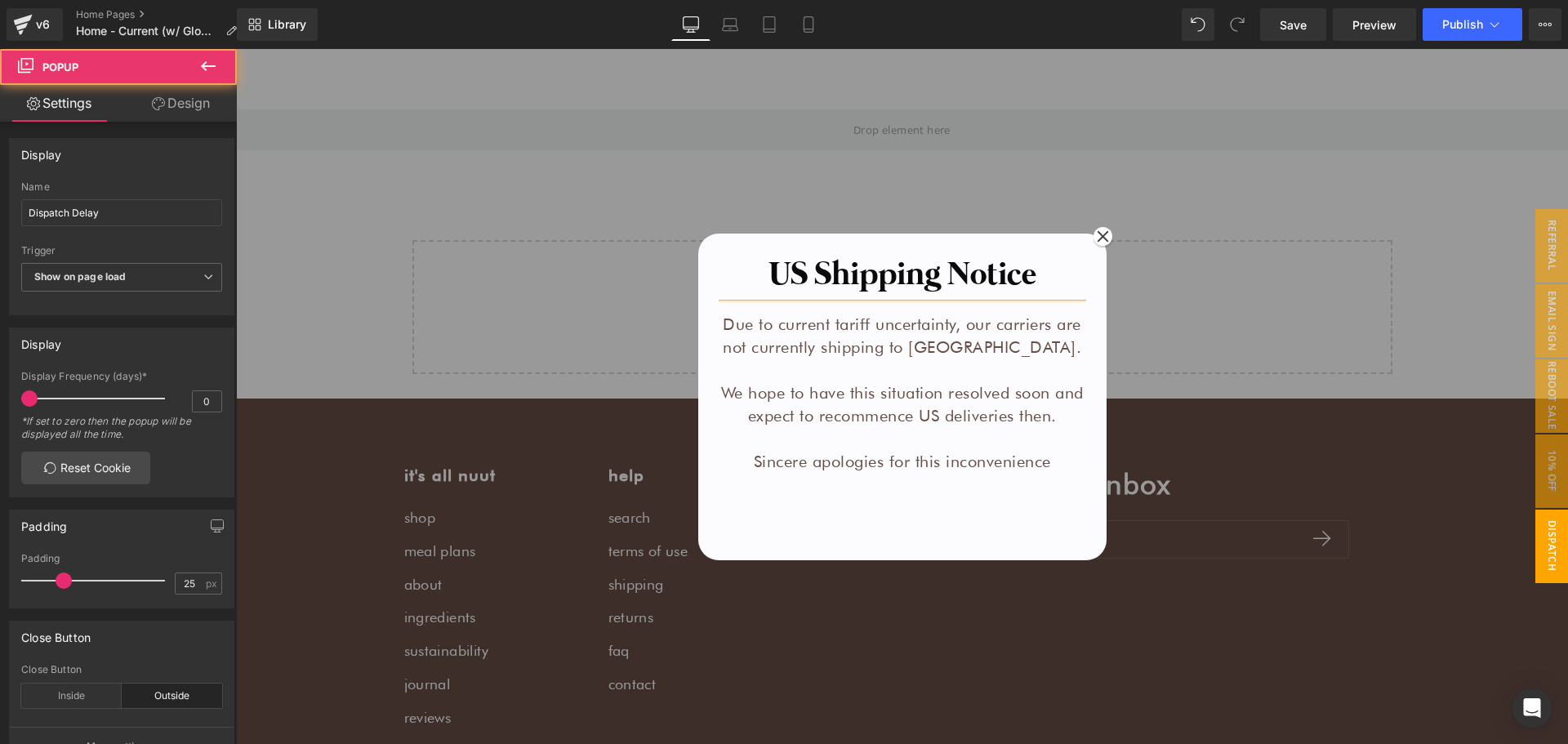
click at [851, 529] on div "US Shipping Notice Heading Due to current tariff uncertainty, our carriers are …" at bounding box center [902, 403] width 367 height 299
click at [892, 223] on span "Popup" at bounding box center [902, 222] width 45 height 25
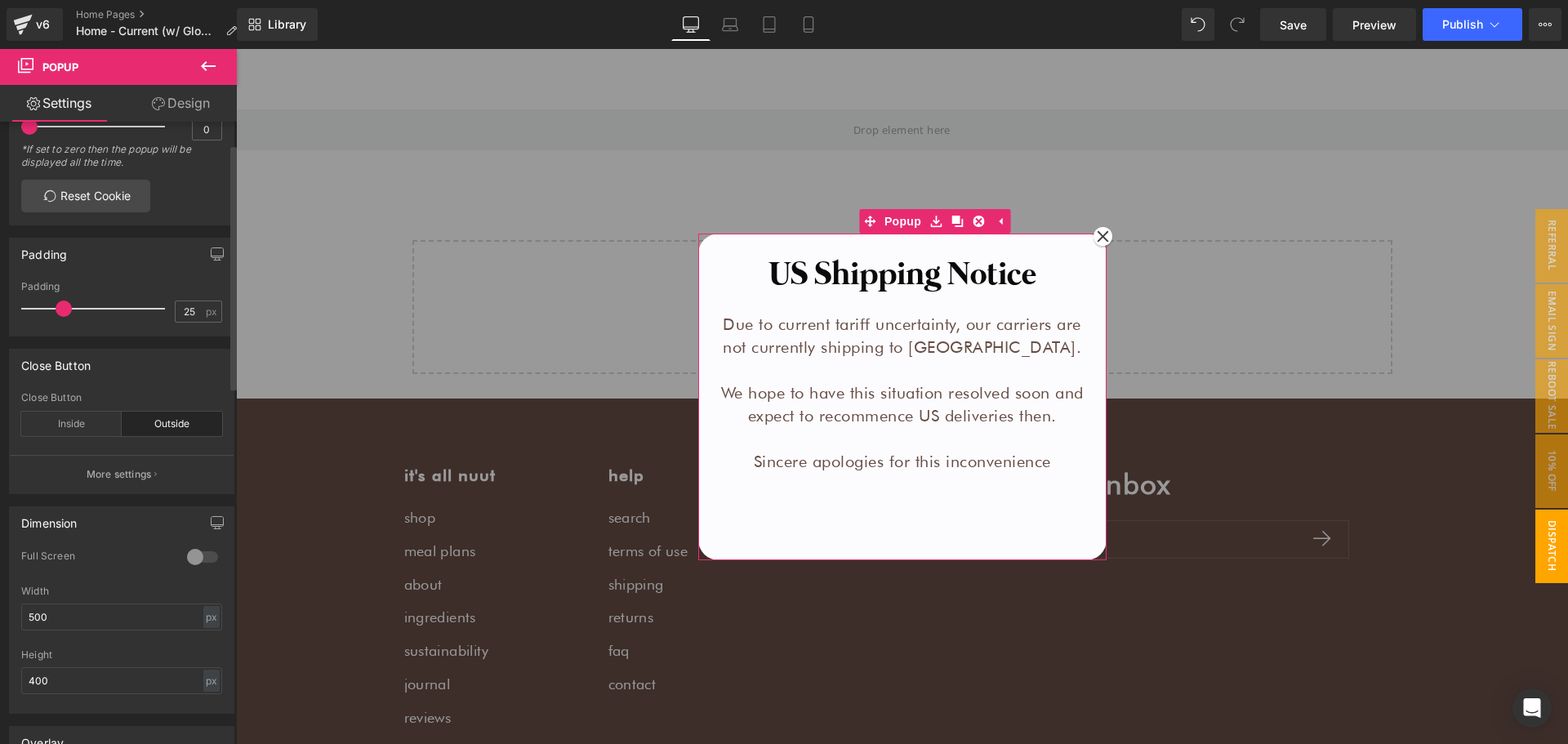
scroll to position [490, 0]
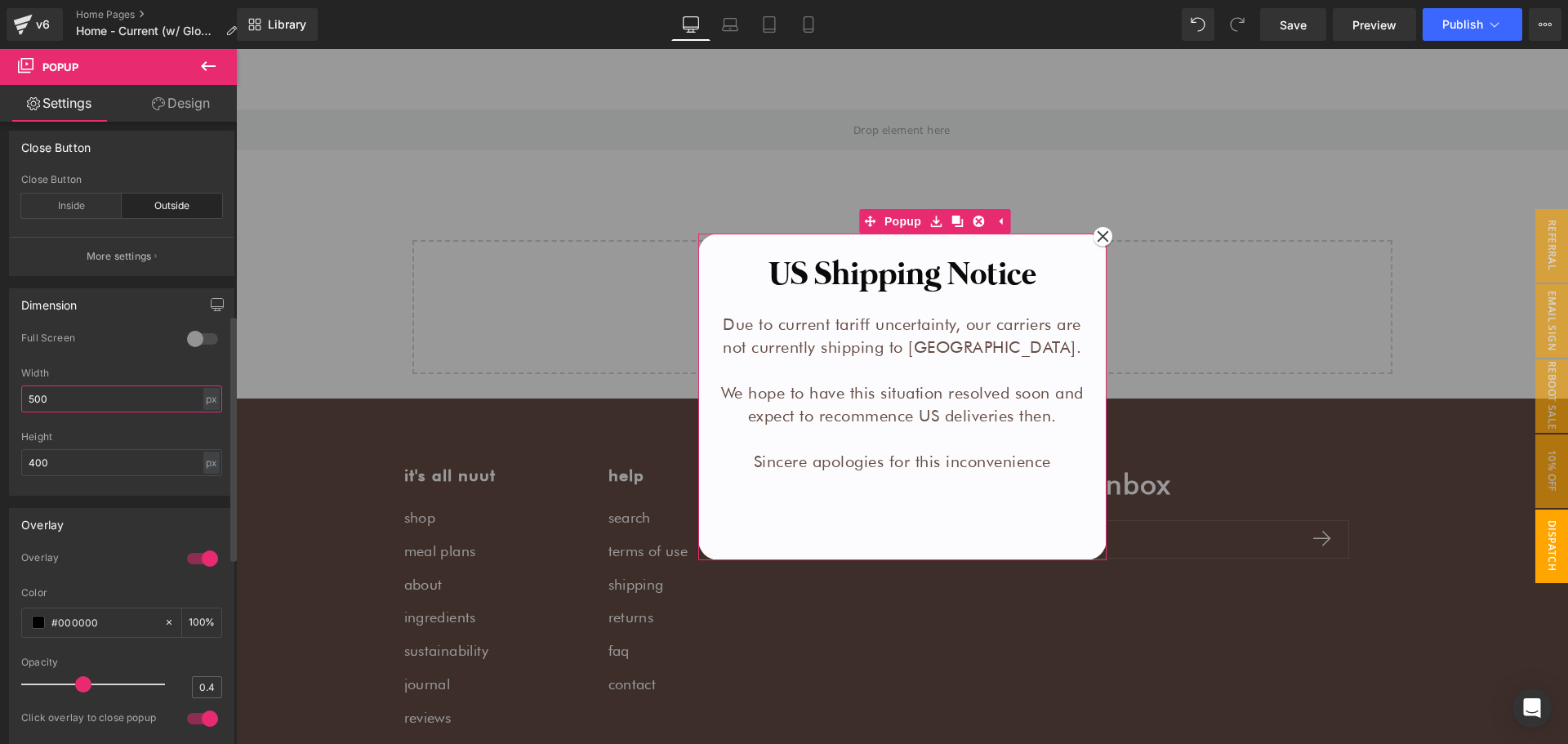
click at [72, 393] on input "500" at bounding box center [121, 399] width 201 height 27
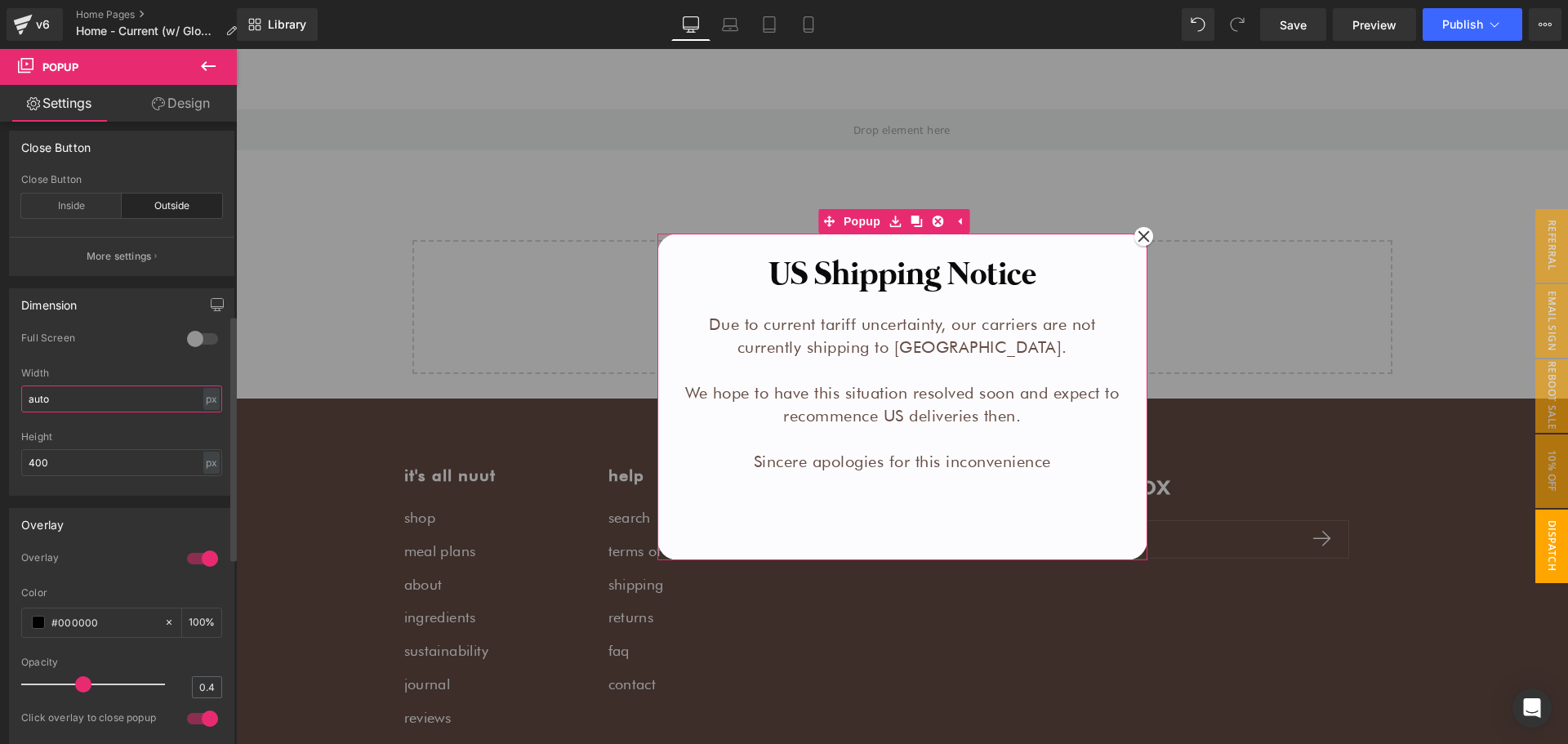
type input "auto"
click at [72, 465] on input "400" at bounding box center [121, 463] width 201 height 27
type input "auto"
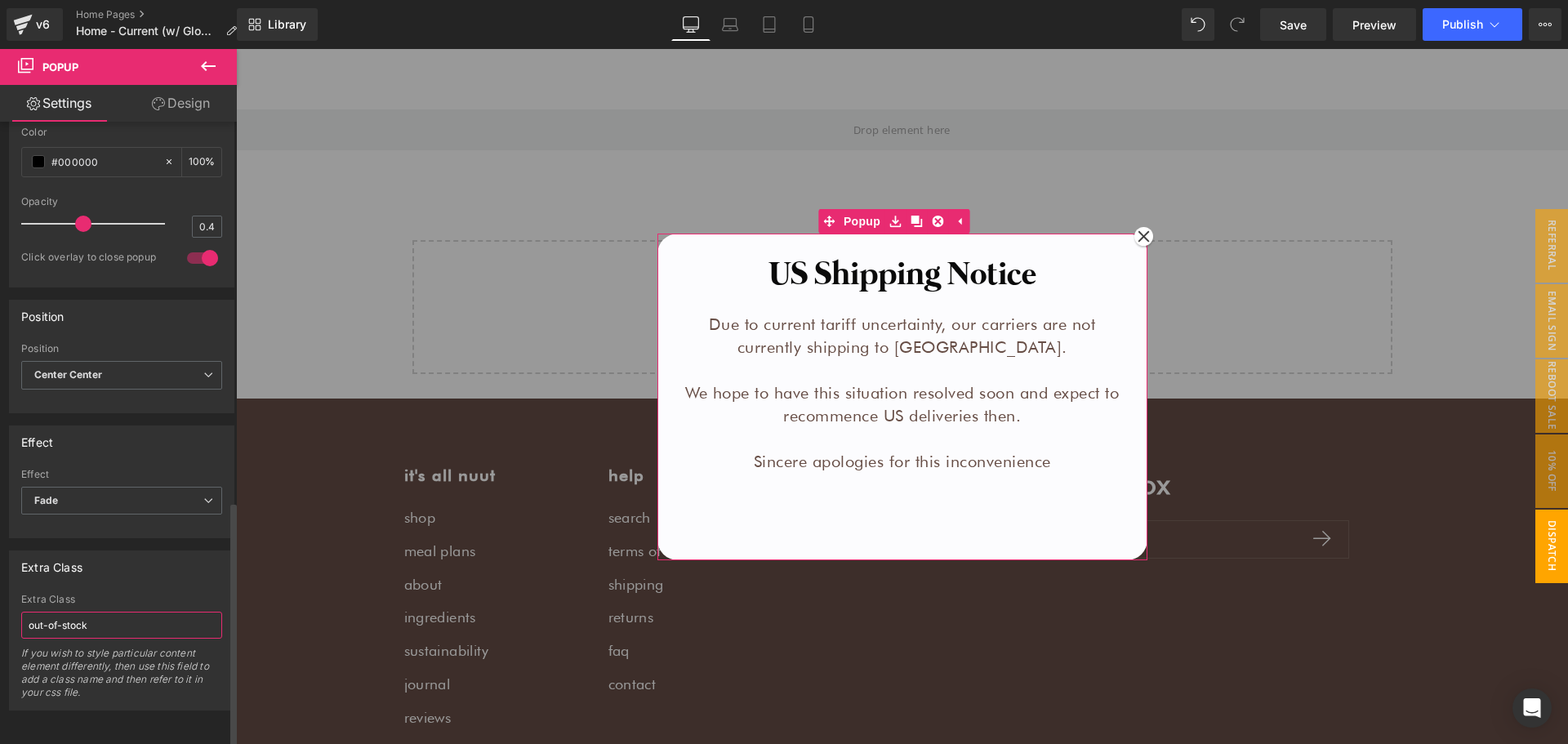
click at [128, 616] on input "out-of-stock" at bounding box center [121, 625] width 201 height 27
type input "us-shipping-pop-up"
click at [893, 217] on span "Popup" at bounding box center [902, 222] width 45 height 25
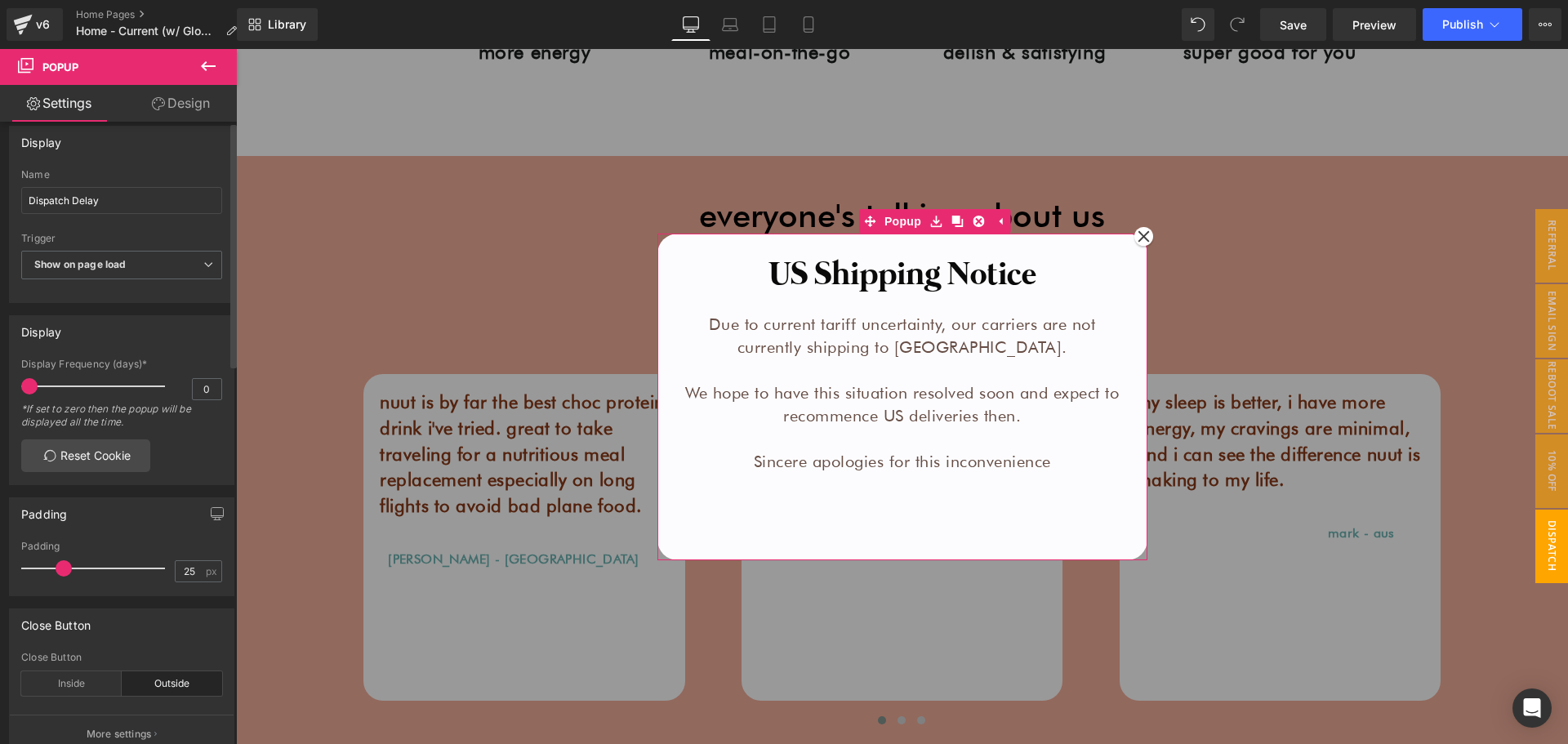
scroll to position [0, 0]
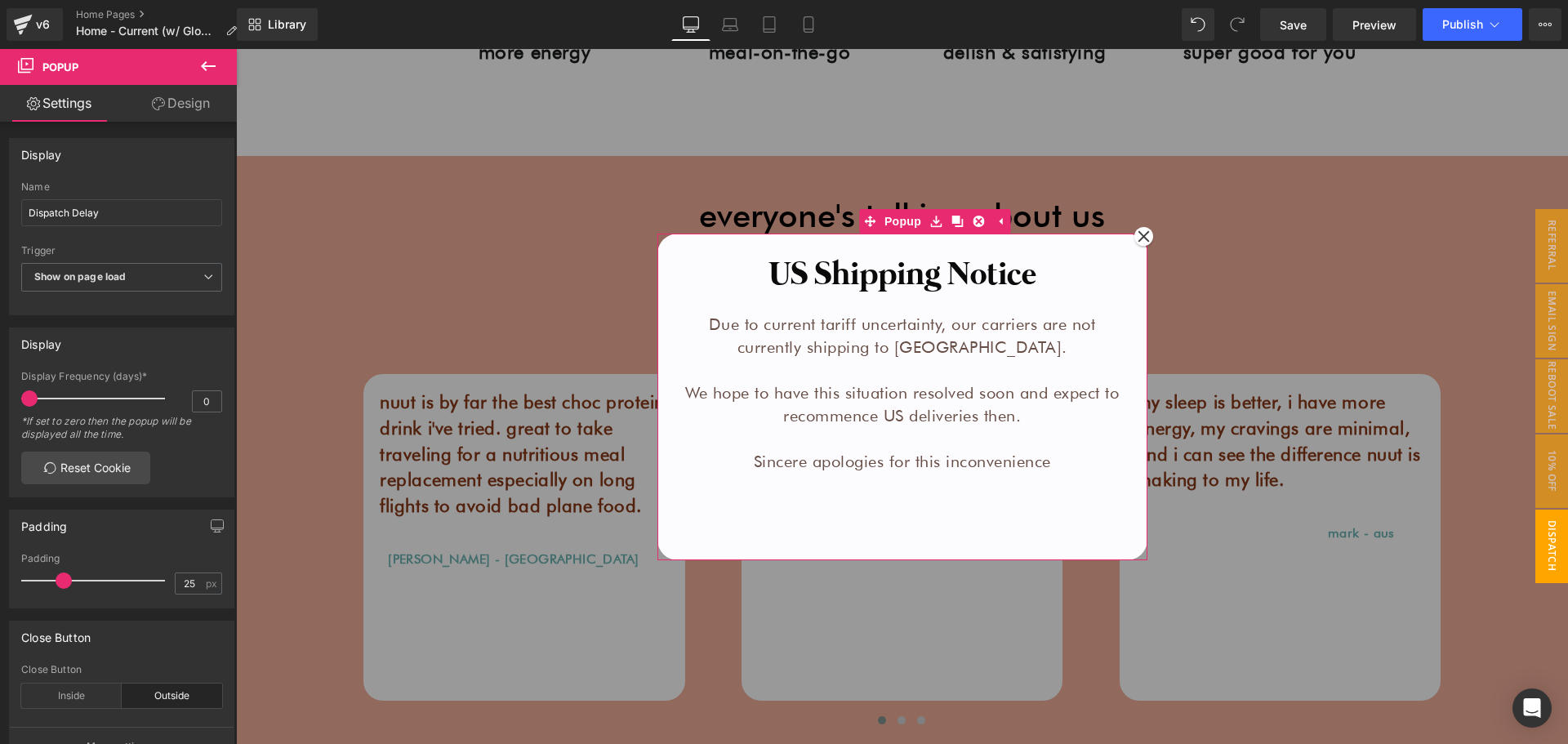
click at [1144, 230] on icon at bounding box center [1144, 236] width 12 height 12
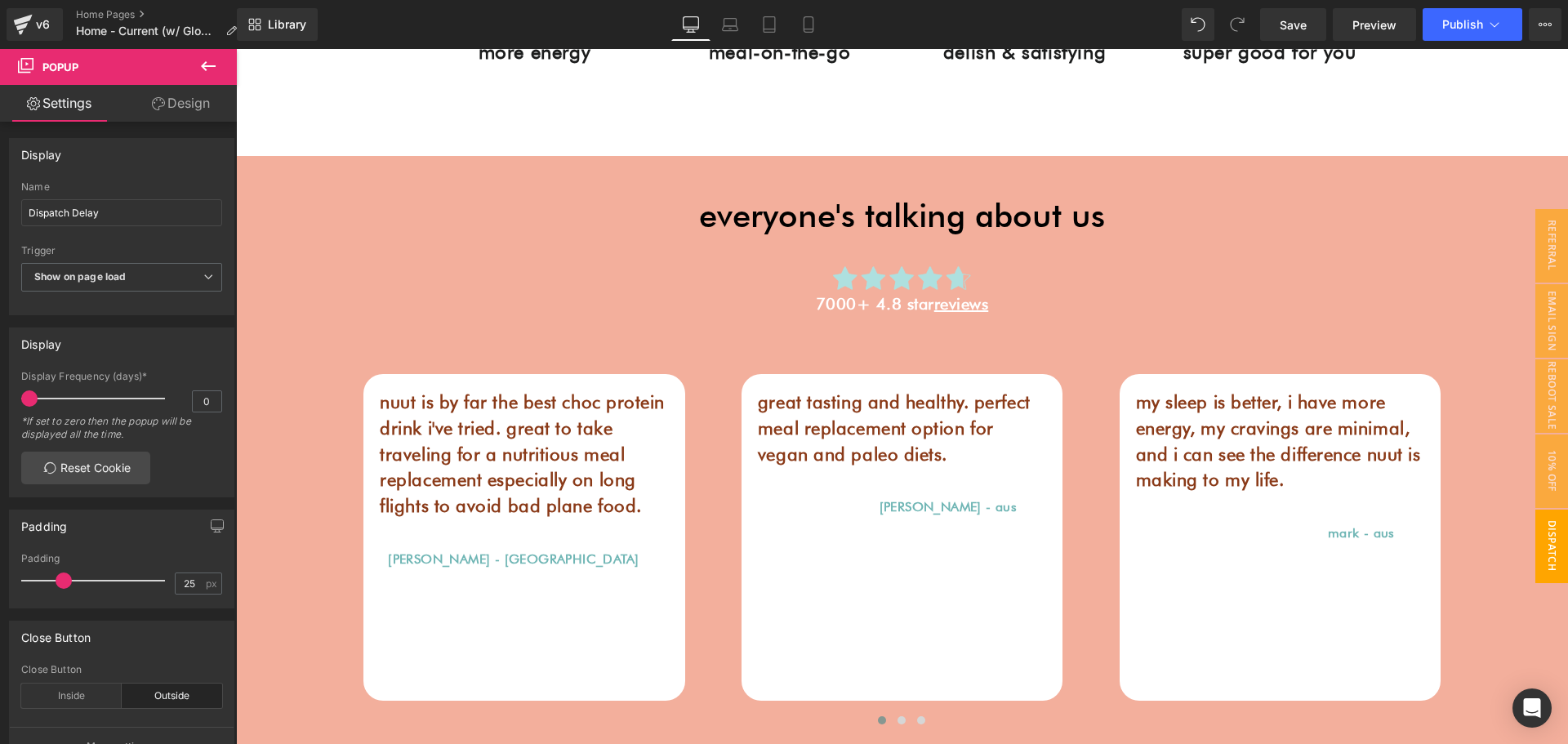
click at [1547, 534] on span "Dispatch Delay" at bounding box center [1536, 546] width 66 height 73
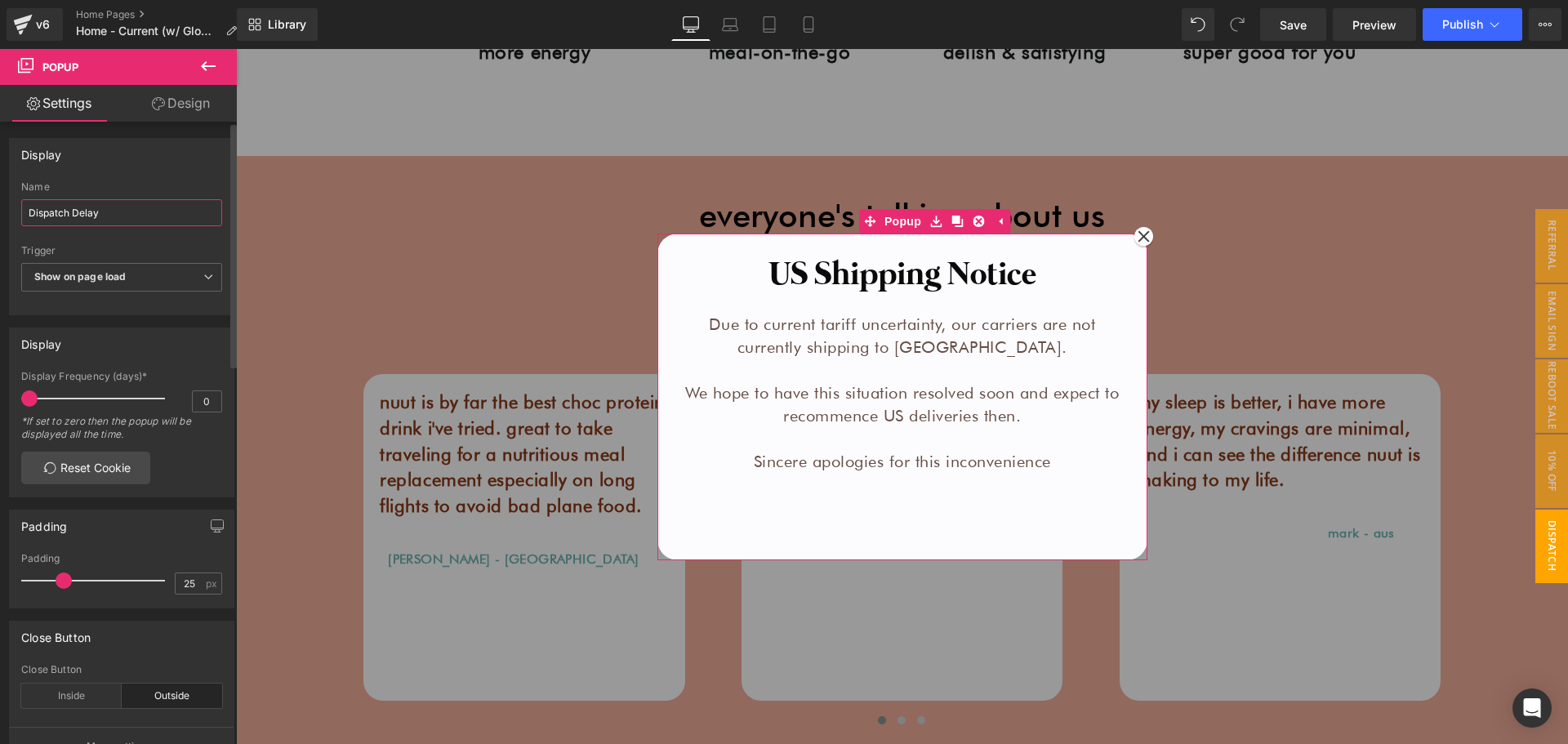
click at [124, 209] on input "Dispatch Delay" at bounding box center [121, 213] width 201 height 27
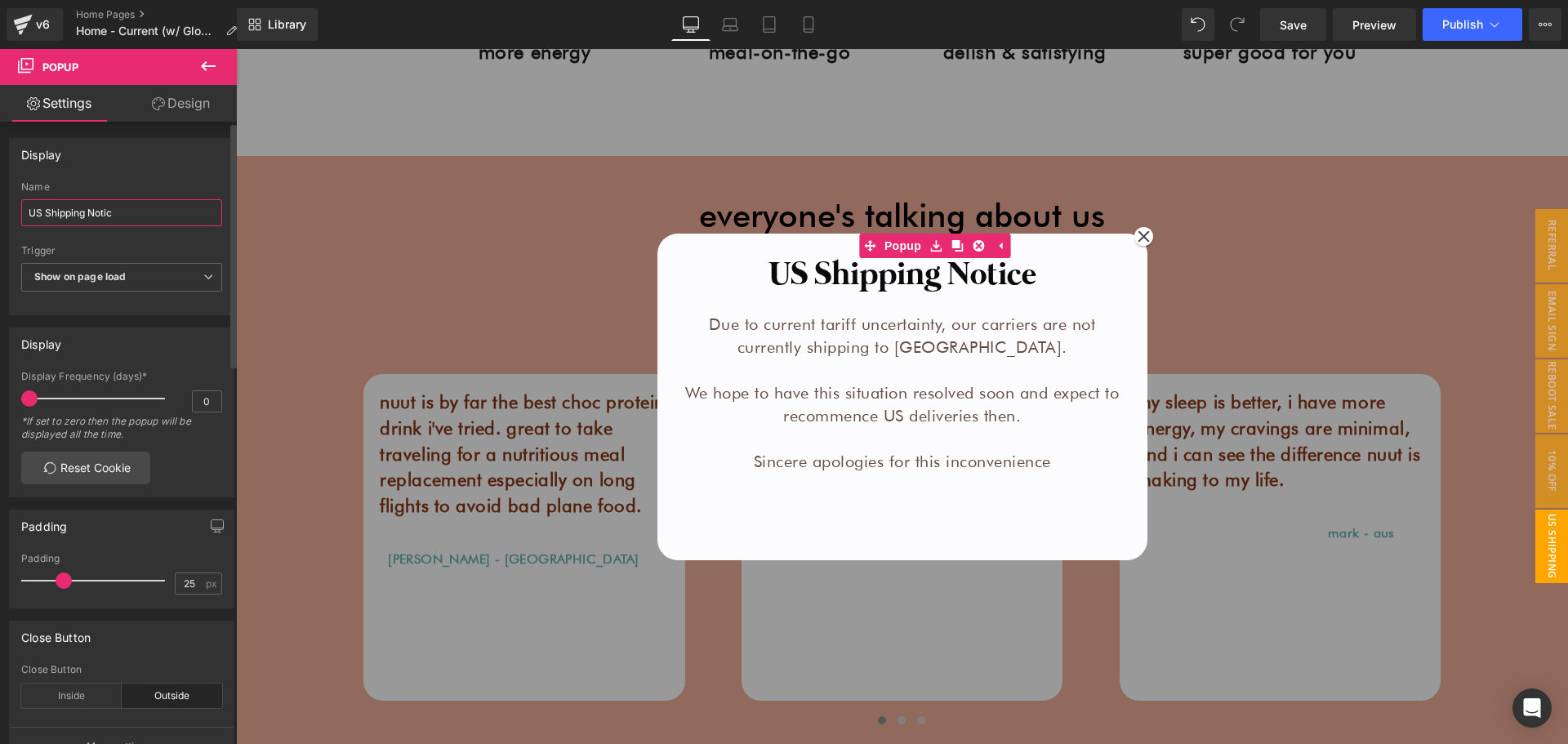
type input "US Shipping Notice"
click at [395, 259] on div at bounding box center [901, 396] width 1332 height 695
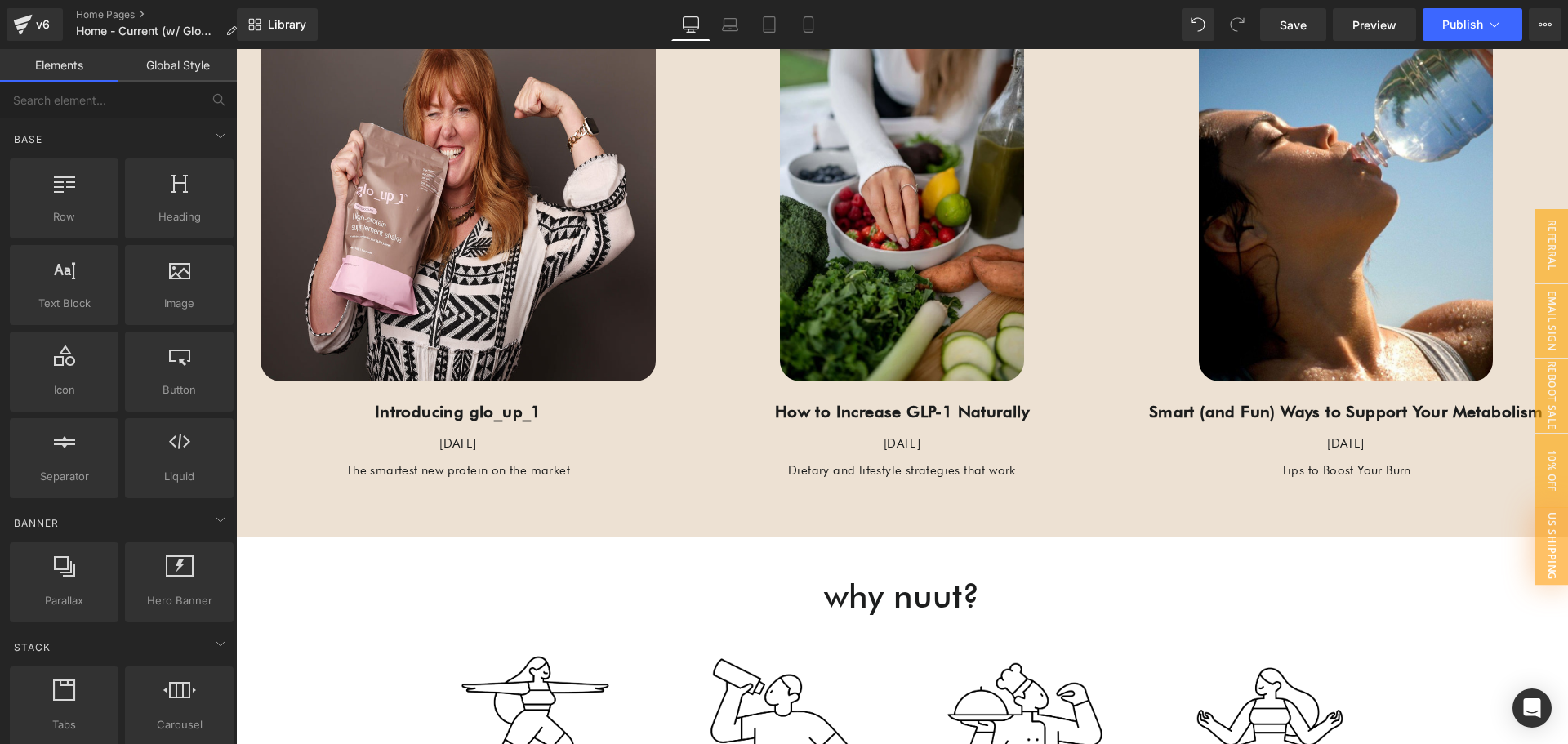
scroll to position [5341, 0]
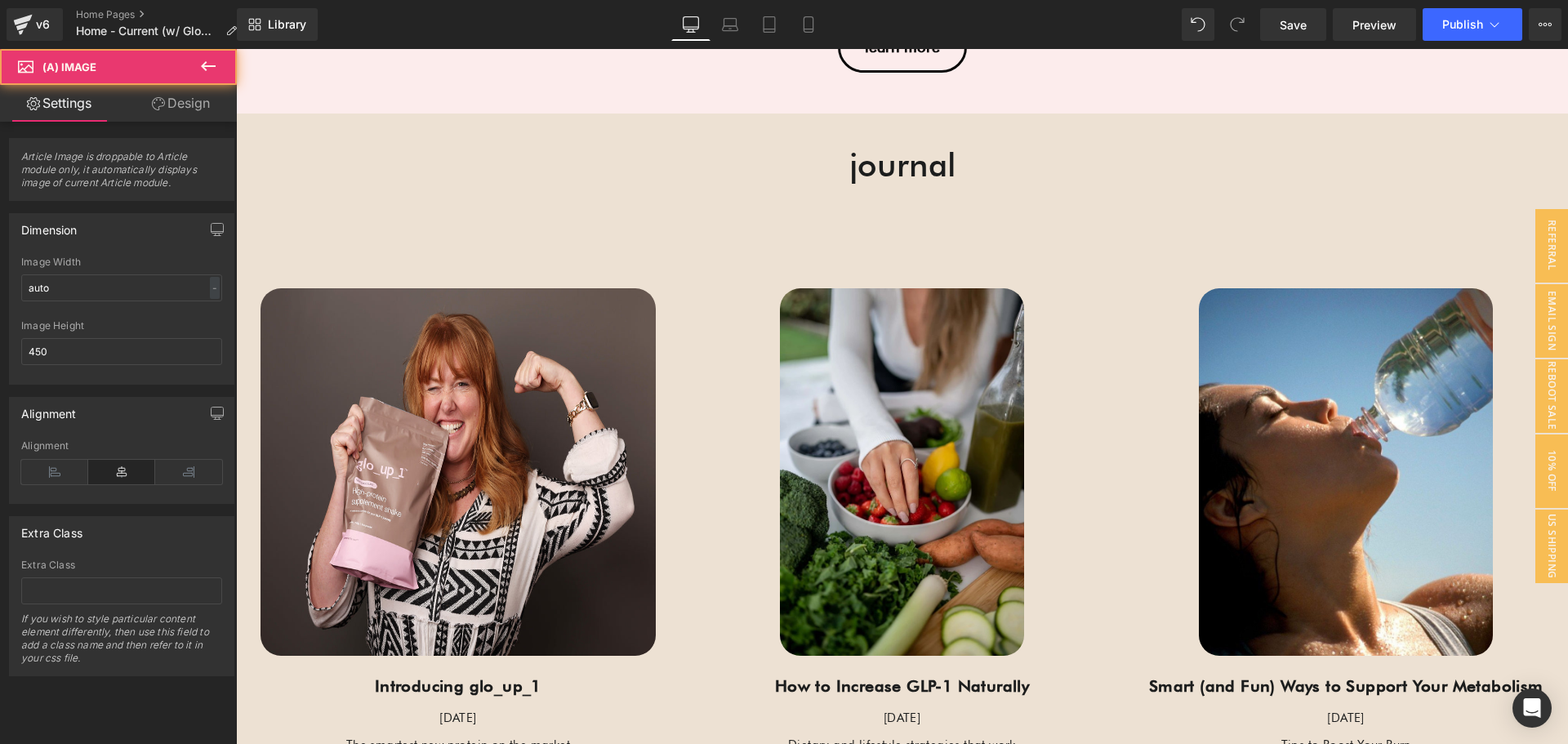
drag, startPoint x: 351, startPoint y: 315, endPoint x: 433, endPoint y: 54, distance: 273.6
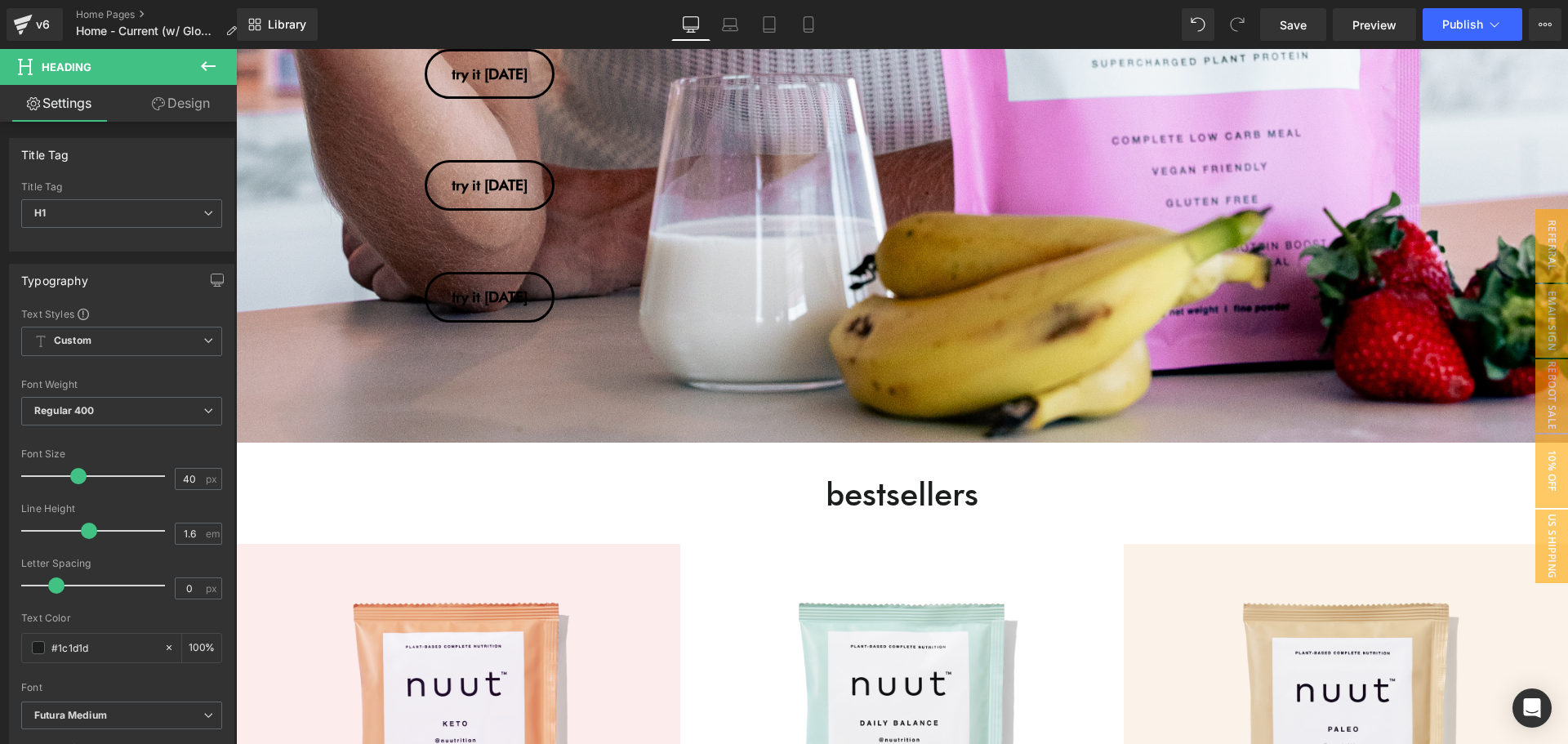
drag, startPoint x: 409, startPoint y: 101, endPoint x: 450, endPoint y: -67, distance: 172.9
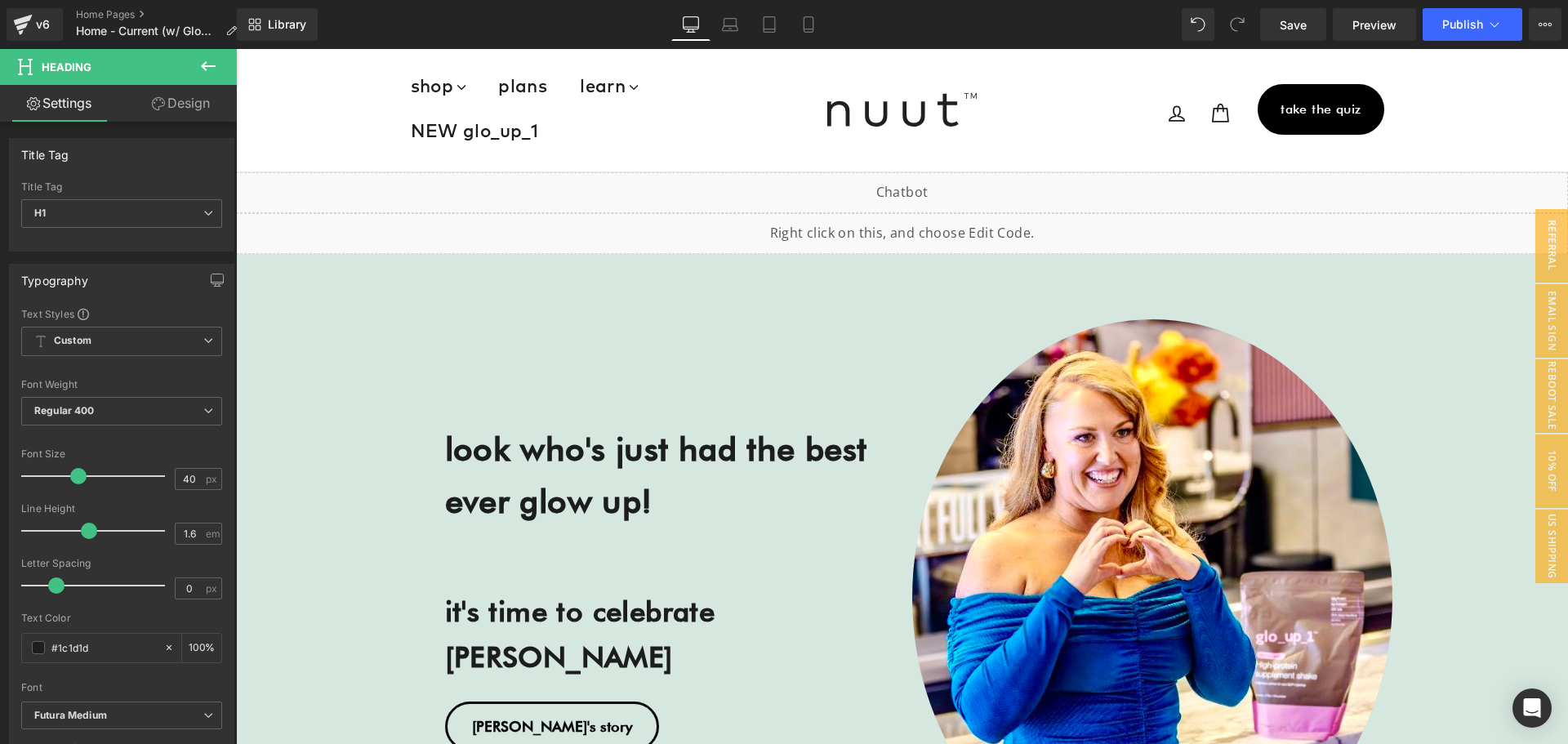
scroll to position [0, 0]
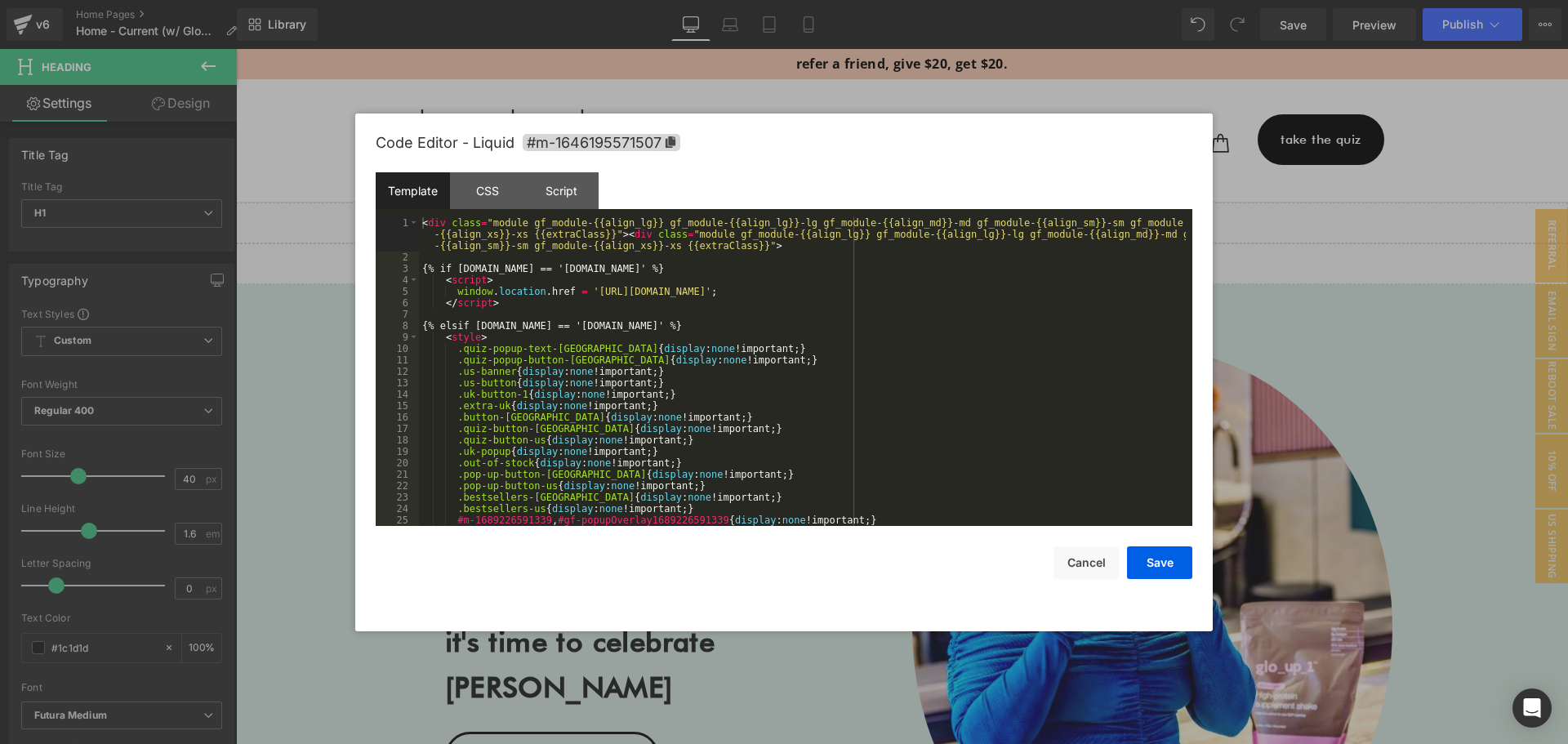
click at [517, 0] on div "Heading You are previewing how the will restyle your page. You can not edit Ele…" at bounding box center [784, 0] width 1568 height 0
drag, startPoint x: 558, startPoint y: 300, endPoint x: 566, endPoint y: 271, distance: 30.1
click at [558, 300] on div "< div class = "module gf_module-{{align_lg}} gf_module-{{align_lg}}-lg gf_modul…" at bounding box center [802, 395] width 767 height 355
click at [566, 271] on div "< div class = "module gf_module-{{align_lg}} gf_module-{{align_lg}}-lg gf_modul…" at bounding box center [802, 395] width 767 height 355
click at [571, 249] on div "< div class = "module gf_module-{{align_lg}} gf_module-{{align_lg}}-lg gf_modul…" at bounding box center [802, 395] width 767 height 355
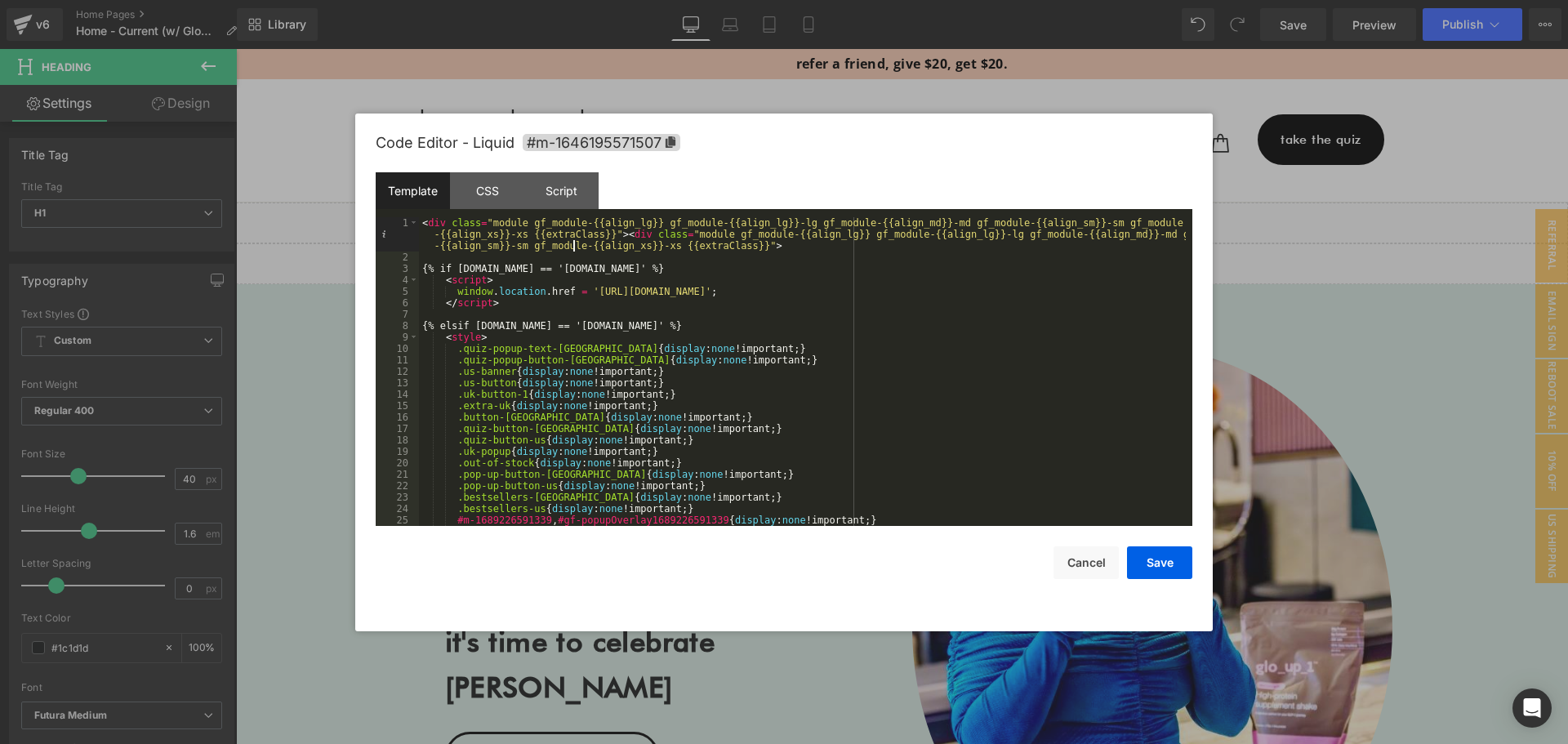
click at [568, 272] on div "< div class = "module gf_module-{{align_lg}} gf_module-{{align_lg}}-lg gf_modul…" at bounding box center [802, 395] width 767 height 355
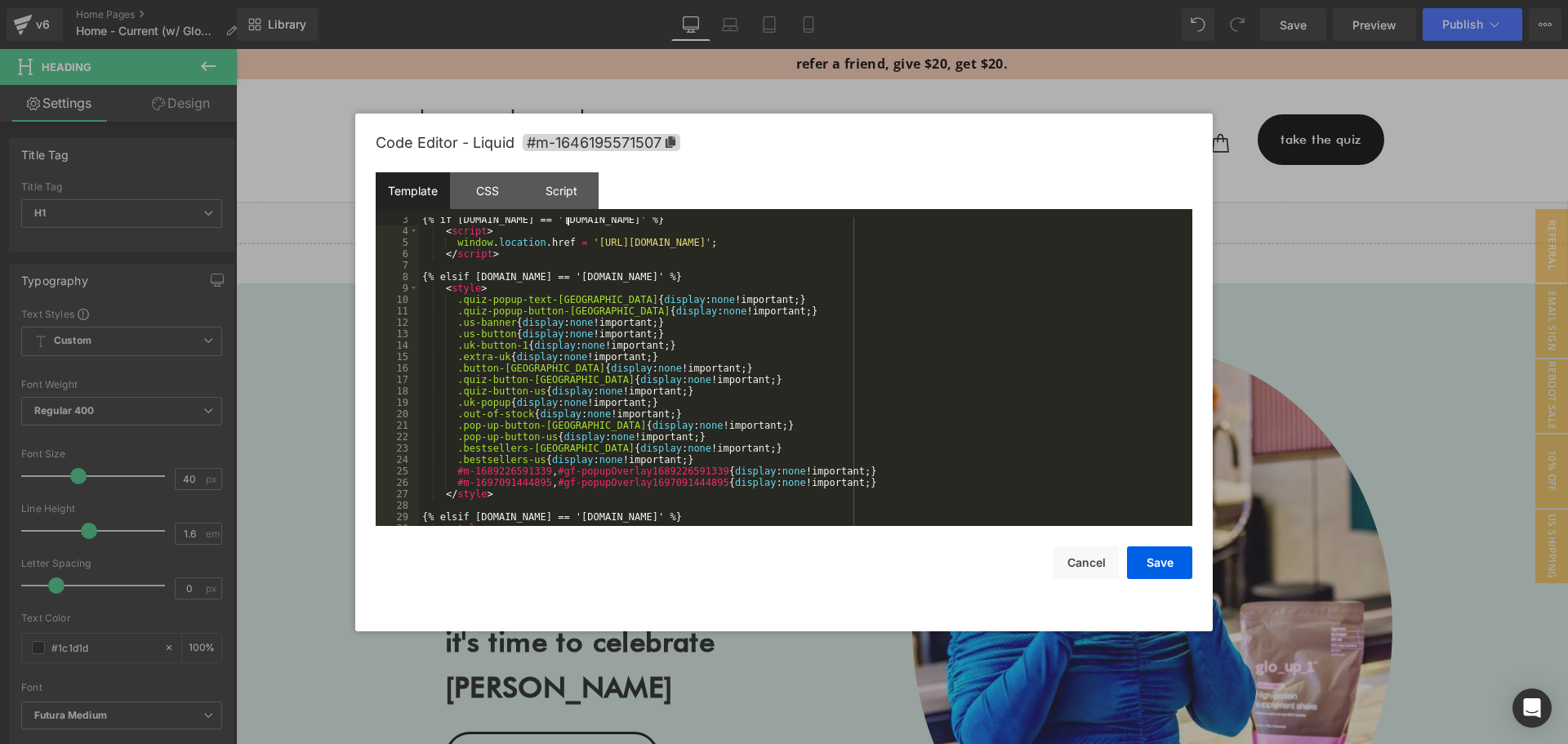
click at [682, 460] on div "{% if [DOMAIN_NAME] == '[DOMAIN_NAME]' %} < script > window . location . href =…" at bounding box center [802, 380] width 767 height 332
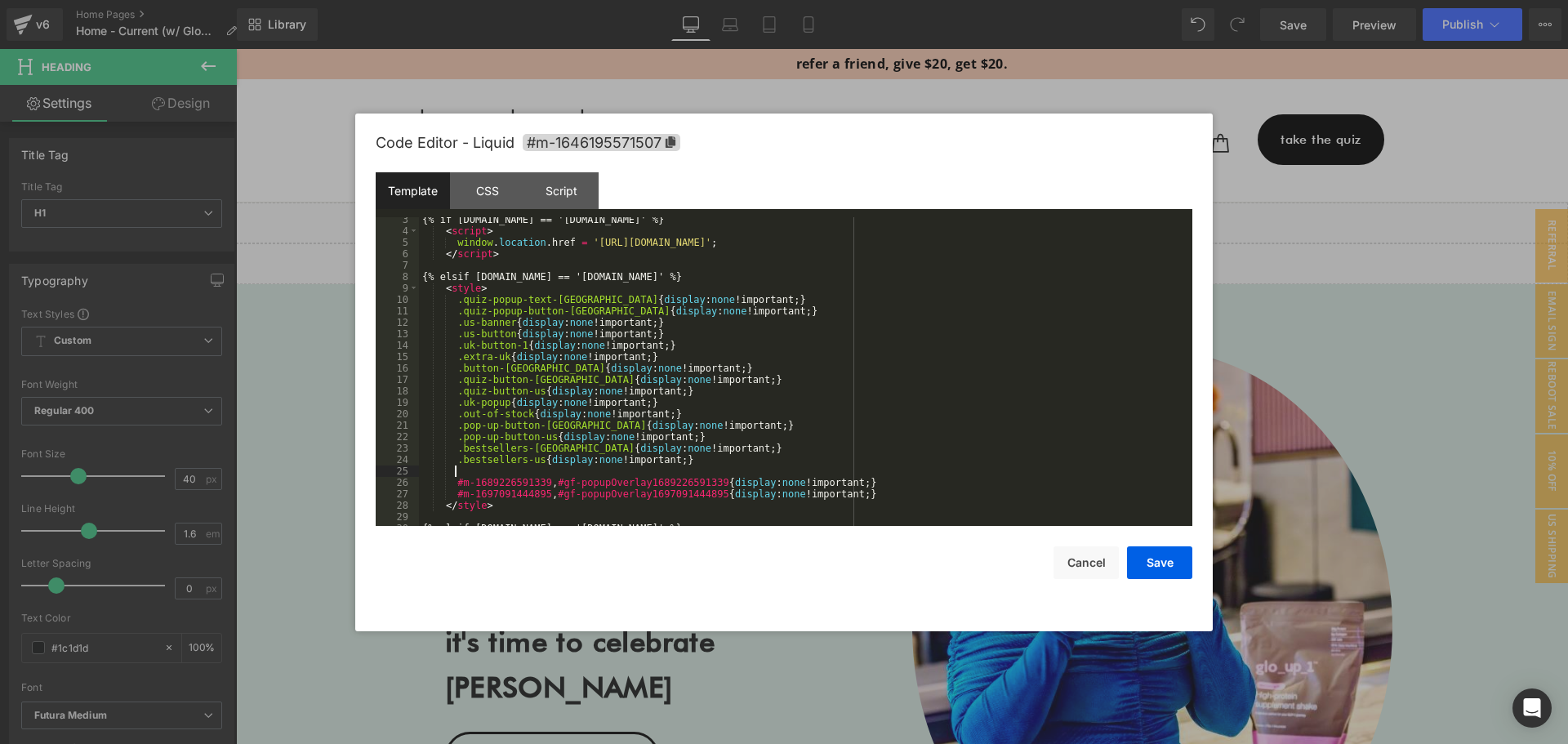
paste textarea
click at [454, 468] on div "{% if [DOMAIN_NAME] == '[DOMAIN_NAME]' %} < script > window . location . href =…" at bounding box center [802, 380] width 767 height 332
click at [600, 468] on div "{% if [DOMAIN_NAME] == '[DOMAIN_NAME]' %} < script > window . location . href =…" at bounding box center [802, 380] width 767 height 332
click at [716, 433] on div "{% if [DOMAIN_NAME] == '[DOMAIN_NAME]' %} < script > window . location . href =…" at bounding box center [802, 380] width 767 height 332
click at [702, 461] on div "{% if [DOMAIN_NAME] == '[DOMAIN_NAME]' %} < script > window . location . href =…" at bounding box center [802, 380] width 767 height 332
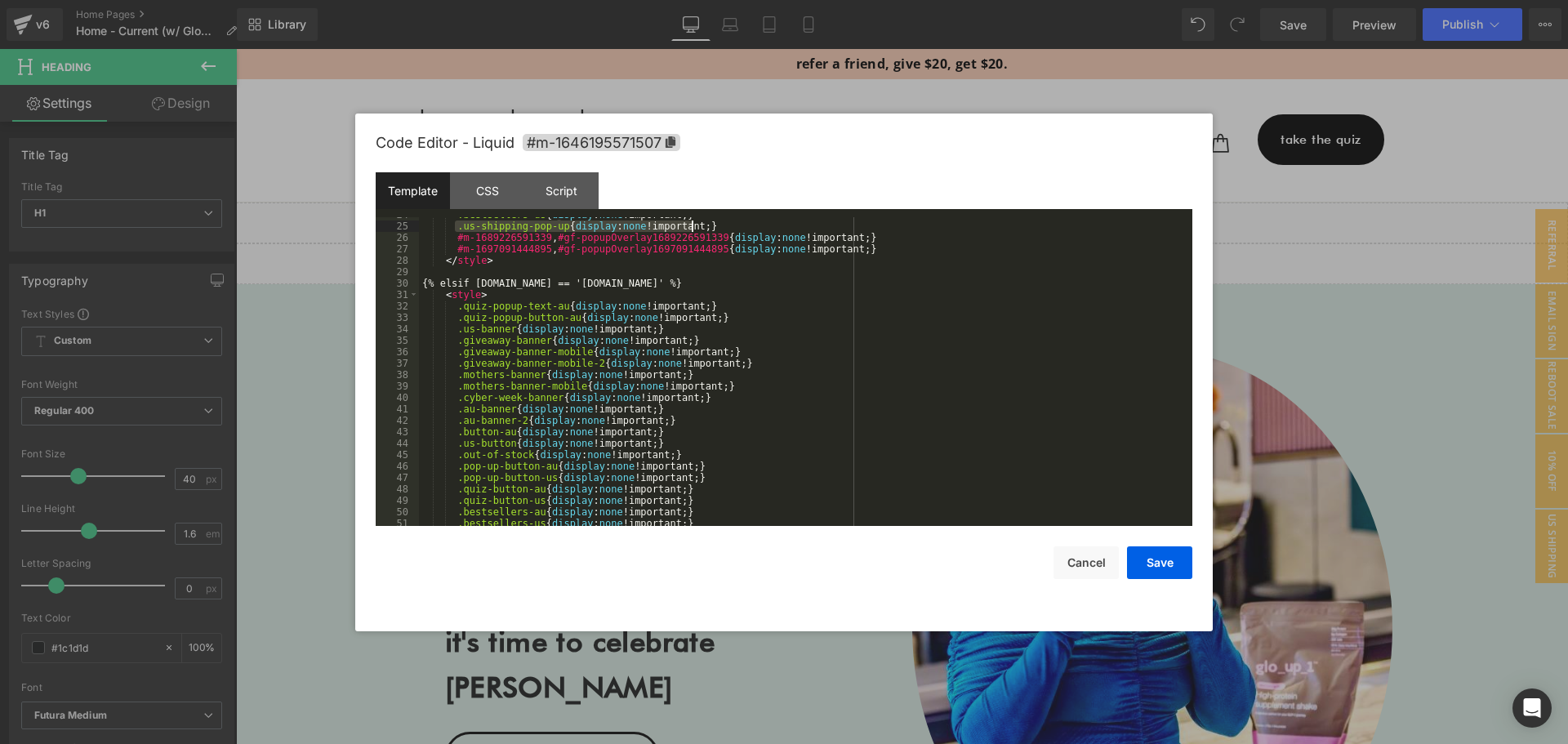
scroll to position [441, 0]
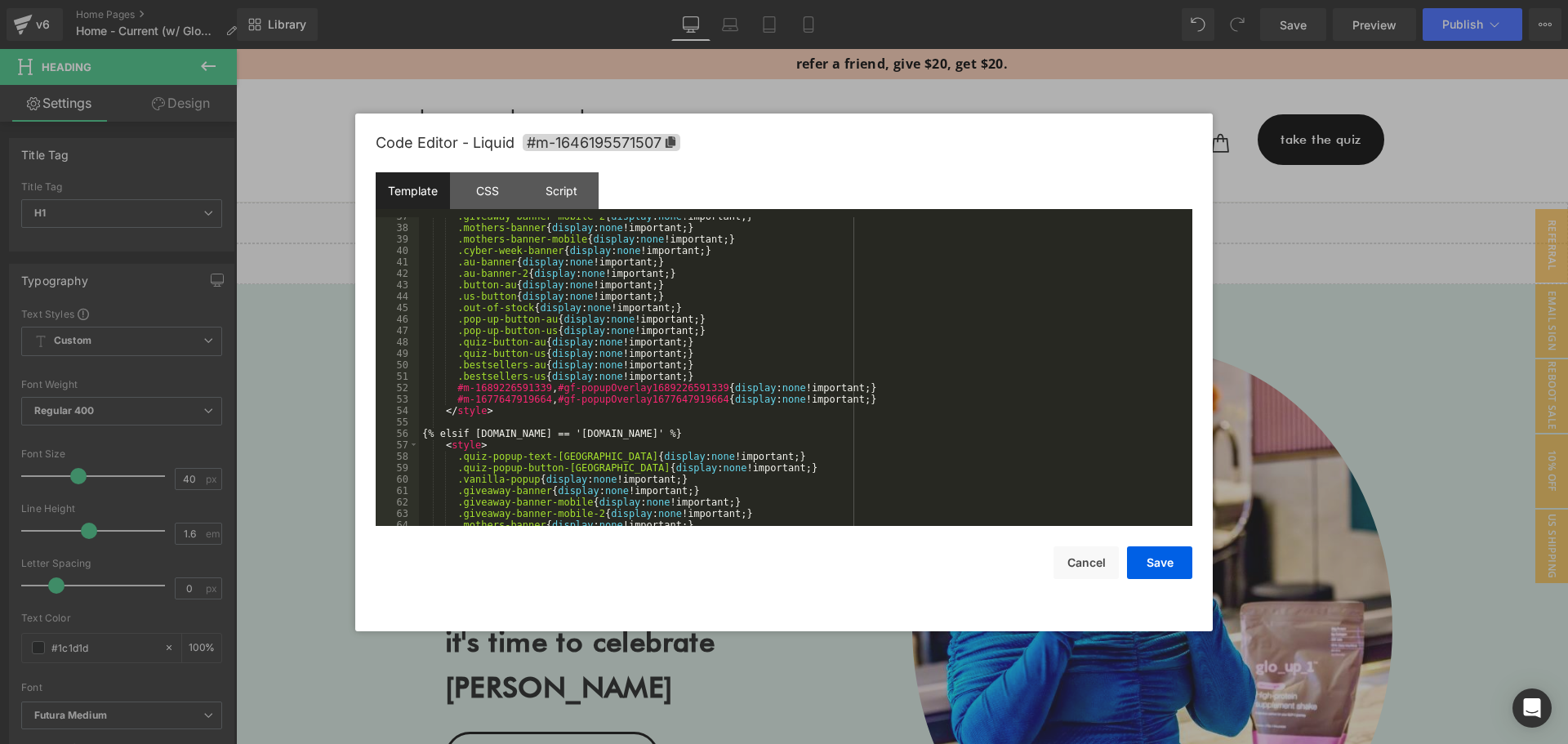
click at [679, 372] on div ".giveaway-banner-mobile-2 { display : none !important; } .mothers-banner { disp…" at bounding box center [802, 377] width 767 height 332
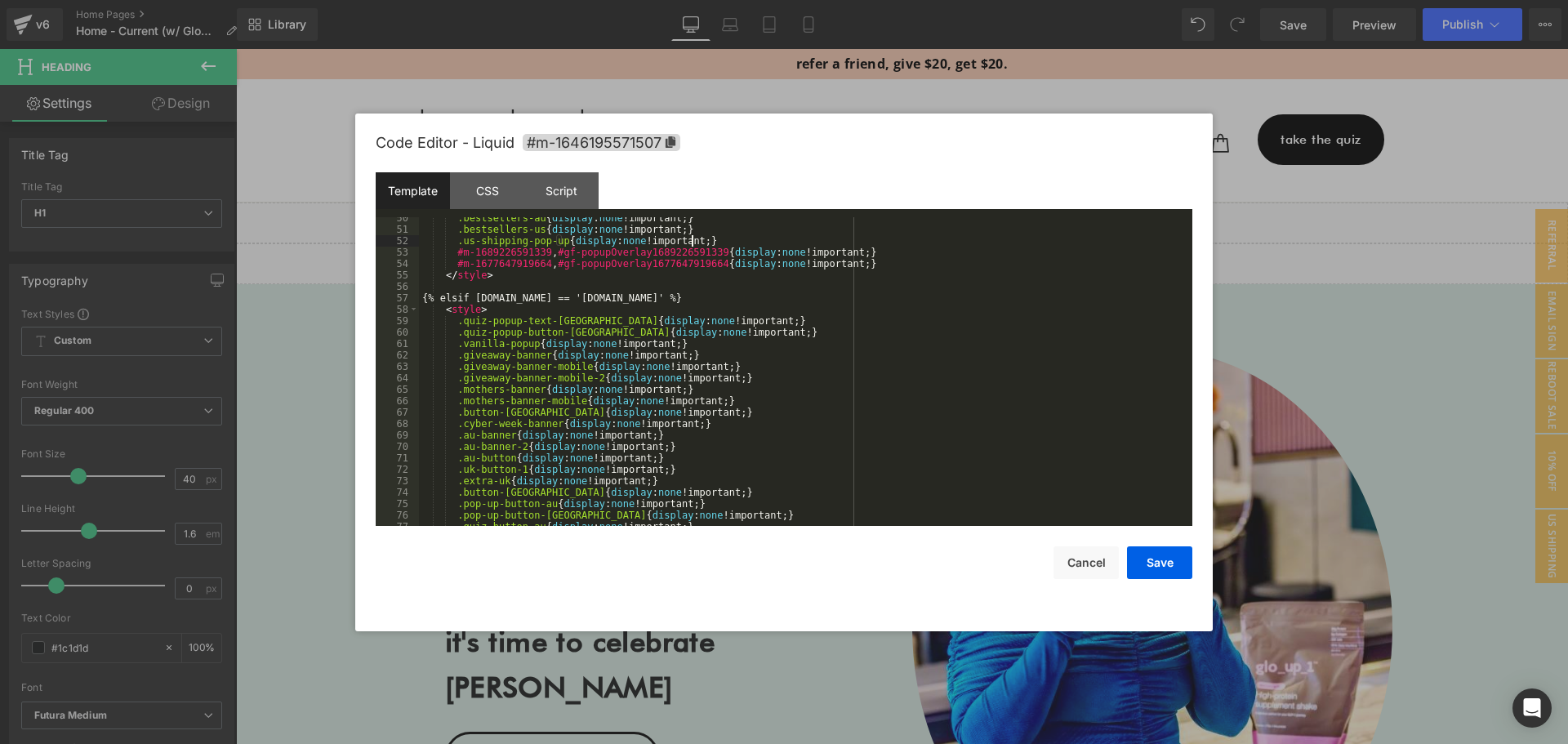
scroll to position [784, 0]
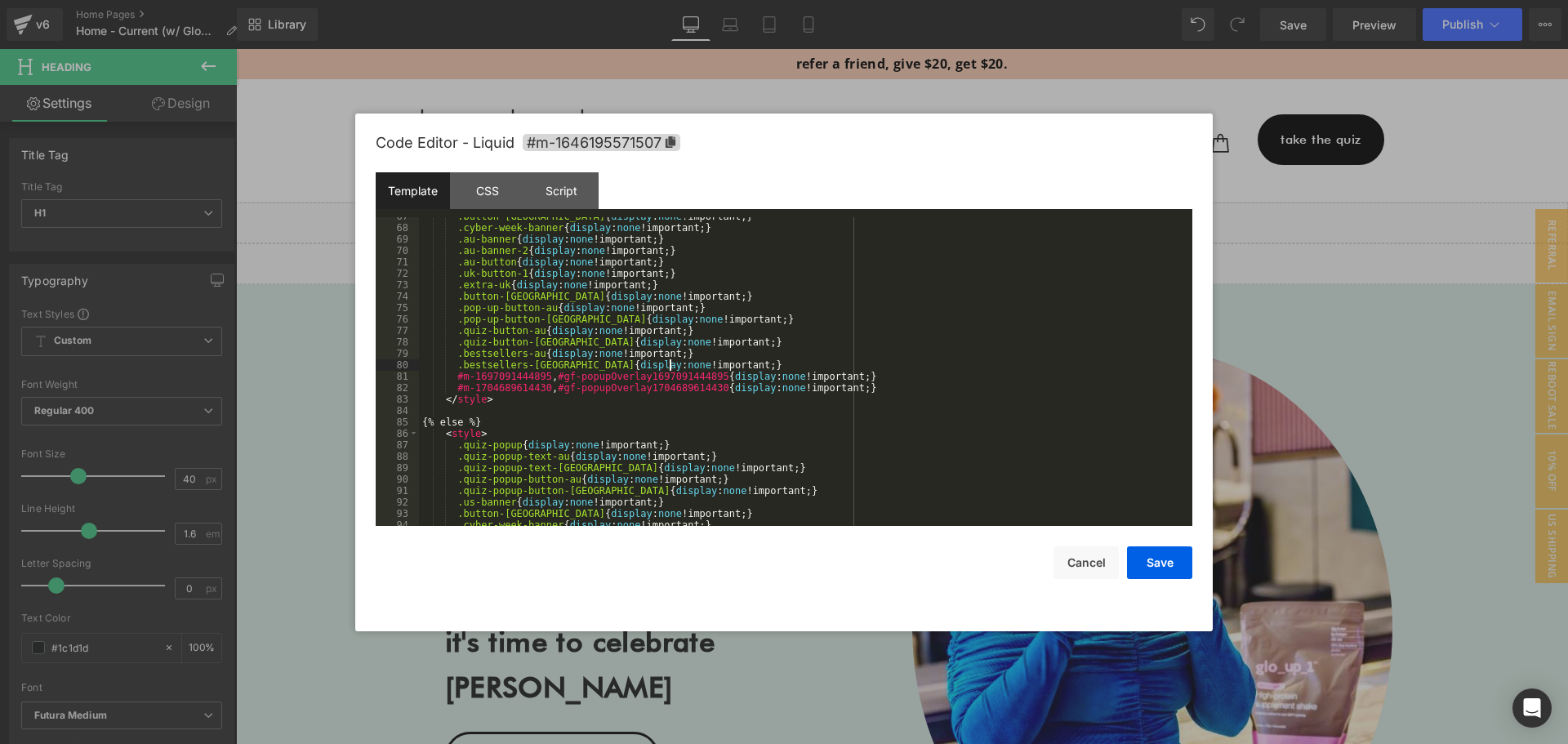
click at [680, 361] on div ".button-uk { display : none !important; } .cyber-week-banner { display : none !…" at bounding box center [802, 377] width 767 height 332
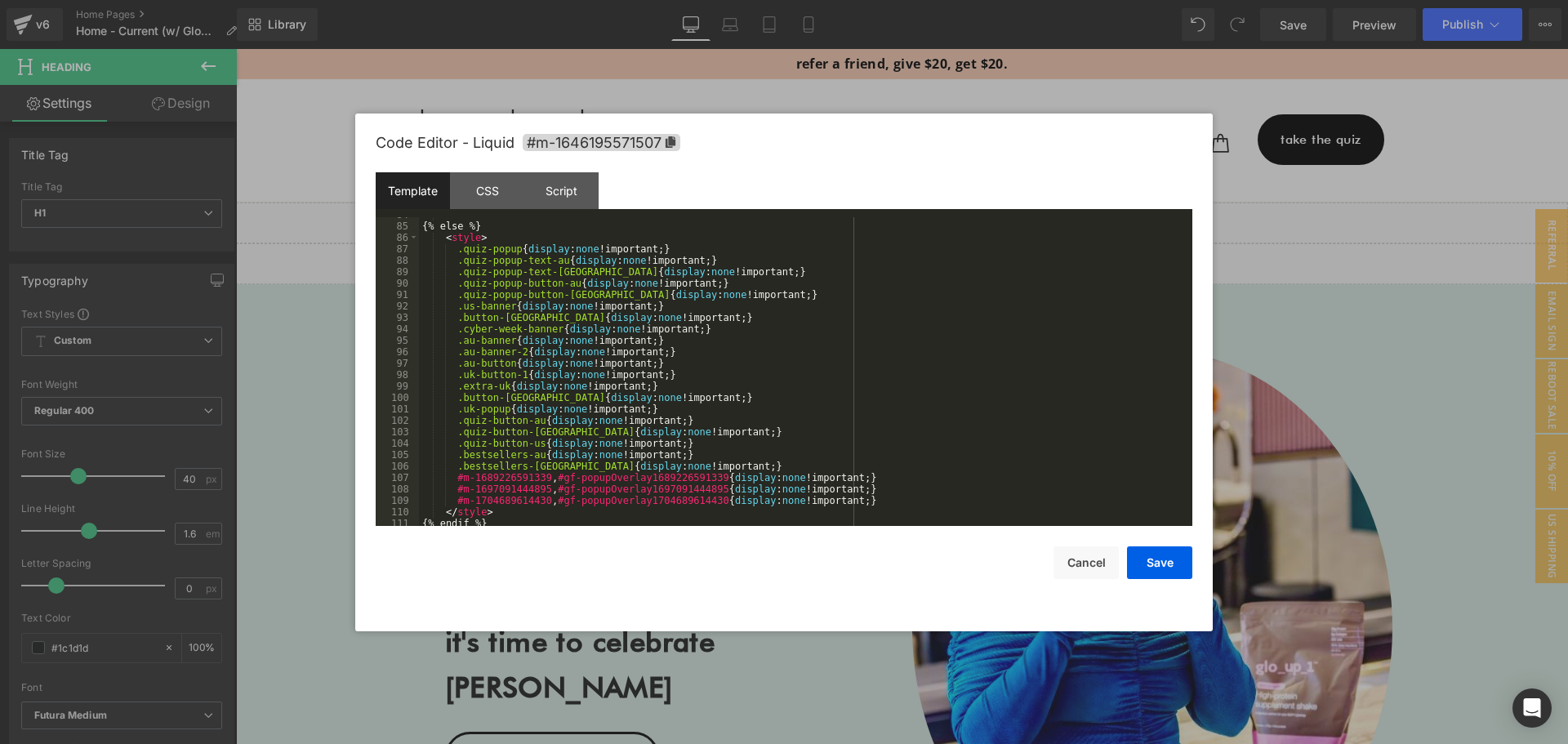
scroll to position [981, 0]
click at [684, 466] on div "{% else %} < style > .quiz-popup { display : none !important; } .quiz-popup-tex…" at bounding box center [802, 375] width 767 height 332
click at [1162, 550] on button "Save" at bounding box center [1160, 563] width 66 height 32
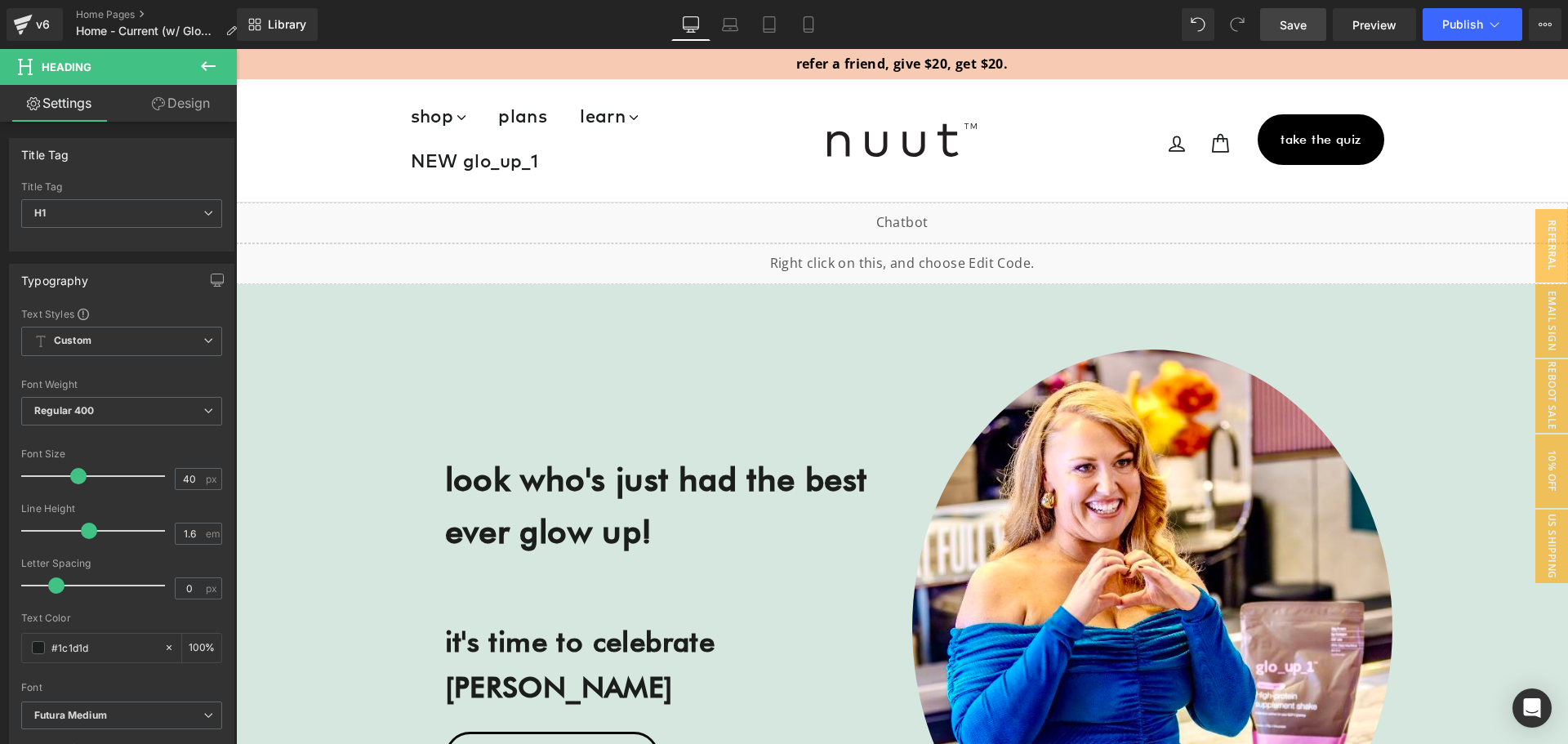
click at [1283, 26] on span "Save" at bounding box center [1293, 25] width 27 height 17
click at [1483, 22] on button "Publish" at bounding box center [1473, 25] width 99 height 32
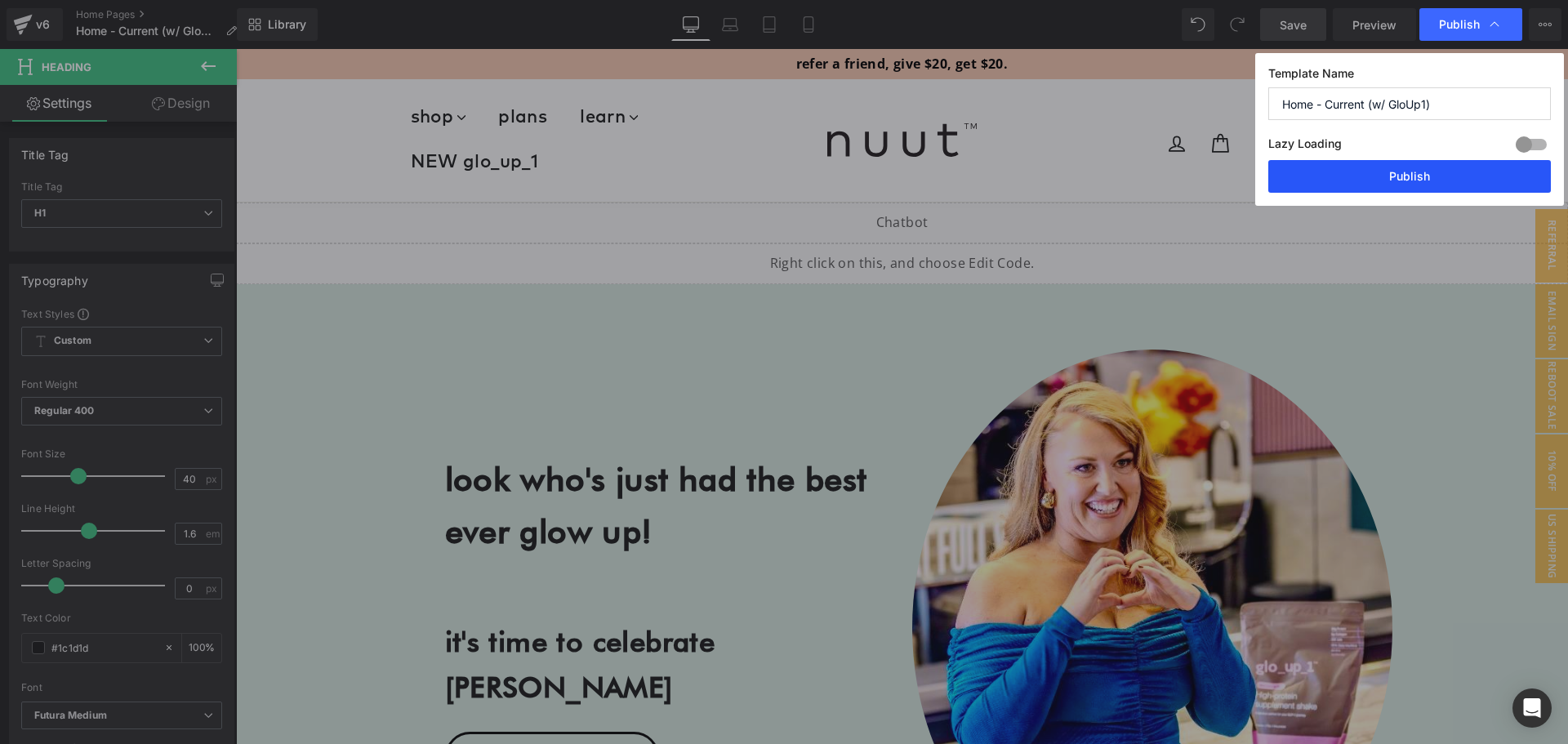
click at [1419, 174] on button "Publish" at bounding box center [1410, 176] width 282 height 32
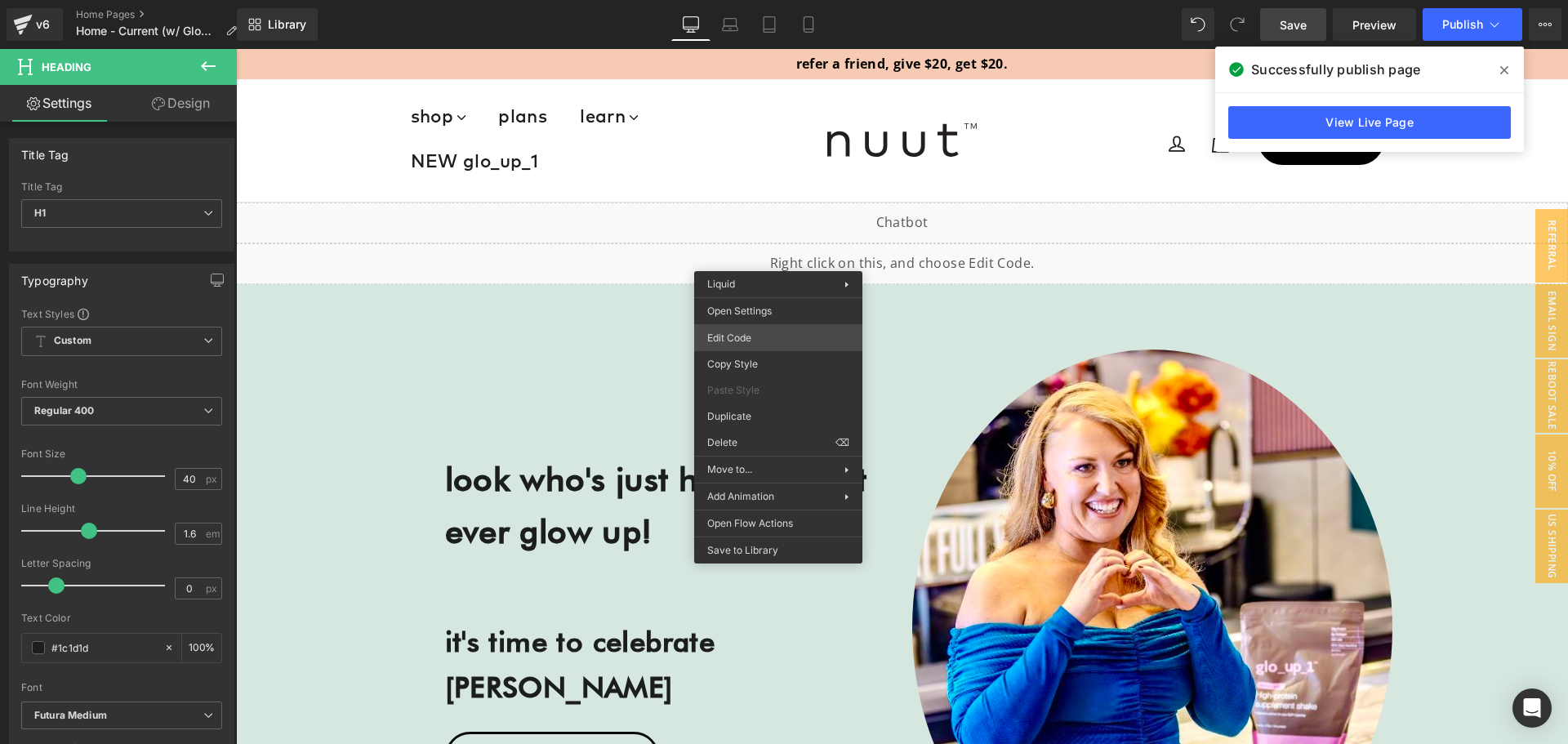
click at [781, 0] on div "Heading You are previewing how the will restyle your page. You can not edit Ele…" at bounding box center [784, 0] width 1568 height 0
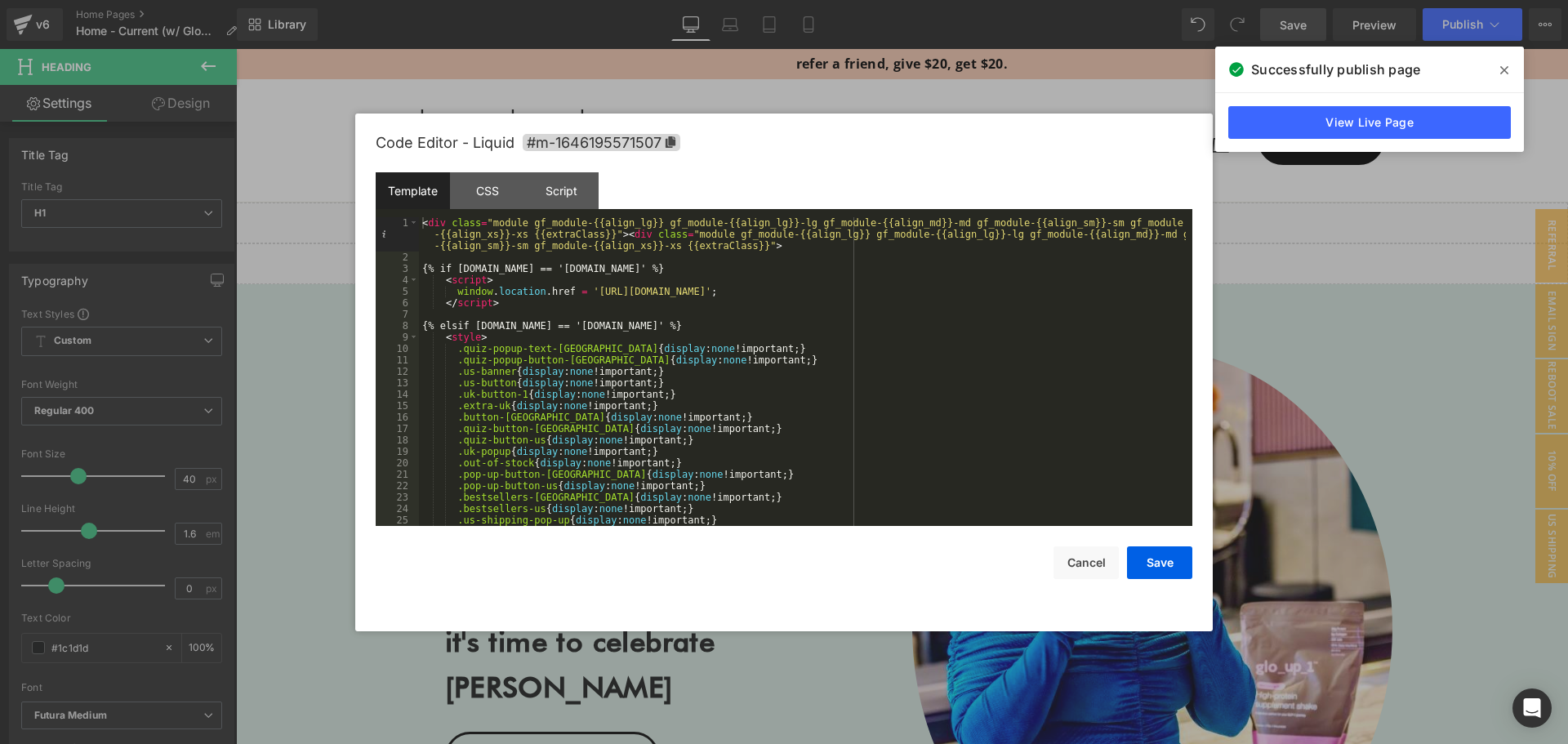
scroll to position [98, 0]
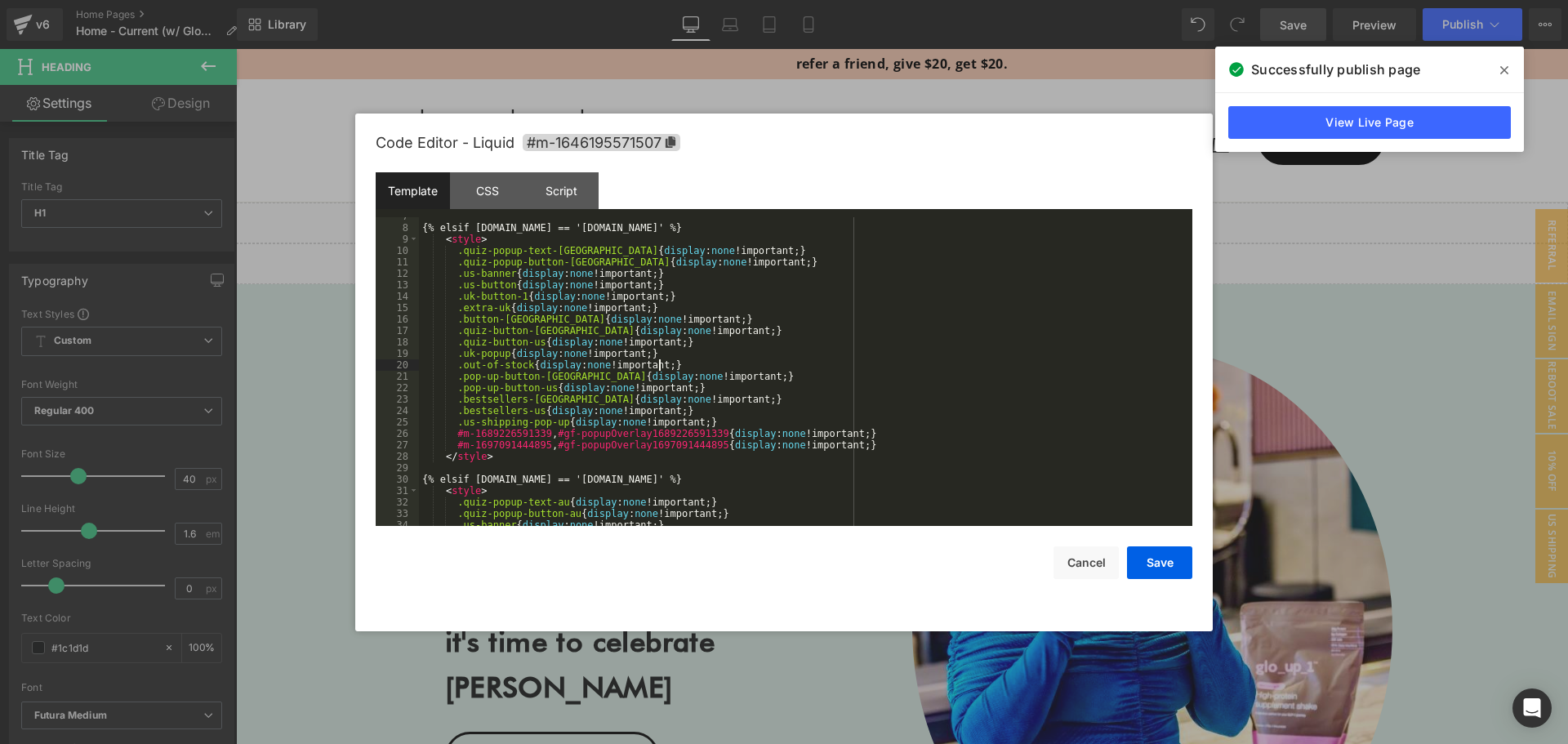
click at [692, 363] on div "{% elsif [DOMAIN_NAME] == '[DOMAIN_NAME]' %} < style > .quiz-popup-text-uk { di…" at bounding box center [802, 377] width 767 height 332
click at [1083, 560] on button "Cancel" at bounding box center [1086, 563] width 66 height 32
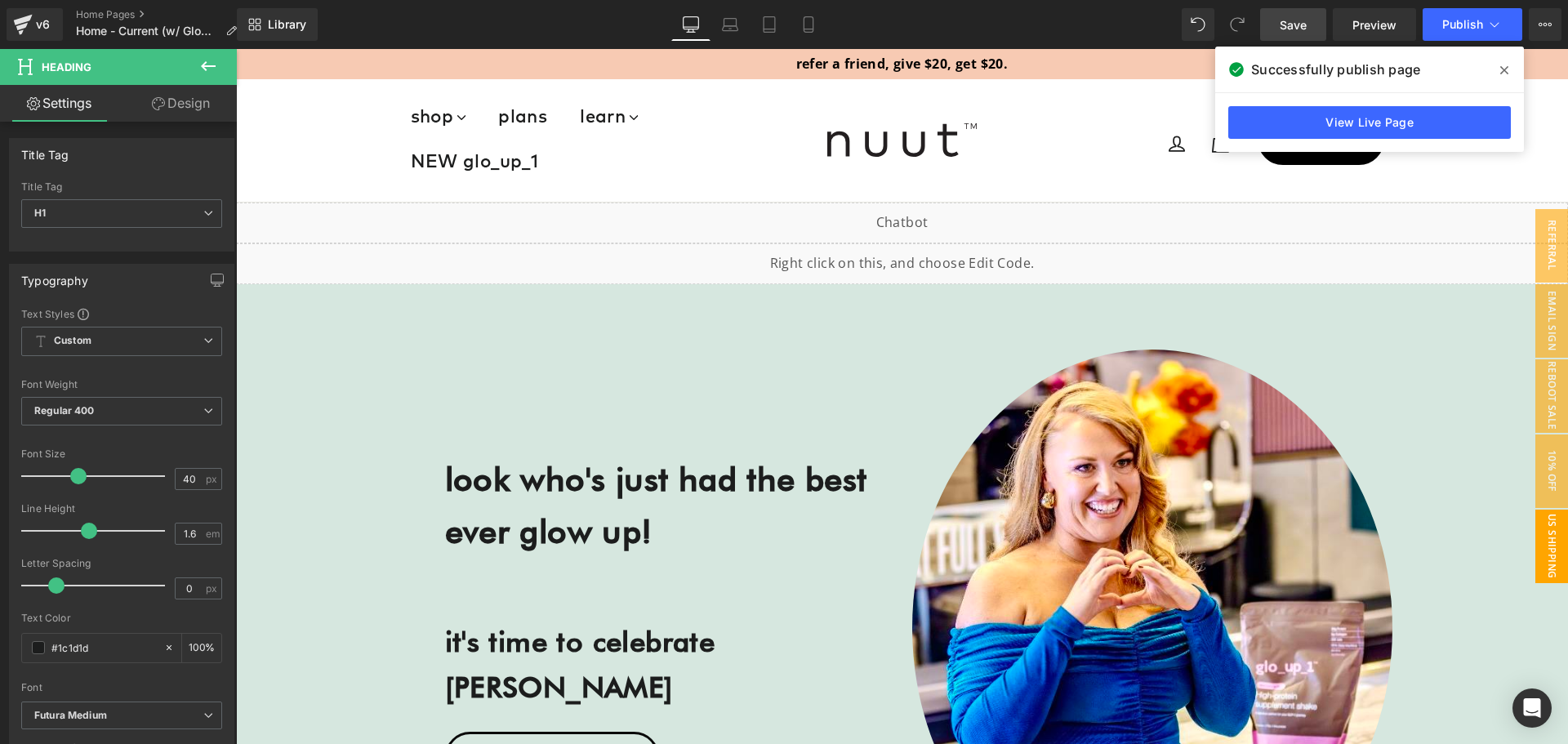
click at [1533, 531] on span "US Shipping Notice" at bounding box center [1536, 546] width 66 height 73
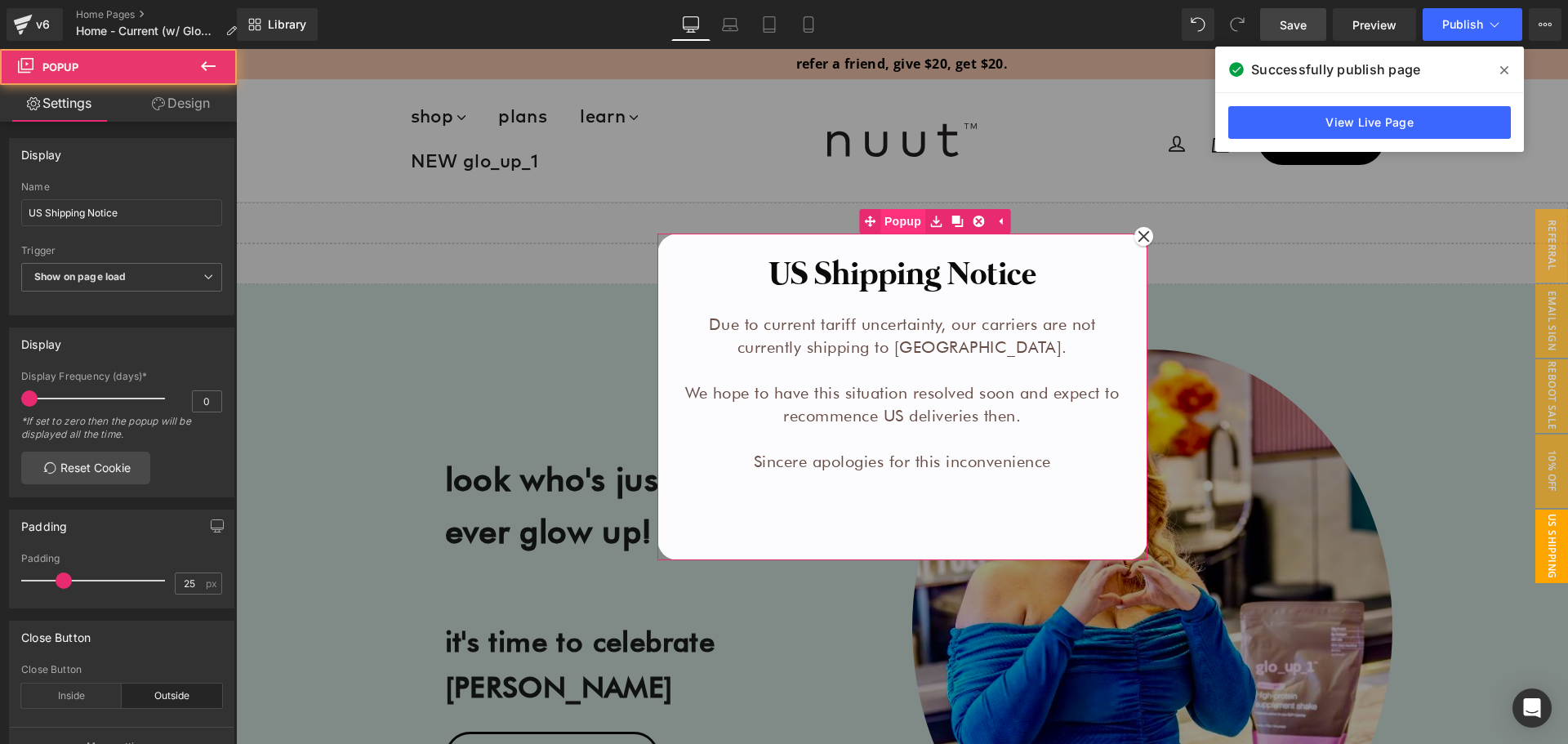
click at [897, 230] on span "Popup" at bounding box center [902, 221] width 45 height 25
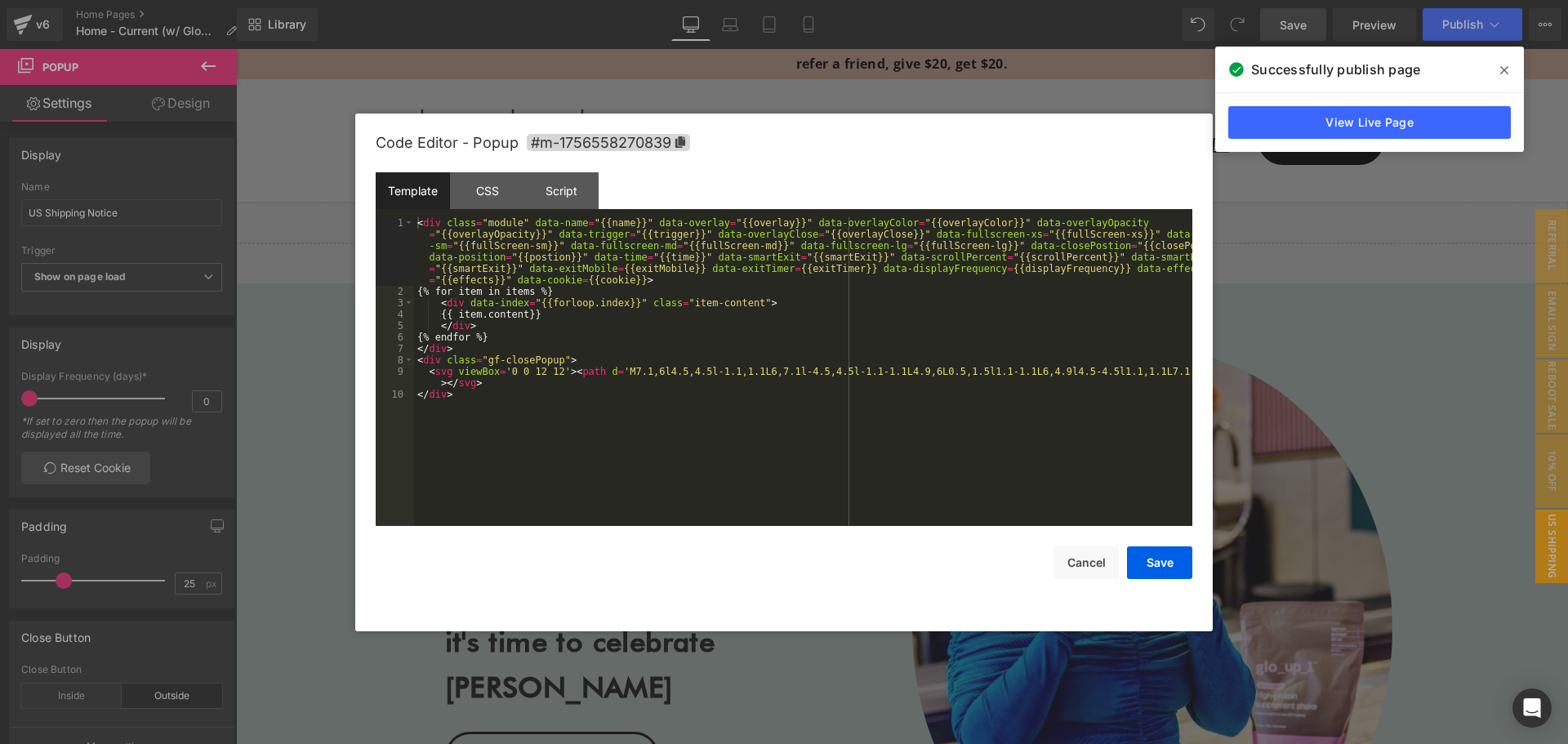
click at [872, 0] on div "Heading You are previewing how the will restyle your page. You can not edit Ele…" at bounding box center [784, 0] width 1568 height 0
click at [677, 142] on icon at bounding box center [680, 142] width 10 height 11
click at [1269, 258] on div at bounding box center [784, 372] width 1568 height 744
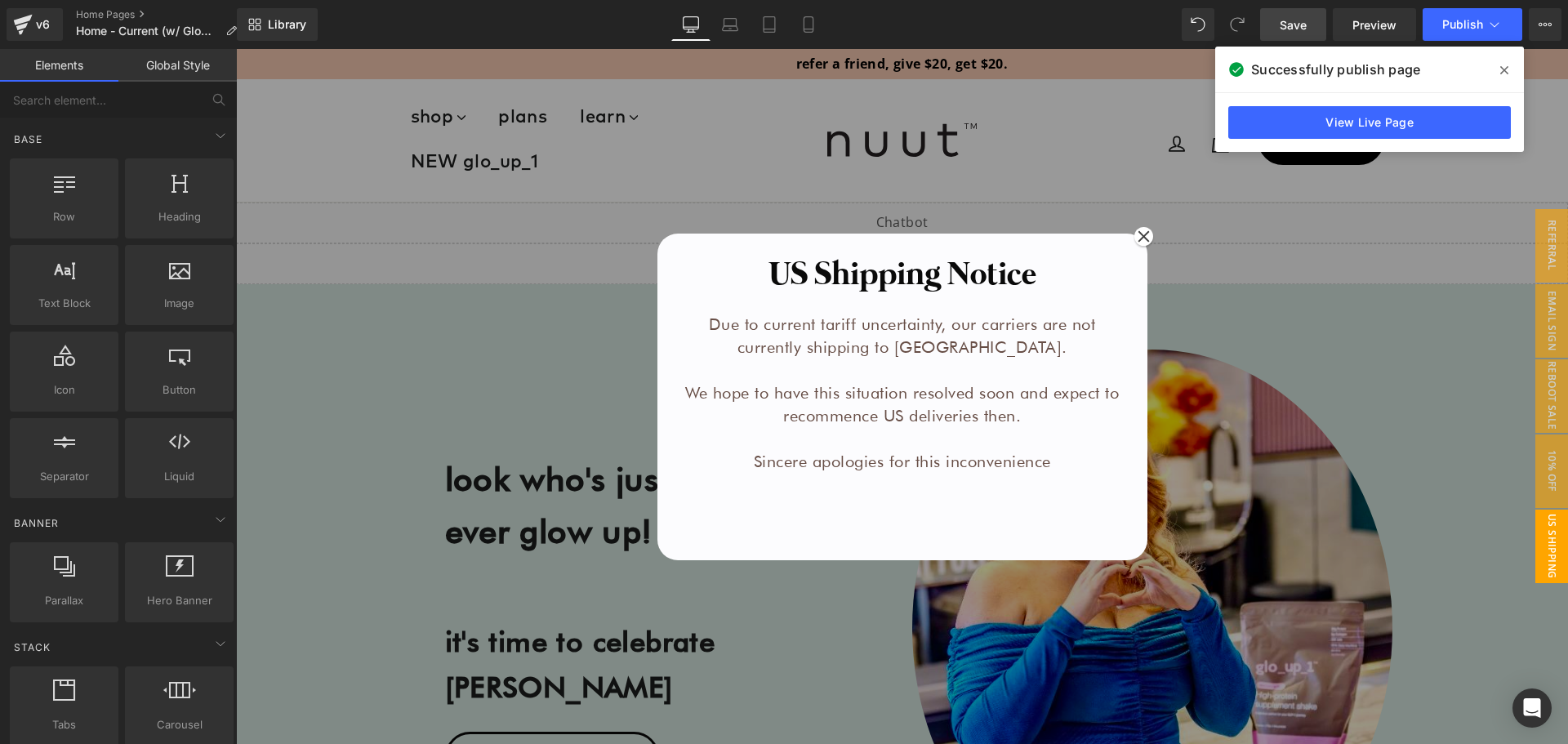
click at [854, 153] on div at bounding box center [901, 396] width 1332 height 695
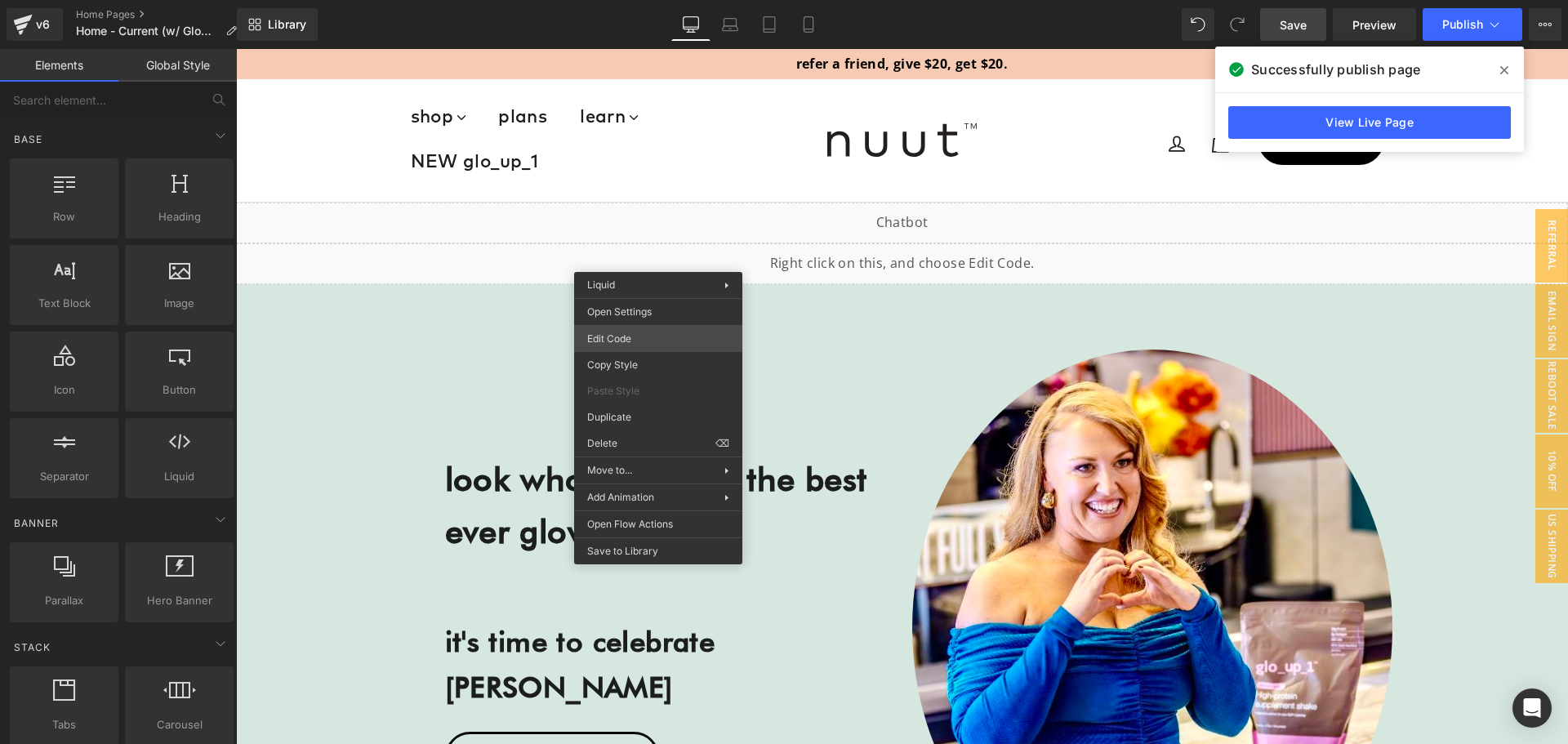
click at [650, 0] on div "Heading You are previewing how the will restyle your page. You can not edit Ele…" at bounding box center [784, 0] width 1568 height 0
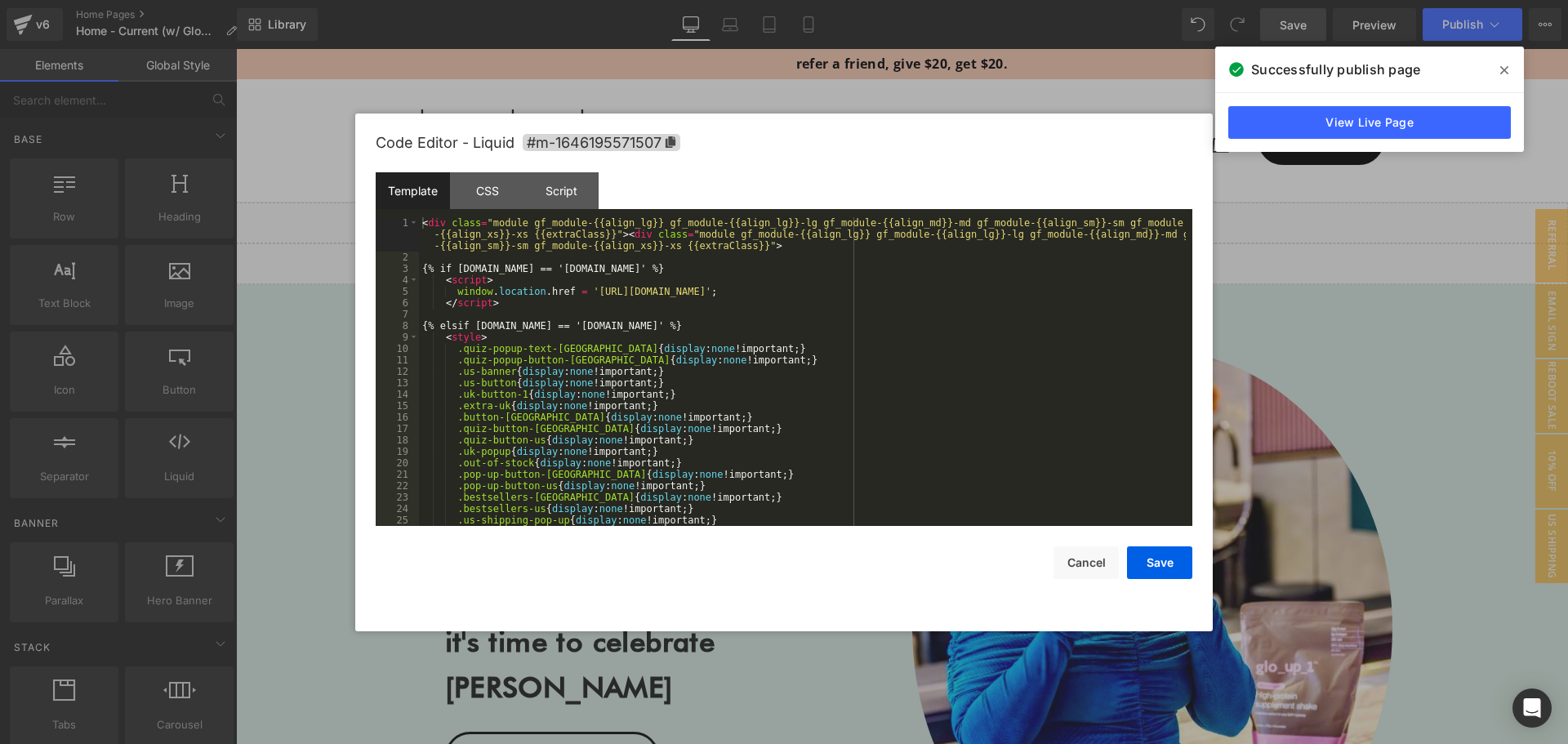
scroll to position [196, 0]
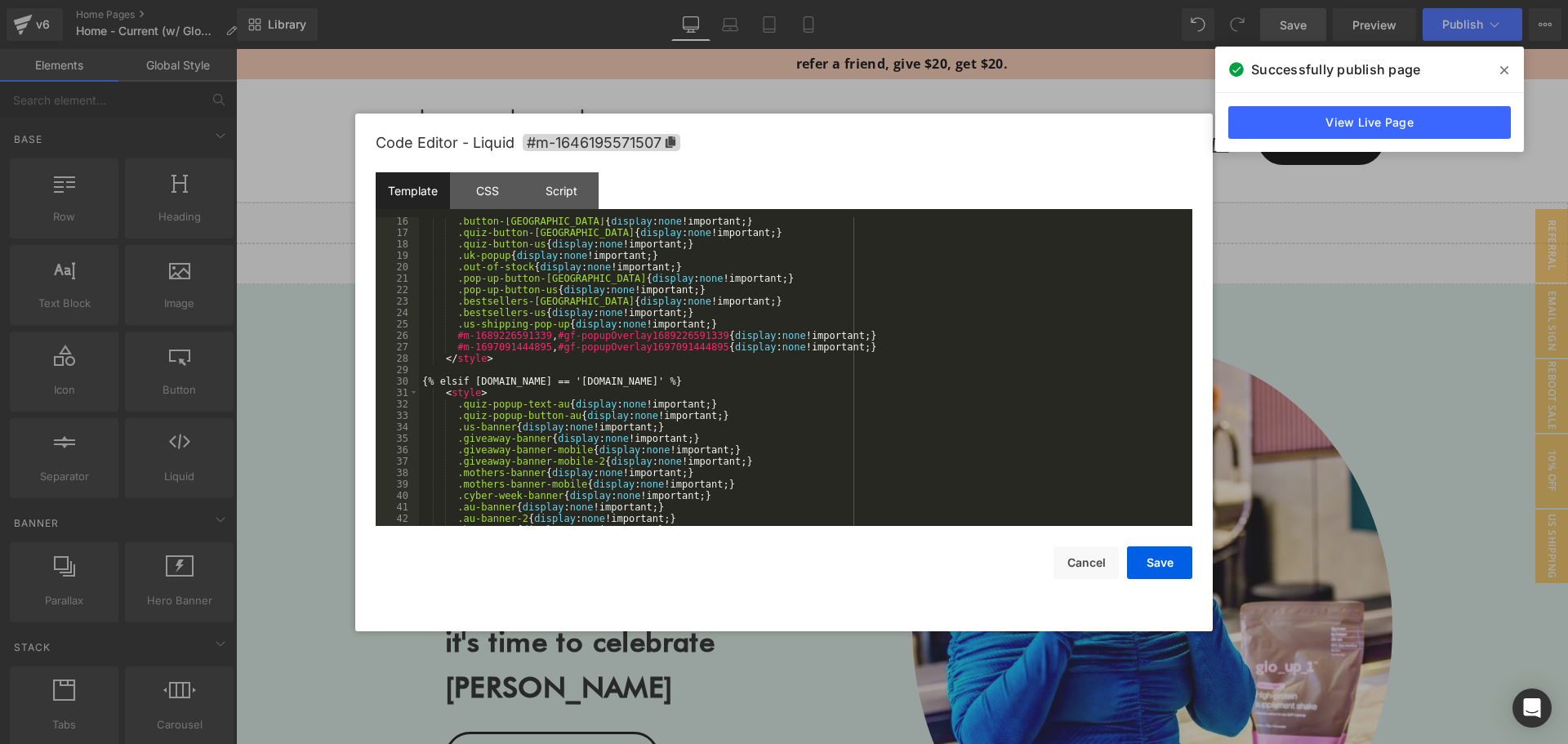
click at [489, 299] on div ".button-uk { display : none !important; } .quiz-button-uk { display : none !imp…" at bounding box center [802, 382] width 767 height 332
drag, startPoint x: 461, startPoint y: 325, endPoint x: 557, endPoint y: 321, distance: 96.1
click at [557, 321] on div ".button-uk { display : none !important; } .quiz-button-uk { display : none !imp…" at bounding box center [802, 382] width 767 height 332
click at [460, 320] on div ".button-uk { display : none !important; } .quiz-button-uk { display : none !imp…" at bounding box center [802, 382] width 767 height 332
paste textarea
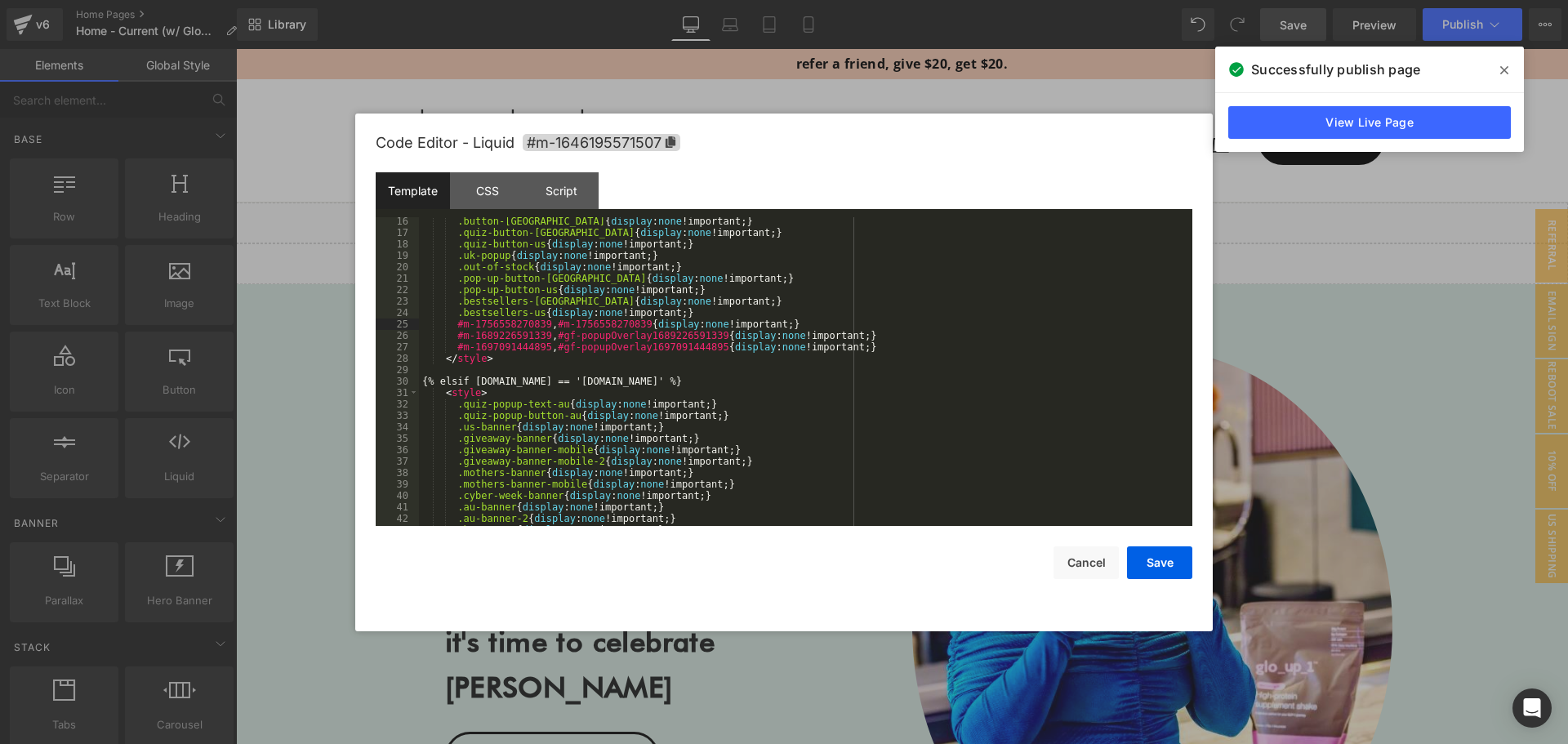
click at [550, 322] on div ".button-uk { display : none !important; } .quiz-button-uk { display : none !imp…" at bounding box center [802, 382] width 767 height 332
click at [782, 298] on div ".button-uk { display : none !important; } .quiz-button-uk { display : none !imp…" at bounding box center [802, 382] width 767 height 332
drag, startPoint x: 858, startPoint y: 321, endPoint x: 455, endPoint y: 321, distance: 403.0
click at [455, 321] on div ".button-uk { display : none !important; } .quiz-button-uk { display : none !imp…" at bounding box center [802, 382] width 767 height 332
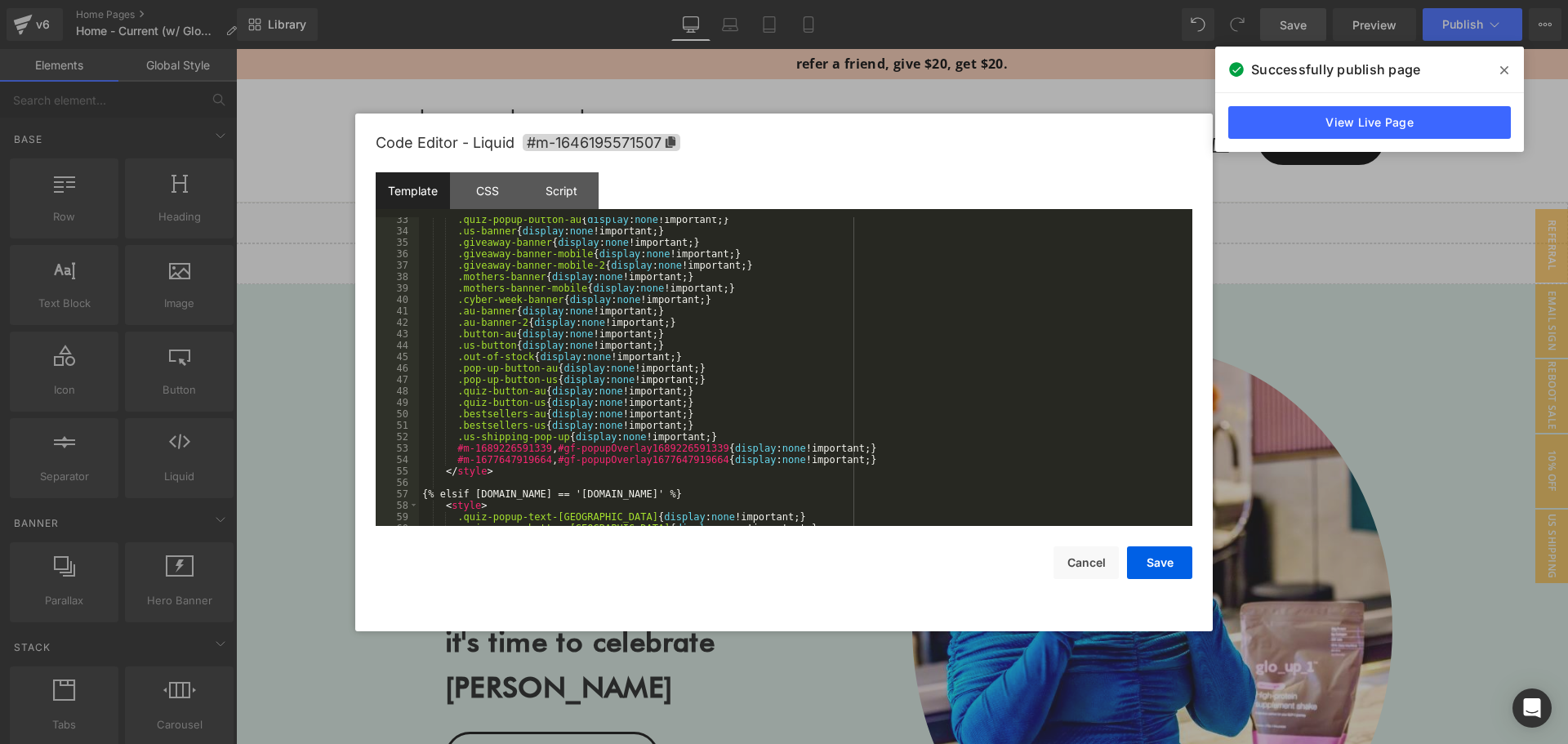
click at [600, 379] on div ".quiz-popup-button-au { display : none !important; } .us-banner { display : non…" at bounding box center [802, 380] width 767 height 332
drag, startPoint x: 705, startPoint y: 436, endPoint x: 457, endPoint y: 440, distance: 248.0
click at [457, 440] on div ".quiz-popup-button-au { display : none !important; } .us-banner { display : non…" at bounding box center [802, 380] width 767 height 332
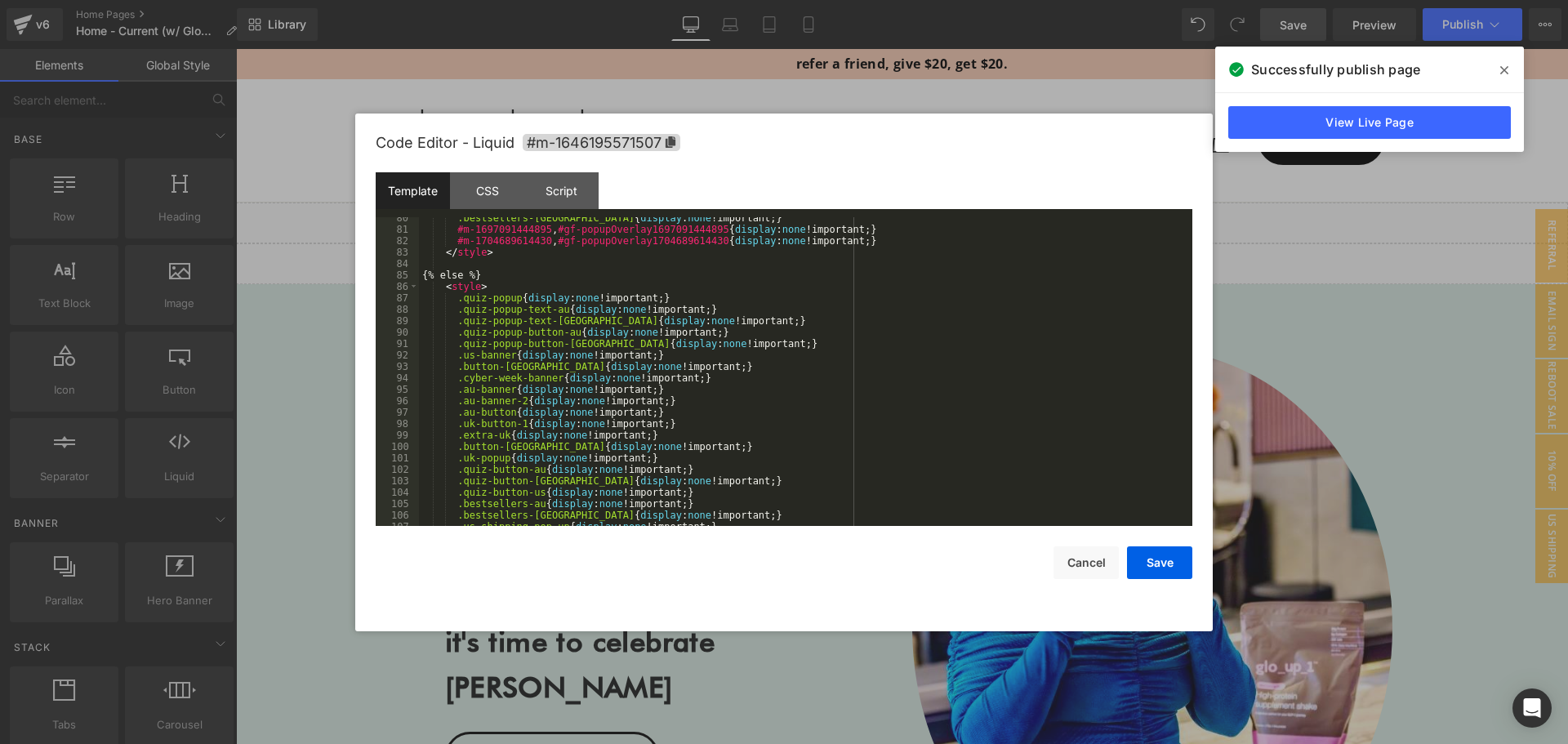
scroll to position [1052, 0]
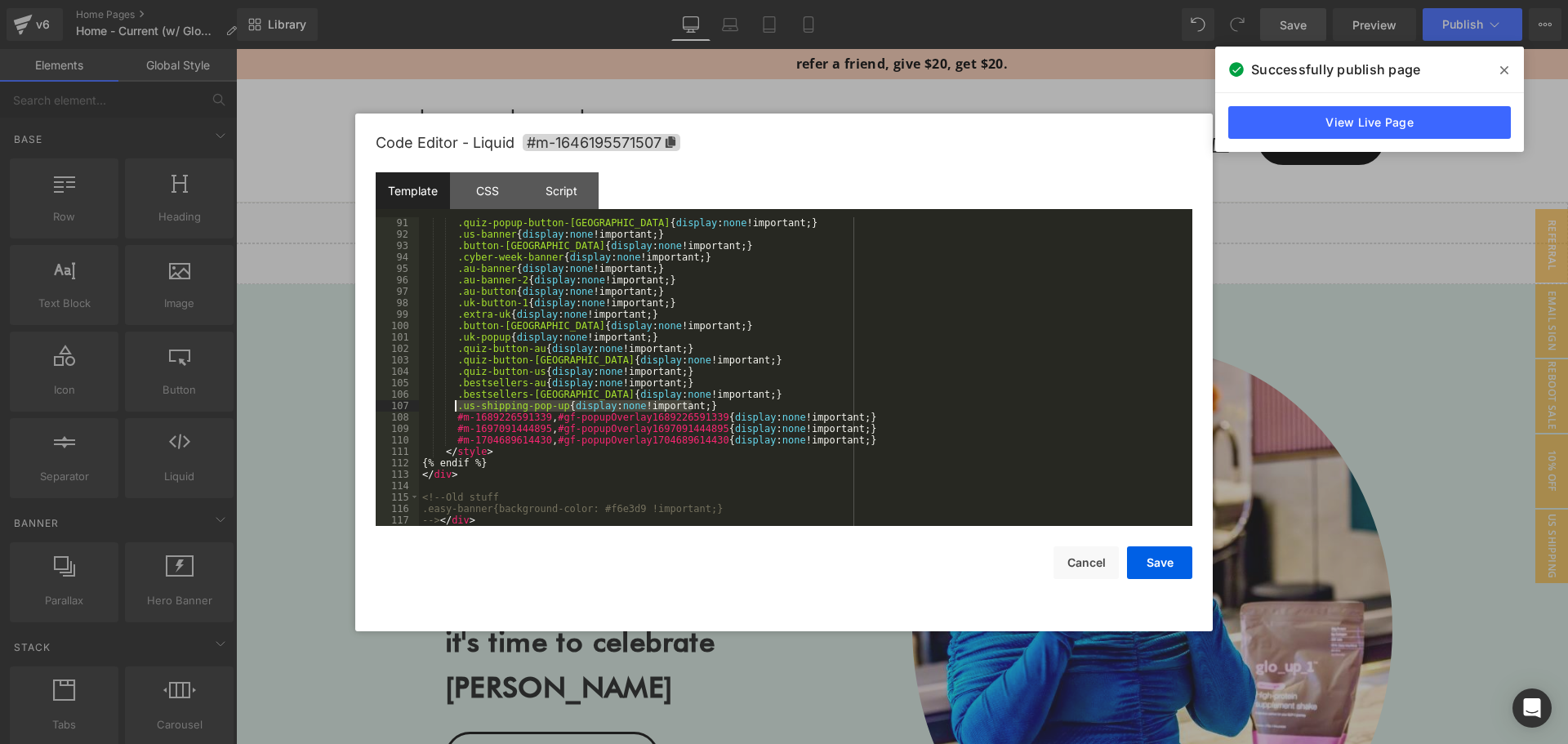
drag, startPoint x: 703, startPoint y: 404, endPoint x: 457, endPoint y: 411, distance: 246.1
click at [457, 411] on div ".quiz-popup-button-uk { display : none !important; } .us-banner { display : non…" at bounding box center [802, 383] width 767 height 332
click at [1174, 562] on button "Save" at bounding box center [1160, 563] width 66 height 32
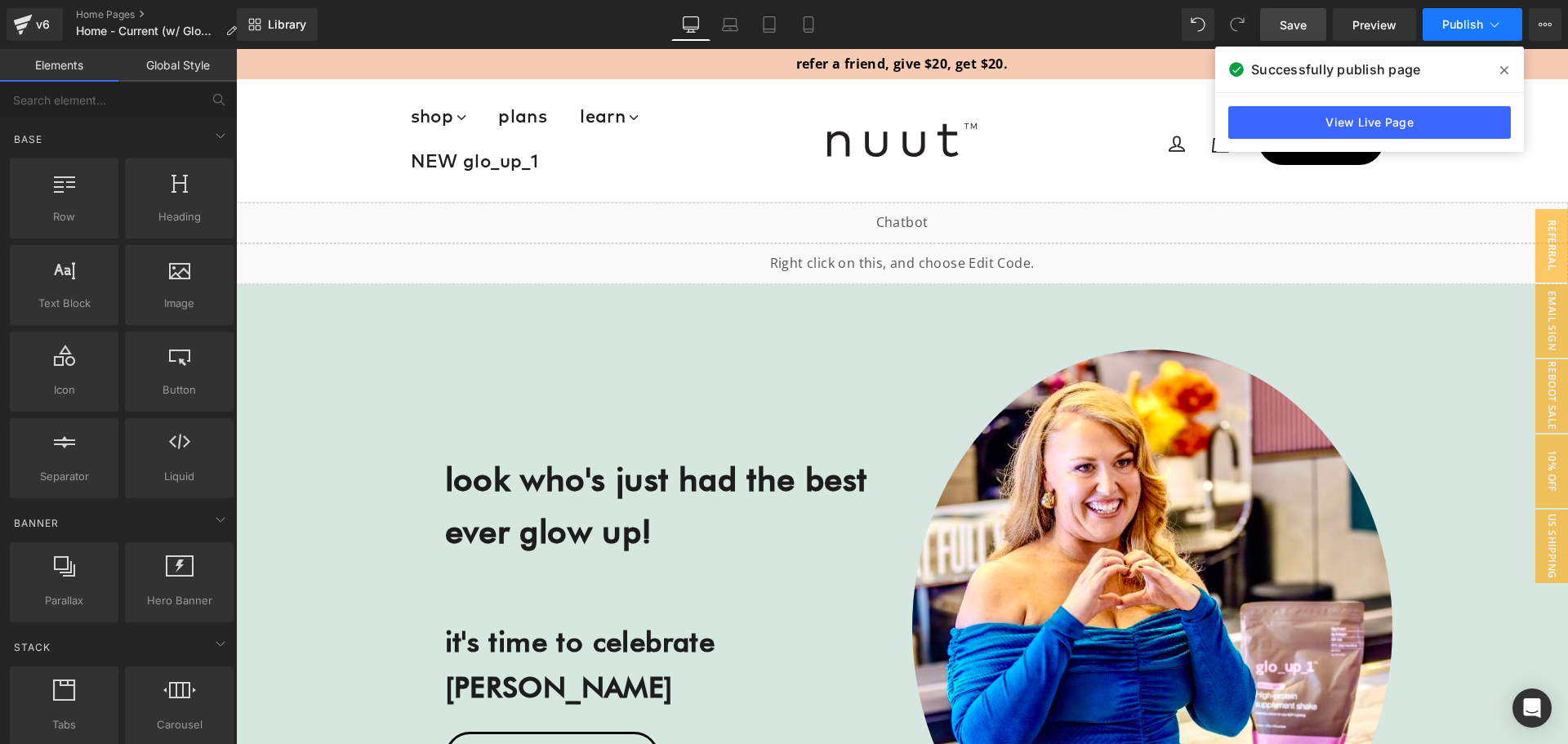
click at [1468, 30] on span "Publish" at bounding box center [1462, 25] width 41 height 13
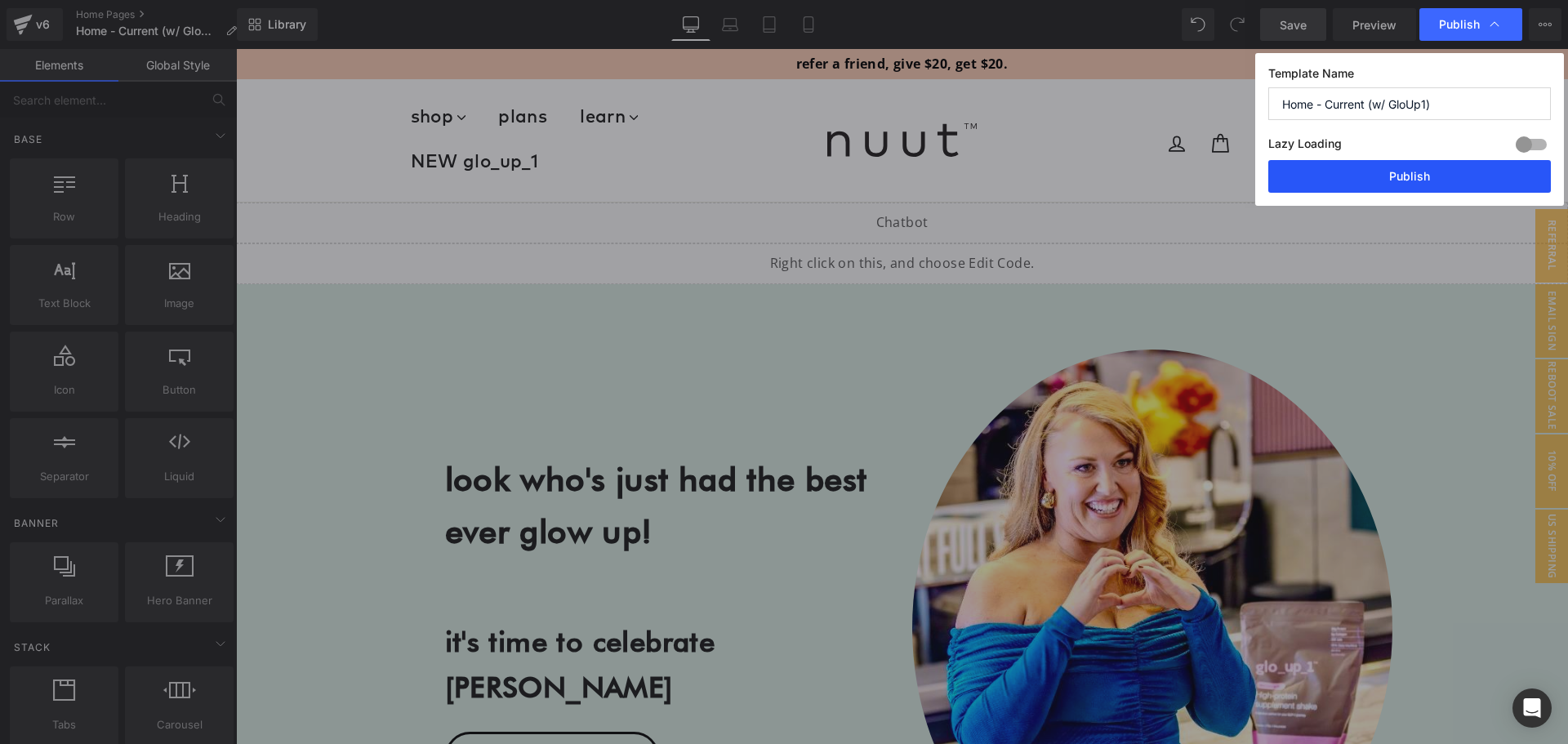
click at [1430, 173] on button "Publish" at bounding box center [1410, 176] width 282 height 32
